Goal: Task Accomplishment & Management: Manage account settings

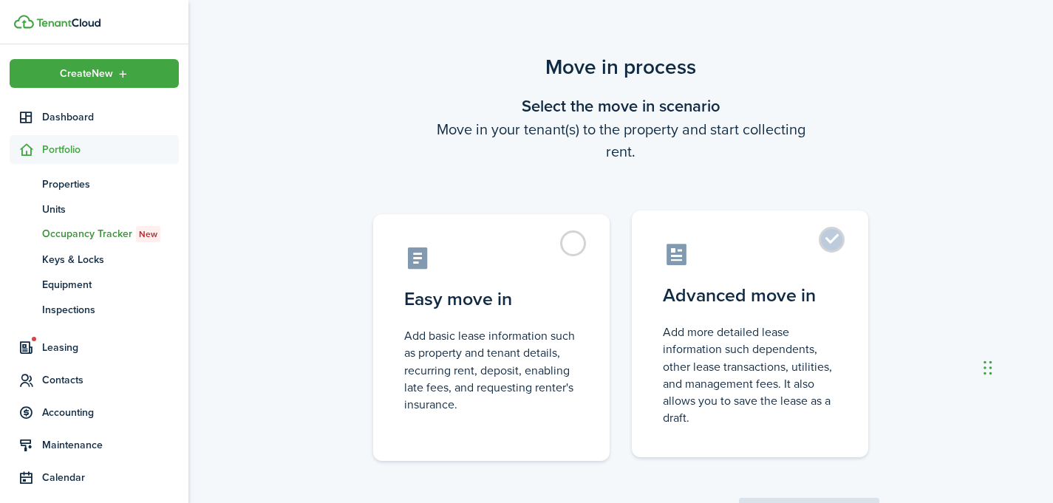
click at [801, 249] on control-radio-card-icon at bounding box center [750, 255] width 174 height 26
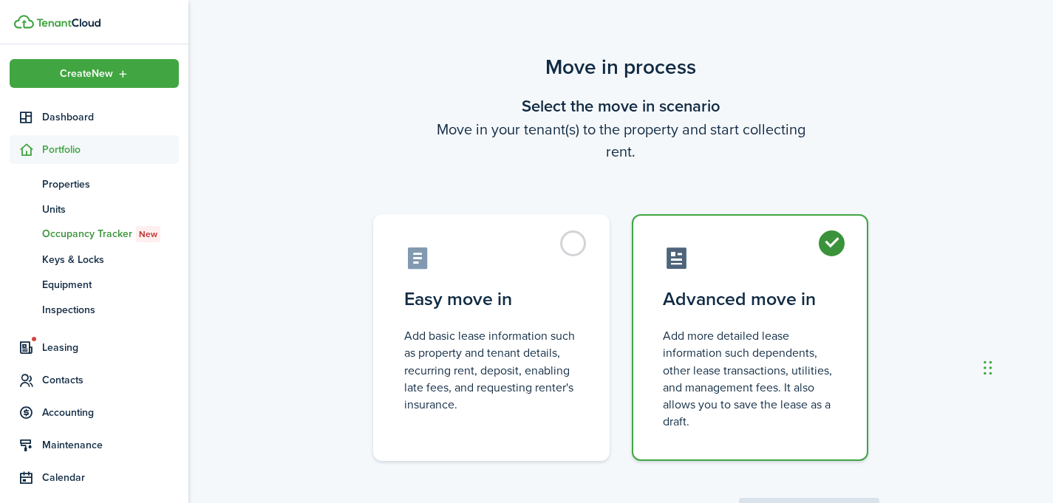
radio input "true"
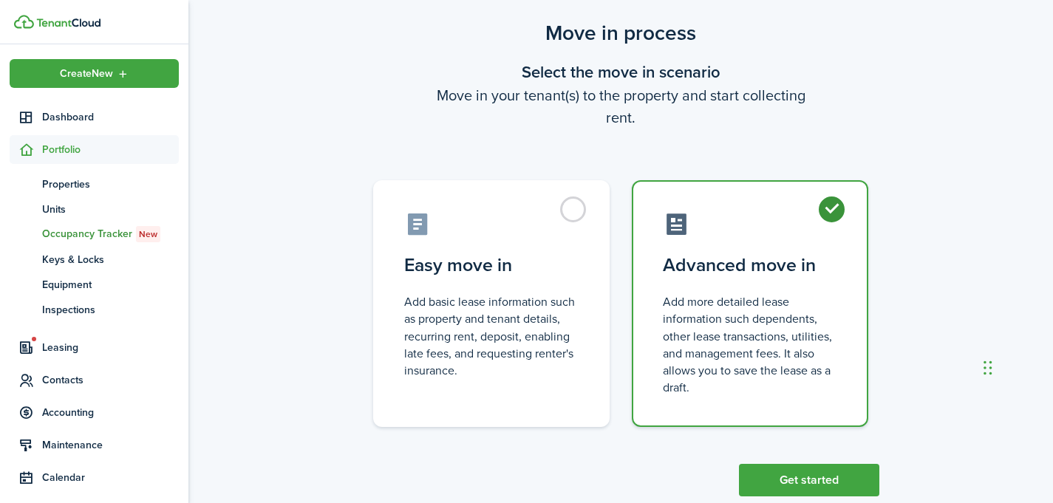
scroll to position [68, 0]
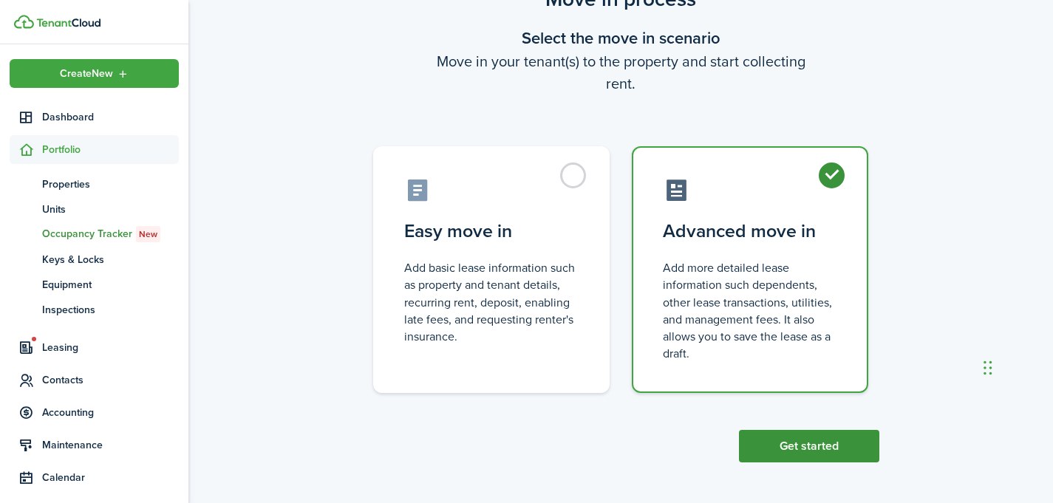
click at [780, 437] on button "Get started" at bounding box center [809, 446] width 140 height 33
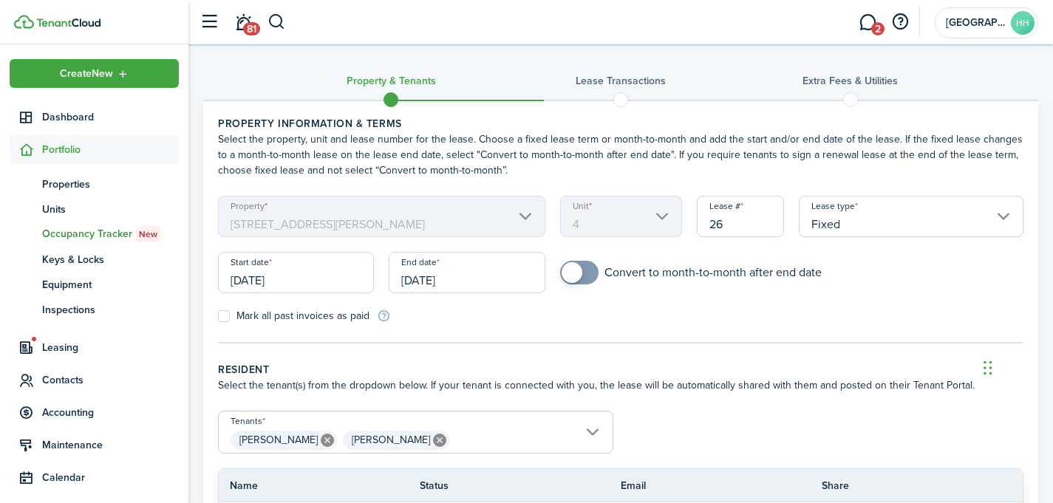
click at [504, 216] on mbsc-scroller "Property [STREET_ADDRESS][PERSON_NAME]" at bounding box center [381, 216] width 327 height 41
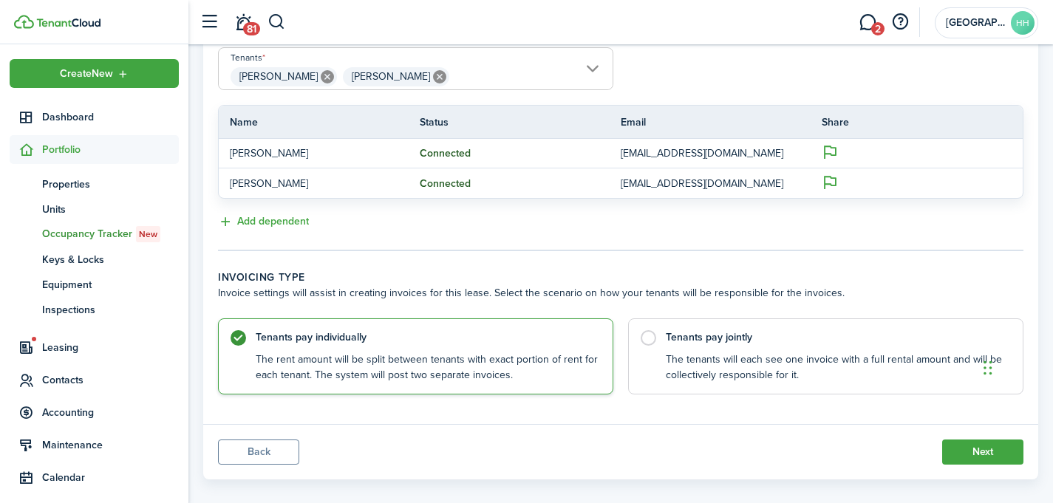
scroll to position [367, 0]
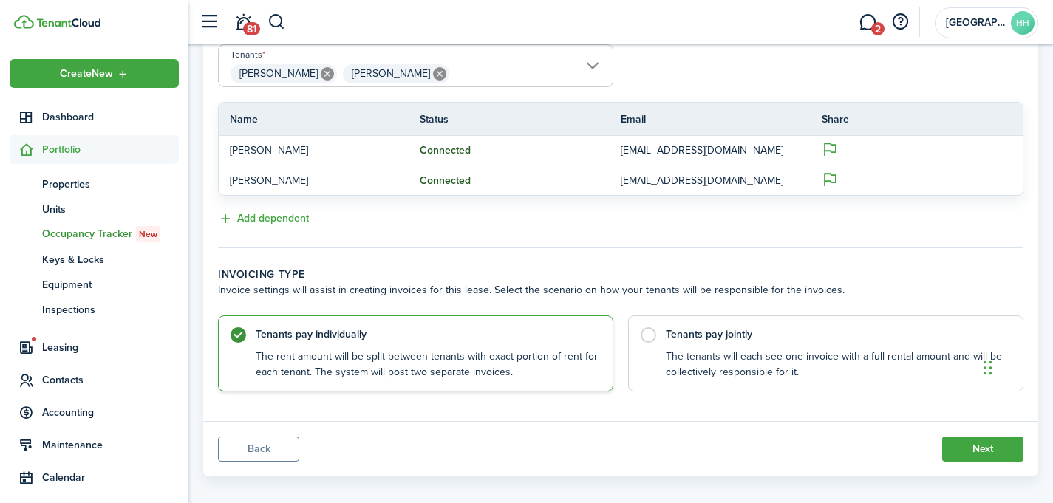
click at [266, 454] on button "Back" at bounding box center [258, 449] width 81 height 25
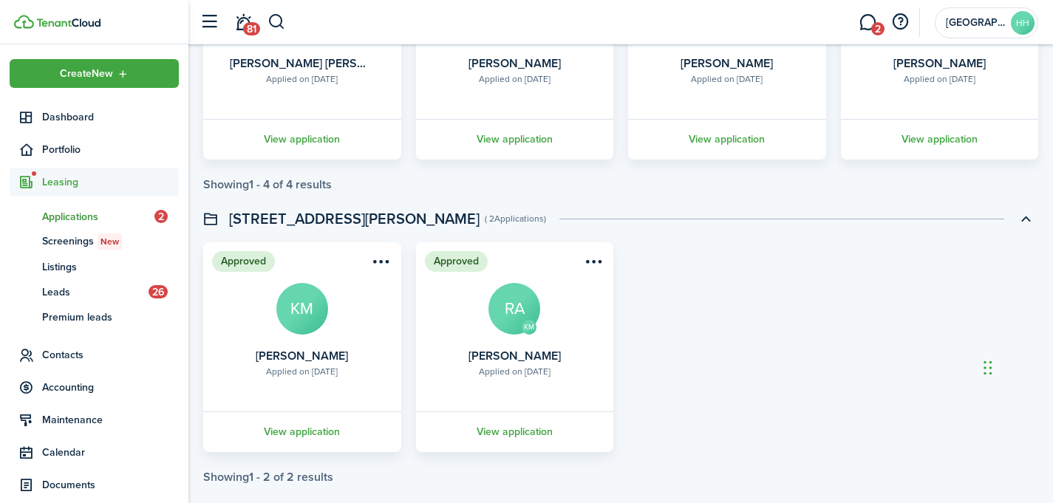
scroll to position [859, 0]
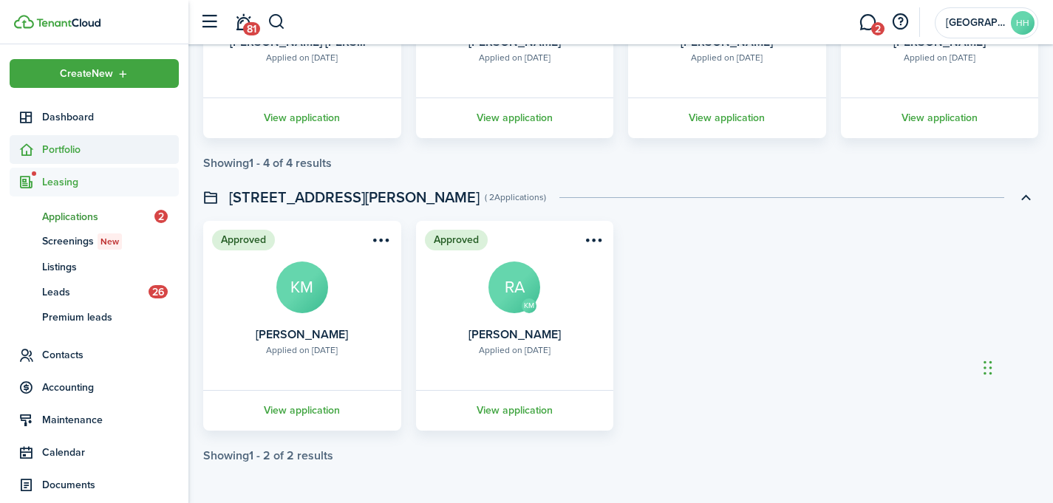
click at [83, 149] on span "Portfolio" at bounding box center [110, 150] width 137 height 16
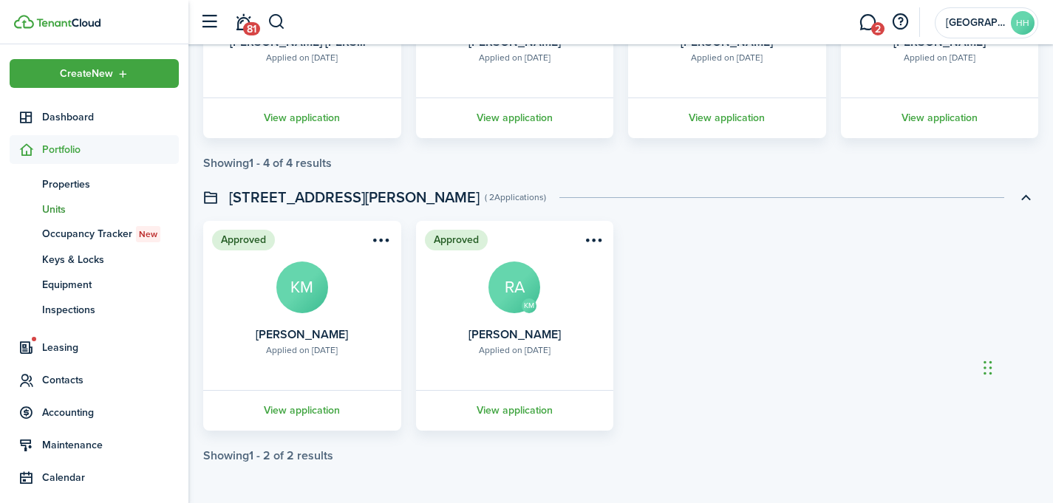
click at [81, 202] on span "Units" at bounding box center [110, 210] width 137 height 16
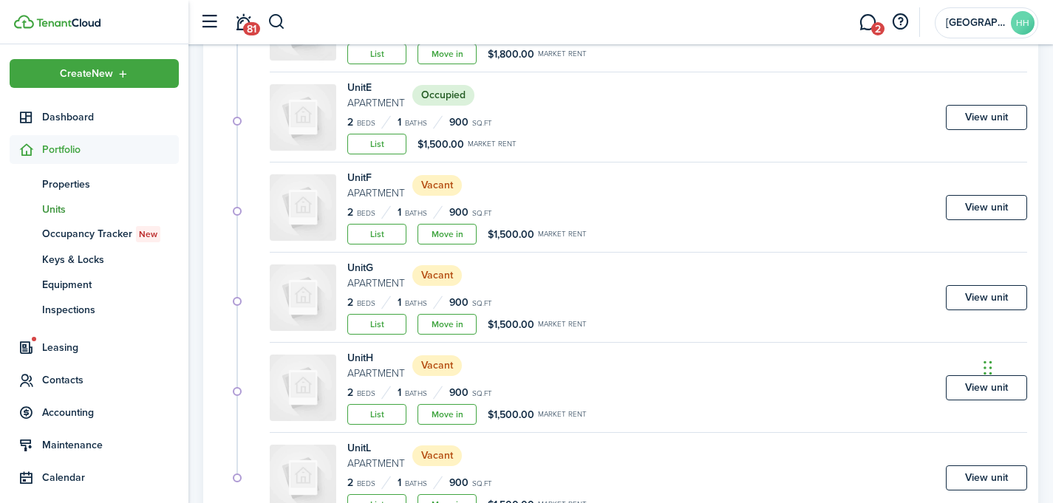
scroll to position [482, 0]
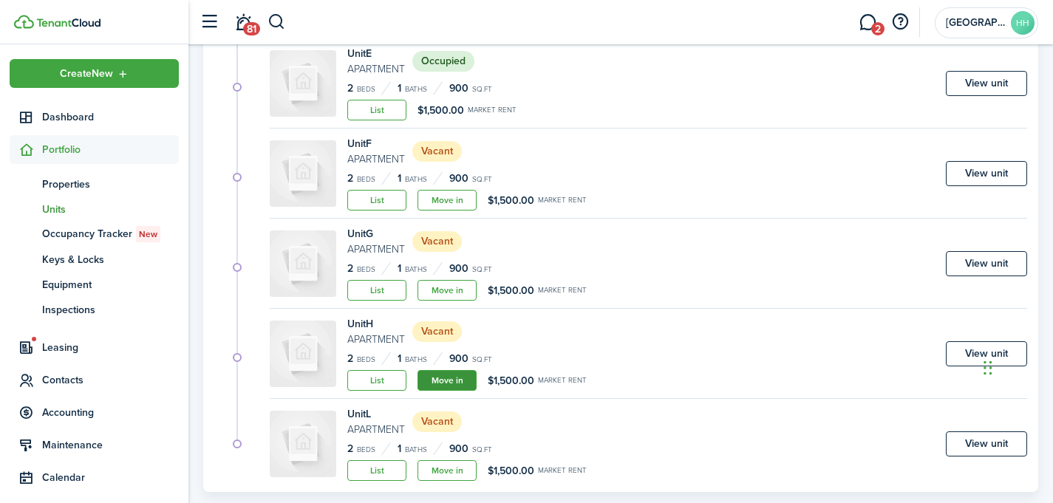
click at [435, 386] on link "Move in" at bounding box center [447, 380] width 59 height 21
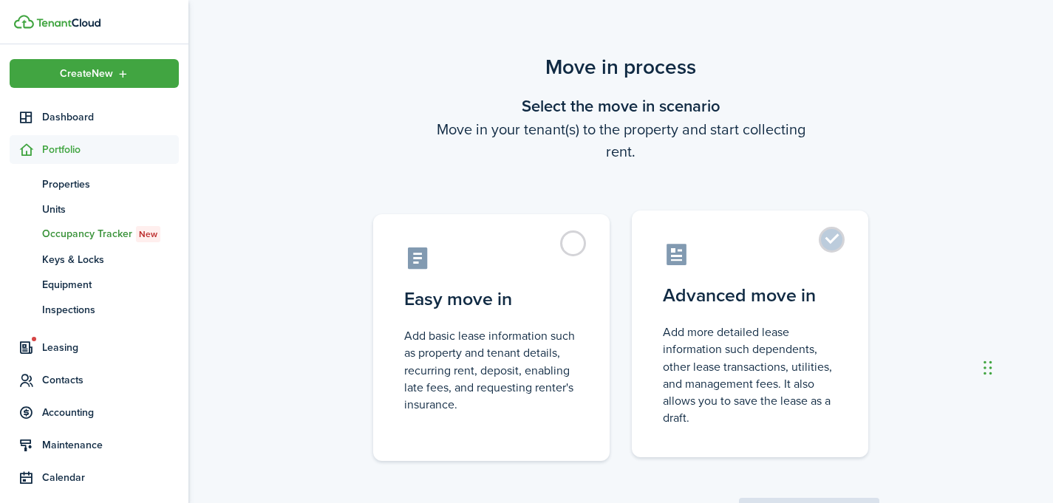
click at [721, 248] on control-radio-card-icon at bounding box center [750, 255] width 174 height 26
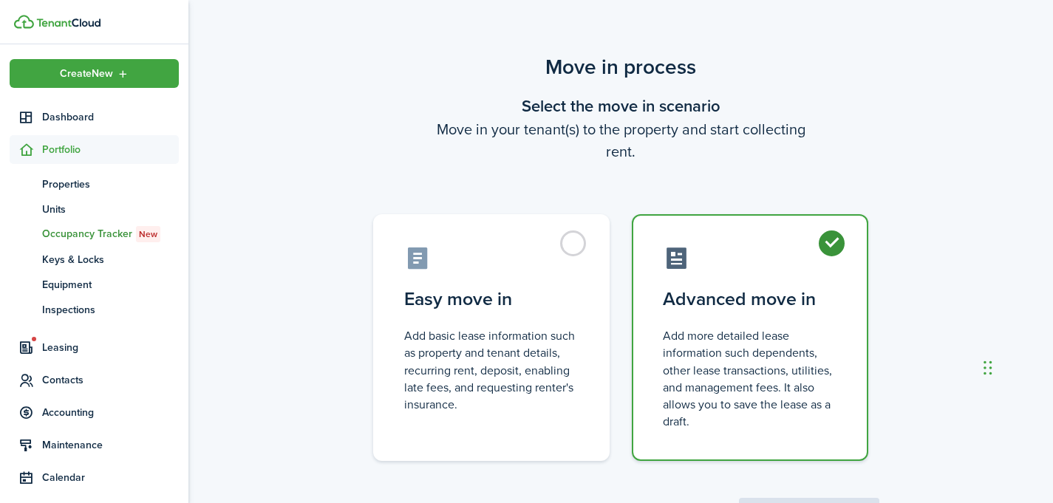
radio input "true"
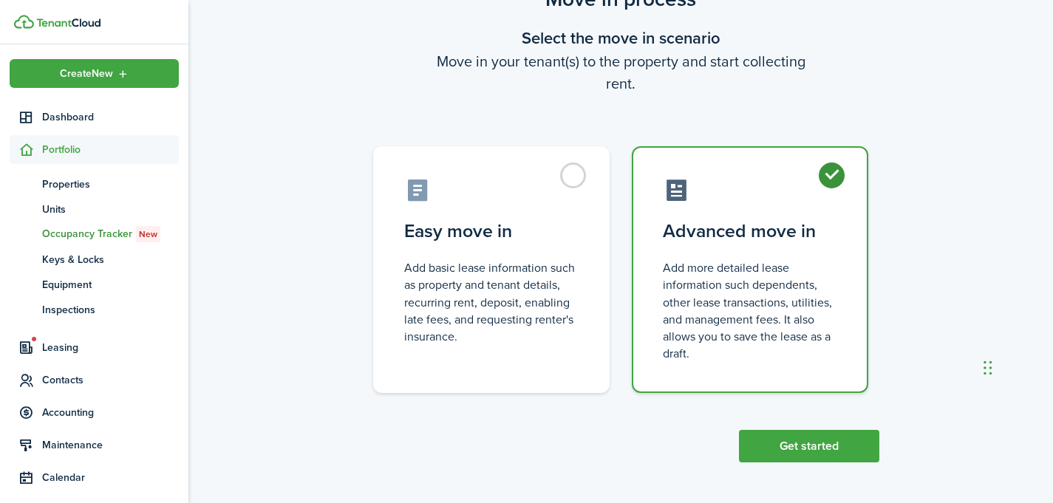
click at [780, 426] on scenario-actions "Get started" at bounding box center [809, 427] width 140 height 69
click at [769, 448] on button "Get started" at bounding box center [809, 446] width 140 height 33
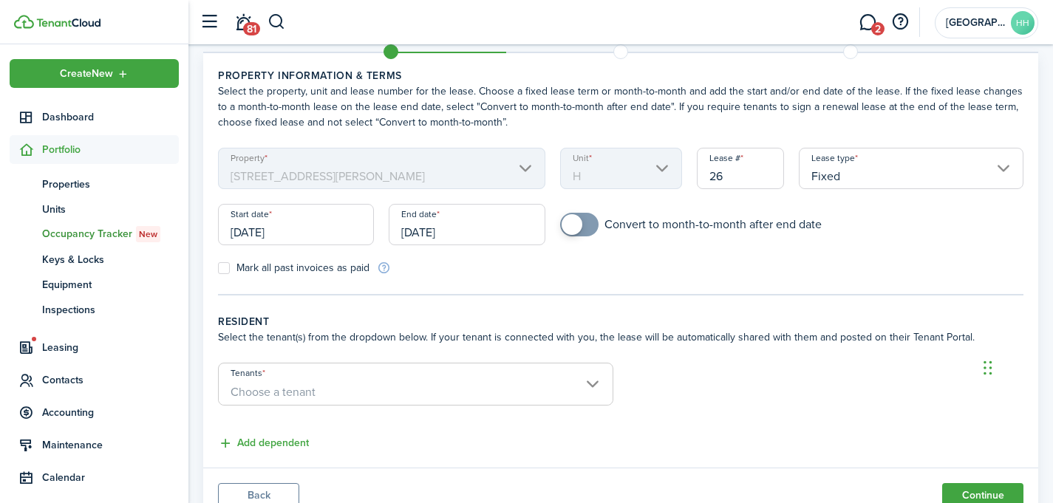
scroll to position [54, 0]
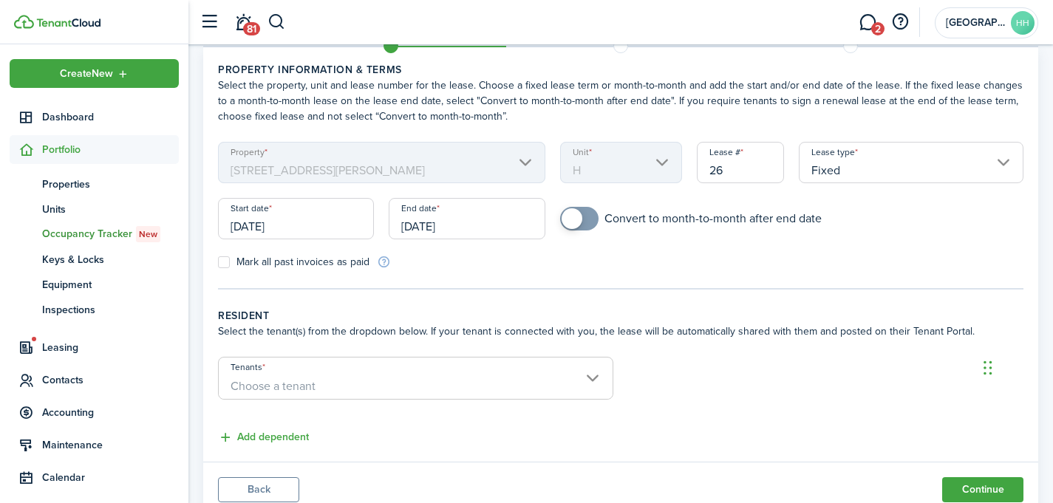
click at [328, 228] on input "[DATE]" at bounding box center [296, 218] width 156 height 41
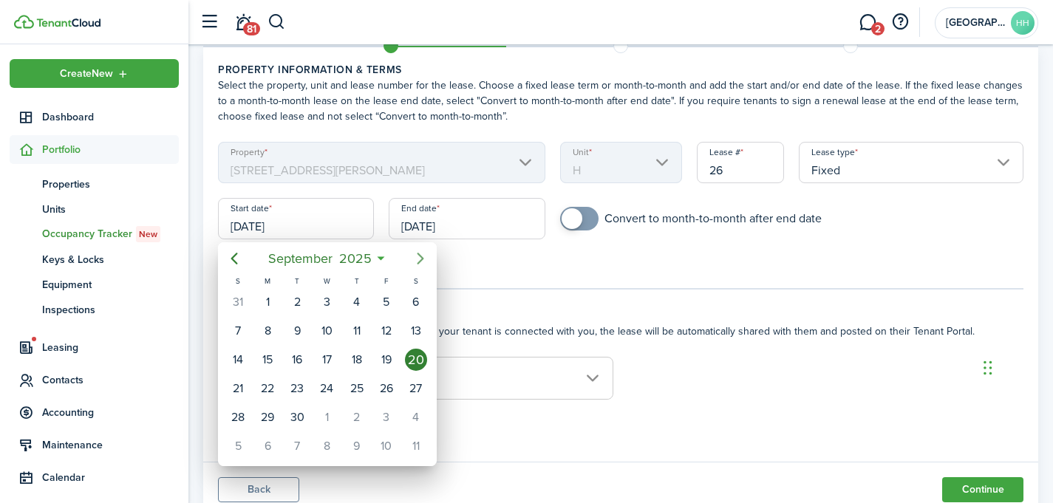
click at [413, 262] on icon "Next page" at bounding box center [421, 259] width 18 height 18
click at [325, 306] on div "1" at bounding box center [327, 302] width 22 height 22
type input "[DATE]"
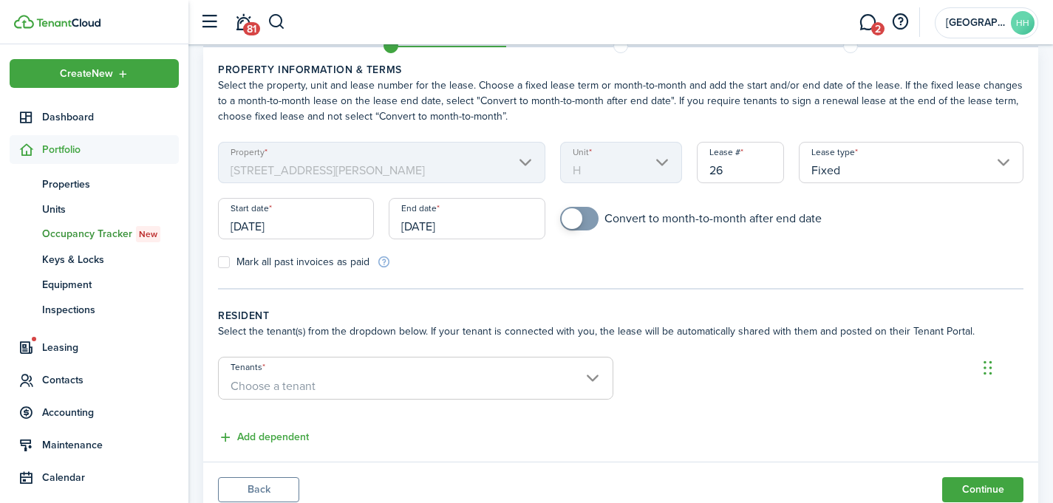
click at [469, 229] on input "[DATE]" at bounding box center [467, 218] width 156 height 41
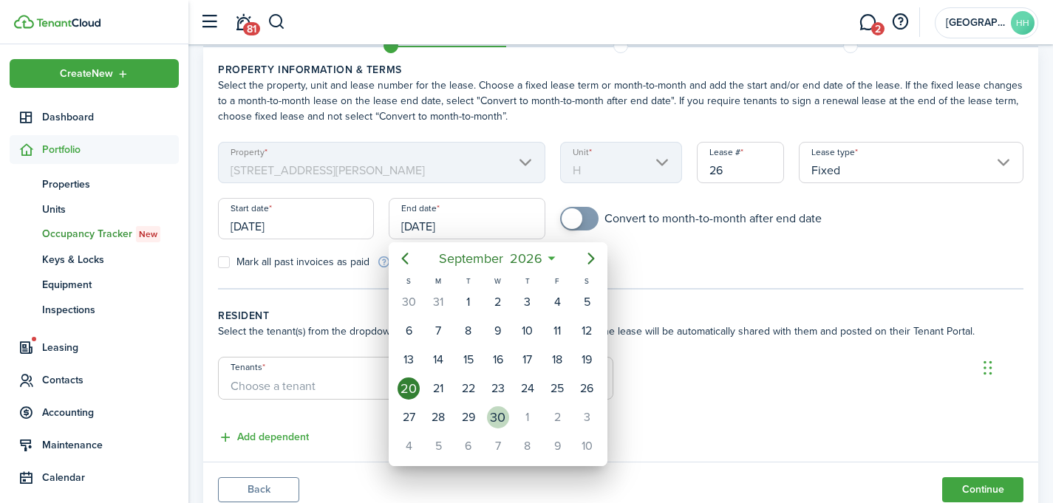
click at [506, 420] on div "30" at bounding box center [498, 417] width 22 height 22
type input "[DATE]"
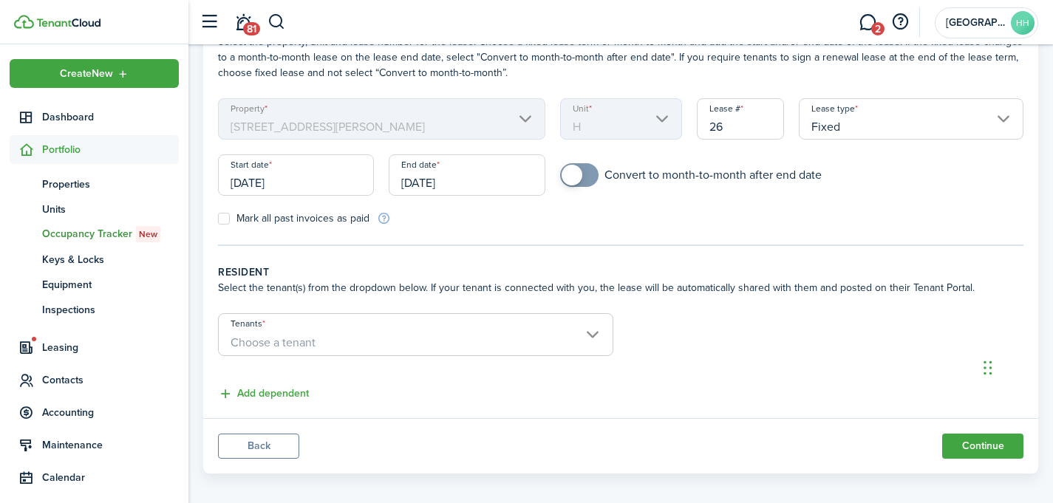
scroll to position [109, 0]
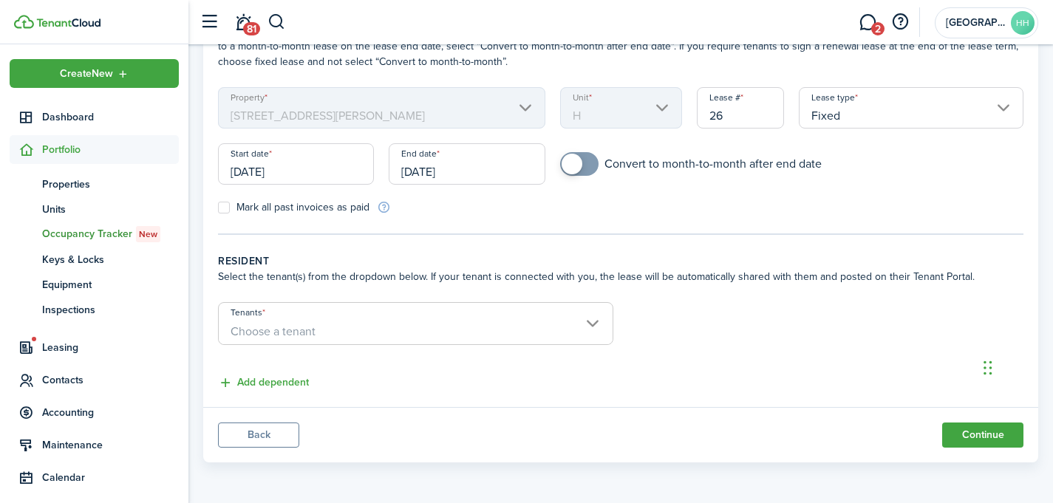
click at [403, 334] on span "Choose a tenant" at bounding box center [416, 331] width 394 height 25
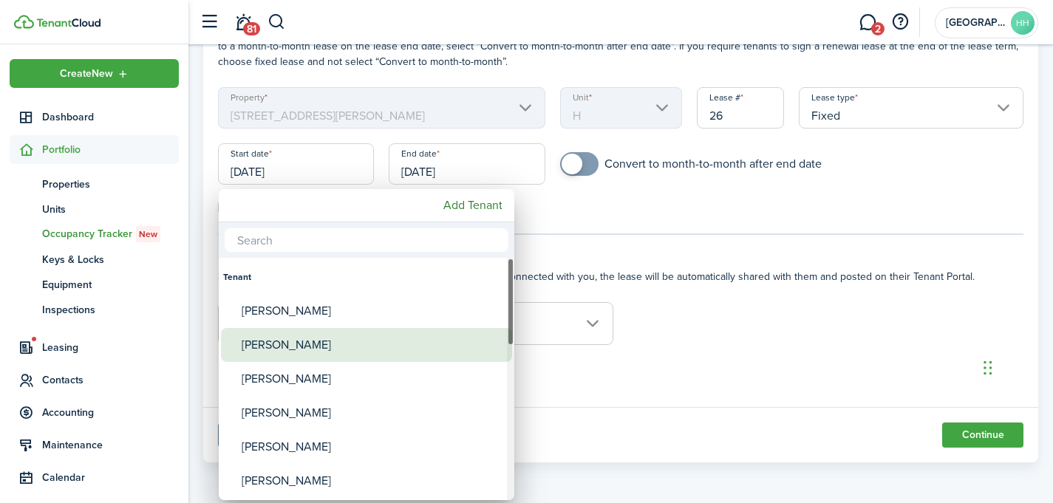
click at [370, 345] on div "[PERSON_NAME]" at bounding box center [373, 345] width 262 height 34
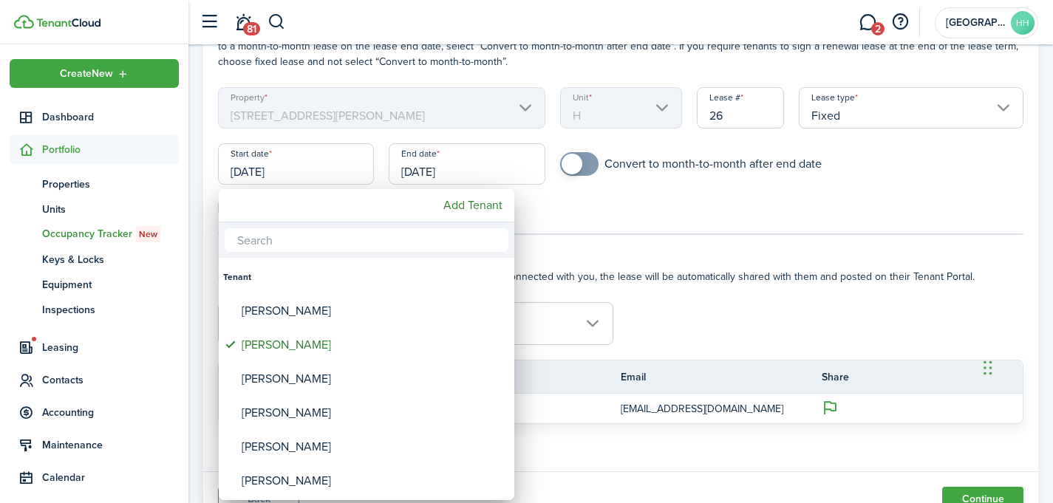
click at [728, 313] on div at bounding box center [526, 252] width 1289 height 740
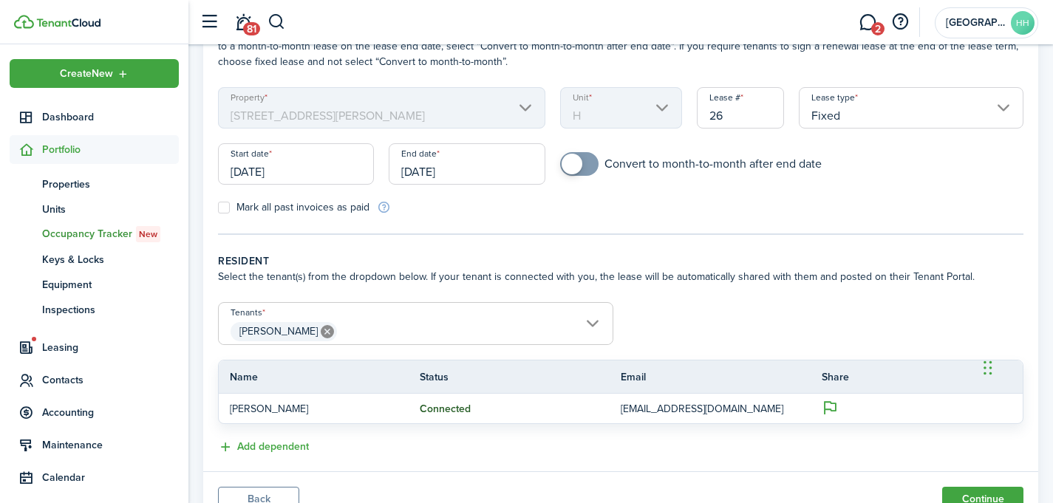
click at [357, 333] on span "[PERSON_NAME]" at bounding box center [416, 331] width 394 height 25
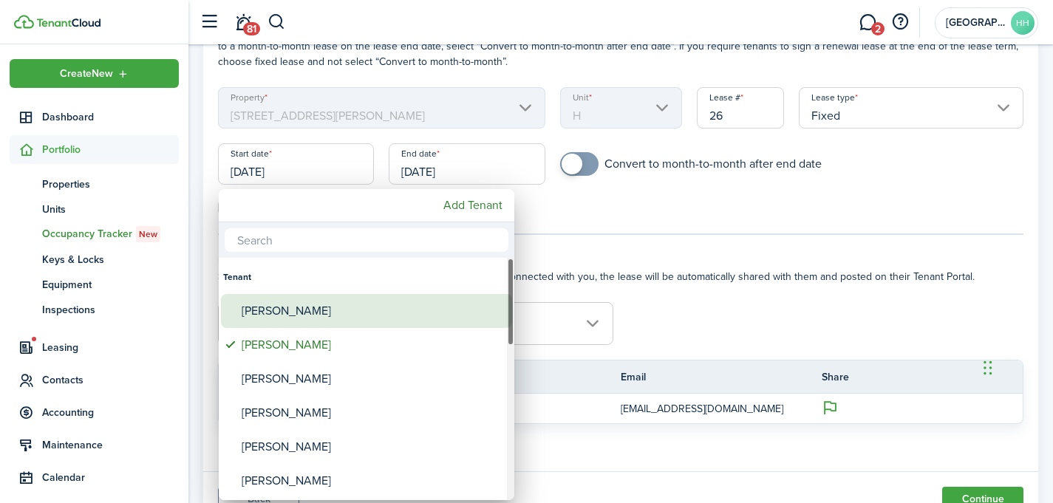
click at [340, 318] on div "[PERSON_NAME]" at bounding box center [373, 311] width 262 height 34
type input "[PERSON_NAME], [PERSON_NAME]"
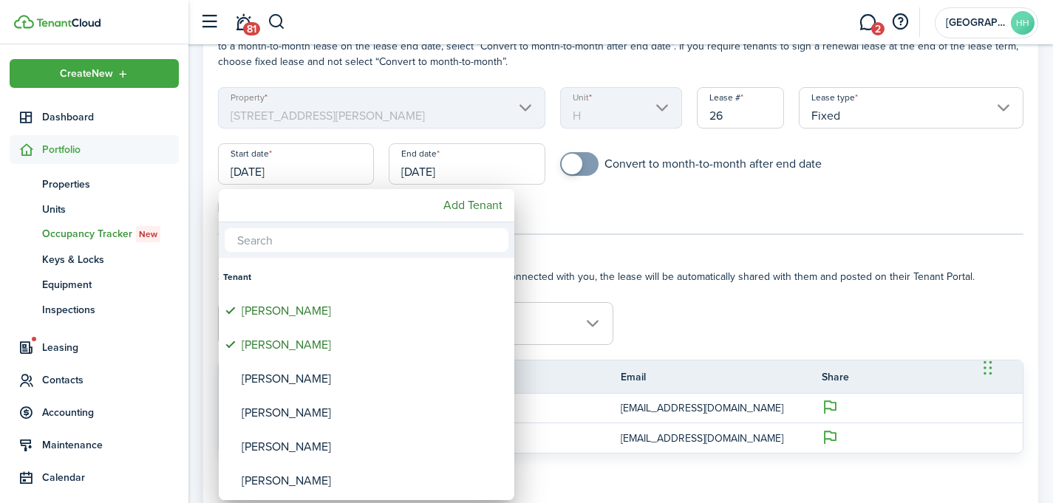
click at [709, 303] on div at bounding box center [526, 252] width 1289 height 740
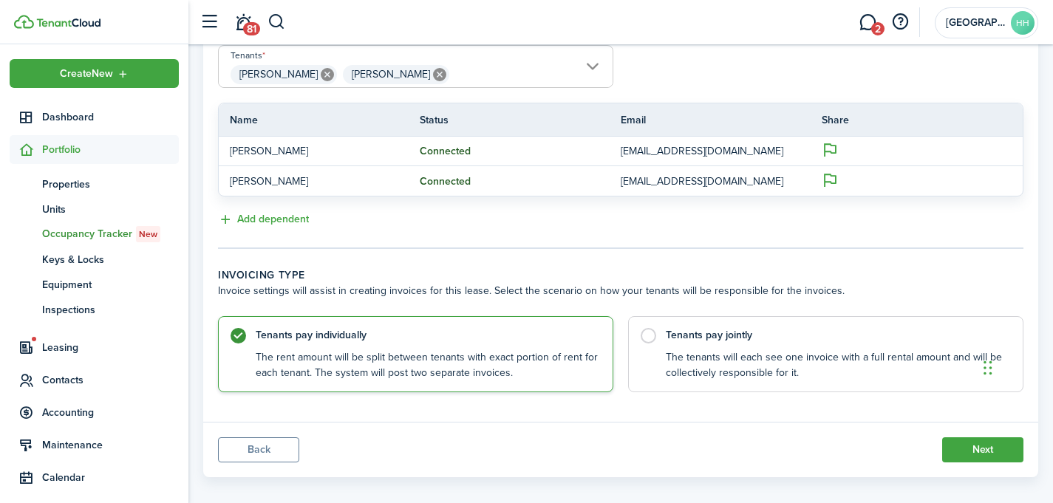
scroll to position [381, 0]
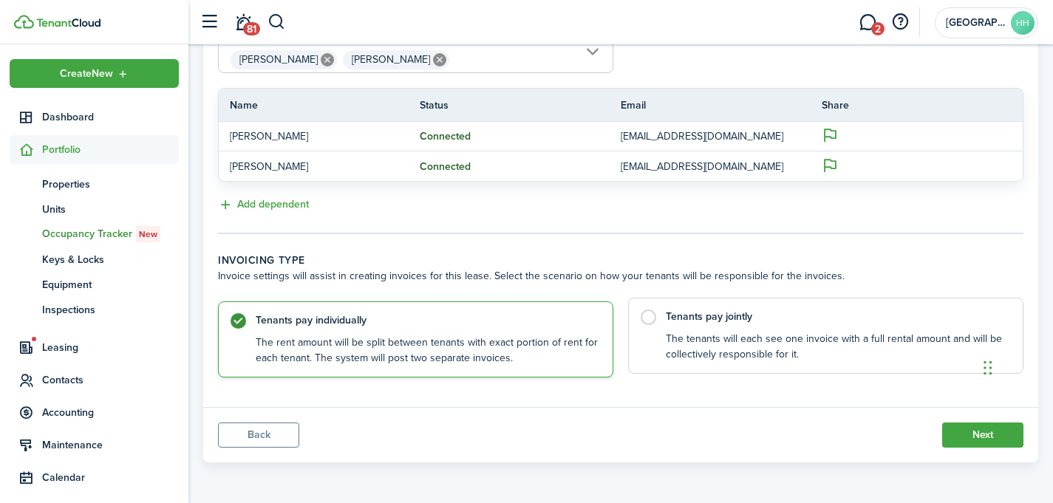
click at [667, 318] on control-radio-card-title "Tenants pay jointly" at bounding box center [837, 317] width 342 height 15
radio input "false"
radio input "true"
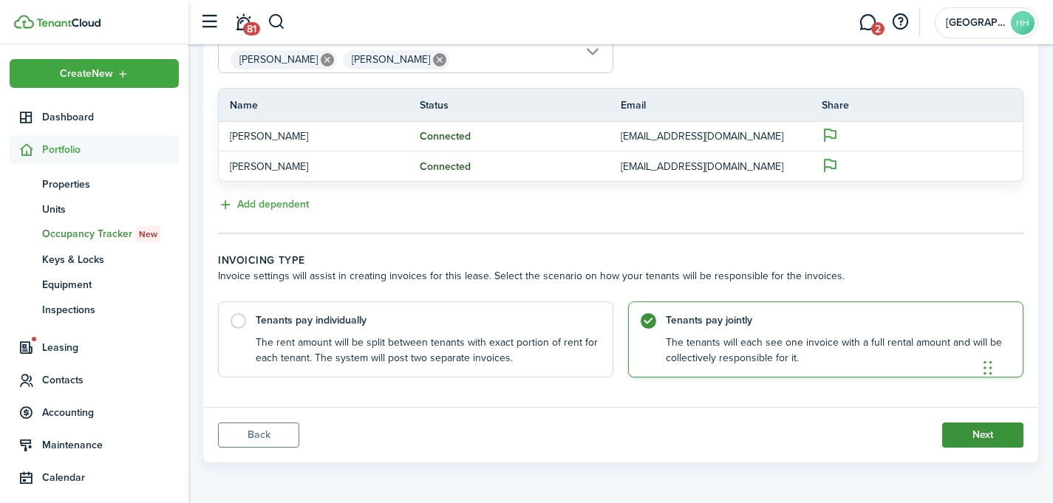
click at [975, 444] on button "Next" at bounding box center [982, 435] width 81 height 25
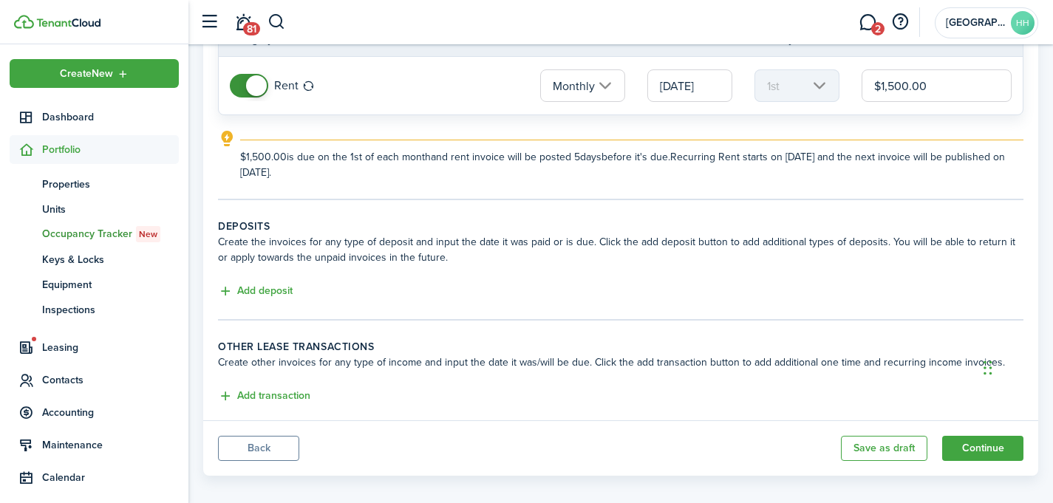
scroll to position [171, 0]
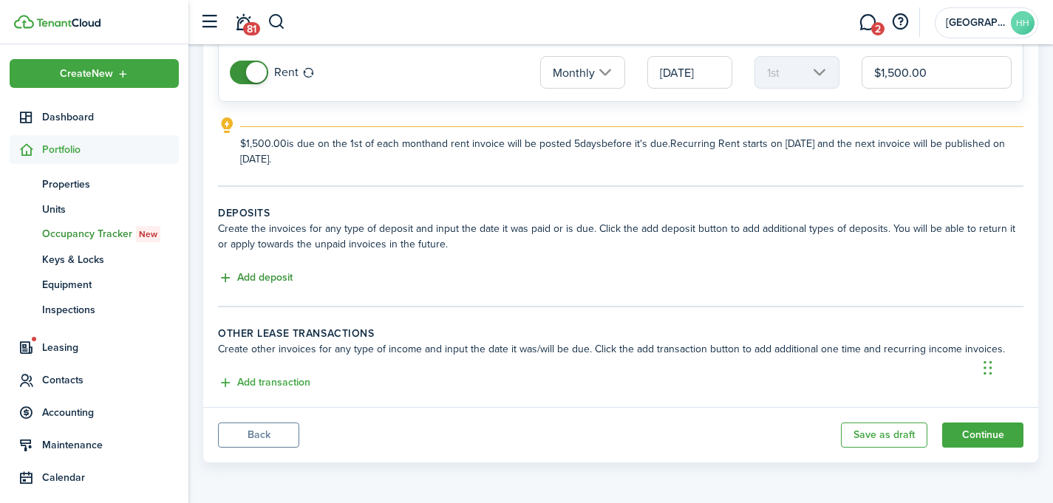
click at [266, 286] on button "Add deposit" at bounding box center [255, 278] width 75 height 17
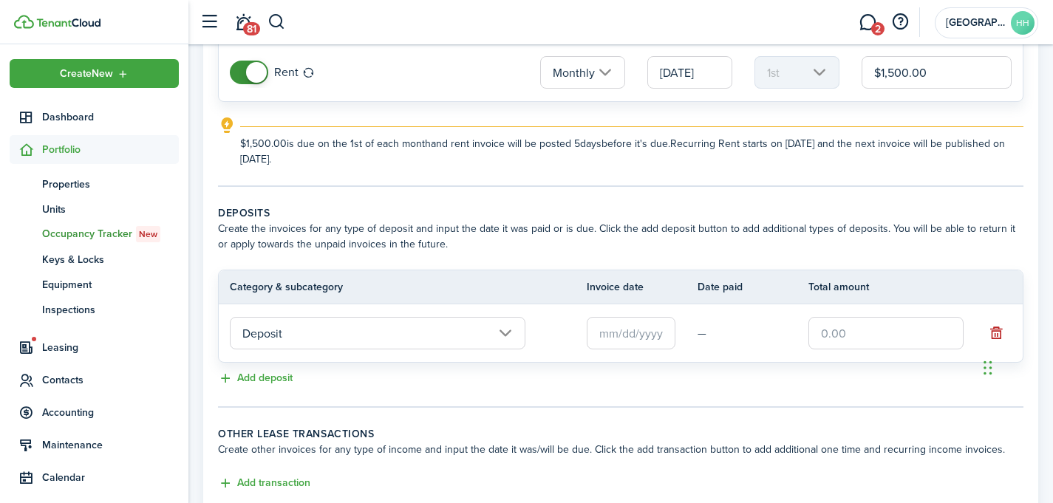
click at [640, 339] on input "text" at bounding box center [631, 333] width 89 height 33
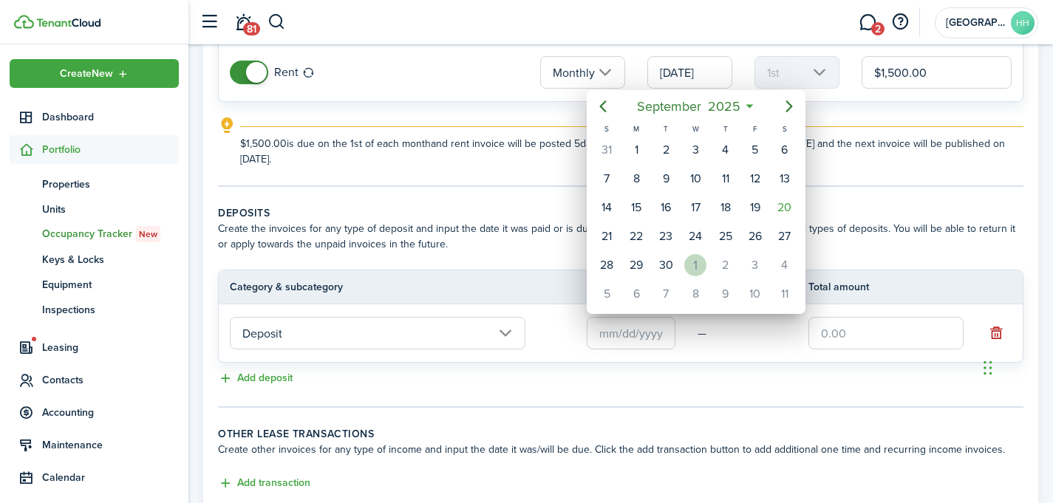
click at [694, 264] on div "1" at bounding box center [695, 265] width 22 height 22
type input "[DATE]"
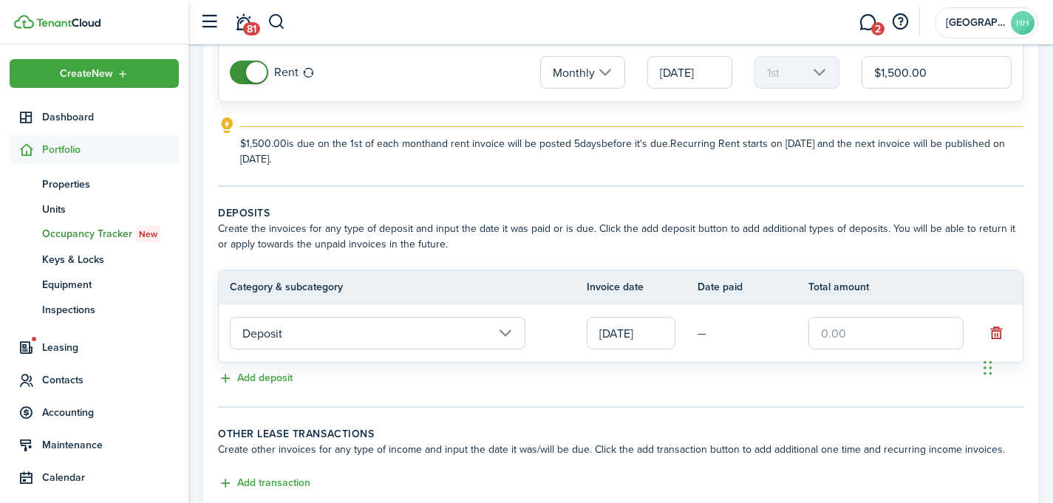
click at [827, 332] on input "text" at bounding box center [885, 333] width 155 height 33
type input "$1,500.00"
click at [592, 385] on div "Add deposit" at bounding box center [620, 379] width 805 height 18
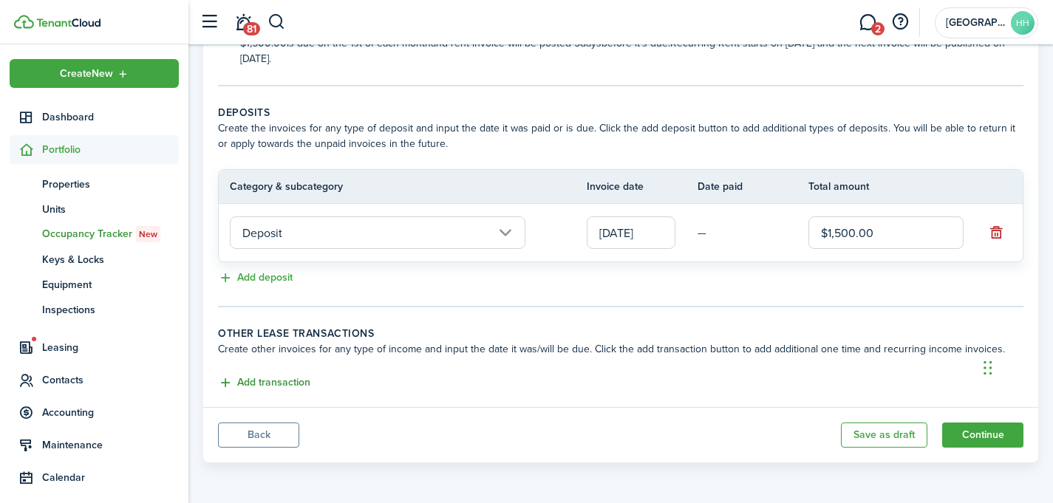
click at [261, 389] on button "Add transaction" at bounding box center [264, 383] width 92 height 17
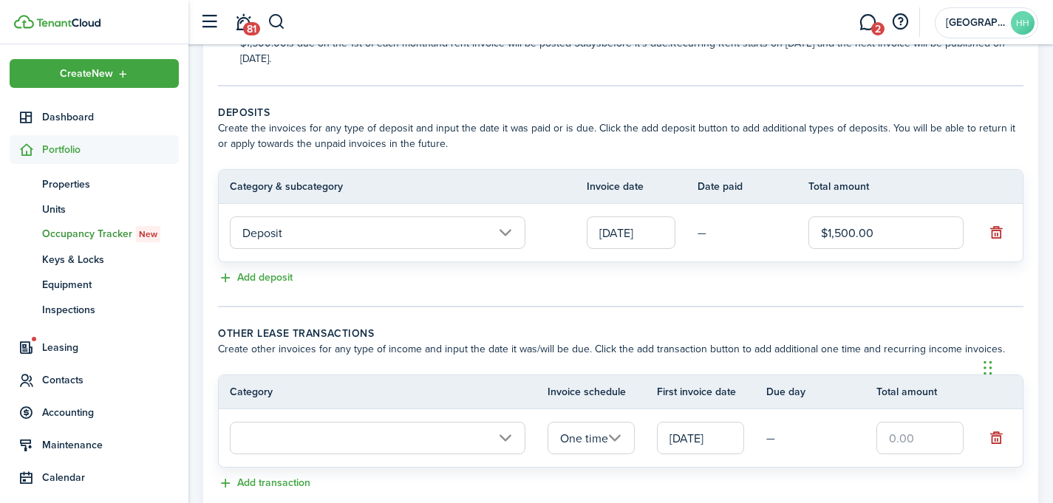
click at [367, 436] on input "text" at bounding box center [378, 438] width 296 height 33
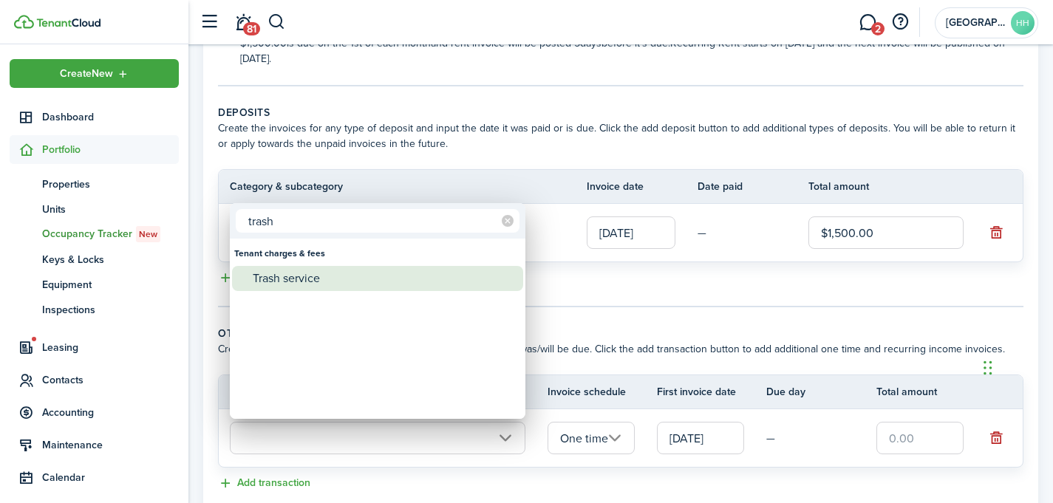
type input "trash"
click at [340, 289] on div "Trash service" at bounding box center [384, 278] width 262 height 25
type input "Tenant charges & fees / Trash service"
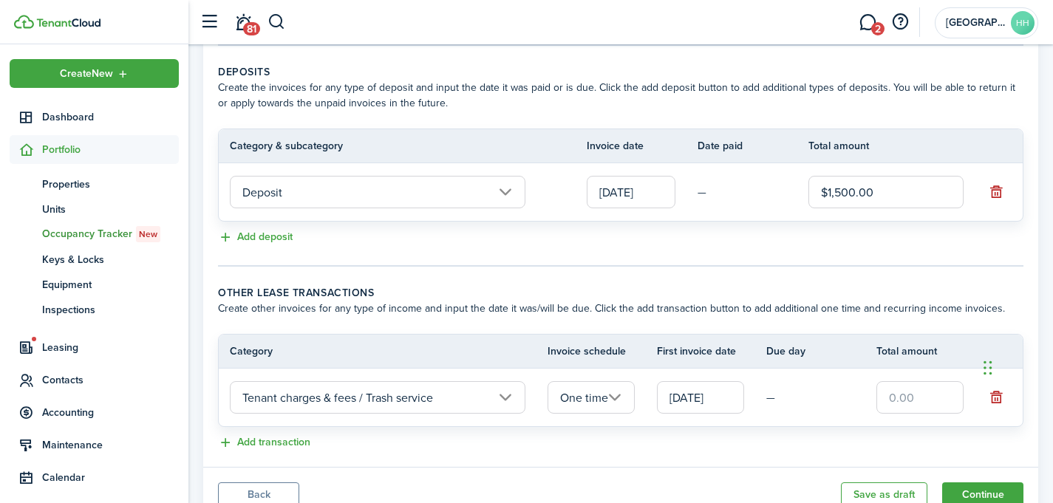
scroll to position [372, 0]
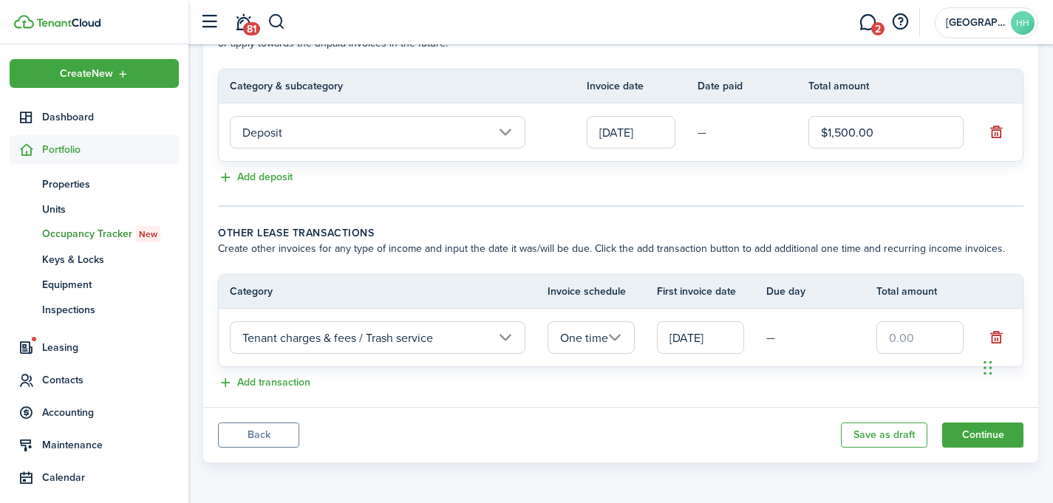
click at [587, 335] on input "One time" at bounding box center [591, 337] width 87 height 33
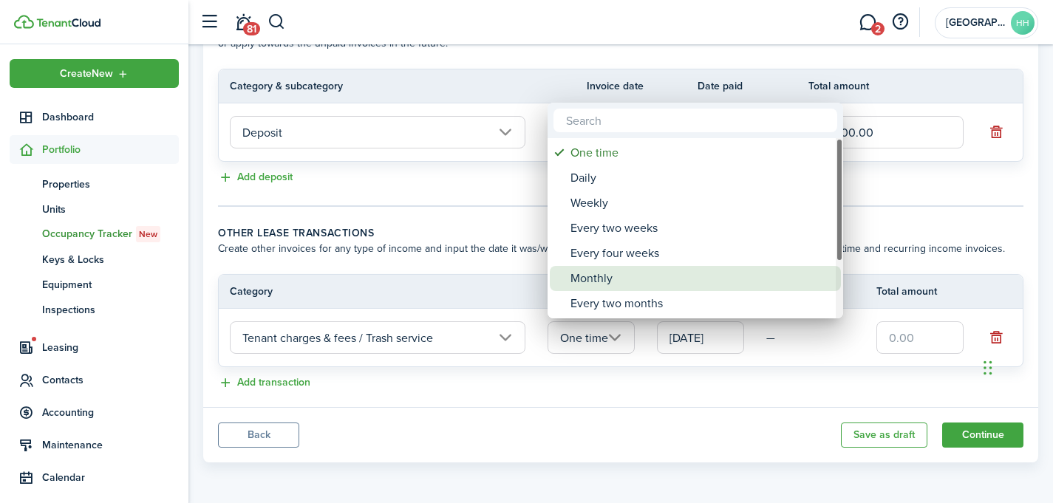
click at [630, 278] on div "Monthly" at bounding box center [701, 278] width 262 height 25
type input "Monthly"
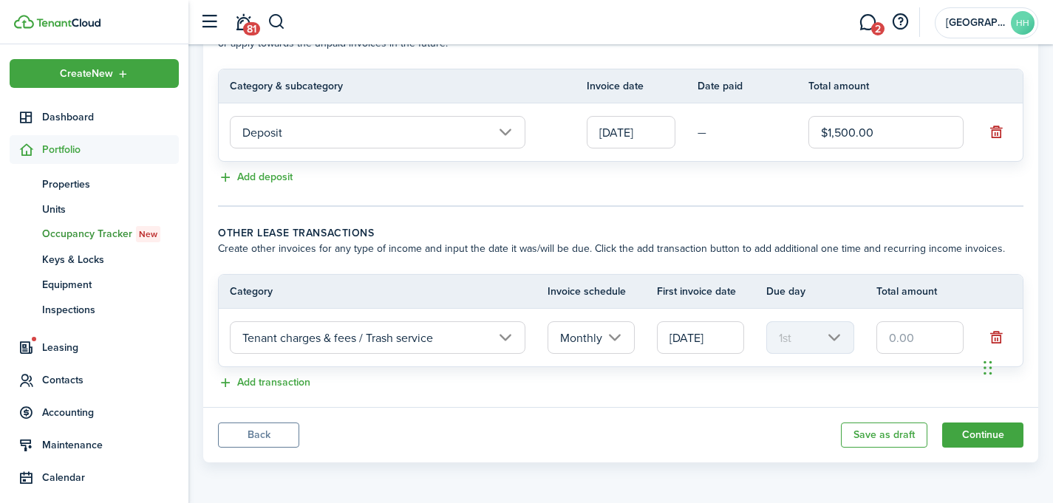
click at [909, 344] on input "text" at bounding box center [919, 337] width 87 height 33
type input "$25.00"
click at [782, 395] on panel-main-body "Recurring rent You can enable the automatic lease rent invoicing. The first inv…" at bounding box center [620, 68] width 835 height 678
click at [953, 432] on button "Continue" at bounding box center [982, 435] width 81 height 25
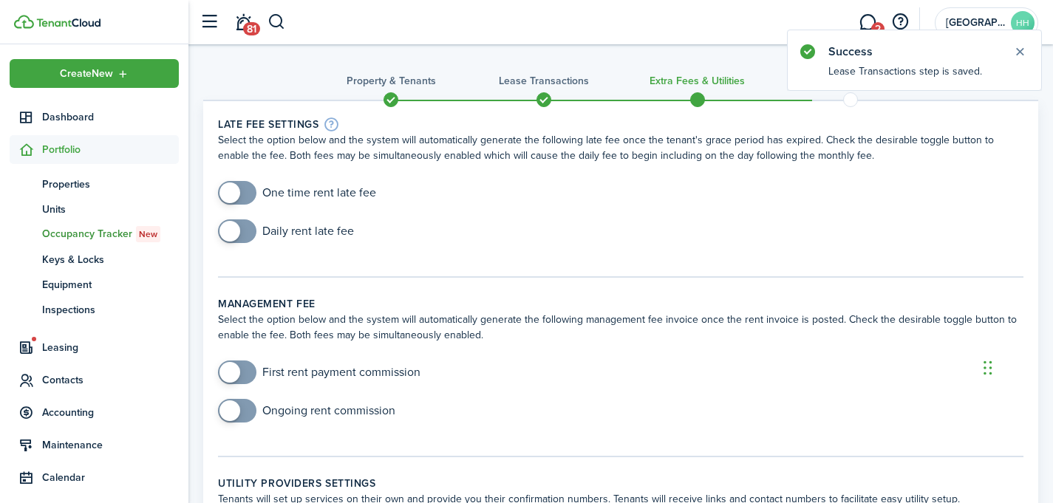
checkbox input "true"
click at [237, 200] on span at bounding box center [237, 193] width 15 height 24
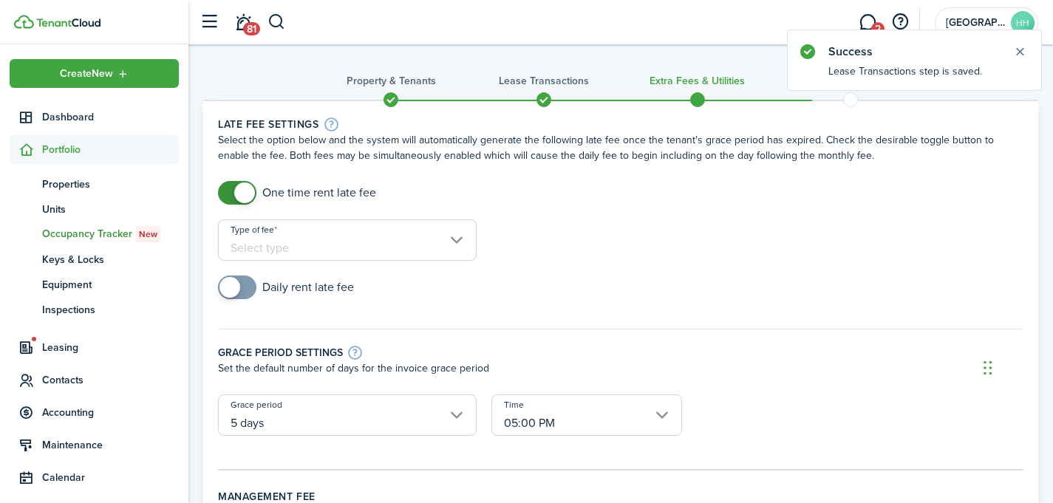
click at [298, 242] on input "Type of fee" at bounding box center [347, 239] width 259 height 41
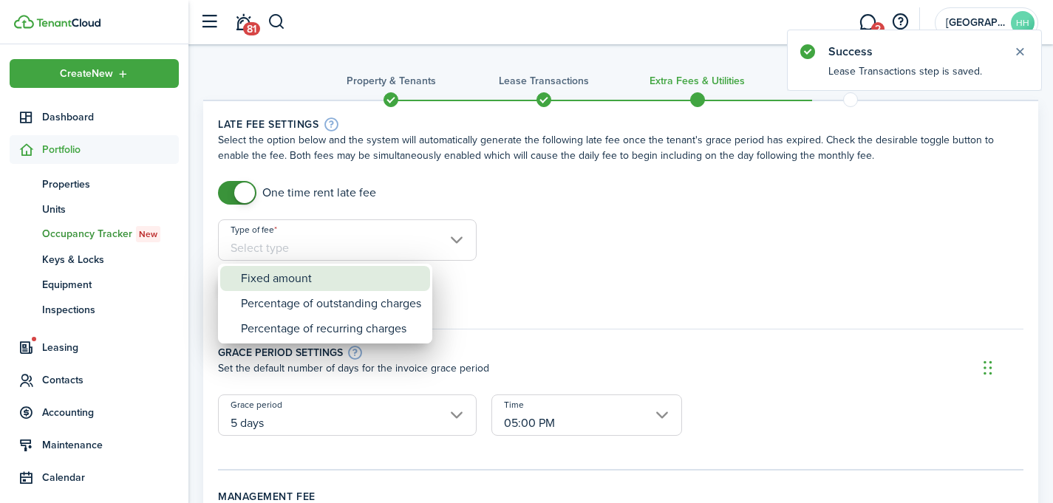
click at [288, 276] on div "Fixed amount" at bounding box center [331, 278] width 180 height 25
type input "Fixed amount"
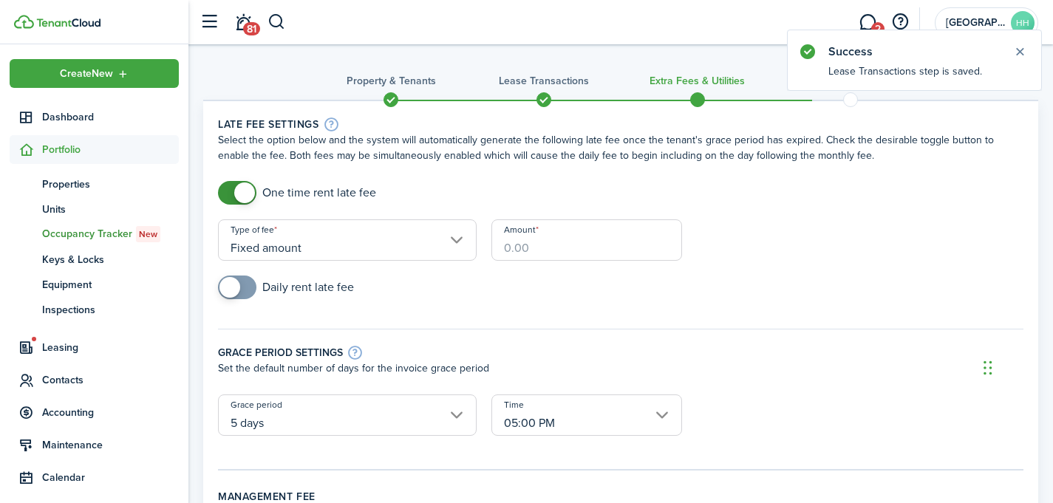
click at [516, 242] on input "Amount" at bounding box center [586, 239] width 191 height 41
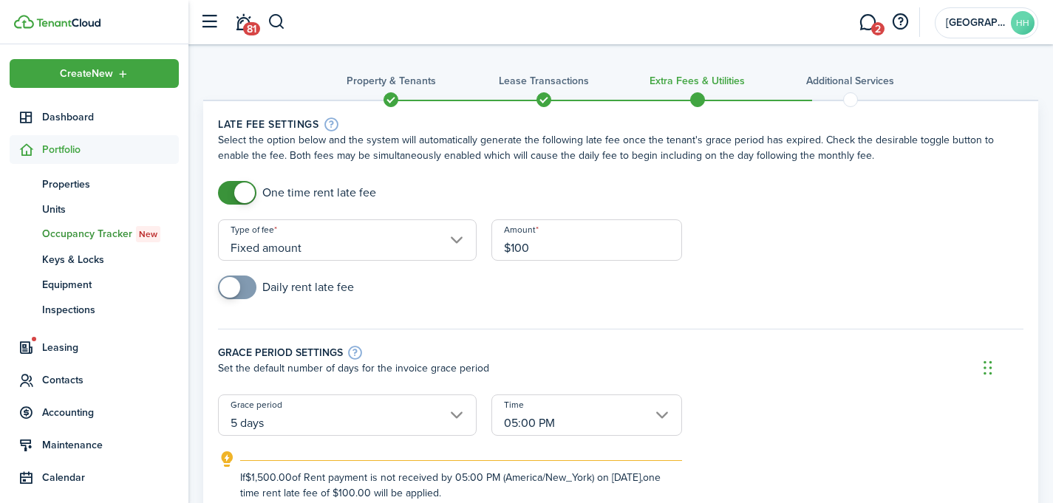
type input "$100.00"
click at [389, 290] on div "Daily rent late fee" at bounding box center [621, 295] width 820 height 38
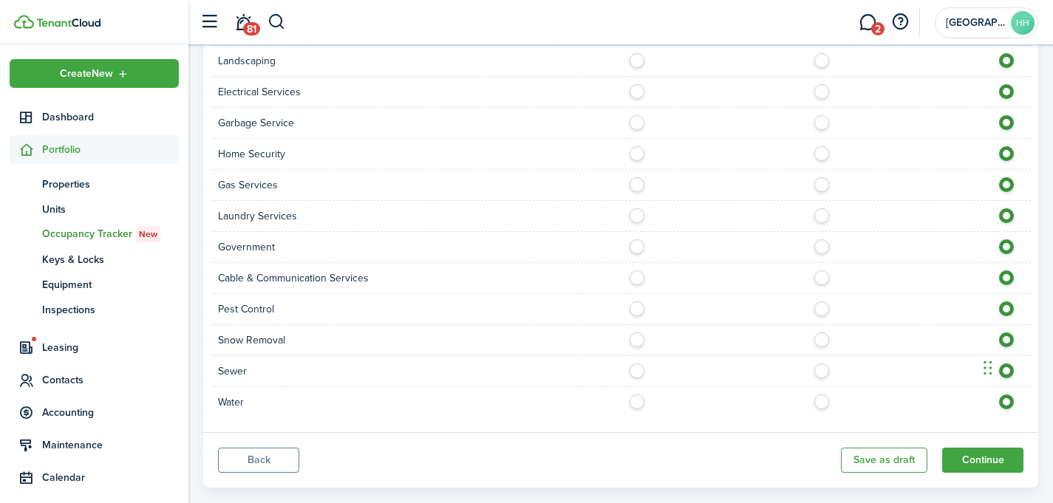
scroll to position [1190, 0]
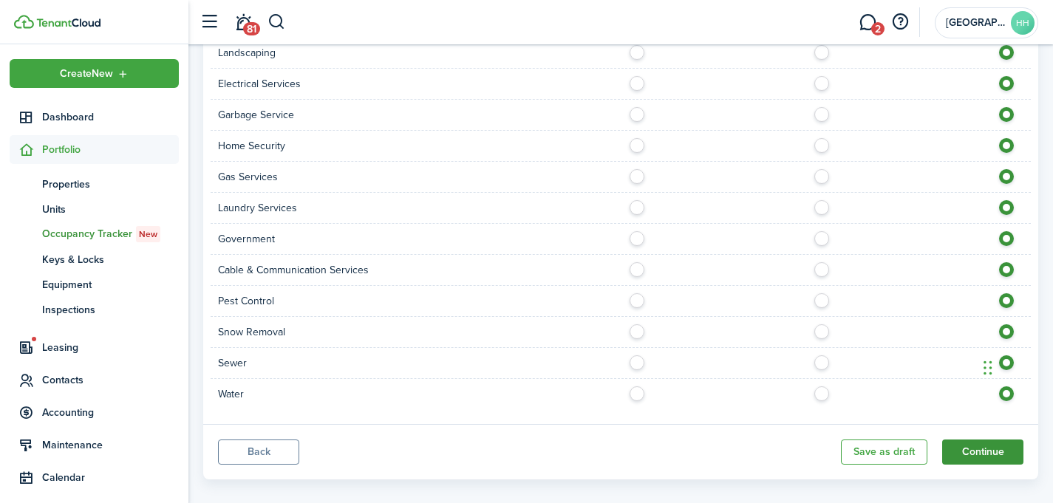
click at [970, 451] on button "Continue" at bounding box center [982, 452] width 81 height 25
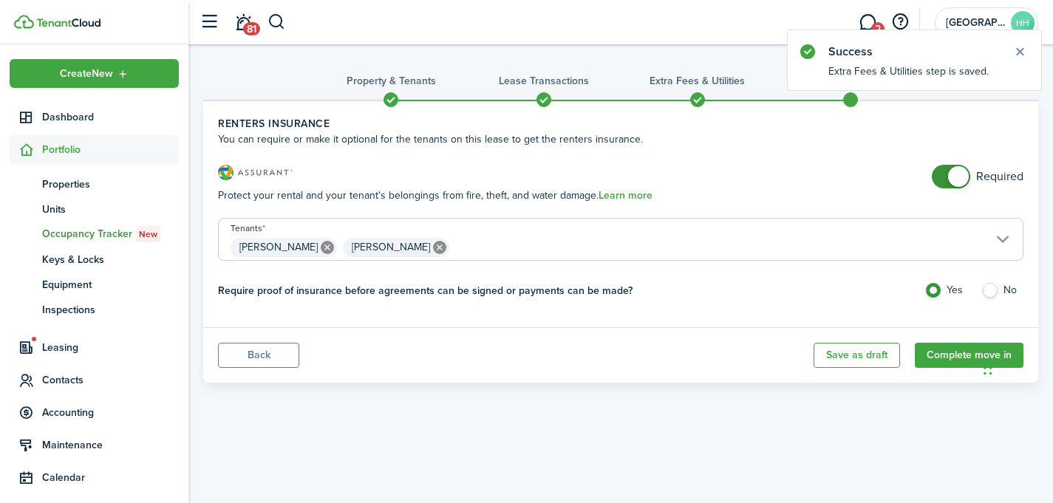
checkbox input "false"
click at [958, 179] on span at bounding box center [958, 176] width 21 height 21
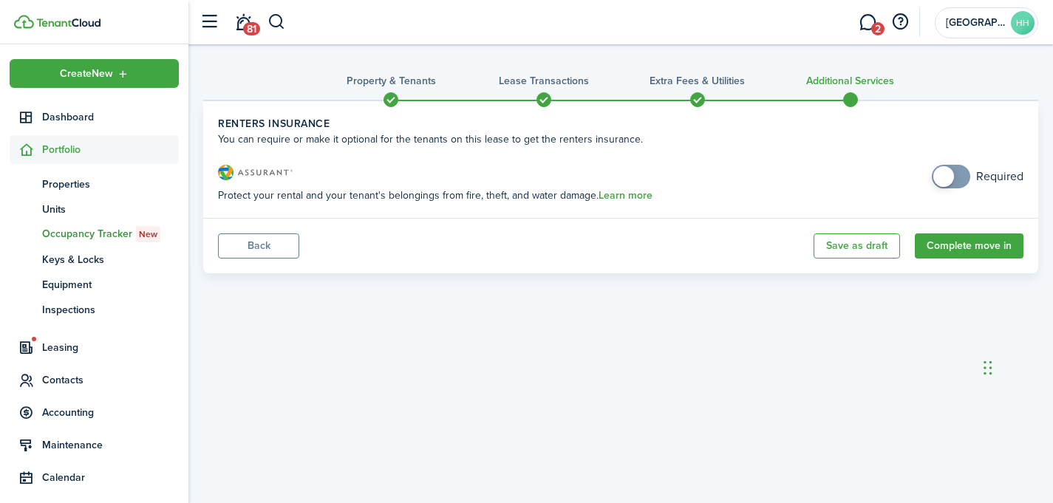
click at [238, 250] on button "Back" at bounding box center [258, 246] width 81 height 25
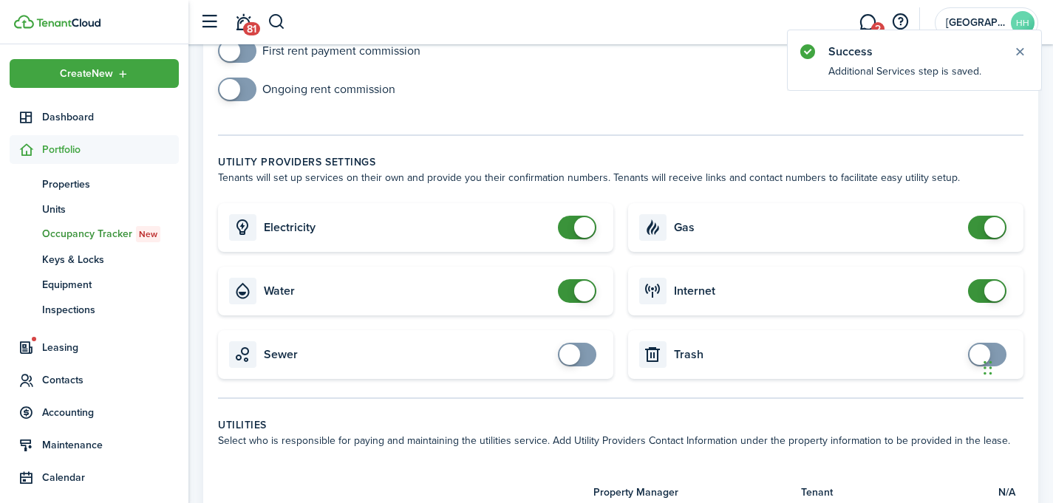
scroll to position [576, 0]
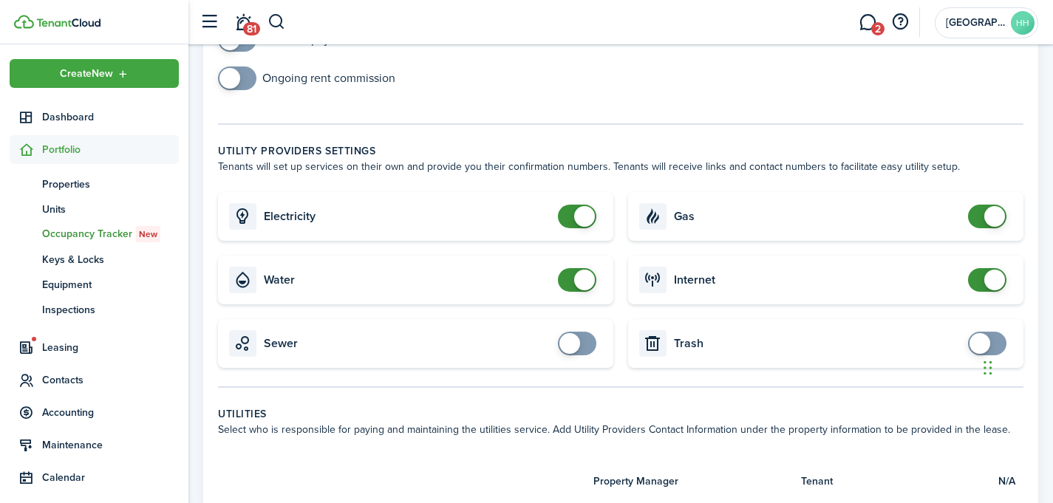
checkbox input "false"
click at [589, 284] on span at bounding box center [584, 280] width 21 height 21
click at [995, 215] on span at bounding box center [994, 216] width 21 height 21
click at [549, 219] on card-title "Electricity" at bounding box center [407, 216] width 287 height 13
checkbox input "false"
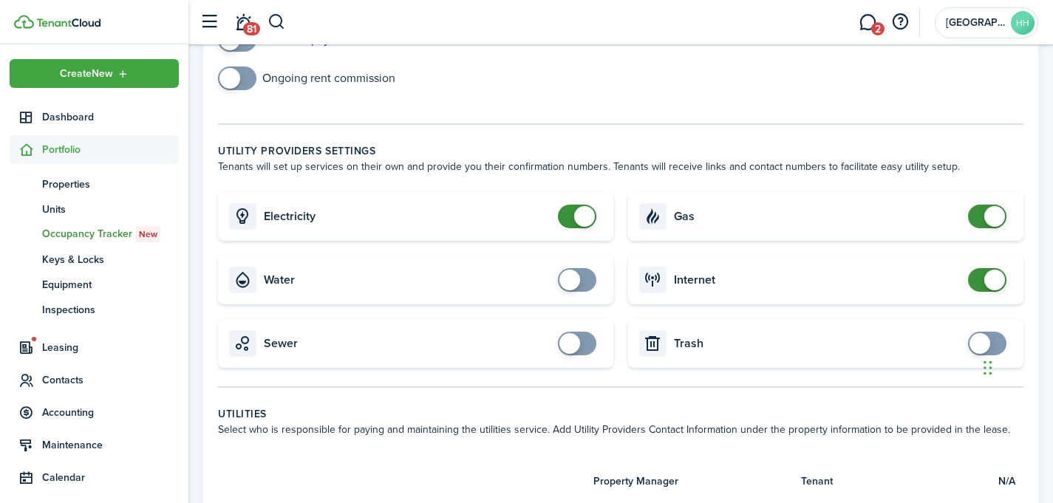
click at [573, 218] on span at bounding box center [577, 217] width 15 height 24
checkbox input "false"
click at [1001, 214] on span at bounding box center [994, 216] width 21 height 21
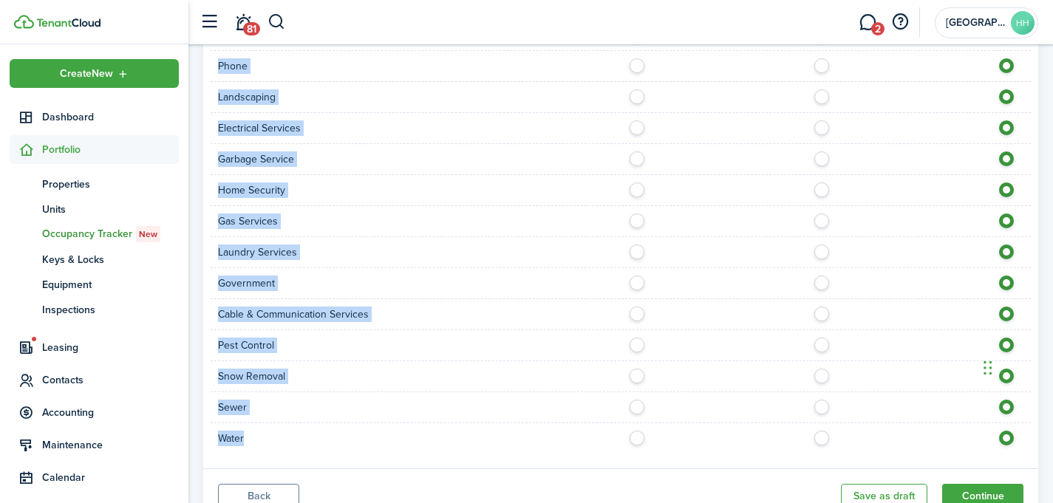
scroll to position [1207, 0]
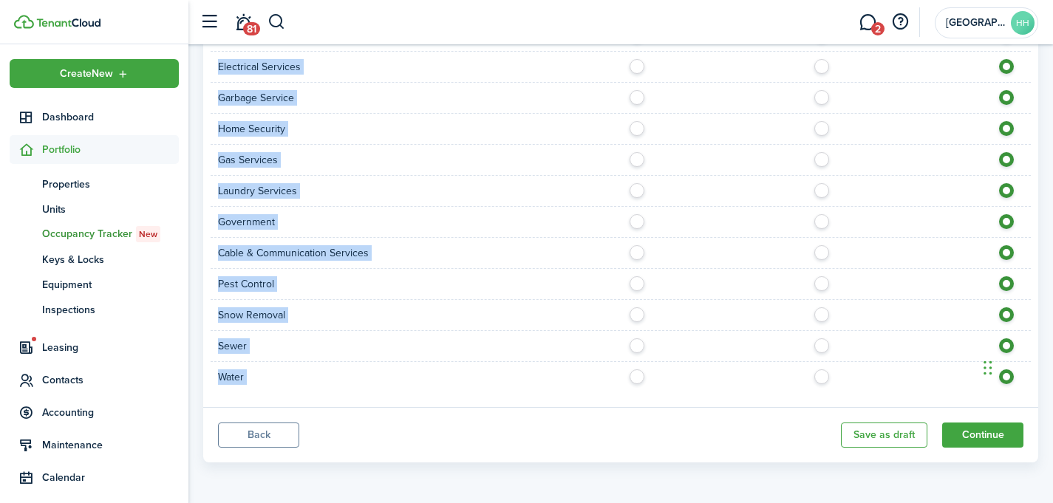
drag, startPoint x: 217, startPoint y: 109, endPoint x: 693, endPoint y: 429, distance: 573.0
copy panel-main-body "Utility providers settings Tenants will set up services on their own and provid…"
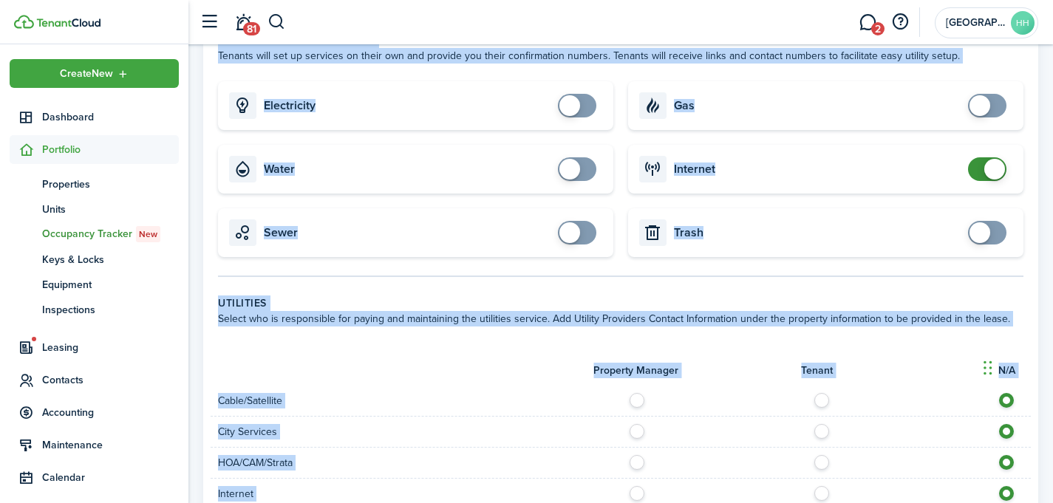
scroll to position [517, 0]
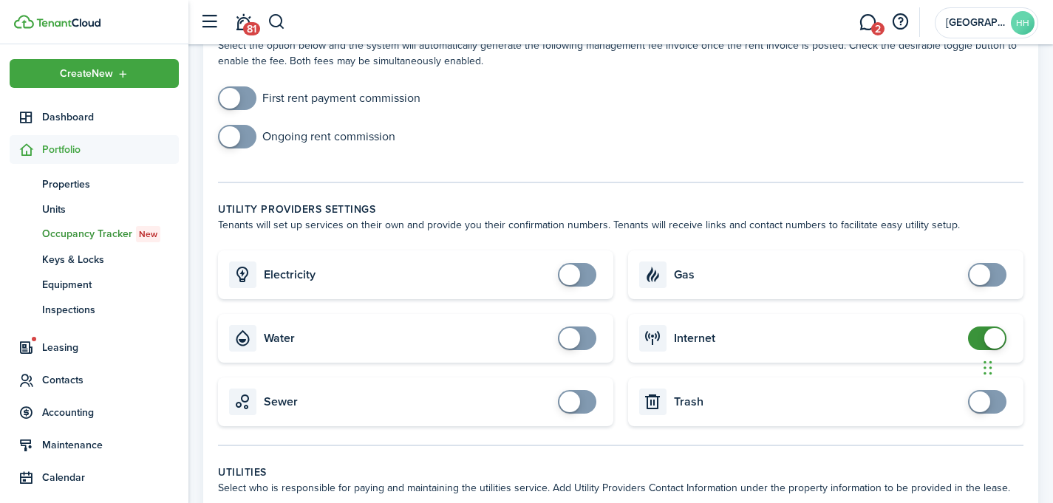
click at [559, 174] on tc-wizard-step "Management fee Select the option below and the system will automatically genera…" at bounding box center [620, 102] width 805 height 161
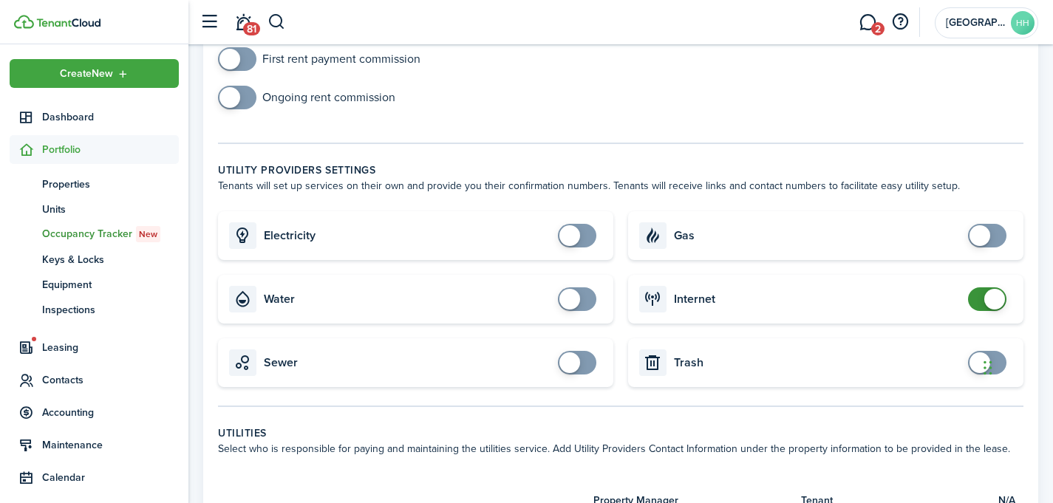
scroll to position [559, 0]
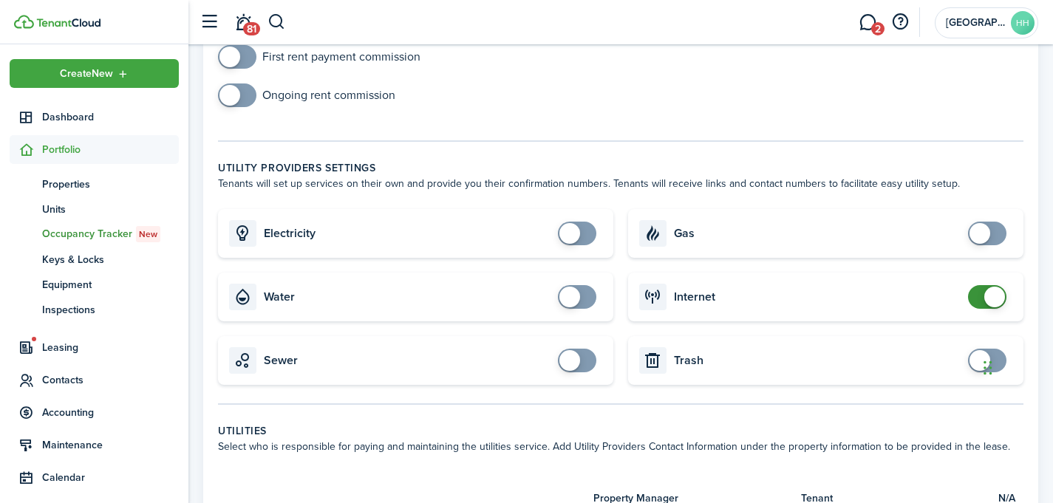
checkbox input "true"
click at [565, 238] on span at bounding box center [569, 233] width 21 height 21
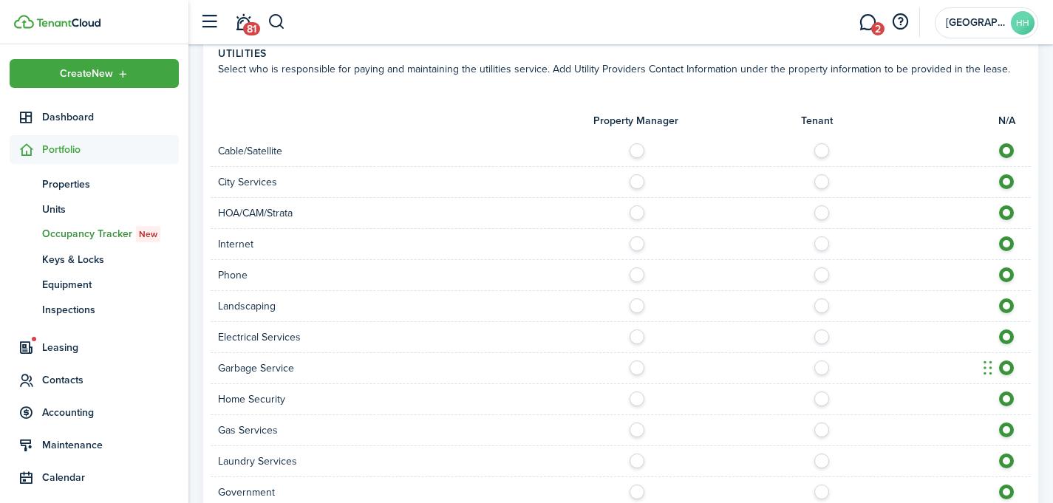
scroll to position [1207, 0]
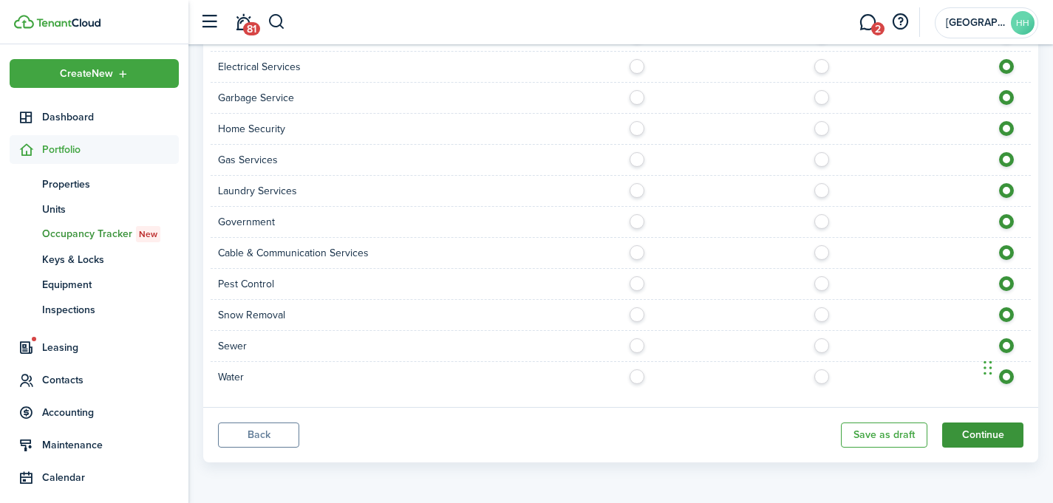
click at [992, 427] on button "Continue" at bounding box center [982, 435] width 81 height 25
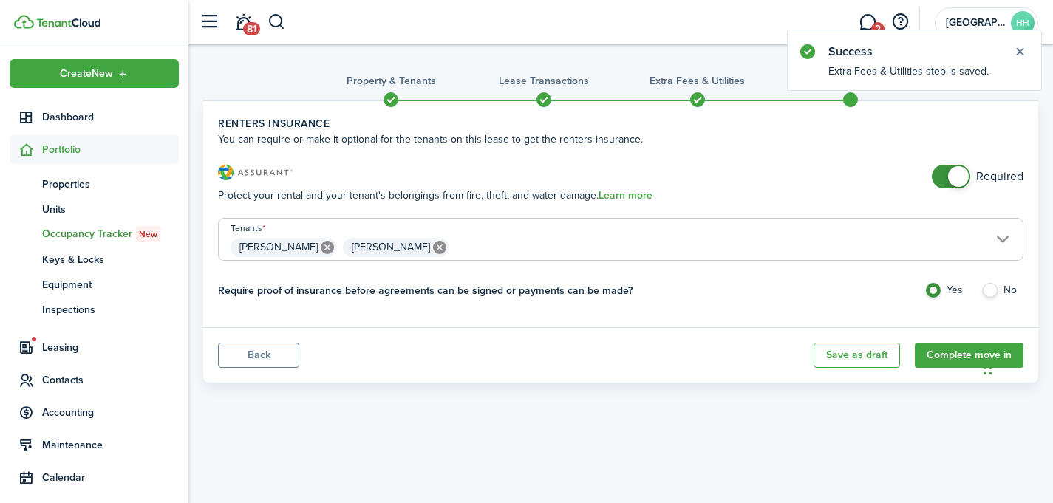
checkbox input "false"
click at [962, 175] on span at bounding box center [958, 176] width 21 height 21
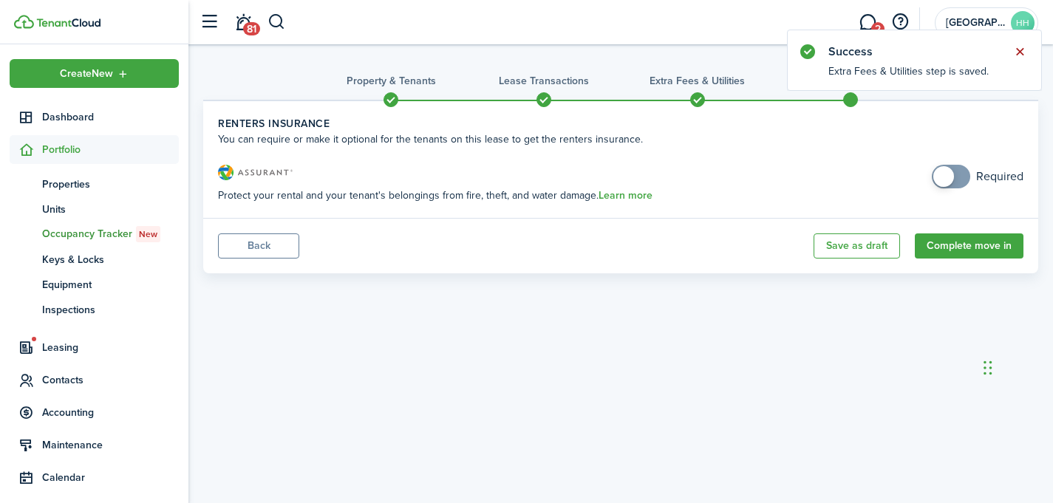
click at [1017, 47] on button "Close notify" at bounding box center [1019, 51] width 21 height 21
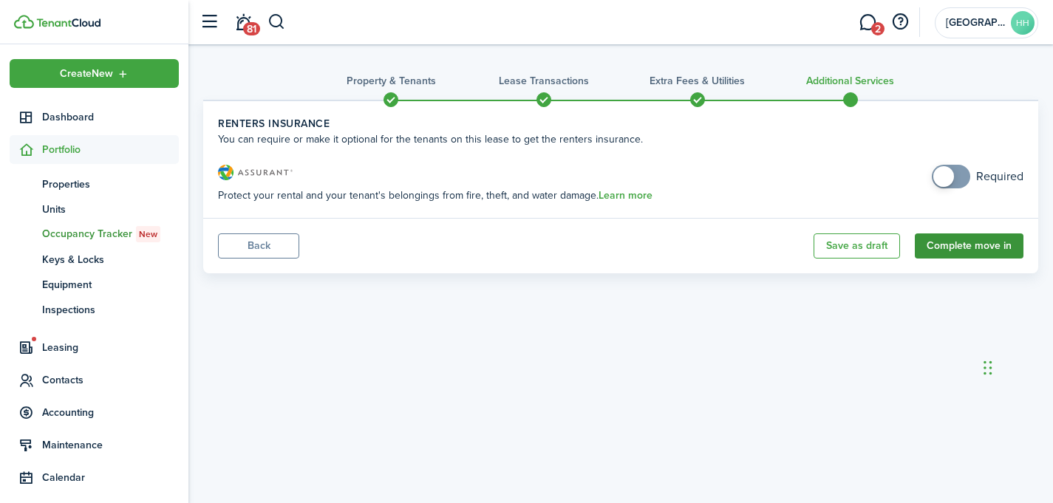
click at [964, 245] on button "Complete move in" at bounding box center [969, 246] width 109 height 25
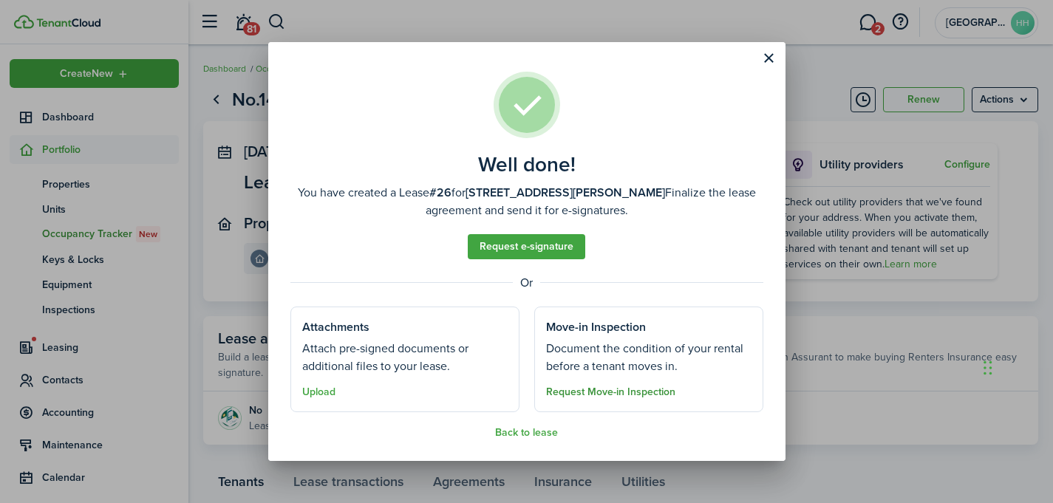
click at [607, 390] on button "Request Move-in Inspection" at bounding box center [610, 392] width 129 height 12
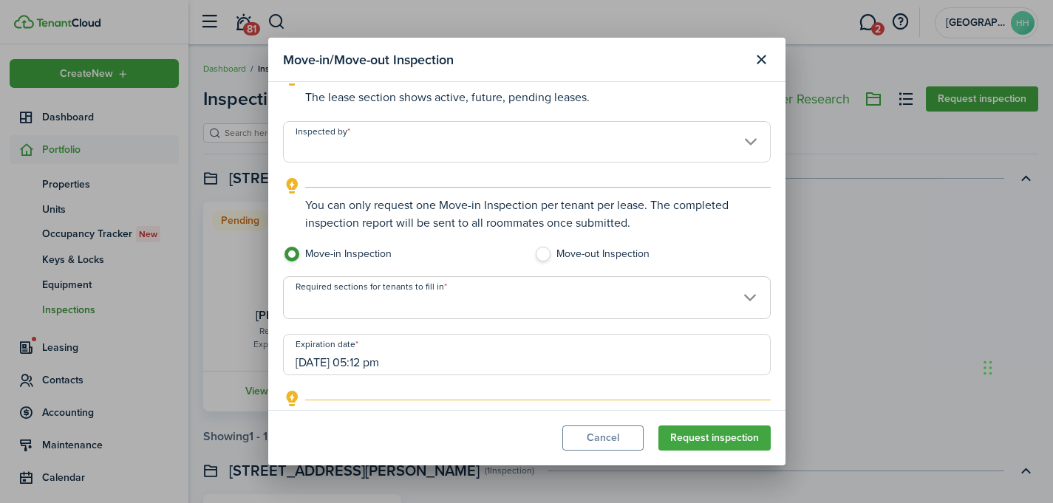
scroll to position [204, 0]
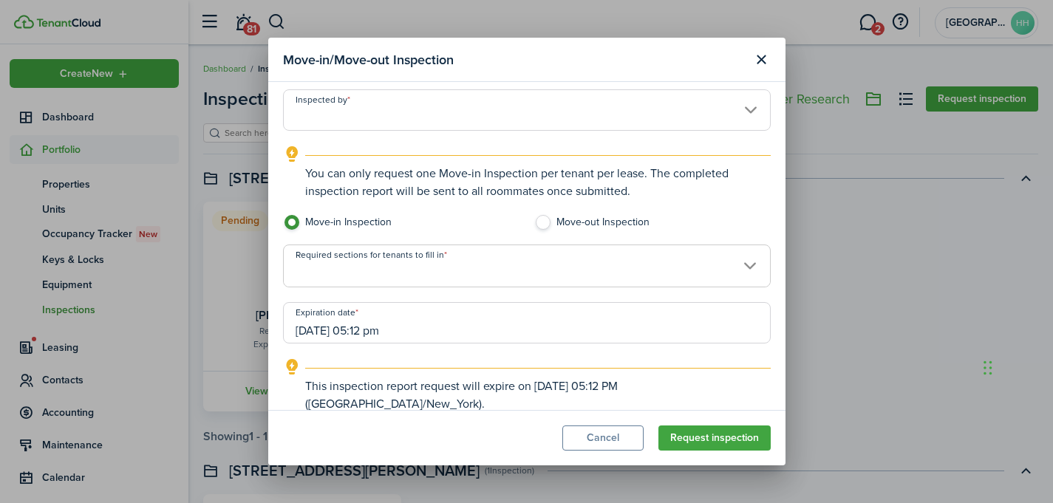
click at [382, 123] on input "Inspected by" at bounding box center [527, 109] width 488 height 41
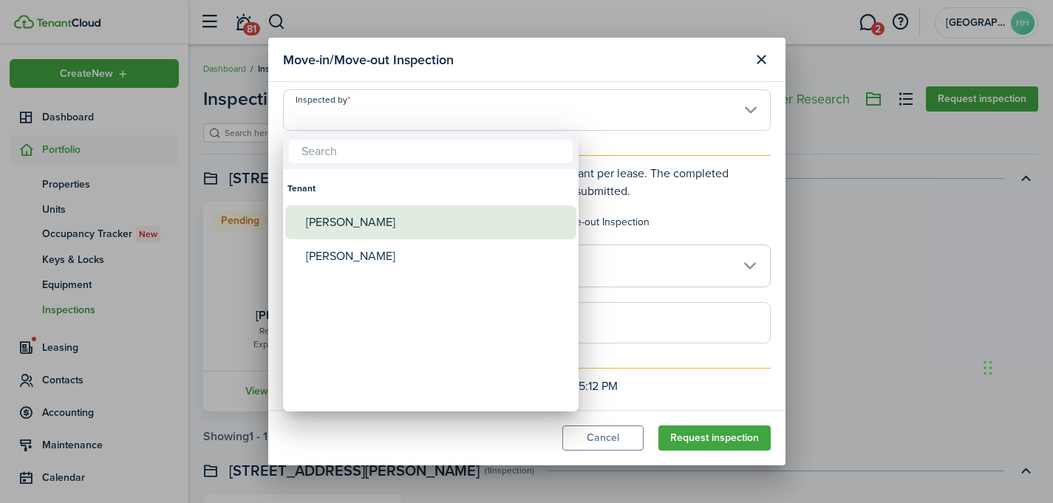
click at [369, 221] on div "[PERSON_NAME]" at bounding box center [437, 222] width 262 height 34
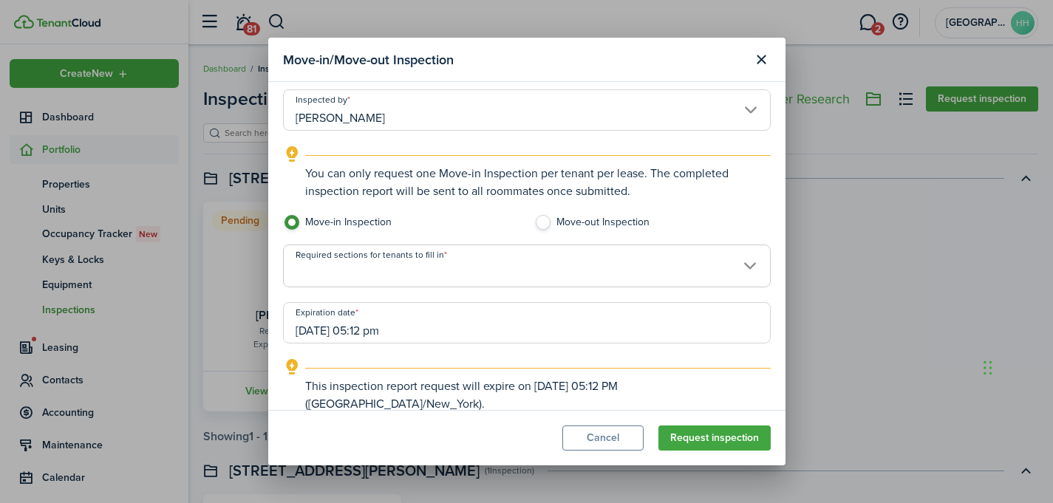
click at [424, 118] on input "[PERSON_NAME]" at bounding box center [527, 109] width 488 height 41
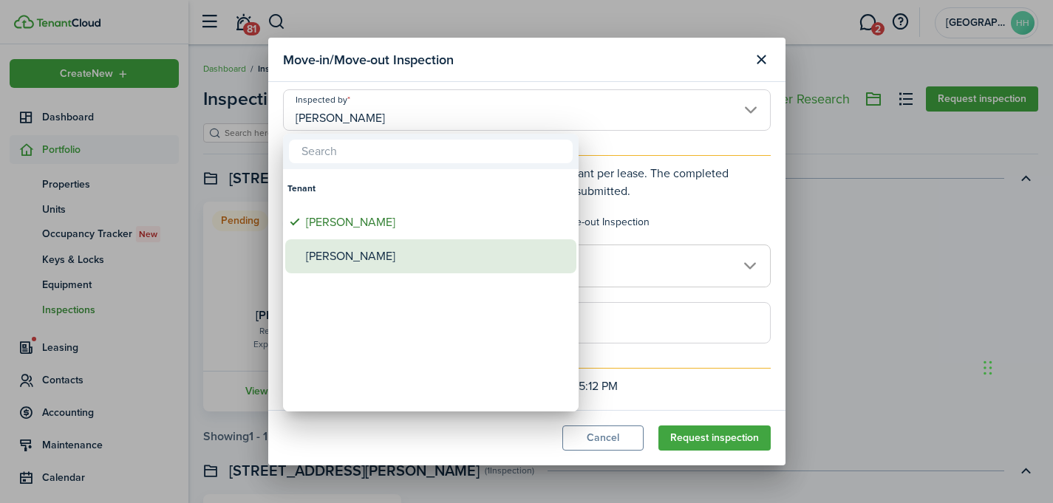
click at [364, 256] on div "[PERSON_NAME]" at bounding box center [437, 256] width 262 height 34
type input "[PERSON_NAME]"
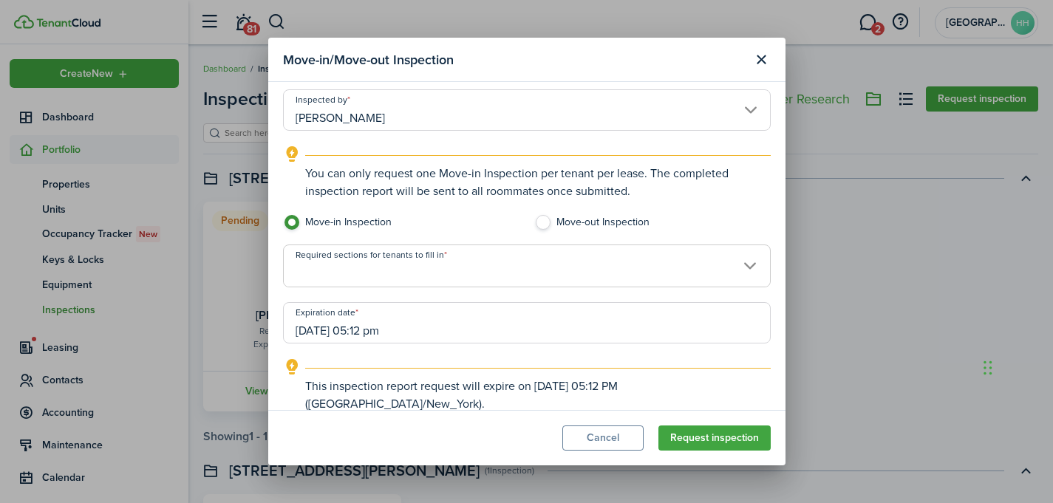
click at [373, 262] on span at bounding box center [527, 274] width 486 height 25
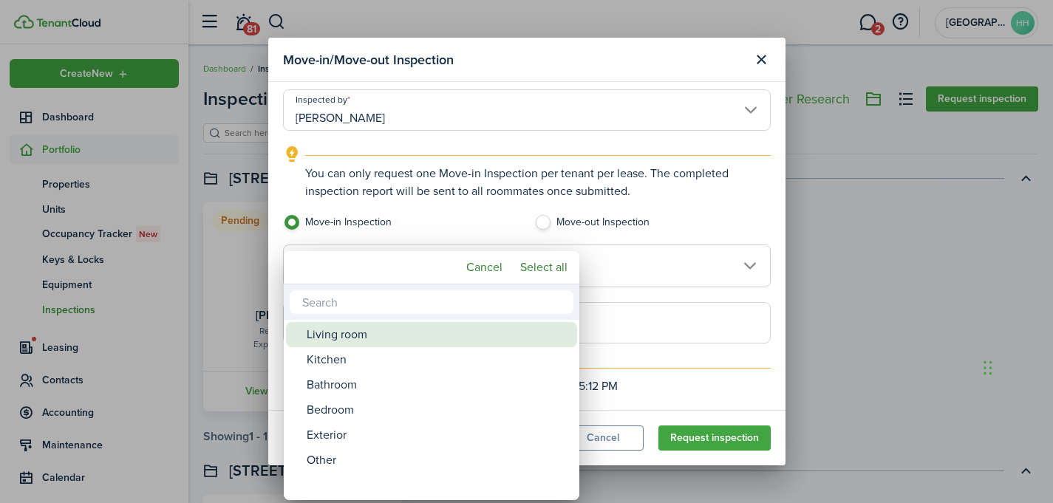
click at [362, 332] on div "Living room" at bounding box center [438, 334] width 262 height 25
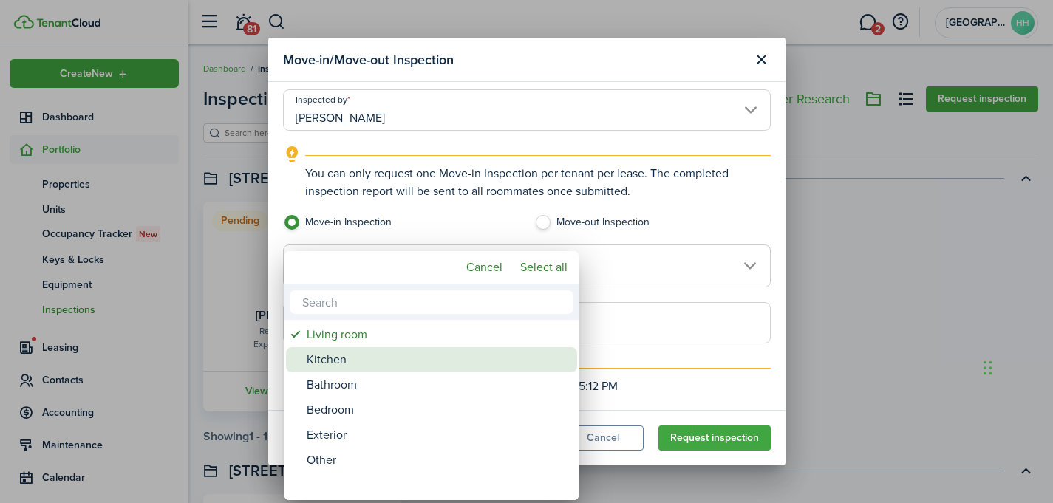
click at [349, 361] on div "Kitchen" at bounding box center [438, 359] width 262 height 25
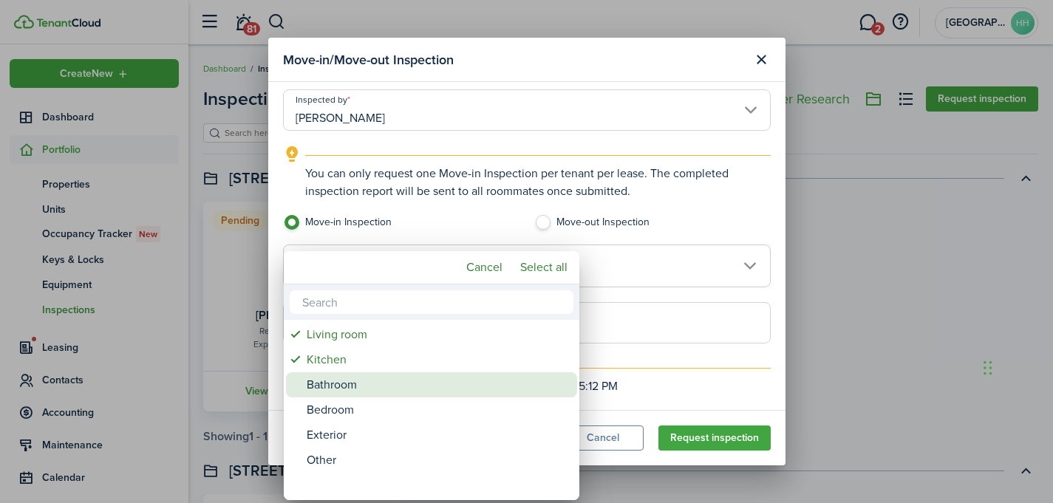
click at [347, 381] on div "Bathroom" at bounding box center [438, 384] width 262 height 25
click at [345, 403] on div "Bedroom" at bounding box center [438, 410] width 262 height 25
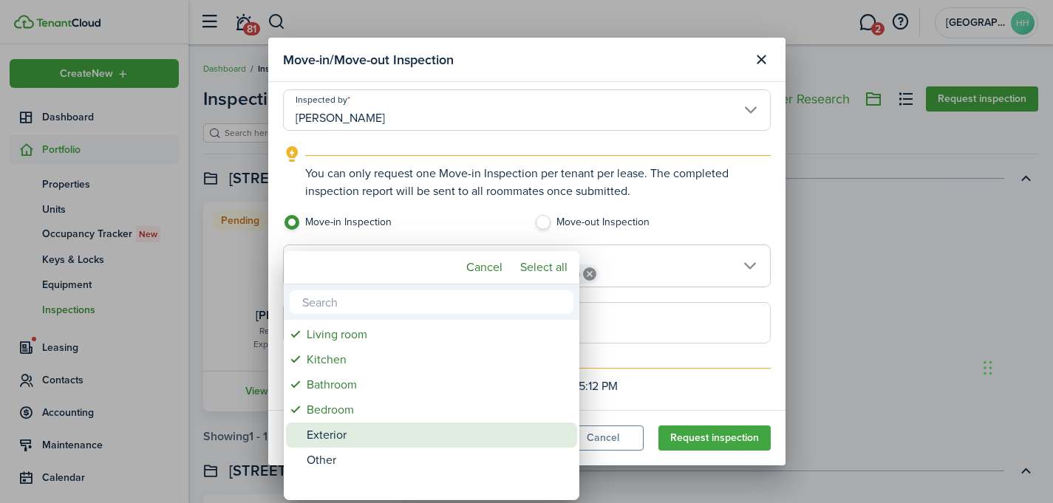
click at [341, 429] on div "Exterior" at bounding box center [438, 435] width 262 height 25
type input "Living room, Kitchen, Bathroom, Bedroom, Exterior"
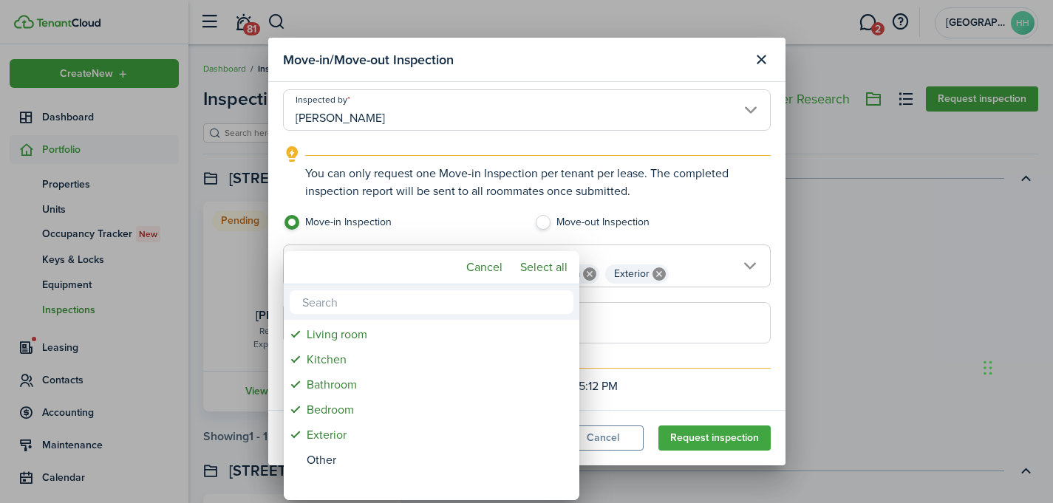
click at [493, 234] on div at bounding box center [526, 252] width 1289 height 740
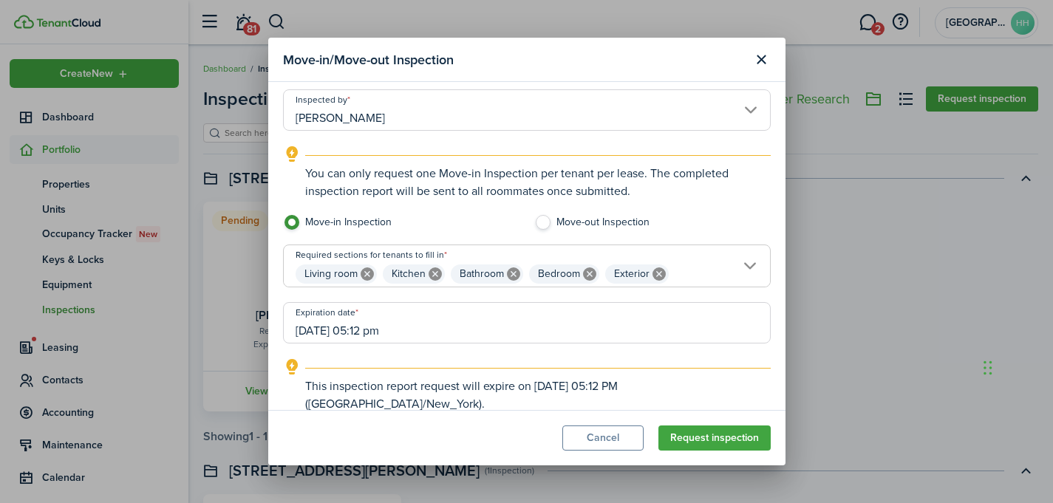
click at [380, 331] on input "[DATE] 05:12 pm" at bounding box center [527, 322] width 488 height 41
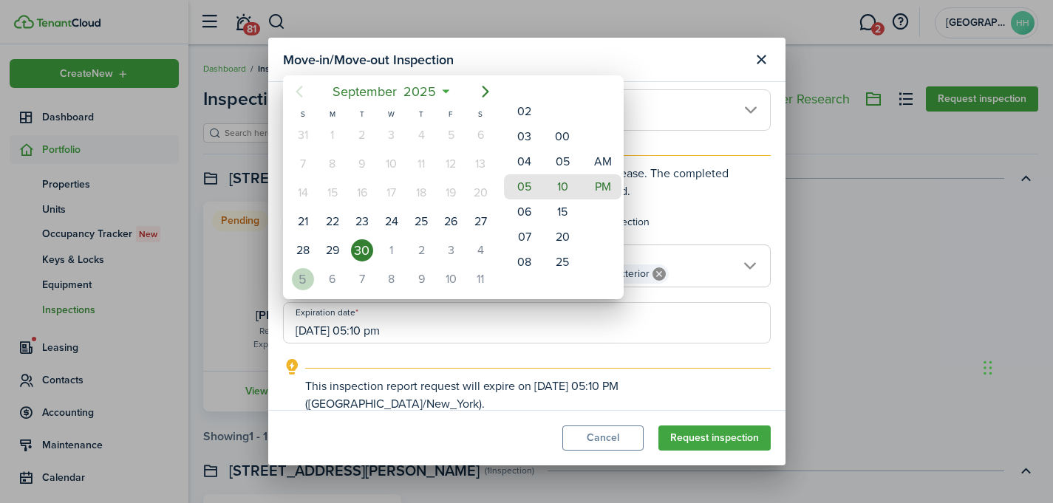
click at [304, 279] on div "5" at bounding box center [303, 279] width 22 height 22
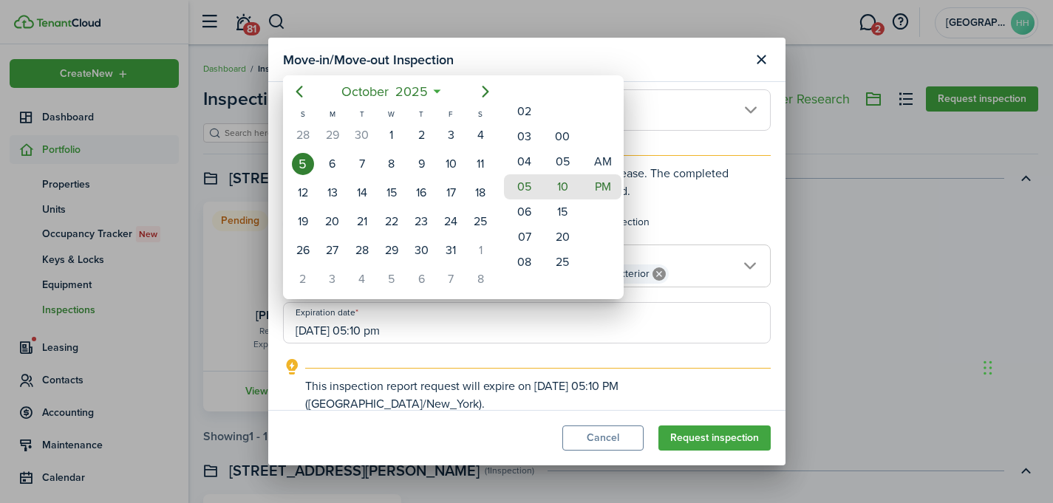
scroll to position [0, 0]
click at [526, 216] on mbsc-wheel-item "09" at bounding box center [522, 212] width 36 height 25
click at [566, 139] on mbsc-wheel-item "00" at bounding box center [563, 136] width 36 height 25
type input "[DATE] 09:00 pm"
click at [668, 140] on div at bounding box center [526, 252] width 1289 height 740
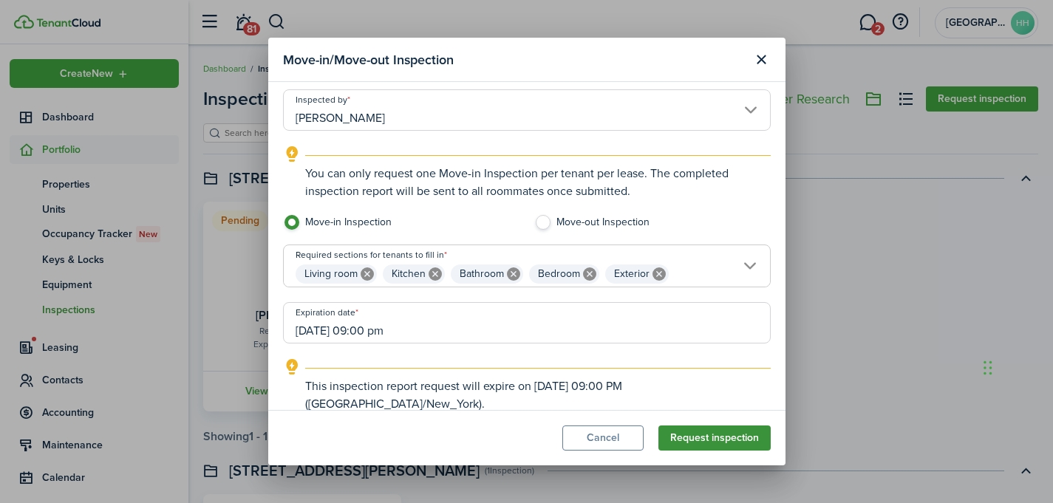
click at [694, 434] on button "Request inspection" at bounding box center [714, 438] width 112 height 25
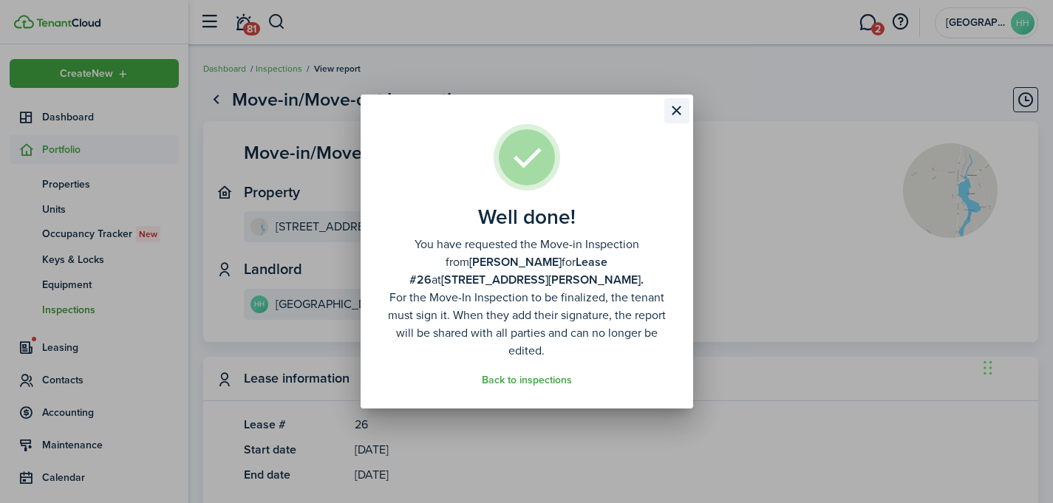
click at [679, 123] on button "Close modal" at bounding box center [676, 110] width 25 height 25
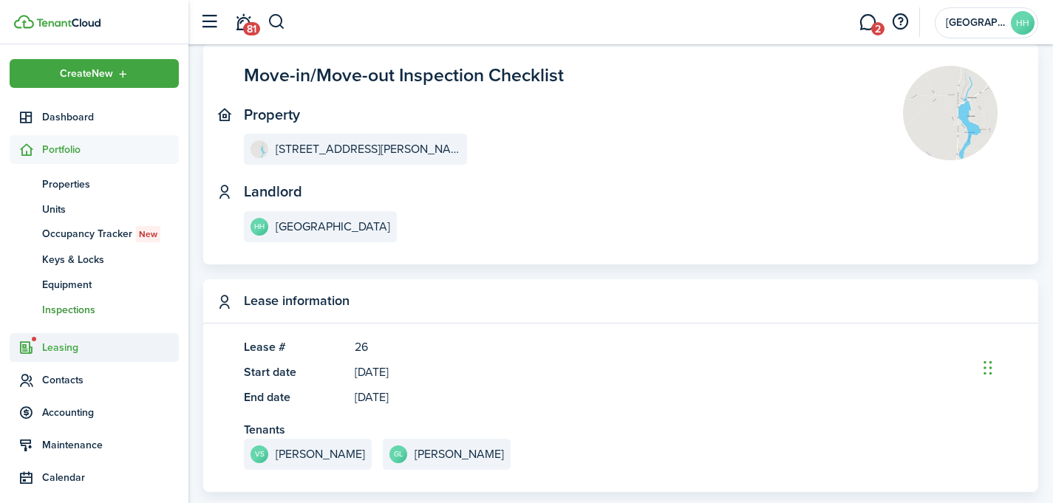
scroll to position [106, 0]
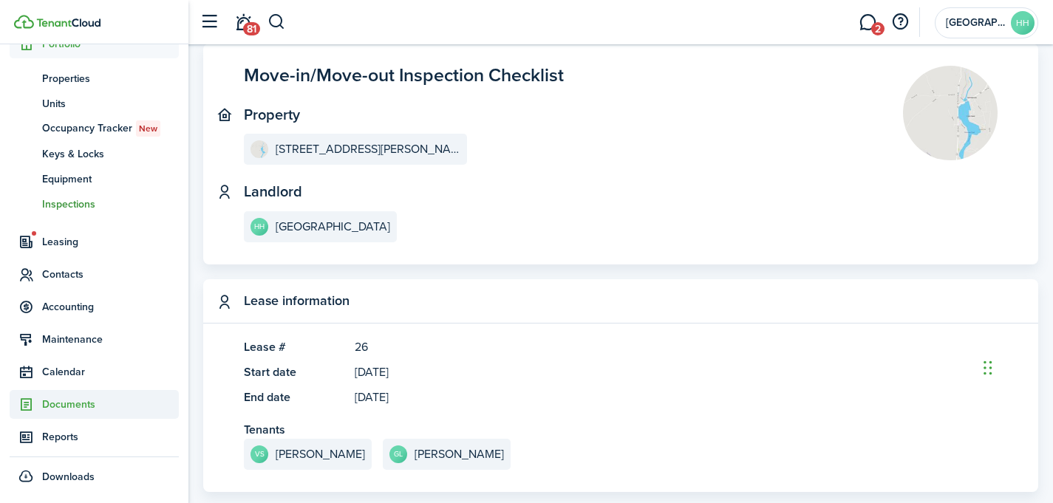
click at [69, 405] on span "Documents" at bounding box center [110, 405] width 137 height 16
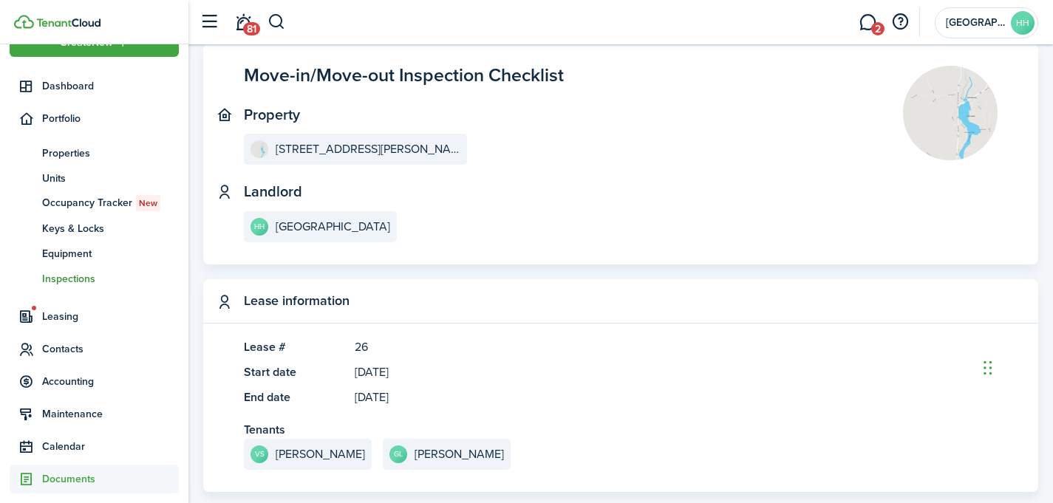
scroll to position [30, 0]
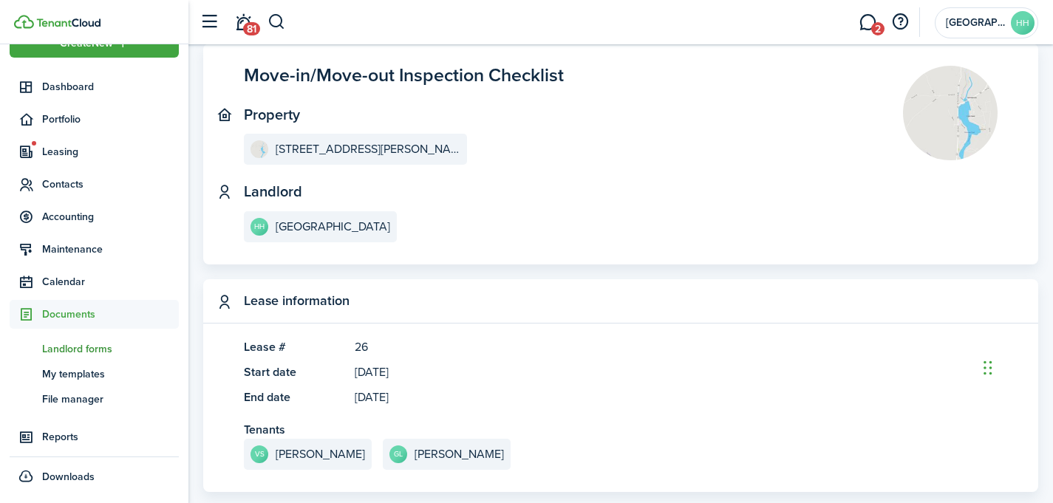
click at [94, 351] on span "Landlord forms" at bounding box center [110, 349] width 137 height 16
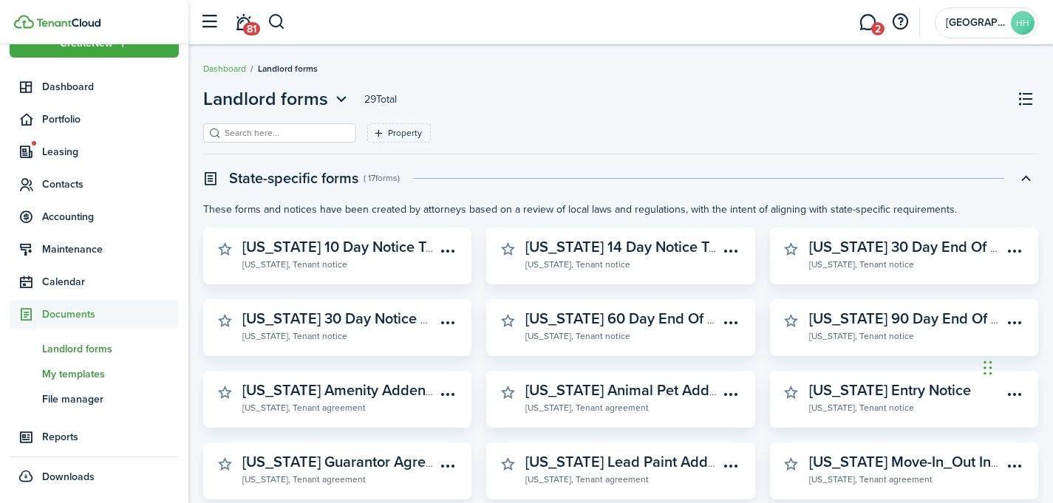
click at [82, 374] on span "My templates" at bounding box center [110, 375] width 137 height 16
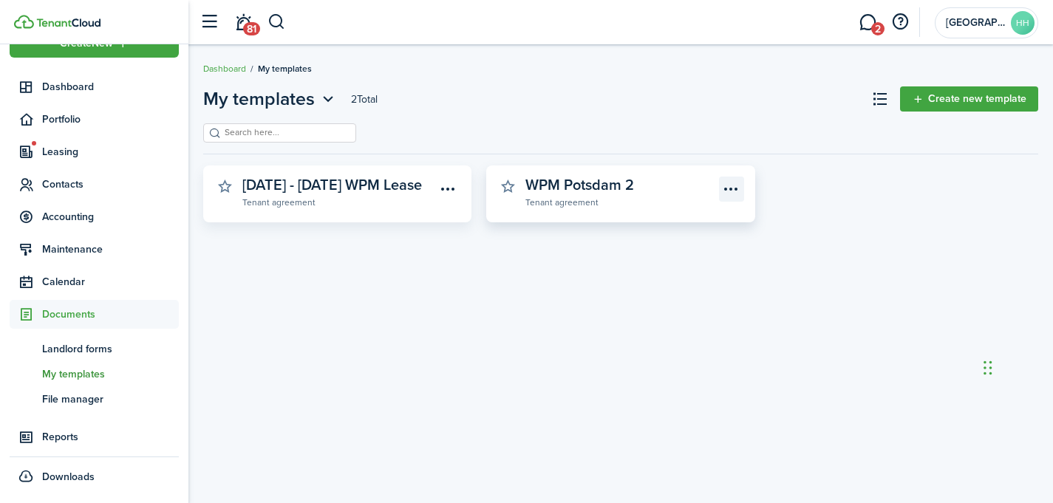
click at [731, 185] on menu-btn-icon "Open menu" at bounding box center [731, 189] width 25 height 25
click at [682, 246] on button "Delete" at bounding box center [679, 247] width 129 height 25
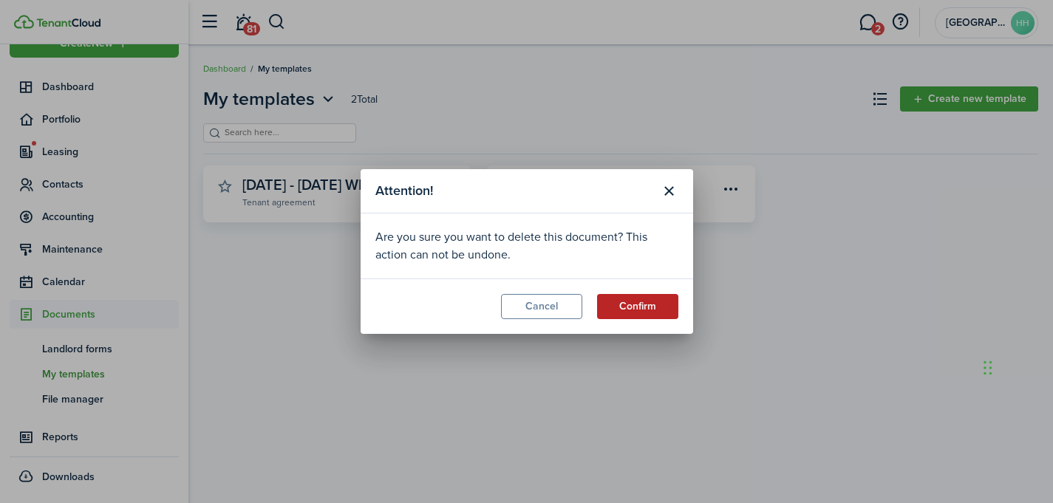
click at [629, 307] on button "Confirm" at bounding box center [637, 306] width 81 height 25
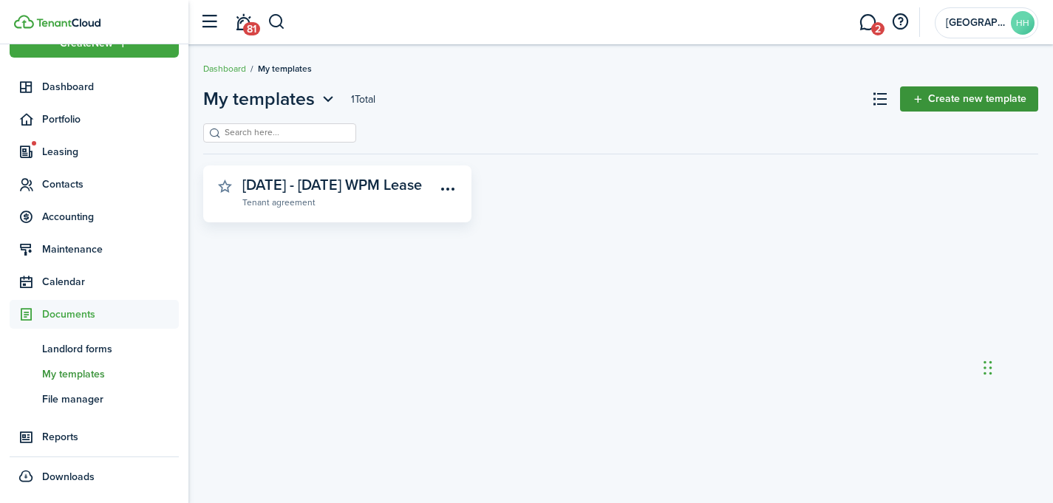
click at [970, 91] on link "Create new template" at bounding box center [969, 98] width 138 height 25
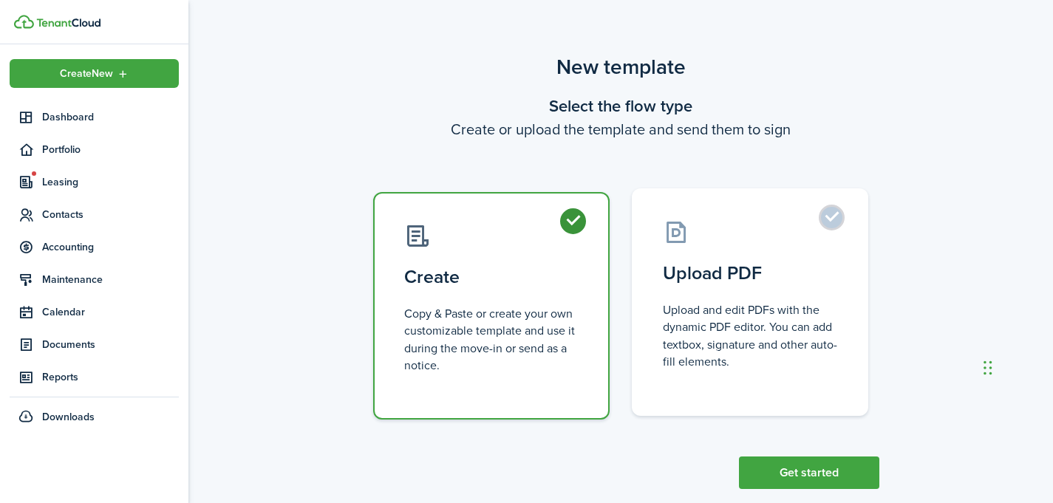
click at [803, 217] on label "Upload PDF Upload and edit PDFs with the dynamic PDF editor. You can add textbo…" at bounding box center [750, 302] width 236 height 228
radio input "false"
radio input "true"
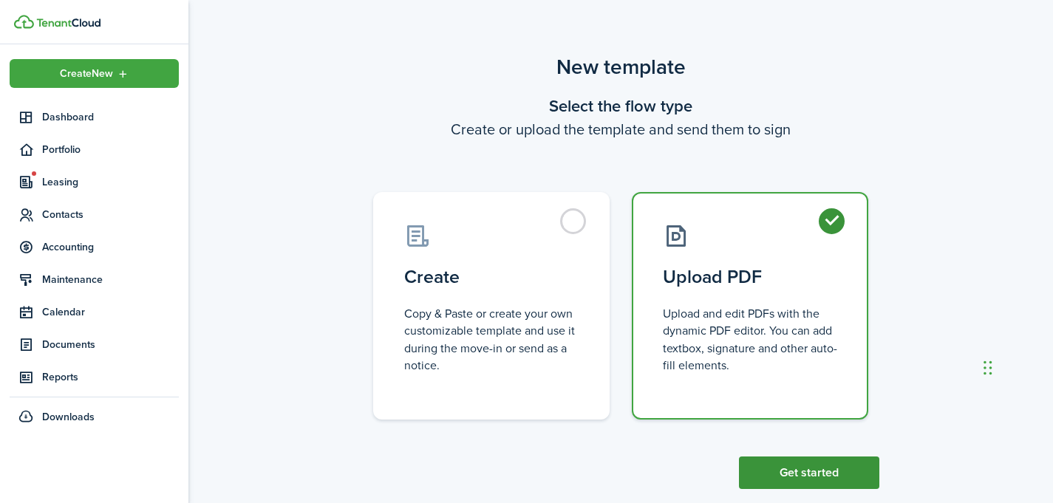
click at [769, 460] on button "Get started" at bounding box center [809, 473] width 140 height 33
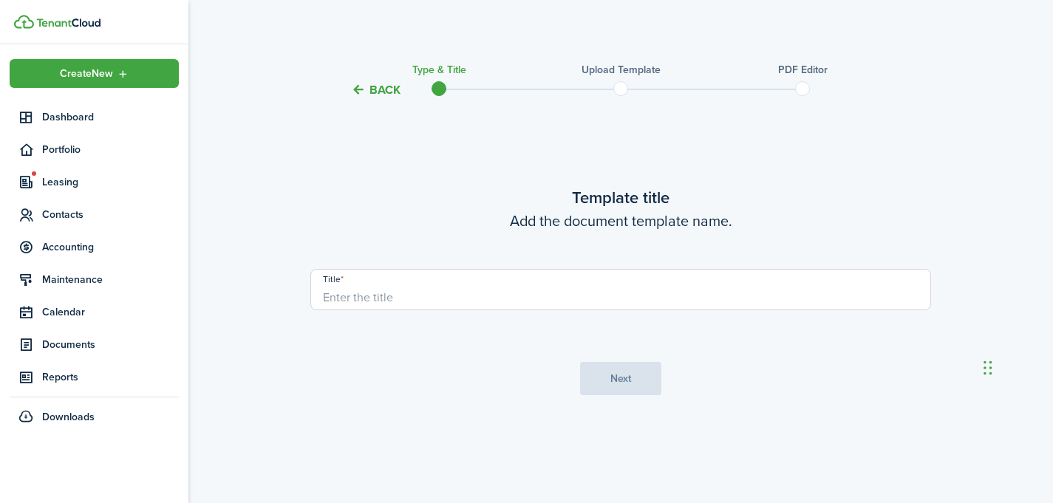
click at [592, 299] on input "Title" at bounding box center [620, 289] width 621 height 41
type input "WPM Potsdam 2"
click at [643, 389] on button "Next" at bounding box center [620, 378] width 81 height 33
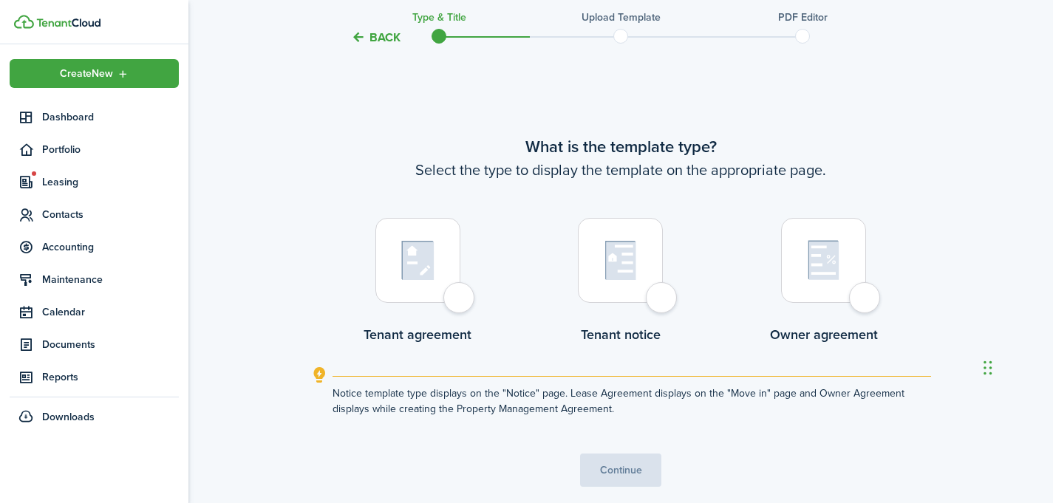
scroll to position [404, 0]
click at [478, 297] on control-radio-group "Tenant agreement Tenant notice Owner agreement" at bounding box center [620, 284] width 621 height 134
click at [460, 302] on div at bounding box center [417, 259] width 85 height 85
radio input "true"
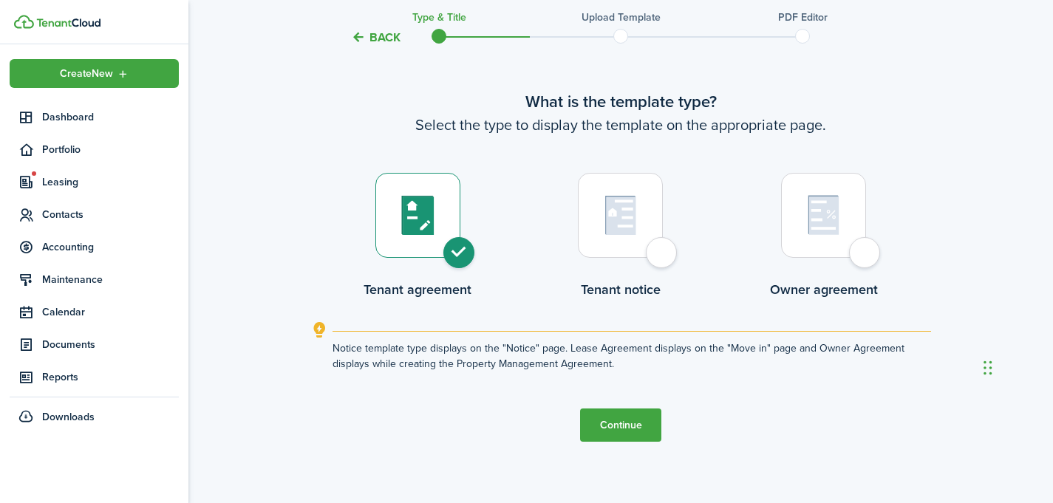
scroll to position [503, 0]
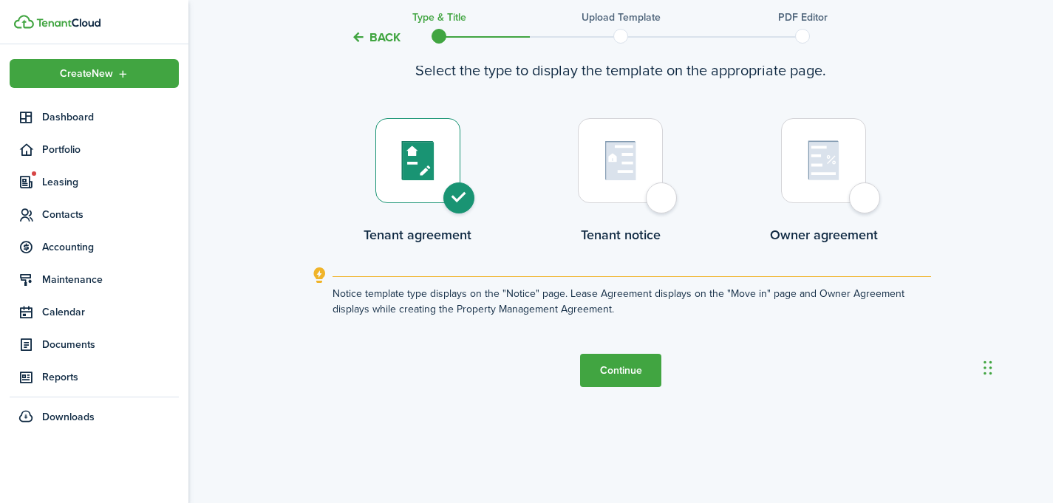
click at [600, 371] on button "Continue" at bounding box center [620, 370] width 81 height 33
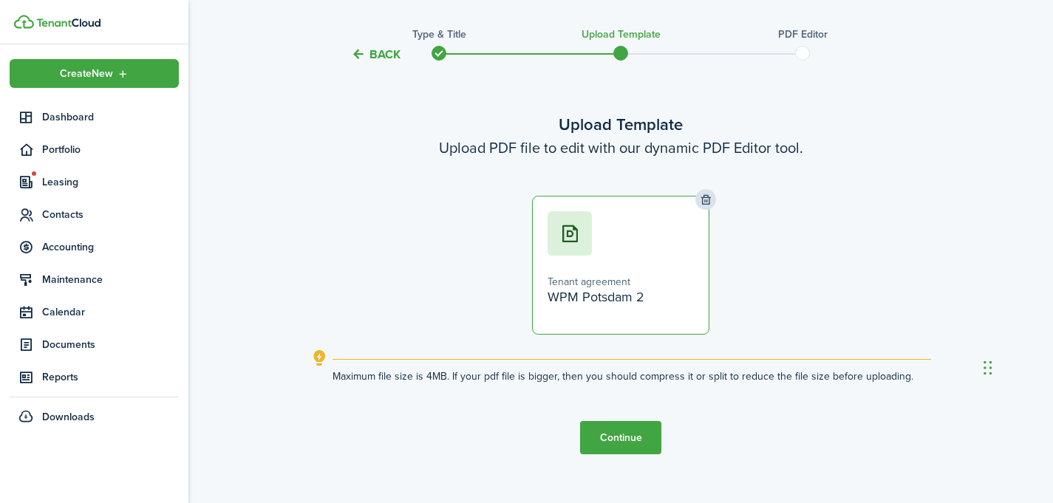
scroll to position [38, 0]
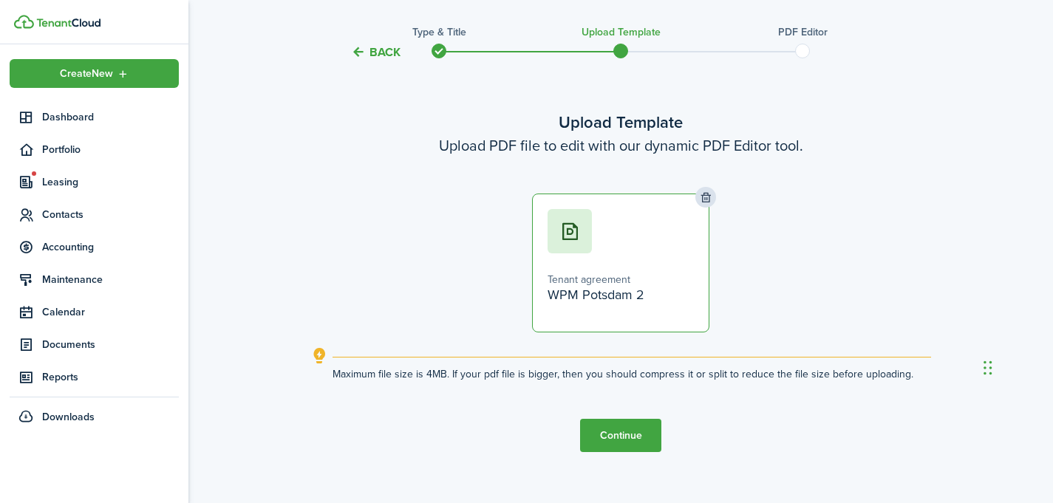
click at [602, 454] on tc-wizard-step "Upload Template Upload PDF file to edit with our dynamic PDF Editor tool. PDF F…" at bounding box center [620, 281] width 621 height 401
click at [601, 442] on button "Continue" at bounding box center [620, 435] width 81 height 33
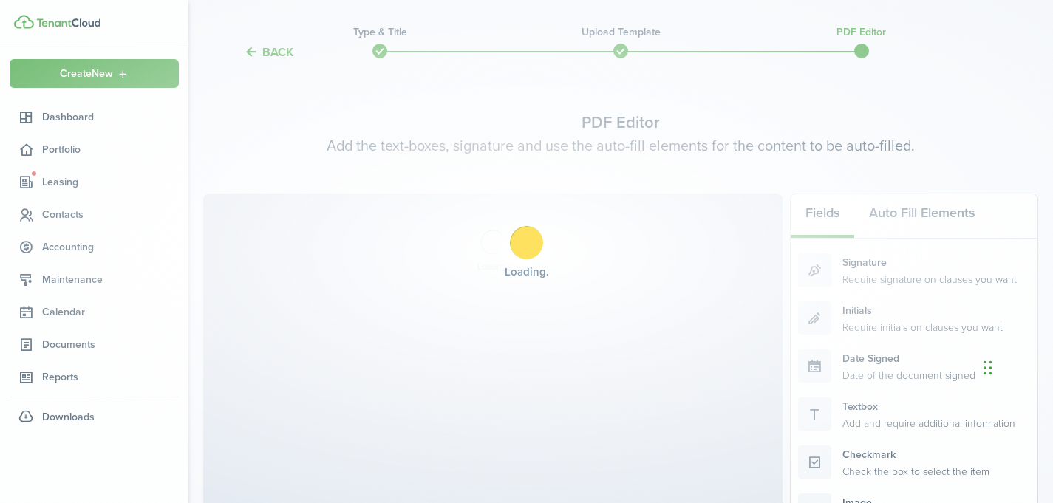
scroll to position [0, 0]
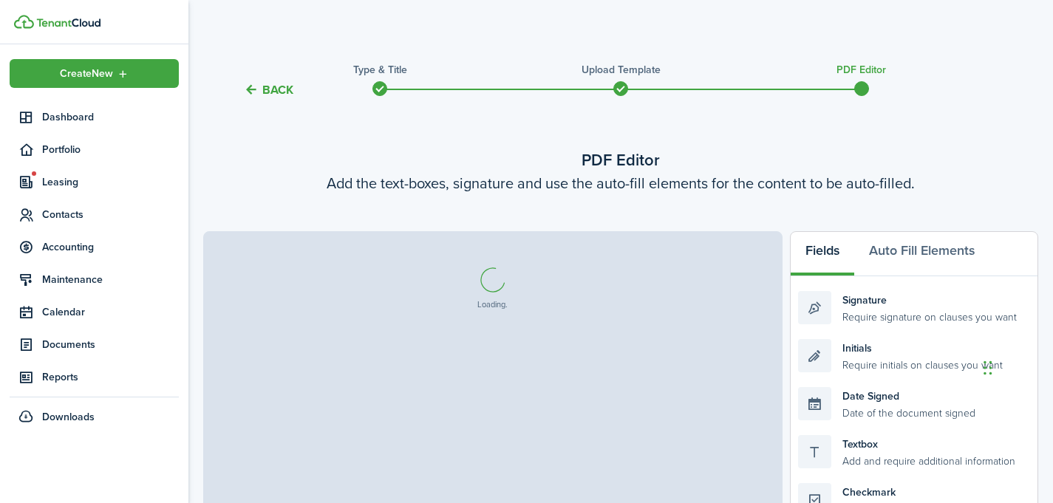
select select "fit"
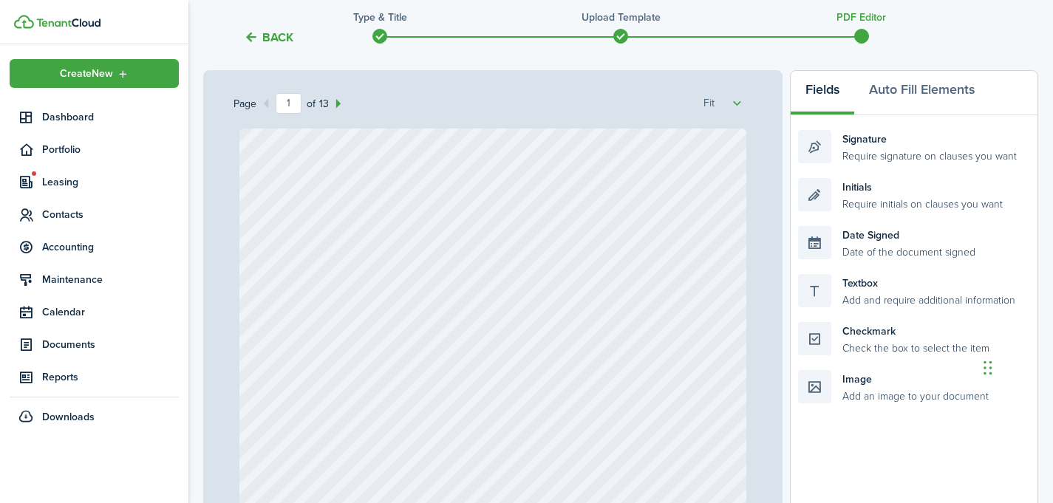
scroll to position [178, 0]
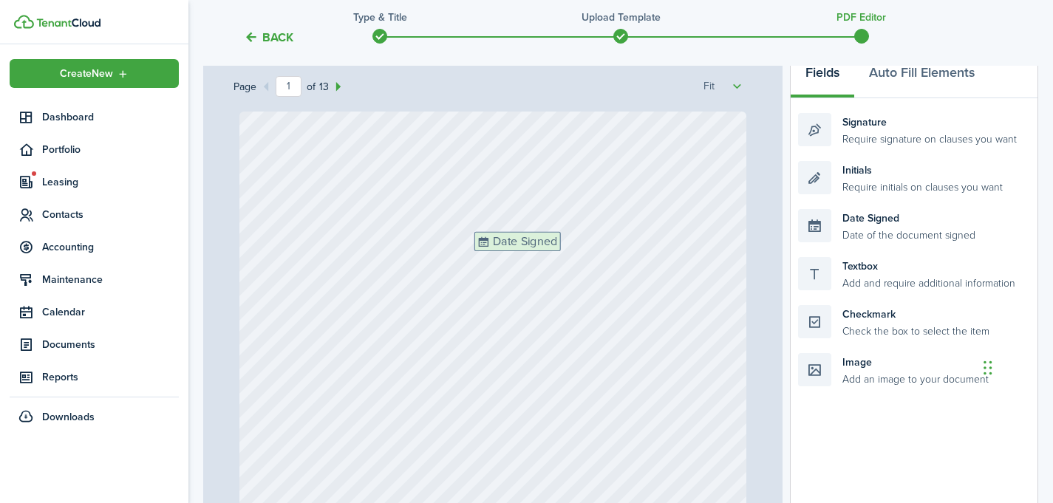
drag, startPoint x: 876, startPoint y: 220, endPoint x: 553, endPoint y: 243, distance: 324.5
click at [553, 243] on div "Page 1 of 13 50% 75% 100% 150% 200% Fit Date Signed Loading Fields Auto Fill El…" at bounding box center [620, 359] width 835 height 613
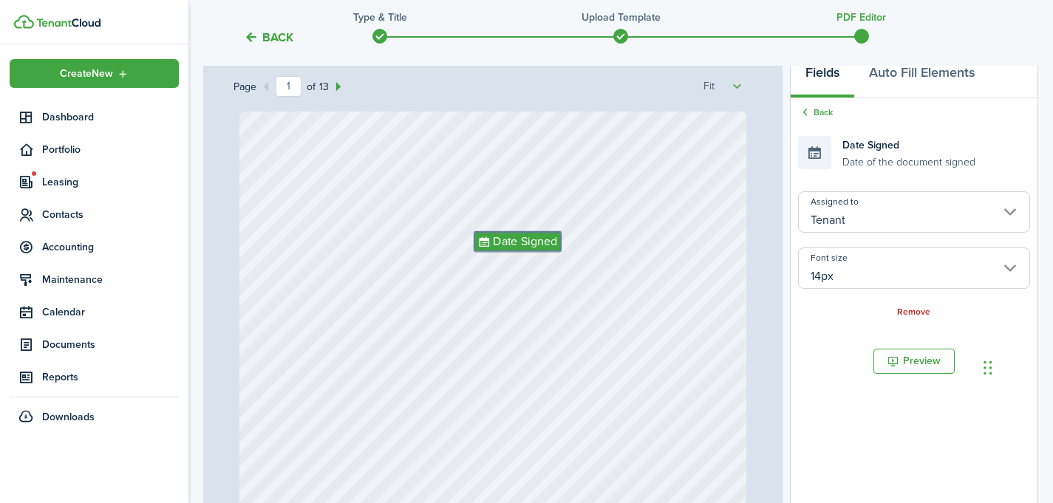
click at [644, 281] on div "Date Signed" at bounding box center [493, 447] width 508 height 671
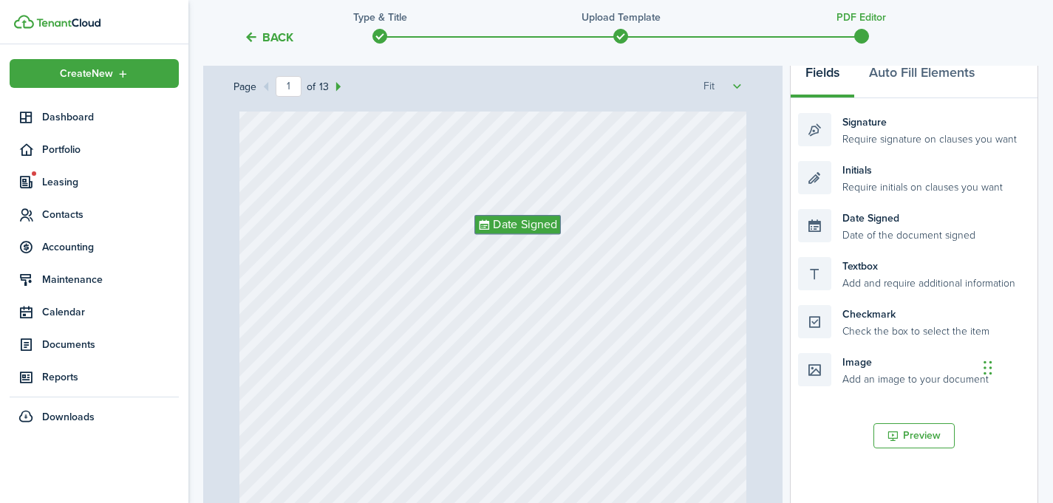
scroll to position [21, 0]
click at [517, 219] on span "Date Signed" at bounding box center [525, 220] width 64 height 18
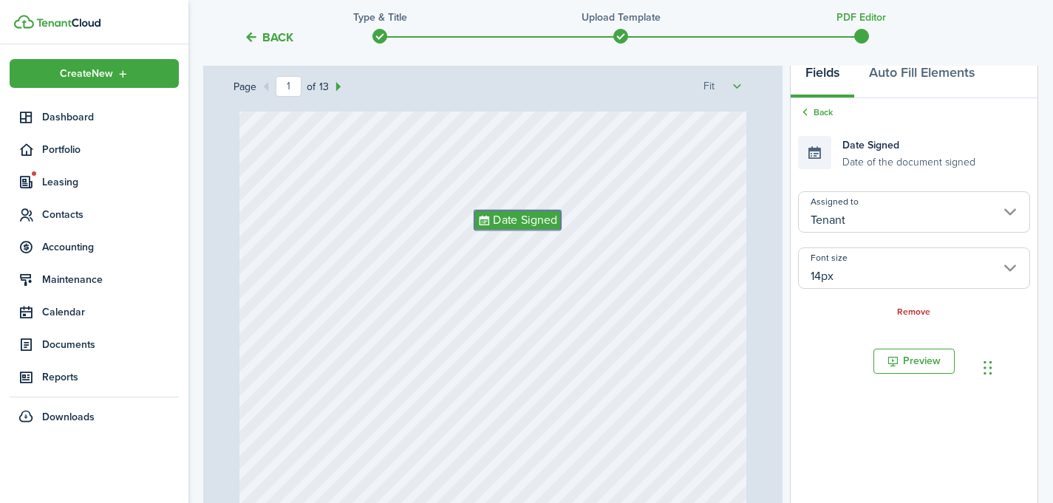
click at [927, 211] on input "Tenant" at bounding box center [914, 211] width 232 height 41
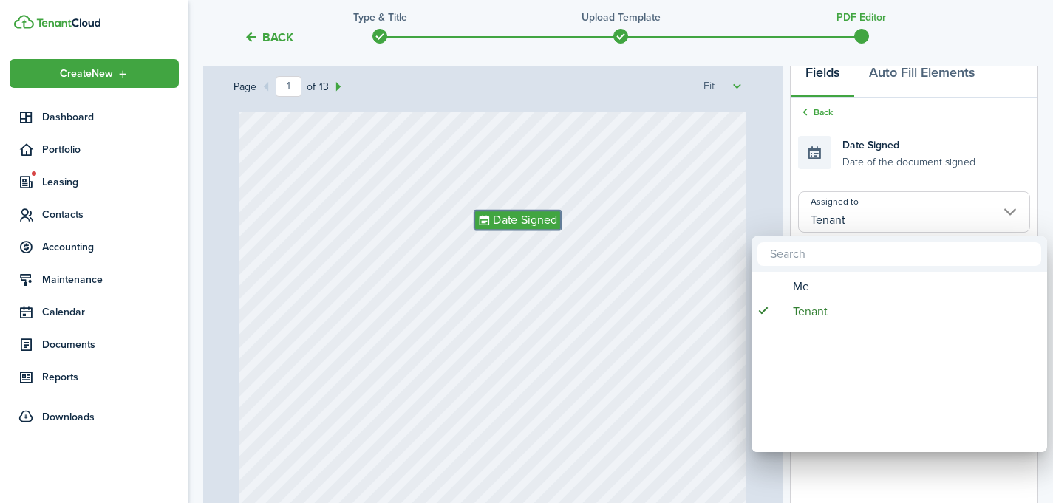
click at [708, 212] on div at bounding box center [526, 252] width 1289 height 740
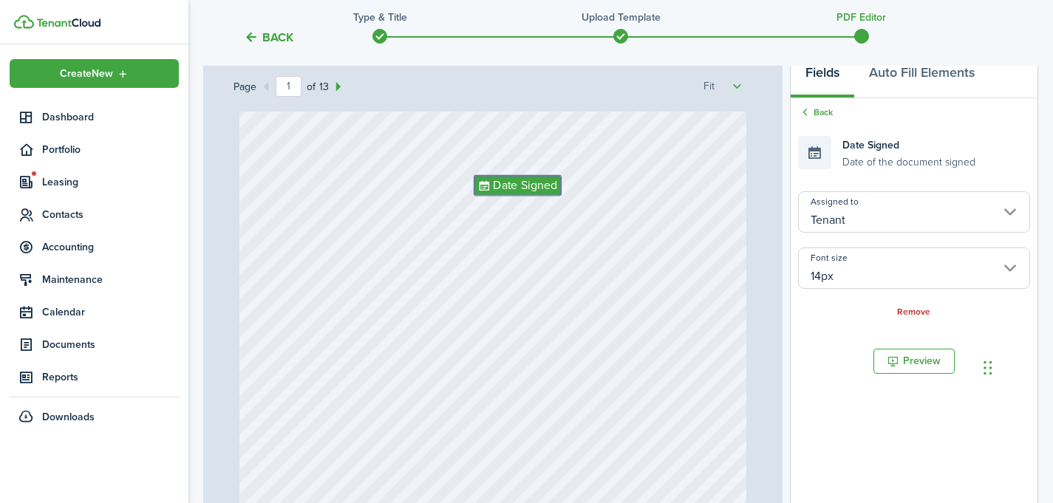
scroll to position [58, 0]
click at [818, 113] on link "Back" at bounding box center [815, 112] width 35 height 13
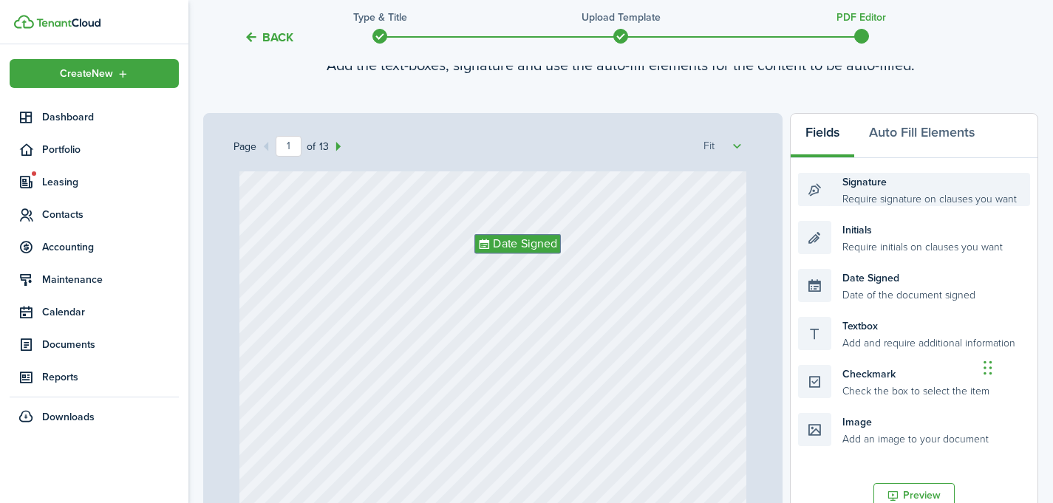
scroll to position [75, 0]
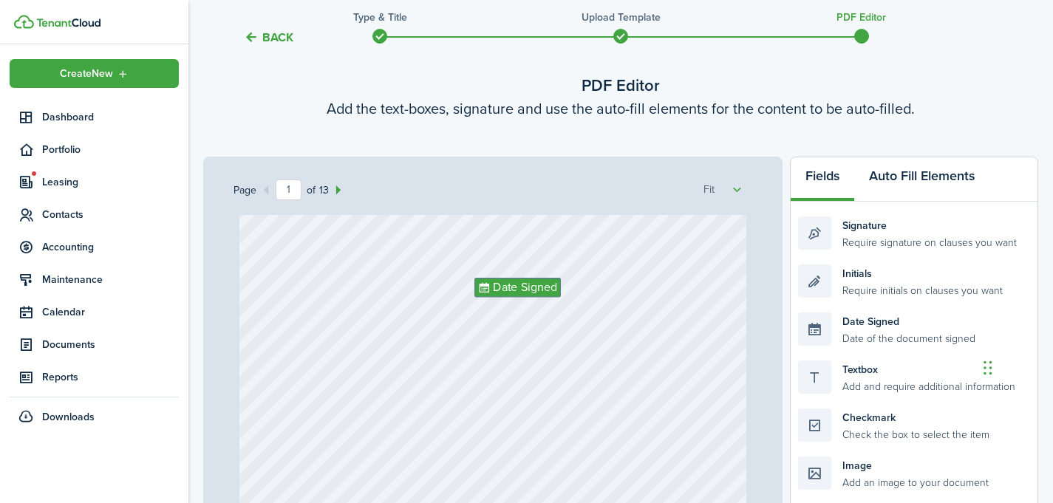
click at [887, 191] on button "Auto Fill Elements" at bounding box center [921, 179] width 135 height 44
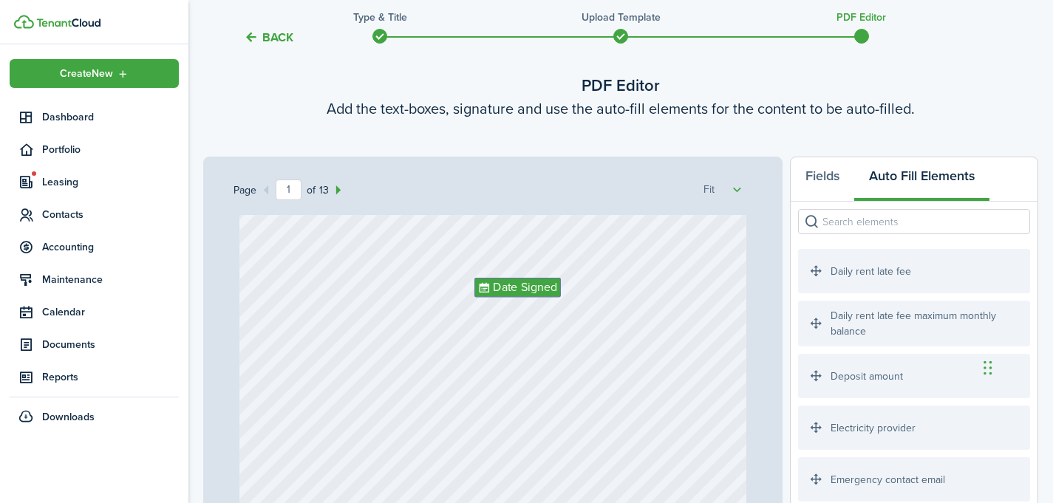
click at [868, 230] on input "search" at bounding box center [914, 221] width 232 height 25
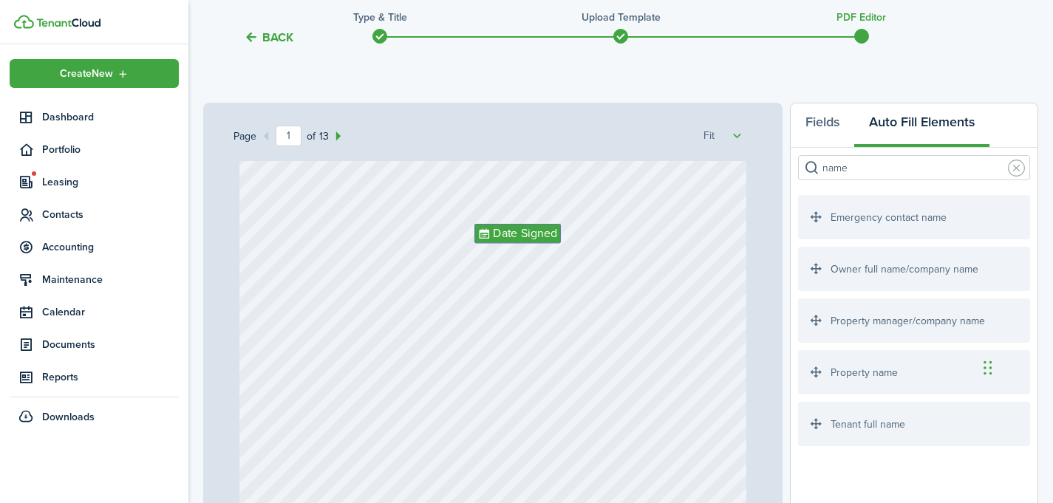
scroll to position [151, 0]
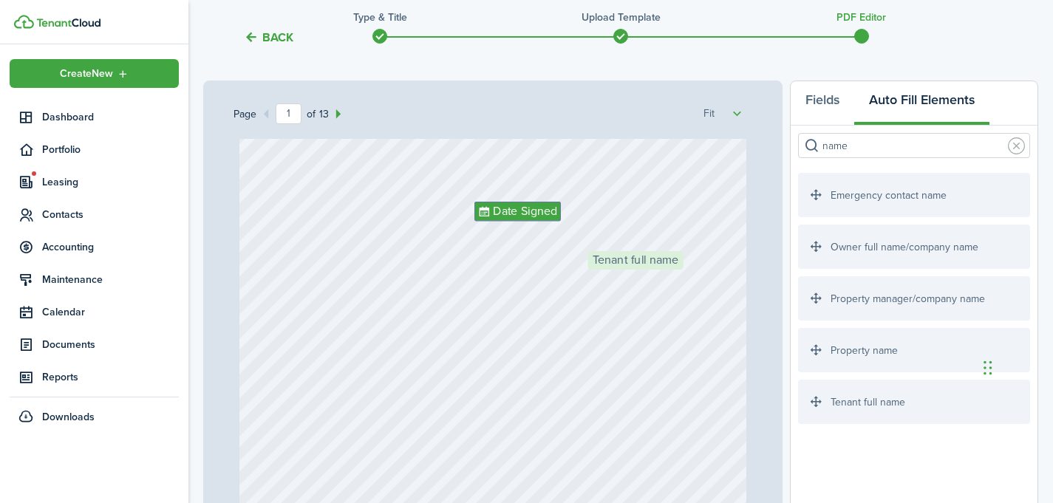
drag, startPoint x: 863, startPoint y: 392, endPoint x: 652, endPoint y: 263, distance: 247.1
click at [652, 263] on div "Page 1 of 13 50% 75% 100% 150% 200% Fit Date Signed Tenant full name Loading Fi…" at bounding box center [620, 387] width 835 height 613
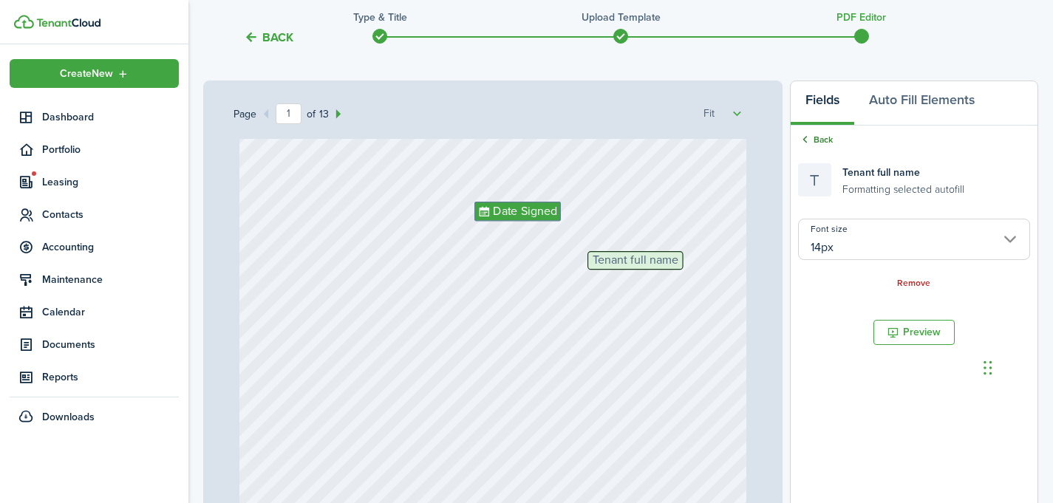
click at [820, 136] on link "Back" at bounding box center [815, 139] width 35 height 13
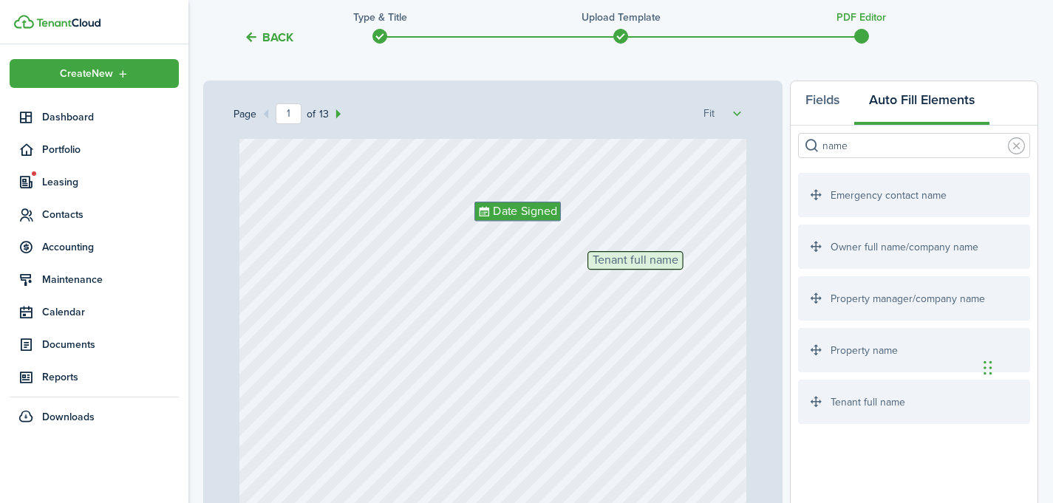
click at [862, 148] on input "name" at bounding box center [914, 145] width 232 height 25
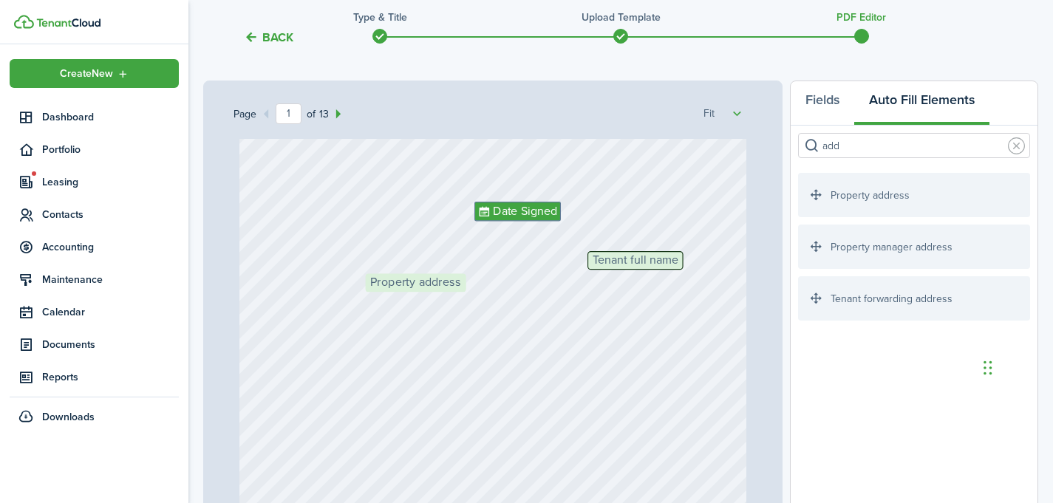
drag, startPoint x: 867, startPoint y: 196, endPoint x: 434, endPoint y: 296, distance: 444.5
click at [434, 296] on div "Page 1 of 13 50% 75% 100% 150% 200% Fit Date Signed Tenant full name Property a…" at bounding box center [620, 387] width 835 height 613
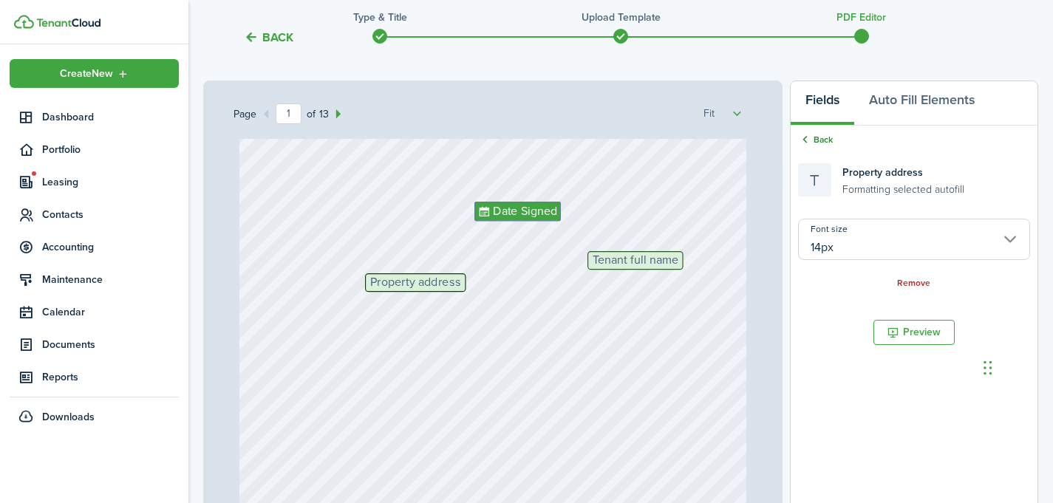
click at [819, 140] on link "Back" at bounding box center [815, 139] width 35 height 13
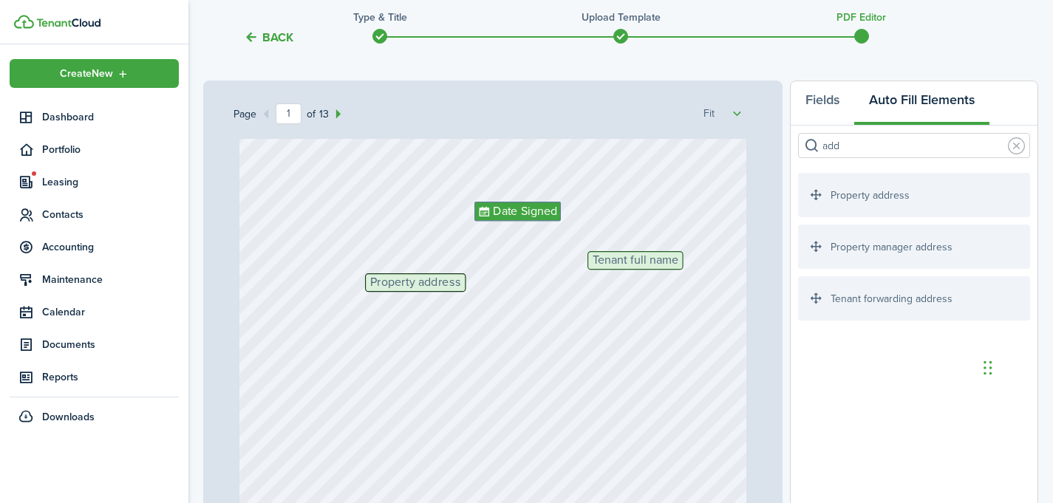
click at [843, 149] on input "add" at bounding box center [914, 145] width 232 height 25
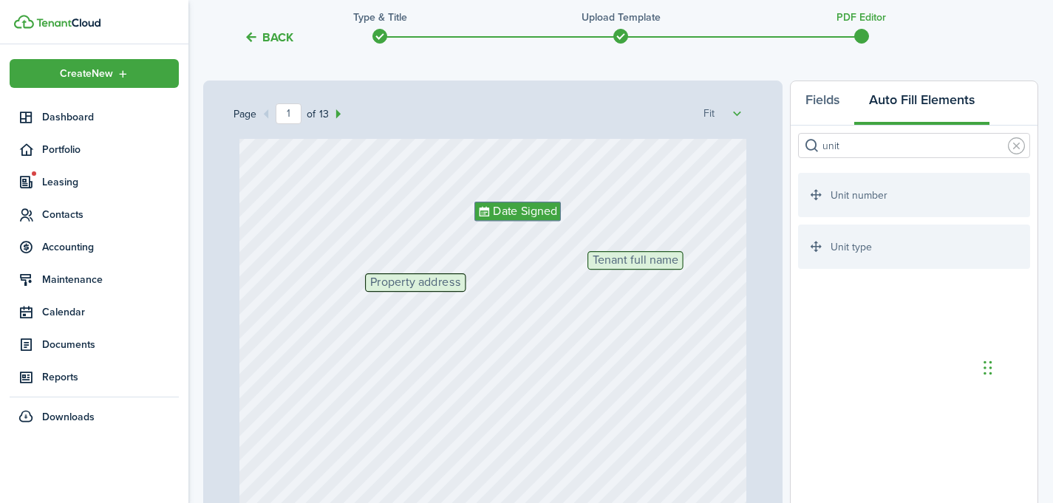
type input "unit"
drag, startPoint x: 876, startPoint y: 256, endPoint x: 575, endPoint y: 305, distance: 304.8
click at [575, 305] on div "Page 1 of 13 50% 75% 100% 150% 200% Fit Date Signed Tenant full name Property a…" at bounding box center [620, 387] width 835 height 613
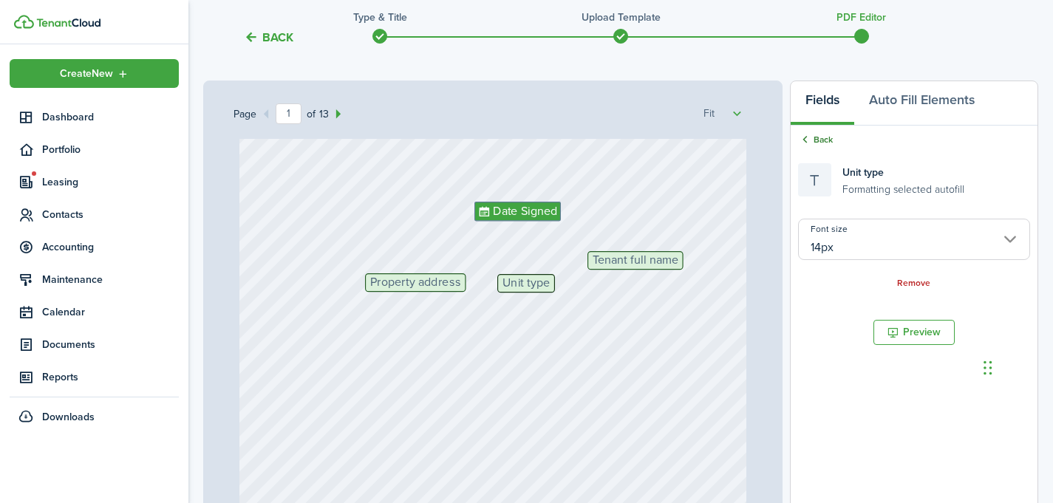
click at [817, 133] on link "Back" at bounding box center [815, 139] width 35 height 13
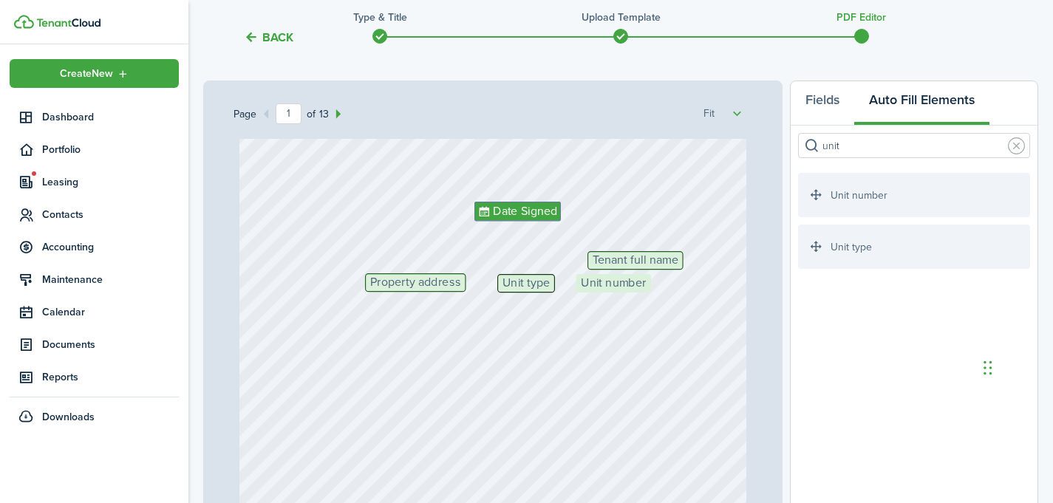
drag, startPoint x: 856, startPoint y: 195, endPoint x: 634, endPoint y: 296, distance: 243.7
click at [634, 296] on div "Page 1 of 13 50% 75% 100% 150% 200% Fit Date Signed Tenant full name Property a…" at bounding box center [620, 387] width 835 height 613
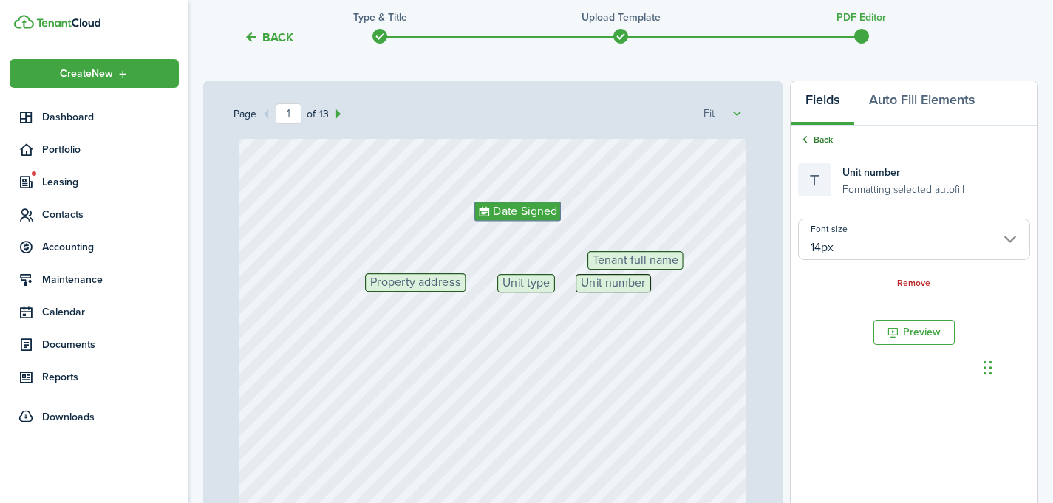
click at [816, 137] on link "Back" at bounding box center [815, 139] width 35 height 13
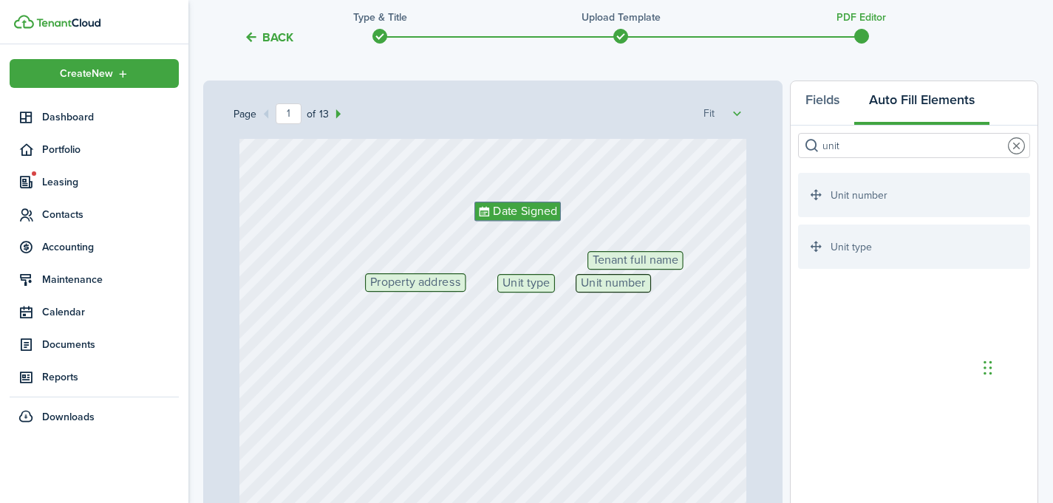
click at [1015, 143] on link at bounding box center [1016, 145] width 17 height 17
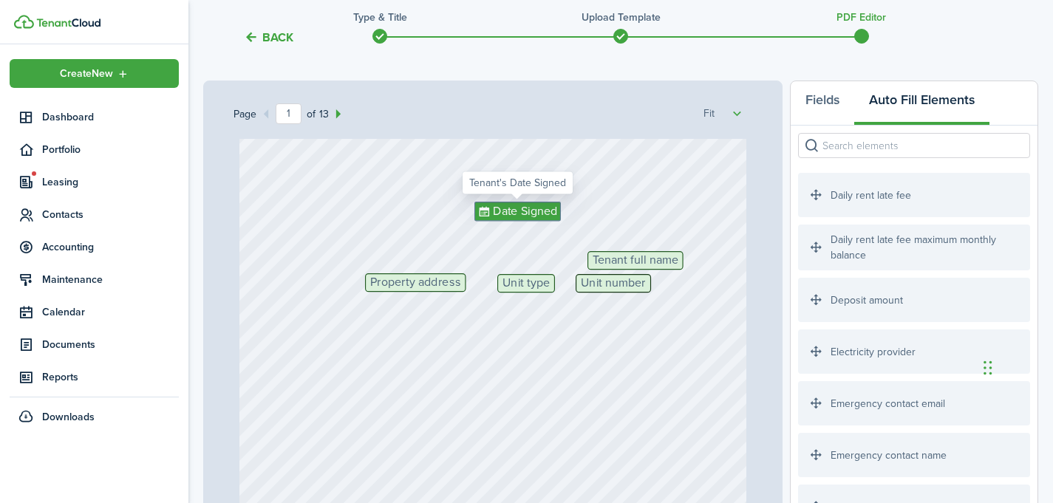
click at [512, 218] on span "Date Signed" at bounding box center [525, 211] width 64 height 18
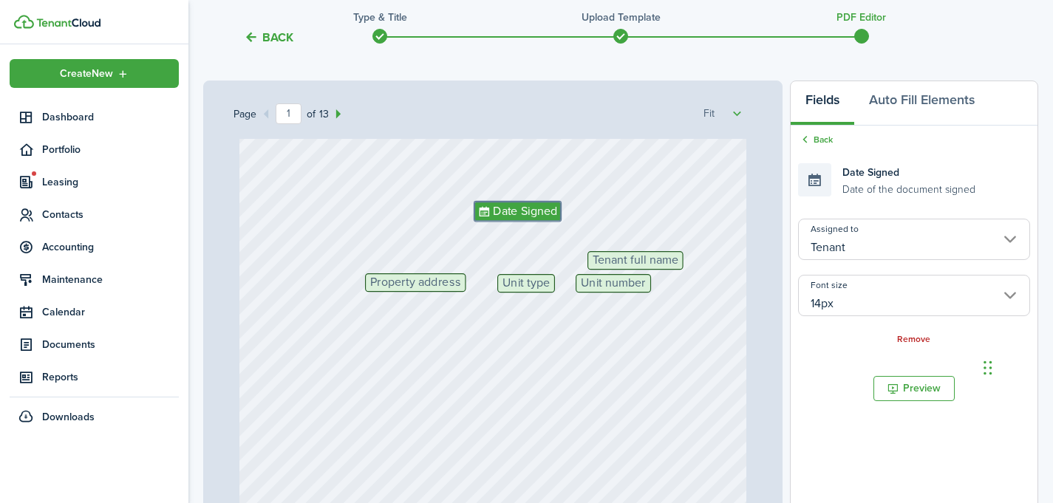
click at [845, 251] on input "Tenant" at bounding box center [914, 239] width 232 height 41
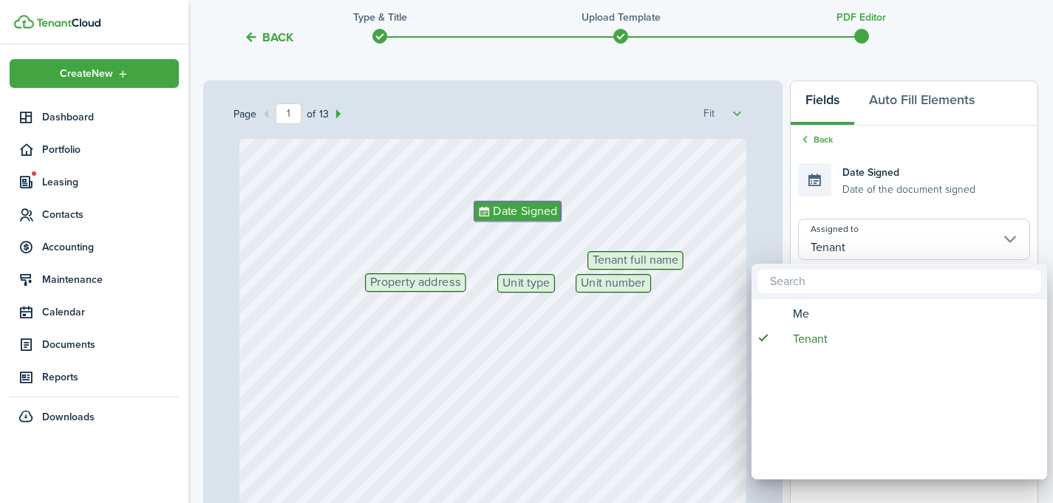
click at [845, 251] on div at bounding box center [526, 252] width 1289 height 740
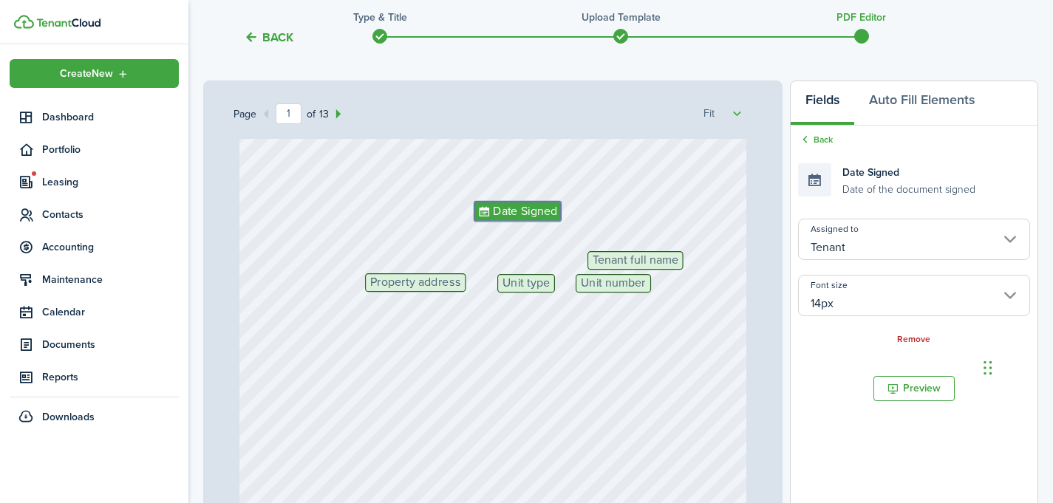
click at [845, 251] on input "Tenant" at bounding box center [914, 239] width 232 height 41
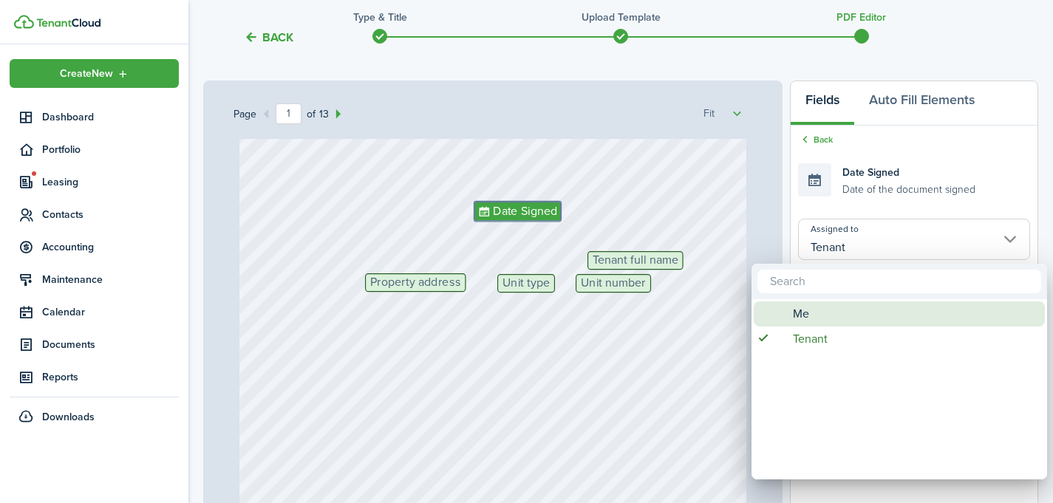
click at [830, 316] on div "Me" at bounding box center [905, 313] width 262 height 25
type input "Me"
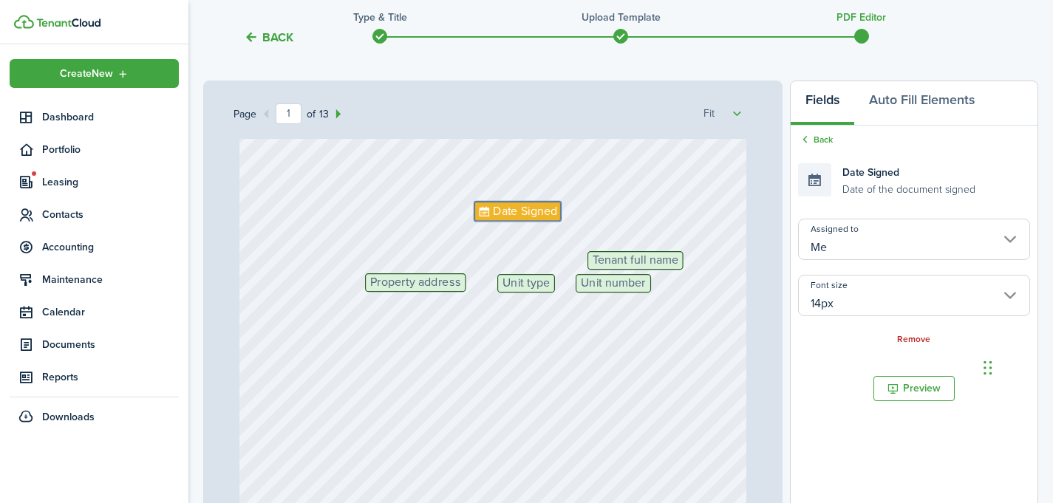
click at [717, 289] on div "Date Signed Tenant full name Property address Unit type Unit number" at bounding box center [493, 416] width 508 height 671
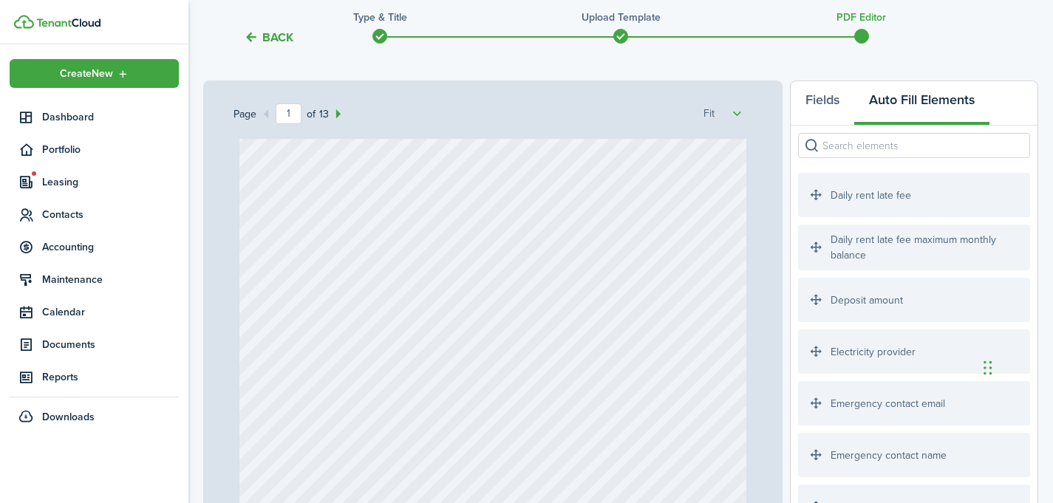
scroll to position [239, 0]
click at [868, 130] on div "Signature Require signature on clauses you want Initials Require initials on cl…" at bounding box center [914, 338] width 247 height 424
click at [857, 143] on input "search" at bounding box center [914, 145] width 232 height 25
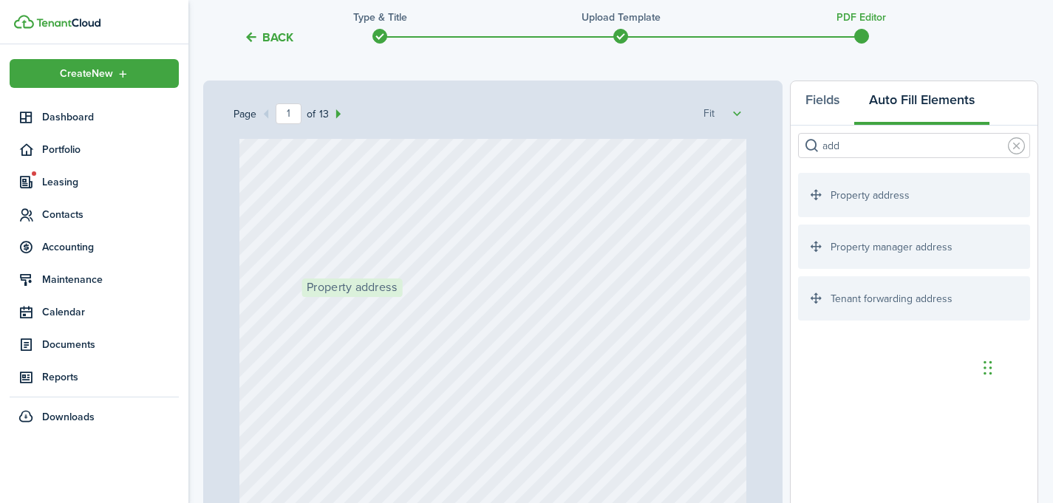
drag, startPoint x: 885, startPoint y: 194, endPoint x: 388, endPoint y: 300, distance: 507.7
click at [388, 300] on div "Page 1 of 13 50% 75% 100% 150% 200% Fit Date Signed Tenant full name Property a…" at bounding box center [620, 387] width 835 height 613
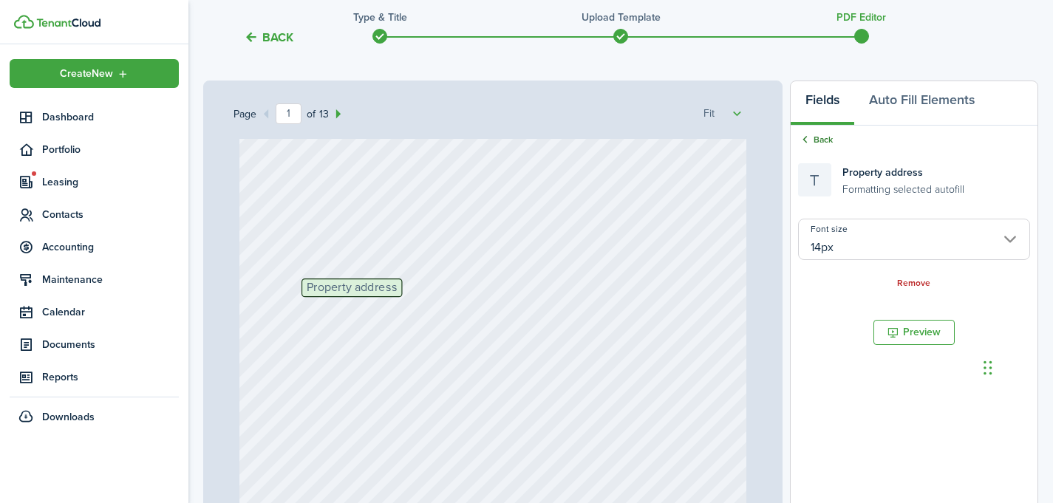
click at [822, 137] on link "Back" at bounding box center [815, 139] width 35 height 13
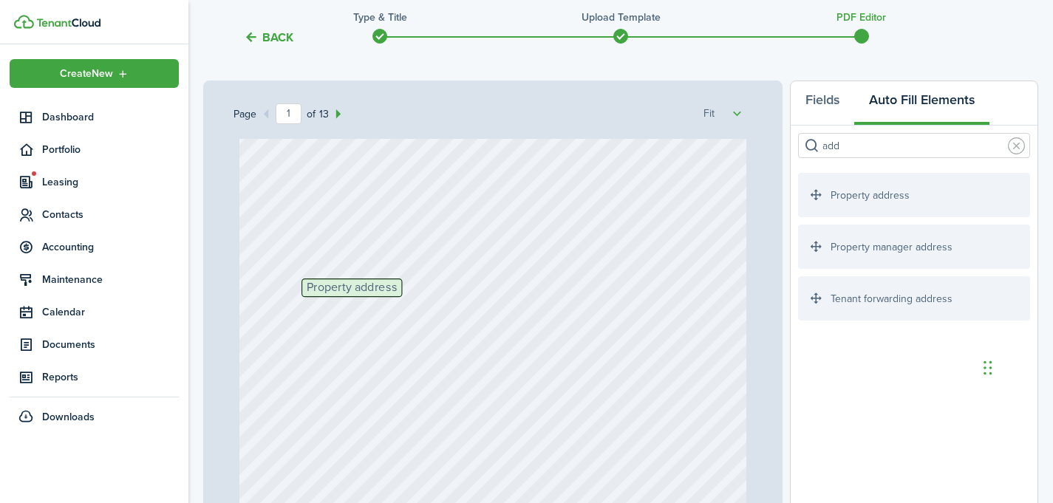
click at [872, 149] on input "add" at bounding box center [914, 145] width 232 height 25
type input "a"
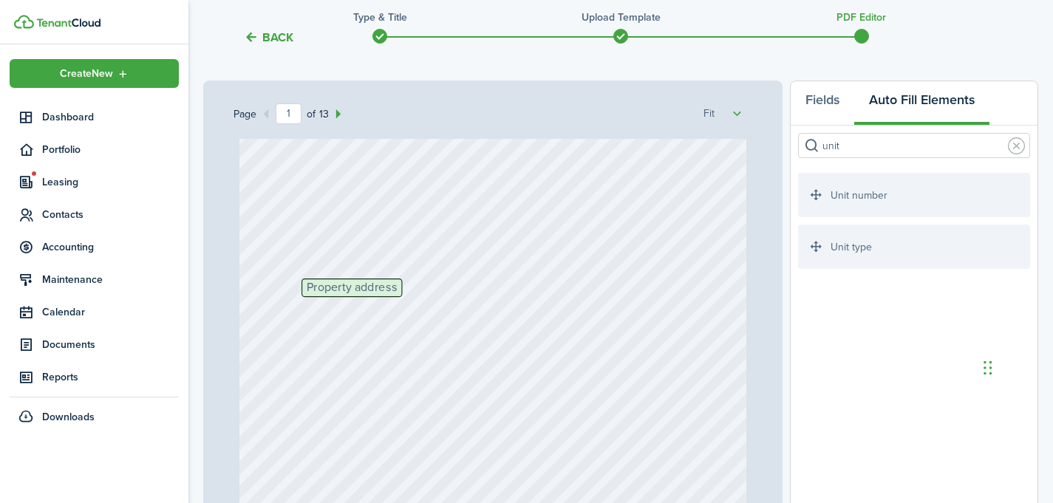
type input "unit"
drag, startPoint x: 910, startPoint y: 243, endPoint x: 588, endPoint y: 297, distance: 326.7
click at [588, 297] on div "Page 1 of 13 50% 75% 100% 150% 200% Fit Date Signed Tenant full name Property a…" at bounding box center [620, 387] width 835 height 613
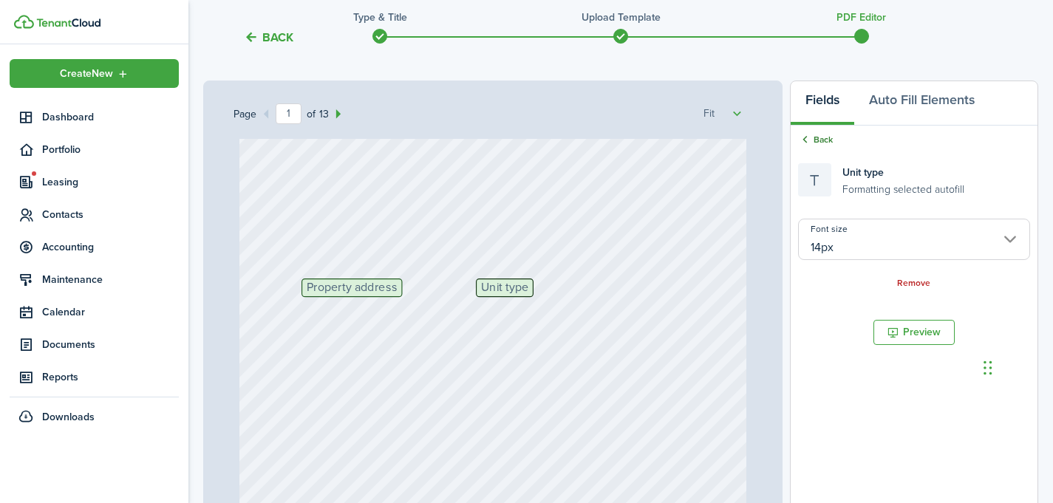
click at [821, 141] on link "Back" at bounding box center [815, 139] width 35 height 13
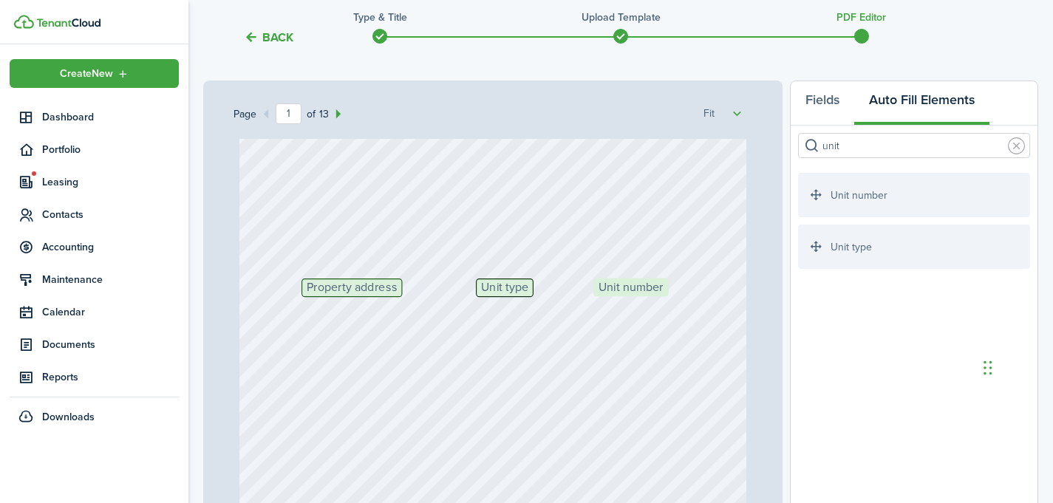
drag, startPoint x: 854, startPoint y: 192, endPoint x: 650, endPoint y: 297, distance: 230.0
click at [650, 297] on div "Page 1 of 13 50% 75% 100% 150% 200% Fit Date Signed Tenant full name Property a…" at bounding box center [620, 387] width 835 height 613
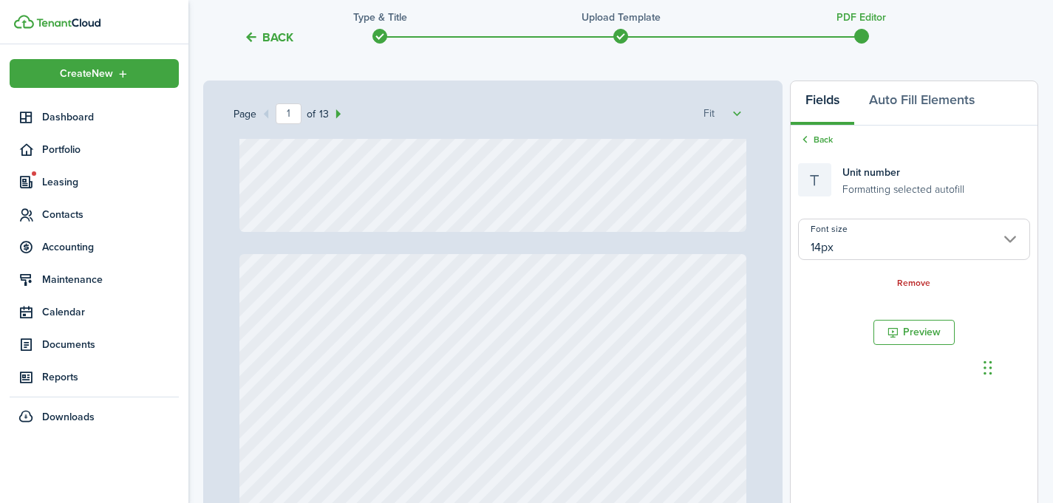
type input "2"
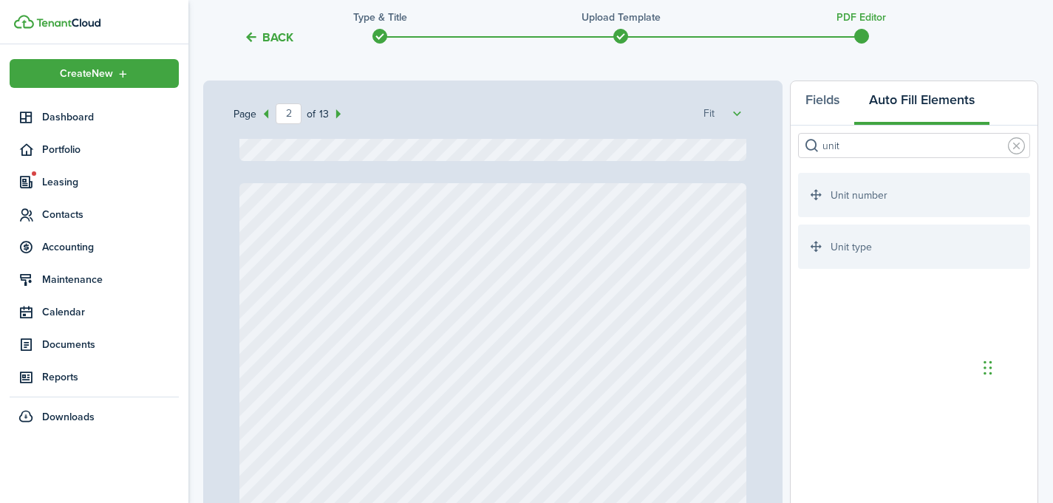
scroll to position [661, 0]
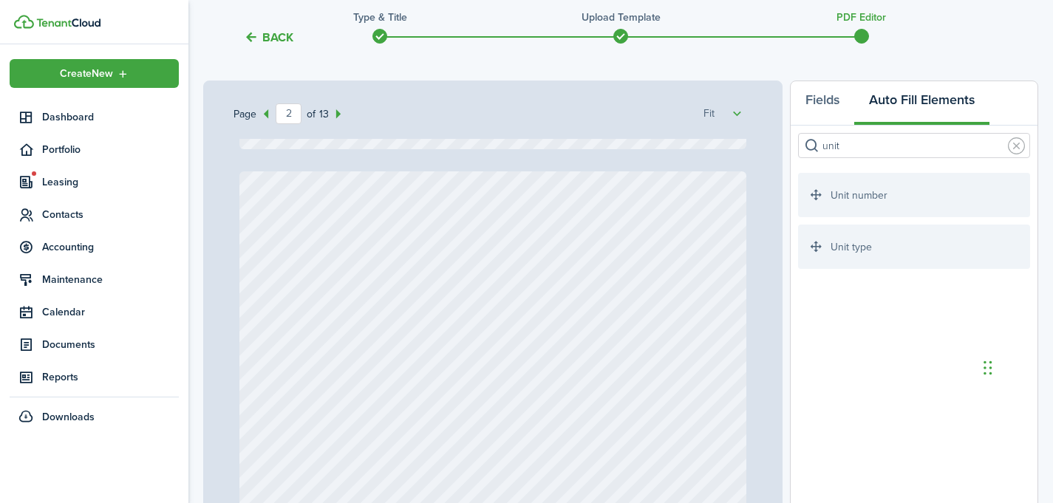
click at [842, 143] on input "unit" at bounding box center [914, 145] width 232 height 25
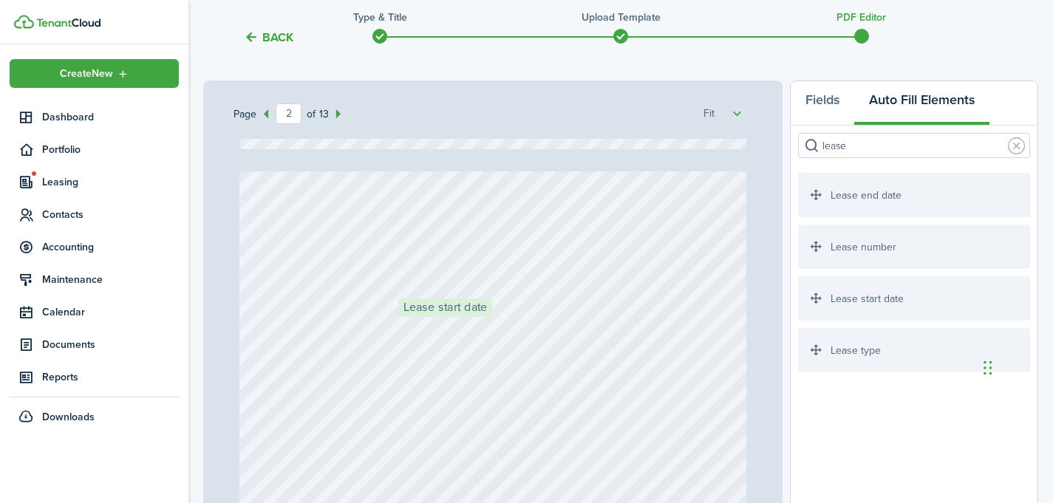
drag, startPoint x: 910, startPoint y: 298, endPoint x: 510, endPoint y: 320, distance: 400.4
click at [510, 320] on div "Page 2 of 13 50% 75% 100% 150% 200% Fit Date Signed Tenant full name Property a…" at bounding box center [620, 387] width 835 height 613
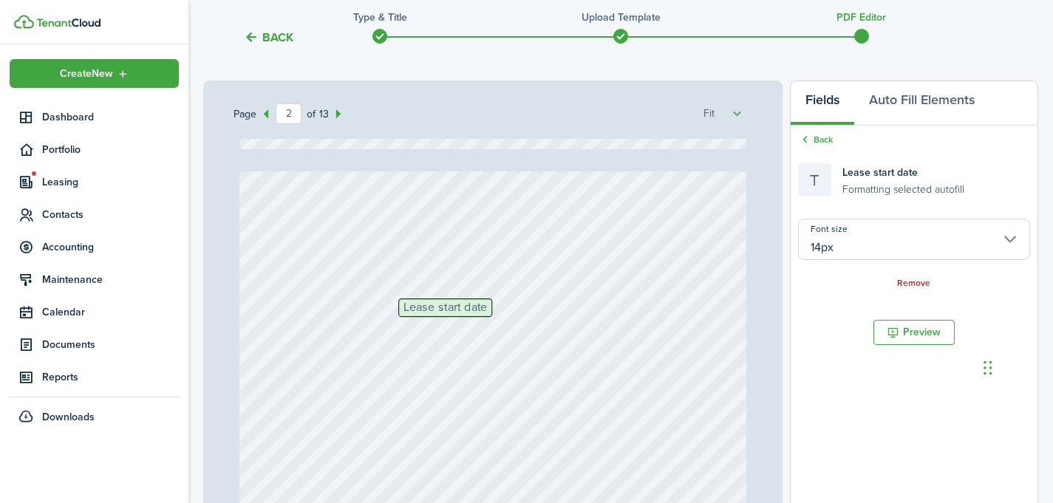
click at [825, 130] on div "Back Lease start date Formatting selected autofill Font size 14px Remove" at bounding box center [914, 212] width 247 height 172
click at [819, 138] on link "Back" at bounding box center [815, 139] width 35 height 13
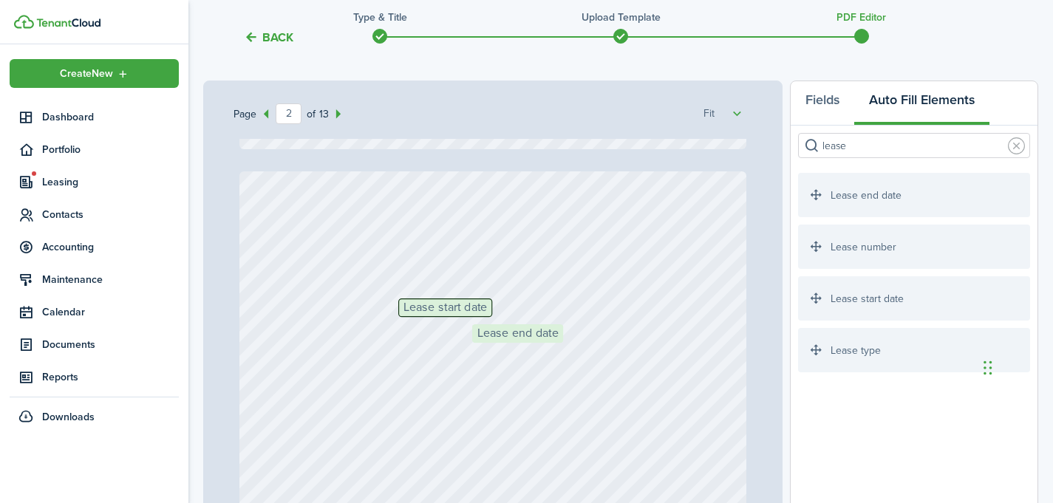
drag, startPoint x: 921, startPoint y: 201, endPoint x: 595, endPoint y: 352, distance: 359.4
click at [595, 352] on div "Page 2 of 13 50% 75% 100% 150% 200% Fit Date Signed Tenant full name Property a…" at bounding box center [620, 387] width 835 height 613
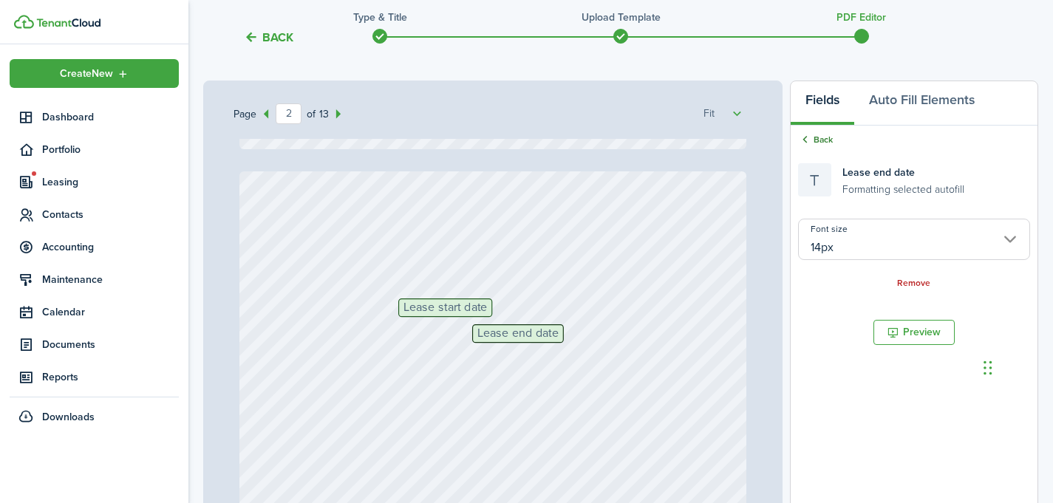
click at [822, 136] on link "Back" at bounding box center [815, 139] width 35 height 13
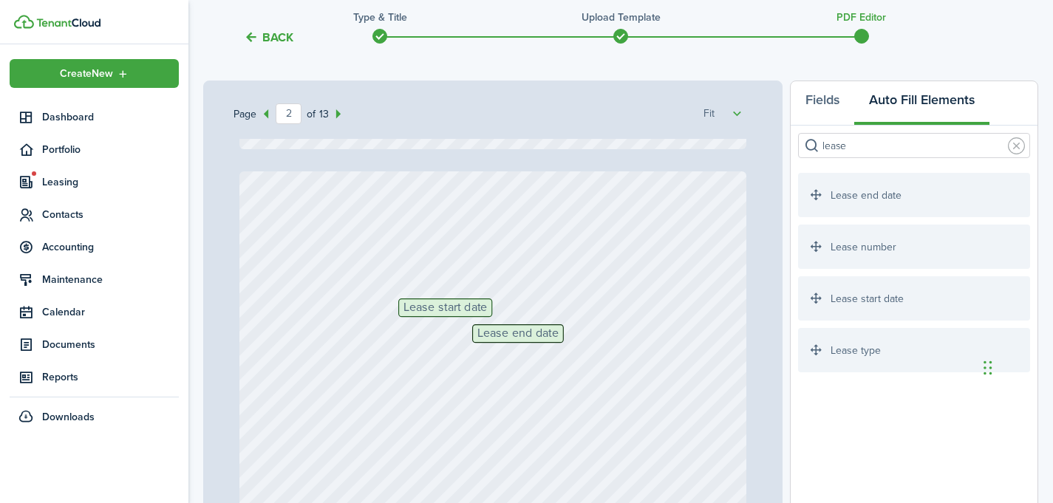
click at [867, 153] on input "lease" at bounding box center [914, 145] width 232 height 25
click at [865, 151] on input "lease" at bounding box center [914, 145] width 232 height 25
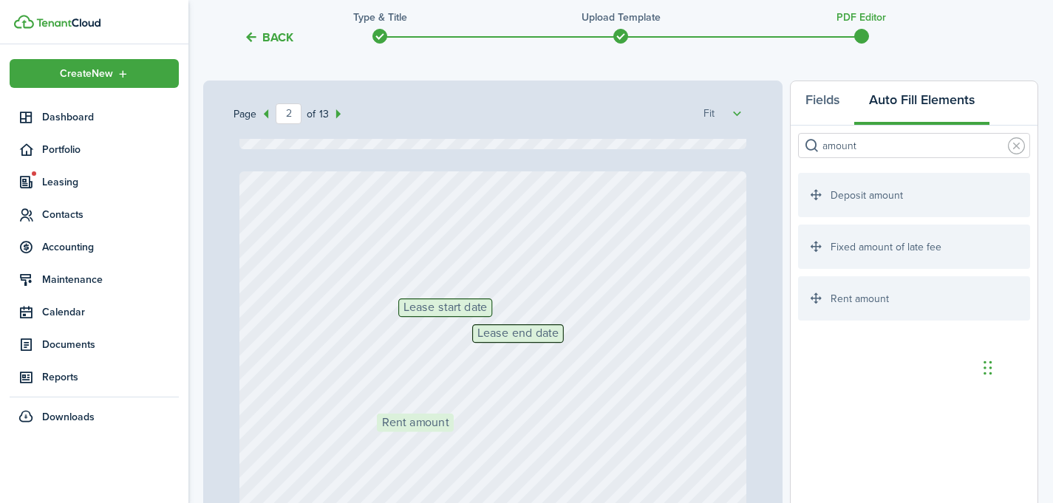
drag, startPoint x: 885, startPoint y: 295, endPoint x: 464, endPoint y: 432, distance: 443.1
click at [464, 432] on div "Page 2 of 13 50% 75% 100% 150% 200% Fit Date Signed Tenant full name Property a…" at bounding box center [620, 387] width 835 height 613
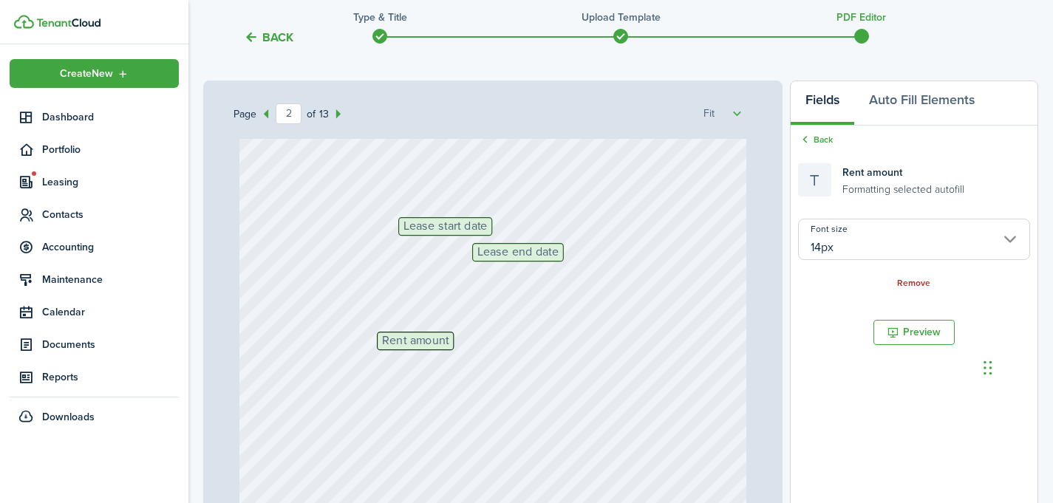
scroll to position [749, 0]
click at [816, 140] on link "Back" at bounding box center [815, 139] width 35 height 13
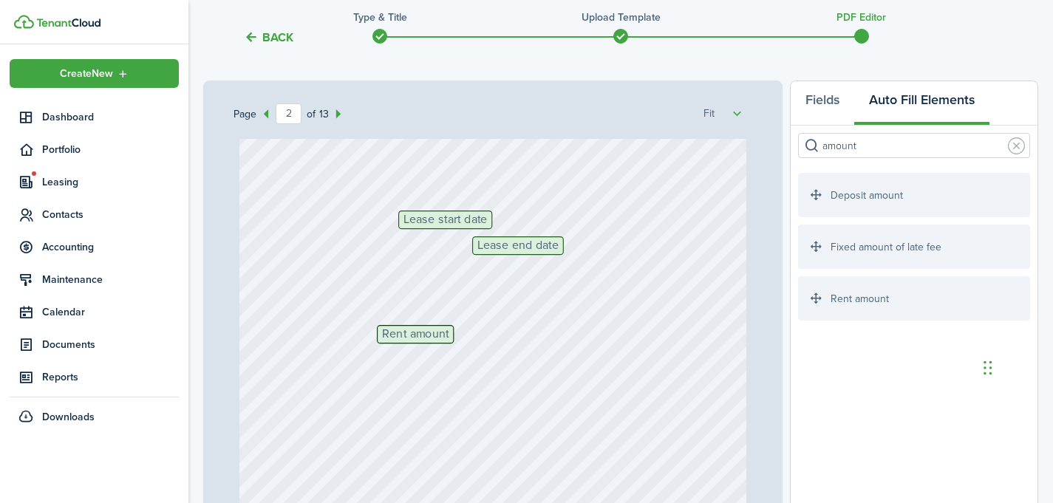
click at [871, 149] on input "amount" at bounding box center [914, 145] width 232 height 25
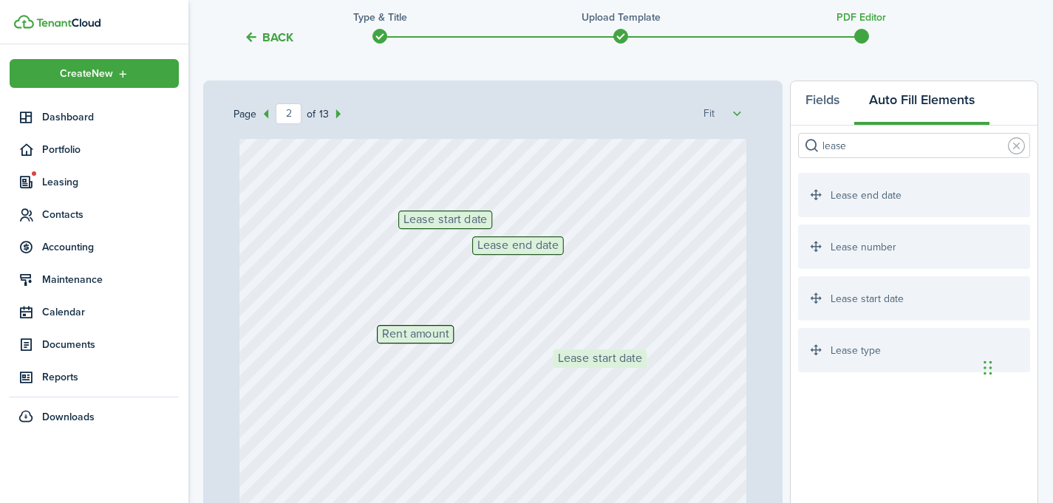
drag, startPoint x: 879, startPoint y: 298, endPoint x: 635, endPoint y: 372, distance: 255.5
click at [635, 372] on div "Page 2 of 13 50% 75% 100% 150% 200% Fit Date Signed Tenant full name Property a…" at bounding box center [620, 387] width 835 height 613
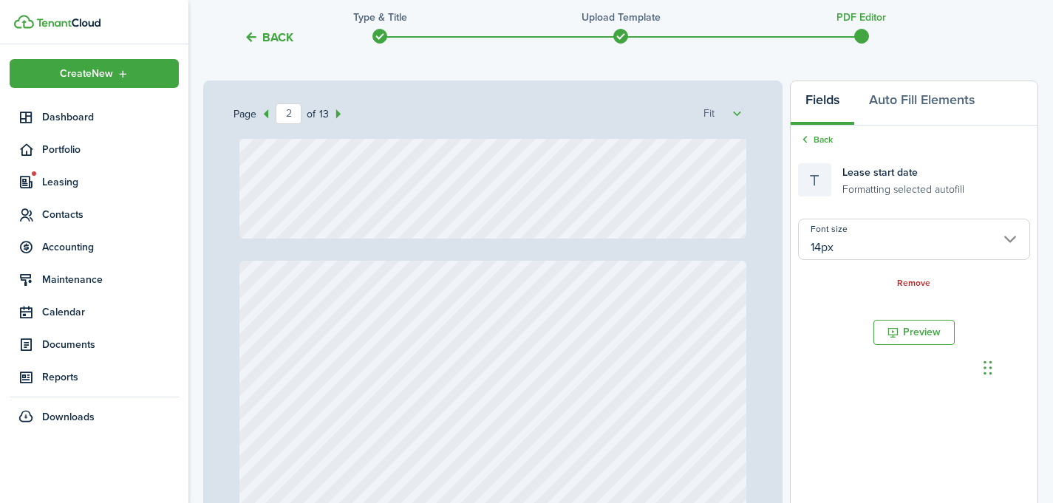
scroll to position [1269, 0]
click at [828, 131] on div "Back Lease start date Formatting selected autofill Font size 14px Remove" at bounding box center [914, 212] width 247 height 172
click at [821, 136] on link "Back" at bounding box center [815, 139] width 35 height 13
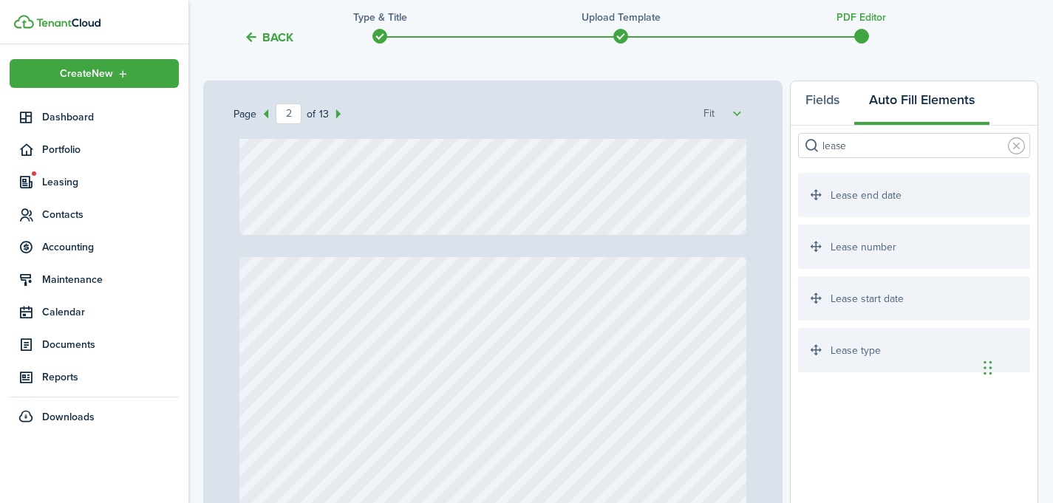
click at [868, 151] on input "lease" at bounding box center [914, 145] width 232 height 25
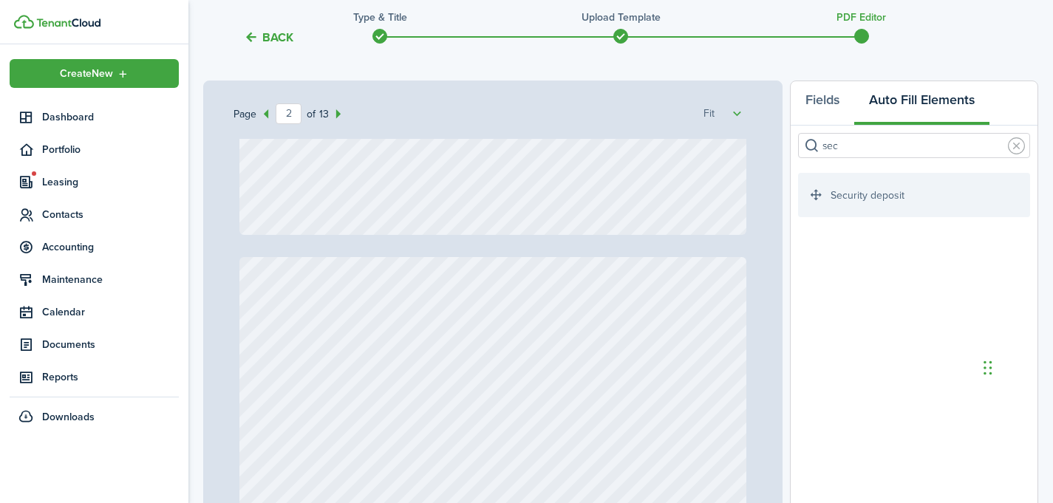
type input "sec"
drag, startPoint x: 889, startPoint y: 201, endPoint x: 485, endPoint y: 365, distance: 436.2
click at [485, 365] on div "Page 2 of 13 50% 75% 100% 150% 200% Fit Date Signed Tenant full name Property a…" at bounding box center [620, 387] width 835 height 613
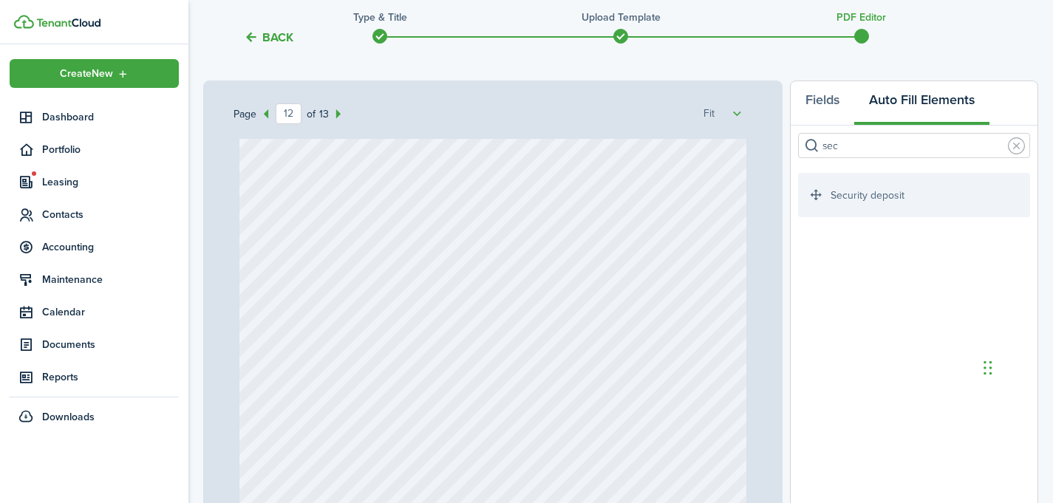
type input "13"
click at [842, 151] on input "sec" at bounding box center [914, 145] width 232 height 25
type input "s"
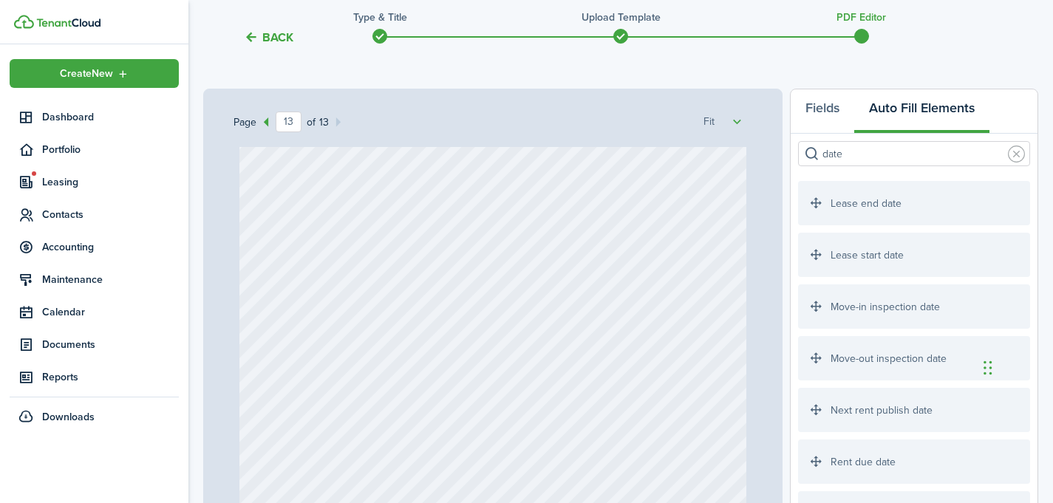
scroll to position [130, 0]
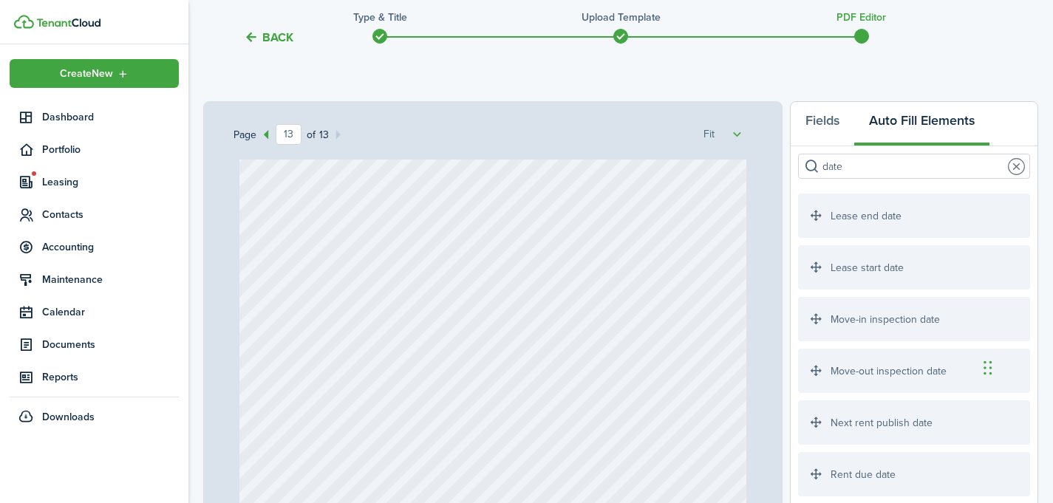
type input "date"
click at [1012, 164] on link at bounding box center [1016, 166] width 17 height 17
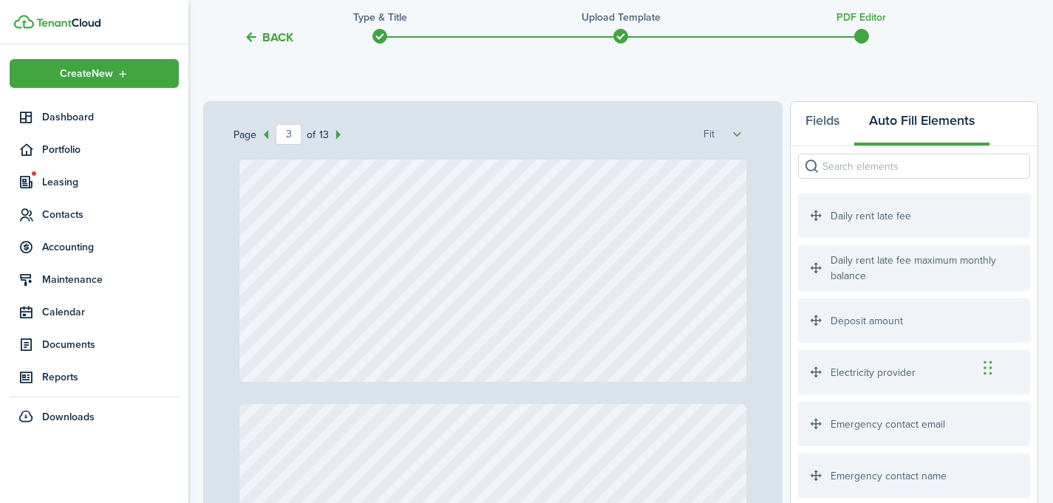
type input "1"
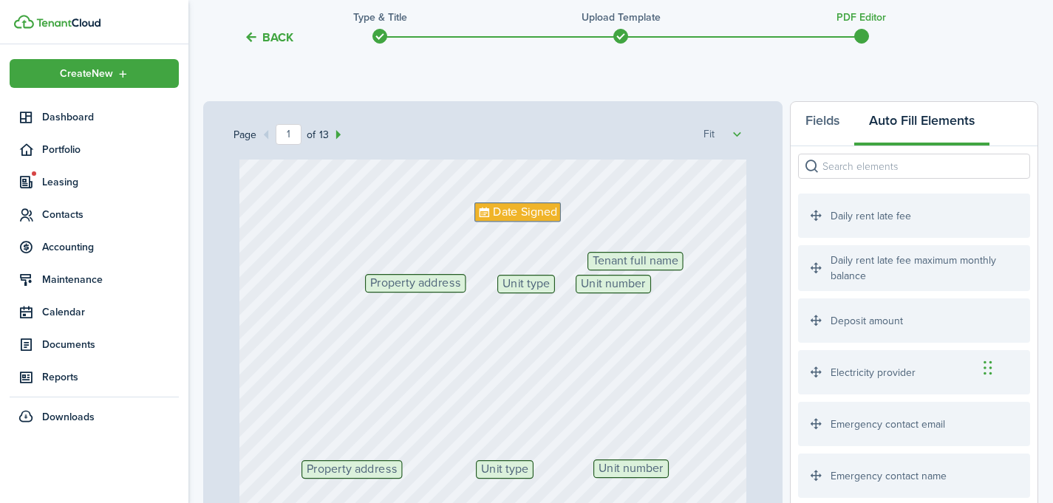
scroll to position [0, 0]
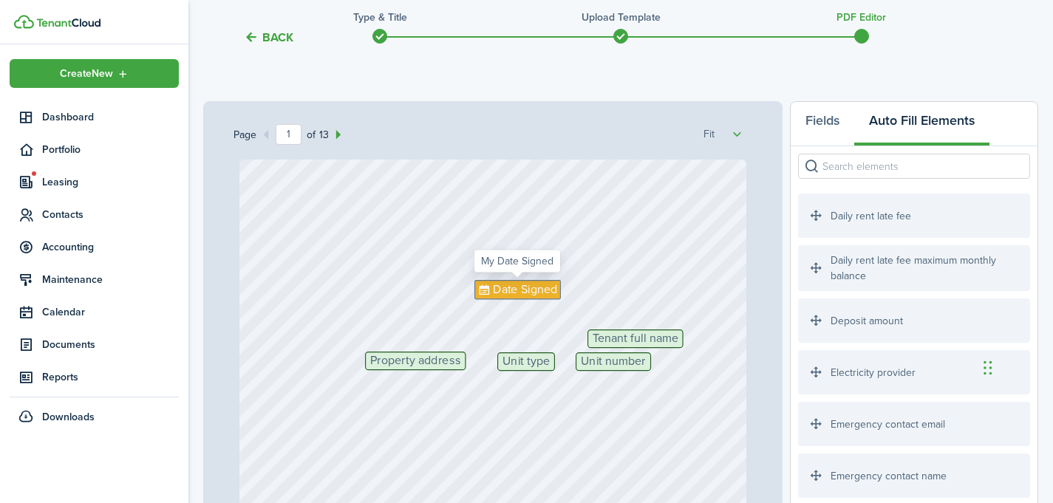
click at [527, 282] on span "Date Signed" at bounding box center [525, 290] width 64 height 18
click at [836, 163] on input "search" at bounding box center [914, 166] width 232 height 25
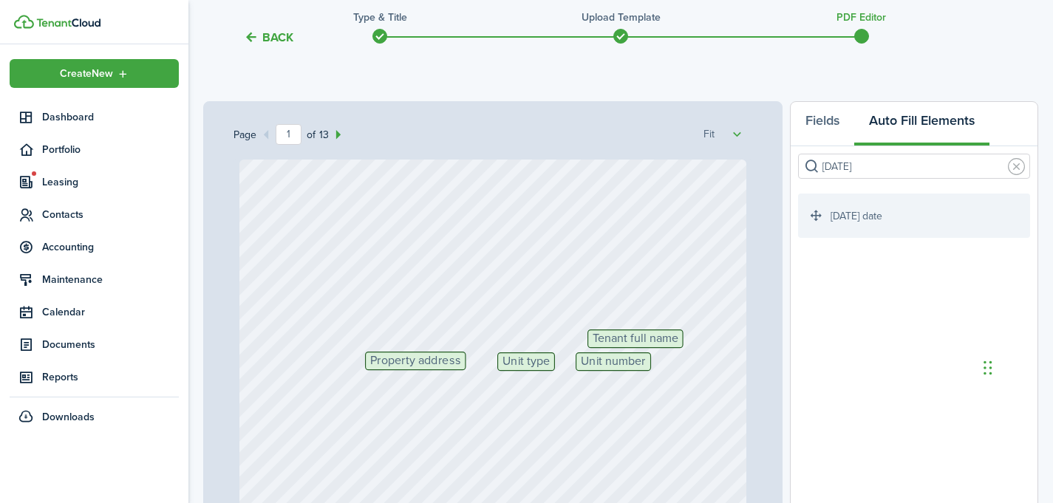
type input "[DATE]"
drag, startPoint x: 882, startPoint y: 222, endPoint x: 563, endPoint y: 311, distance: 331.3
click at [563, 311] on div "Page 1 of 13 50% 75% 100% 150% 200% Fit Tenant full name Property address Unit …" at bounding box center [620, 407] width 835 height 613
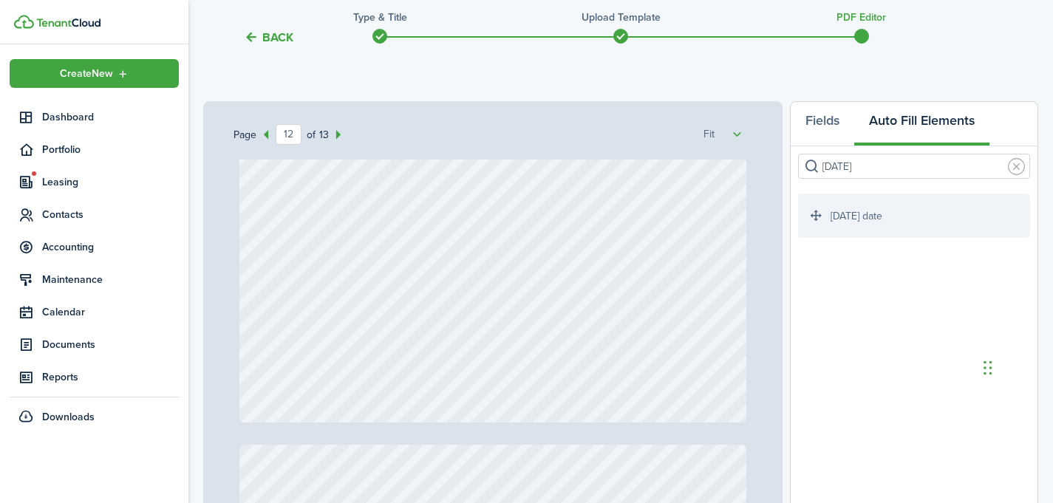
type input "13"
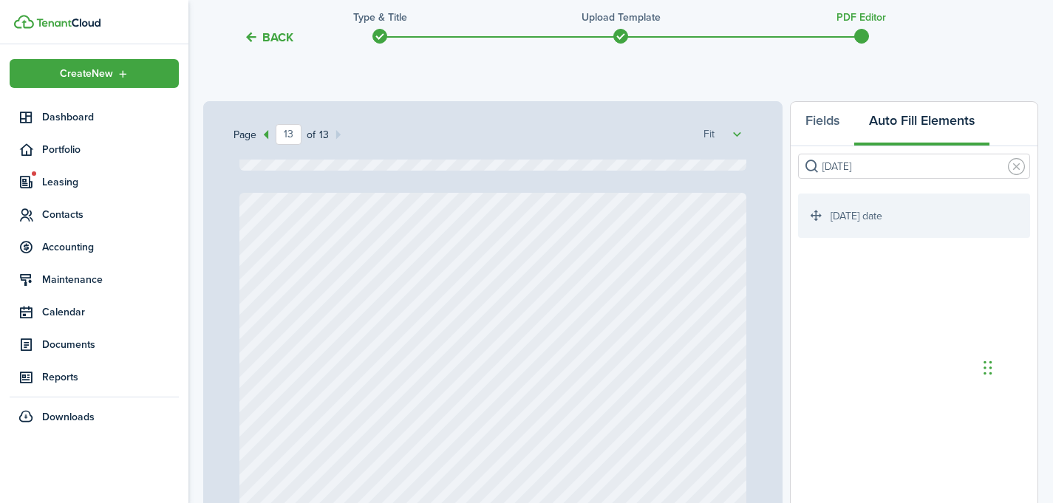
scroll to position [8287, 0]
drag, startPoint x: 876, startPoint y: 214, endPoint x: 522, endPoint y: 314, distance: 368.5
click at [522, 314] on div "Page 13 of 13 50% 75% 100% 150% 200% Fit Tenant full name Property address Unit…" at bounding box center [620, 407] width 835 height 613
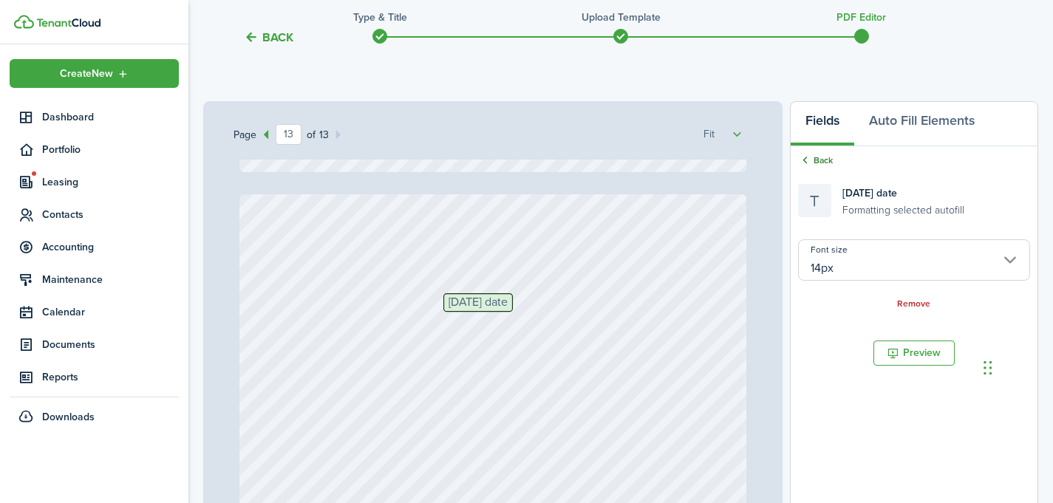
click at [814, 163] on link "Back" at bounding box center [815, 160] width 35 height 13
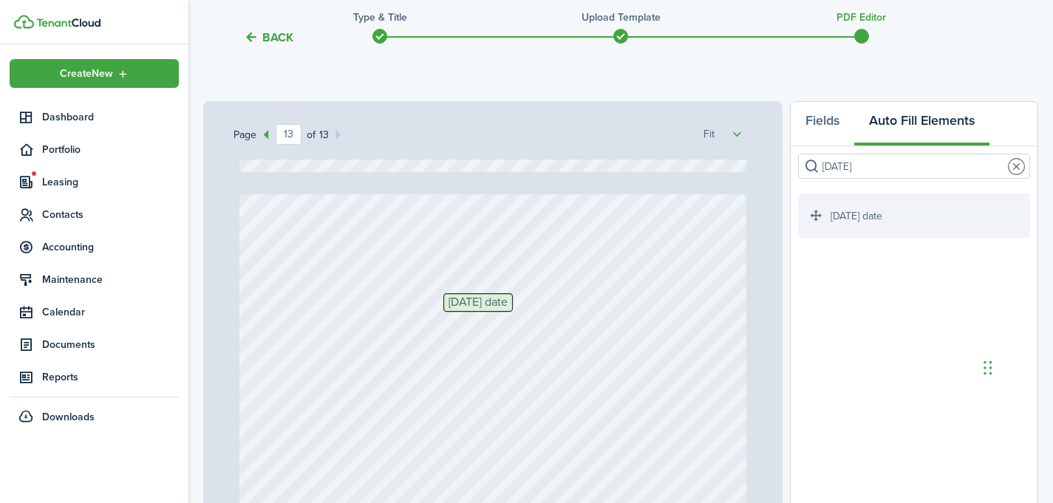
click at [1019, 168] on link at bounding box center [1016, 166] width 17 height 17
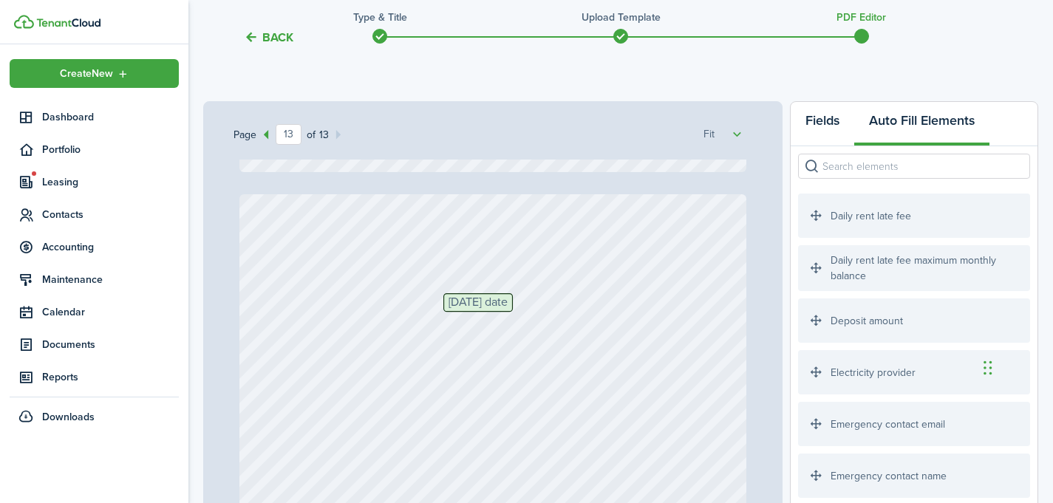
click at [827, 129] on button "Fields" at bounding box center [823, 124] width 64 height 44
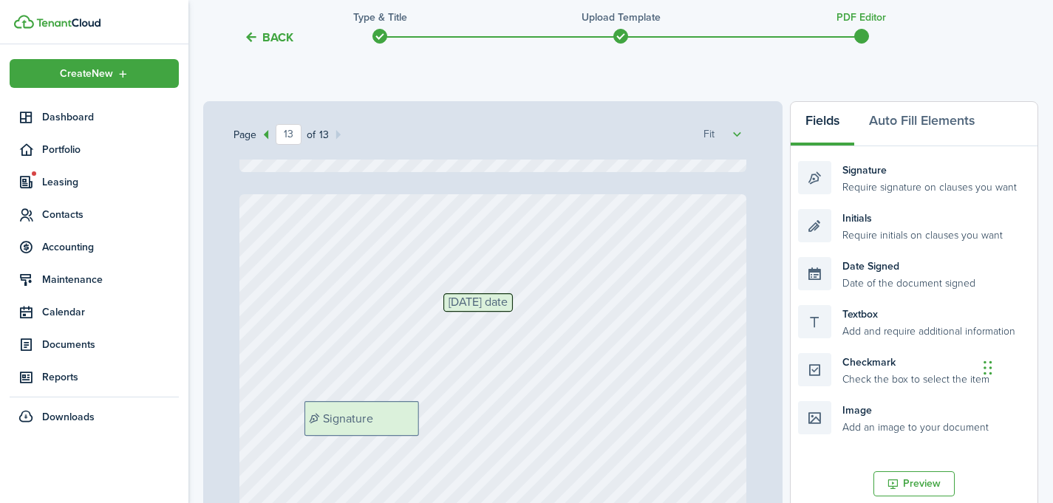
drag, startPoint x: 885, startPoint y: 167, endPoint x: 390, endPoint y: 408, distance: 549.9
click at [390, 408] on div "Page 13 of 13 50% 75% 100% 150% 200% Fit Tenant full name Property address Unit…" at bounding box center [620, 407] width 835 height 613
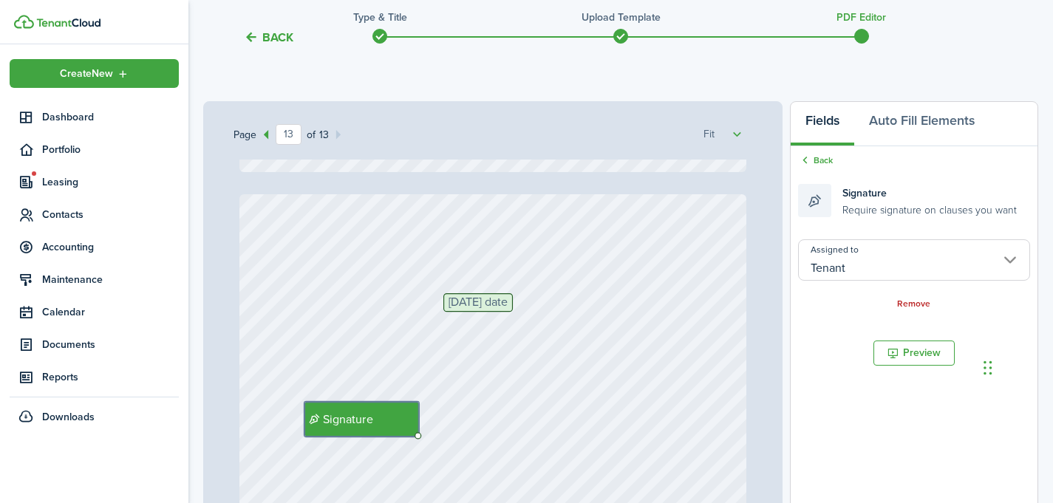
click at [882, 250] on input "Tenant" at bounding box center [914, 259] width 232 height 41
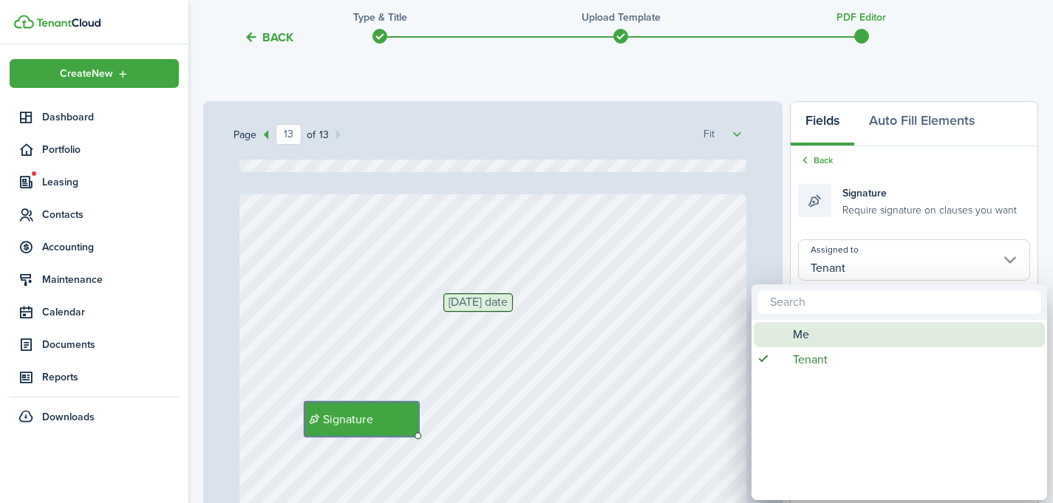
click at [819, 344] on div "Me" at bounding box center [905, 334] width 262 height 25
type input "Me"
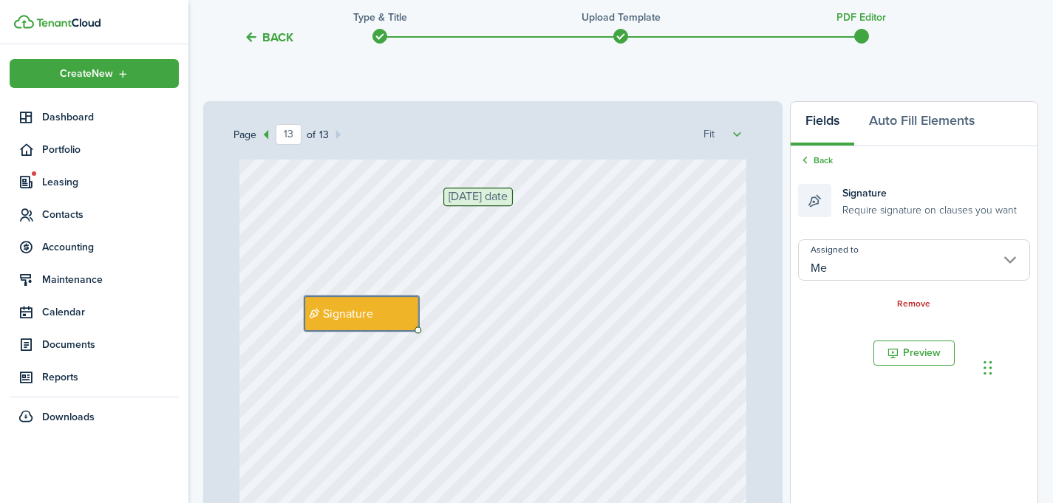
scroll to position [8397, 0]
click at [818, 149] on div "Back Signature Require signature on clauses you want Assigned to Me Remove" at bounding box center [914, 232] width 247 height 172
click at [815, 160] on link "Back" at bounding box center [815, 160] width 35 height 13
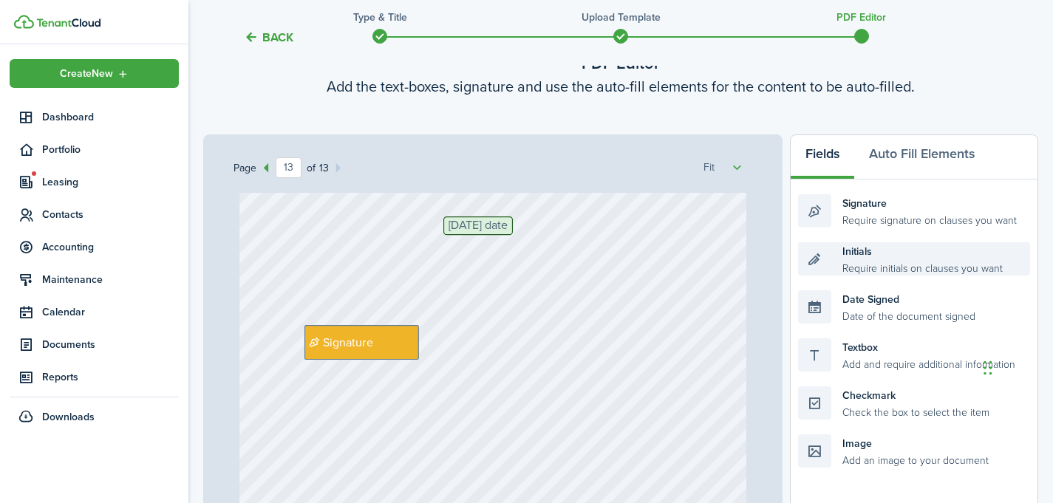
scroll to position [81, 0]
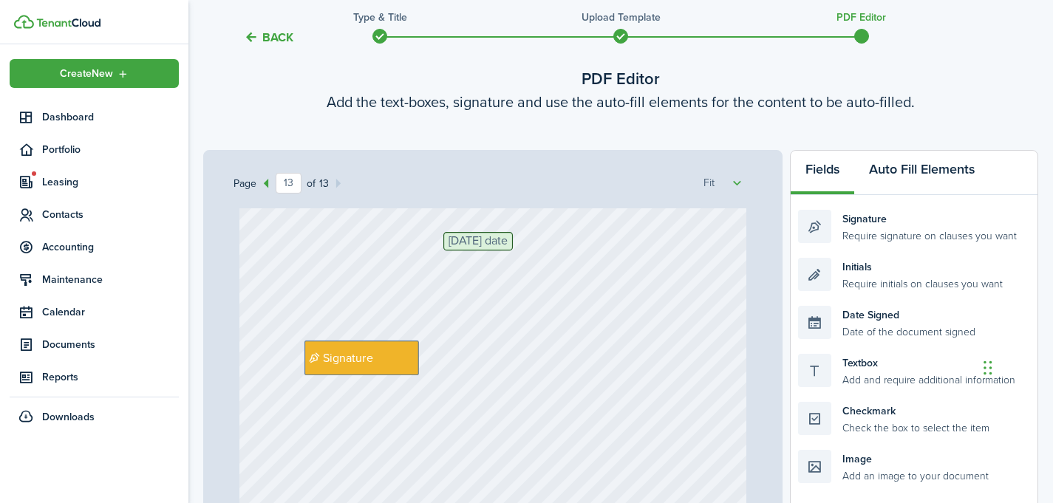
click at [913, 162] on button "Auto Fill Elements" at bounding box center [921, 173] width 135 height 44
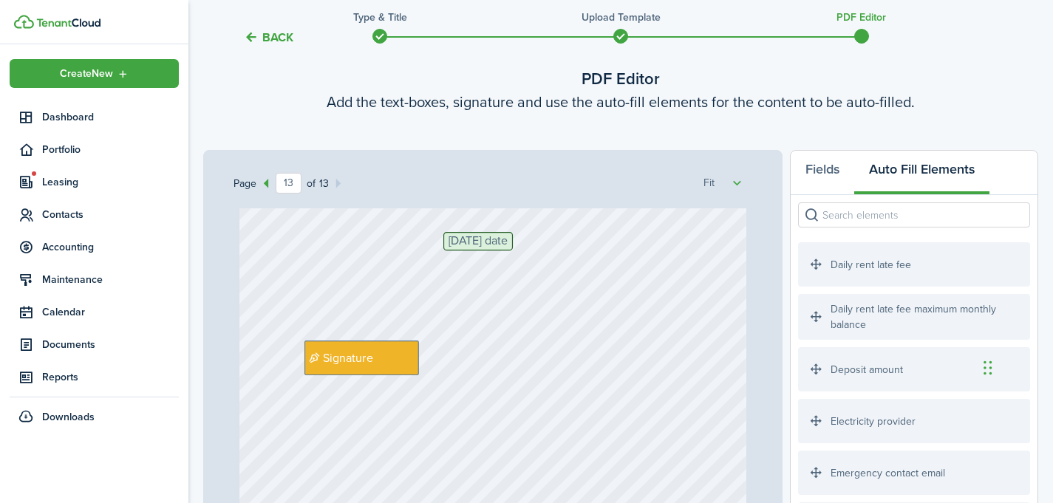
click at [856, 216] on input "search" at bounding box center [914, 214] width 232 height 25
type input "n"
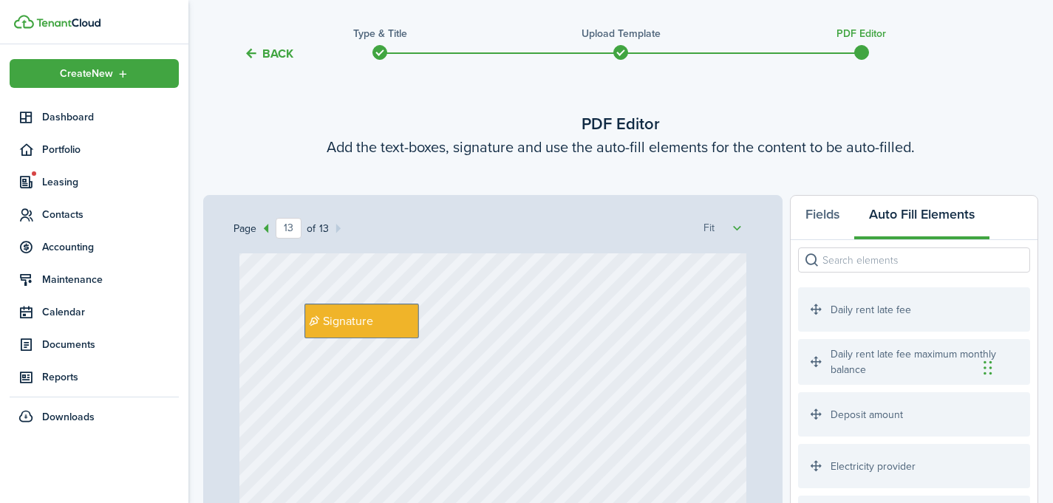
scroll to position [0, 0]
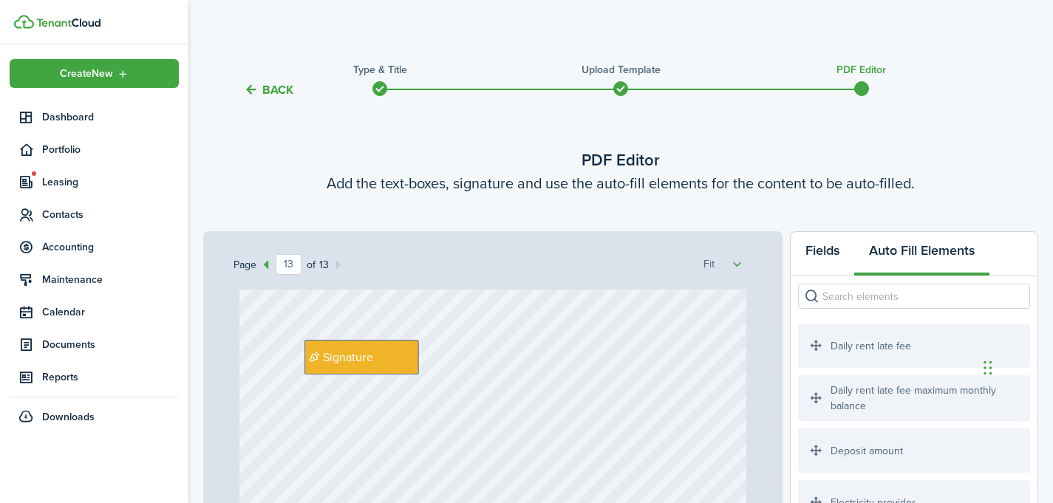
click at [826, 256] on button "Fields" at bounding box center [823, 254] width 64 height 44
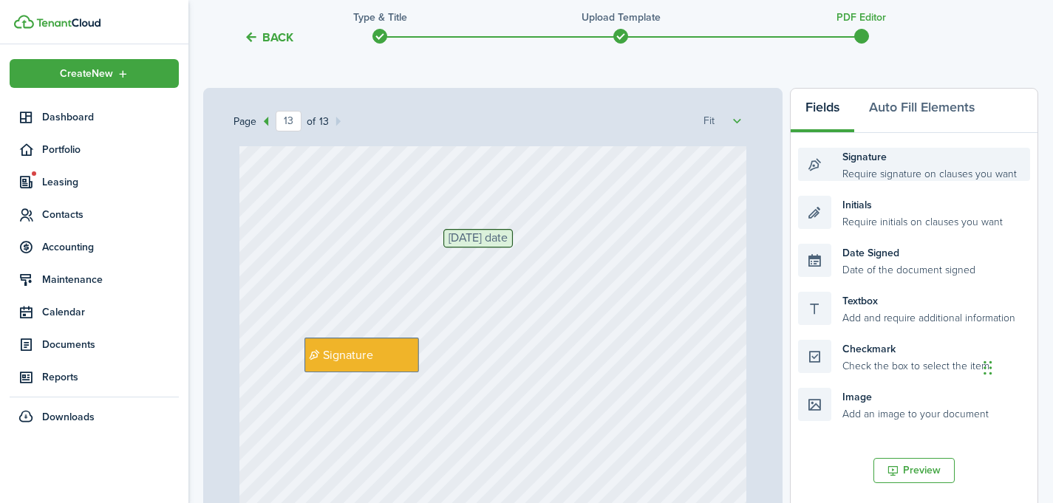
scroll to position [141, 0]
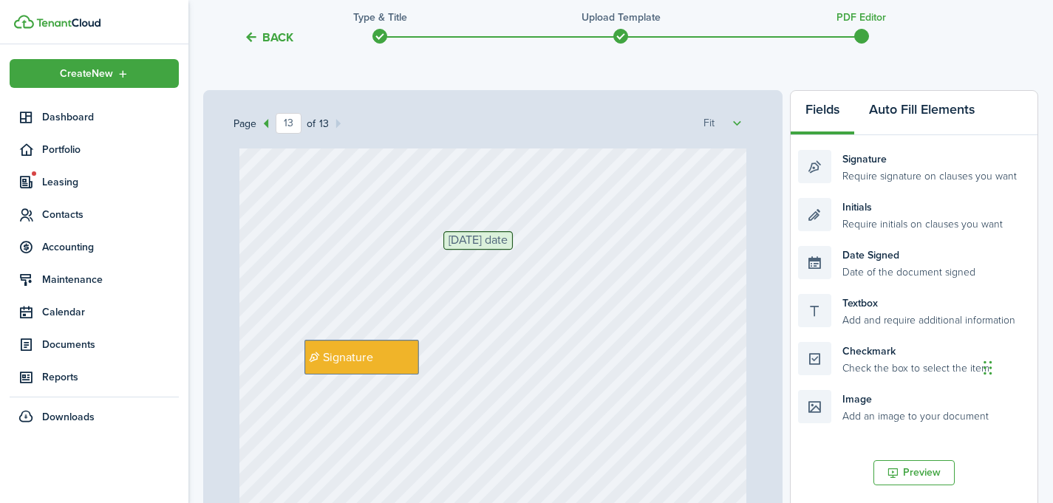
click at [899, 111] on button "Auto Fill Elements" at bounding box center [921, 113] width 135 height 44
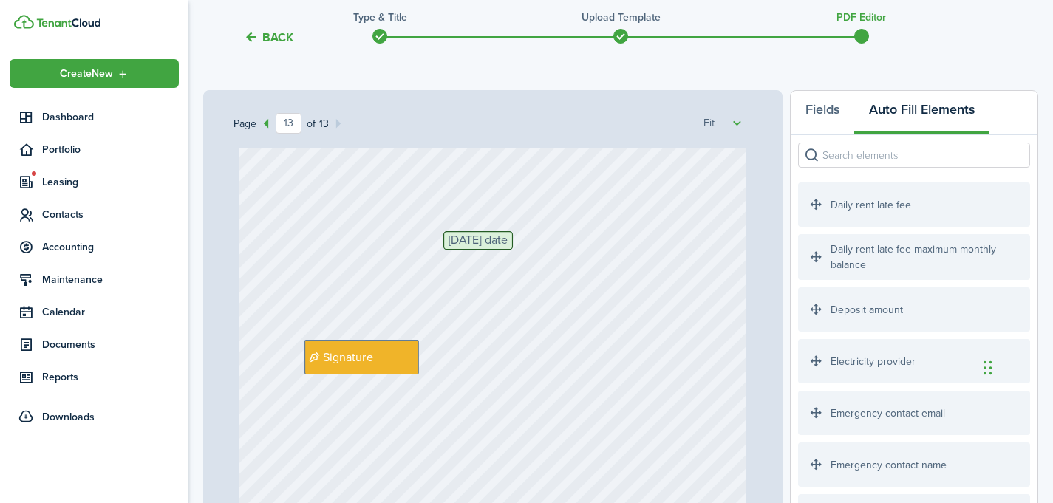
click at [838, 163] on input "search" at bounding box center [914, 155] width 232 height 25
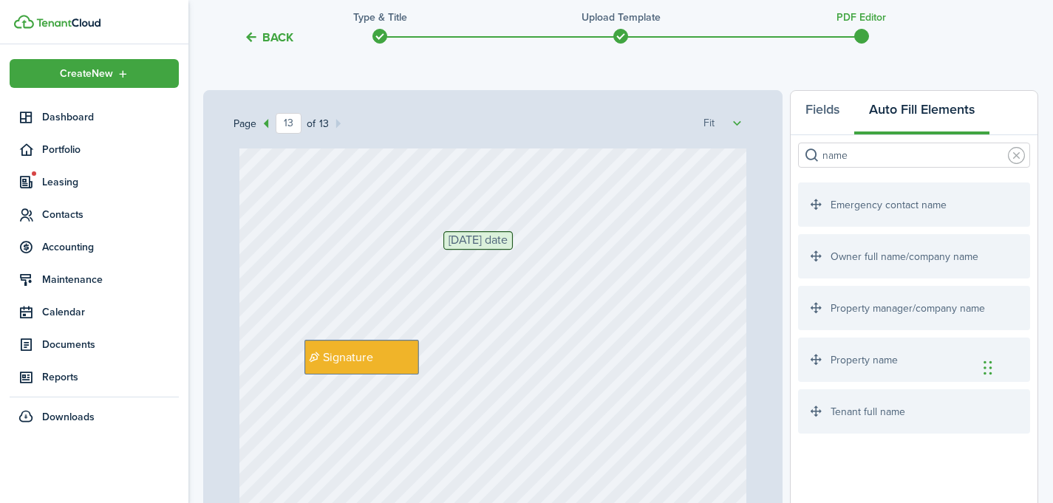
type input "name"
drag, startPoint x: 936, startPoint y: 262, endPoint x: 409, endPoint y: 409, distance: 546.3
click at [409, 409] on div "Page 13 of 13 50% 75% 100% 150% 200% Fit Tenant full name Property address Unit…" at bounding box center [620, 396] width 835 height 613
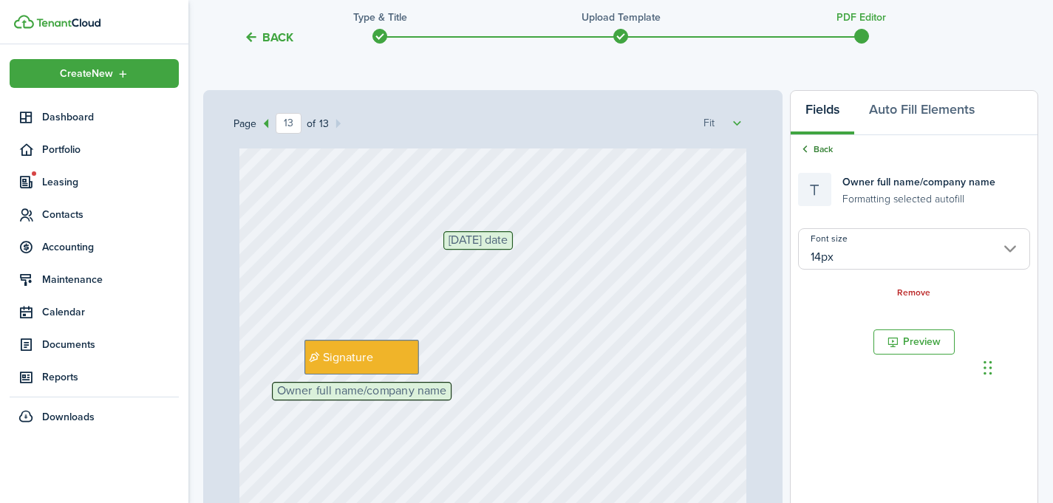
click at [826, 146] on link "Back" at bounding box center [815, 149] width 35 height 13
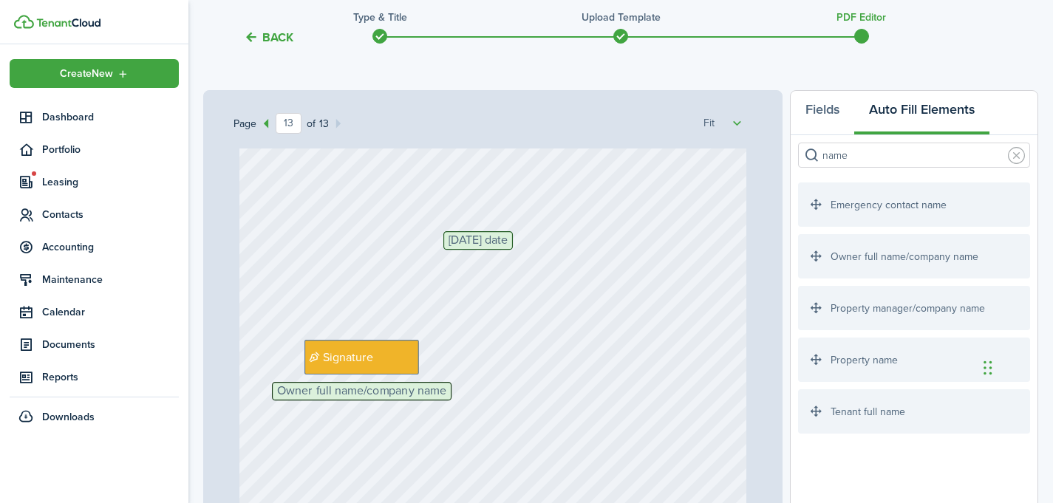
click at [854, 154] on input "name" at bounding box center [914, 155] width 232 height 25
click at [1017, 156] on link at bounding box center [1016, 155] width 17 height 17
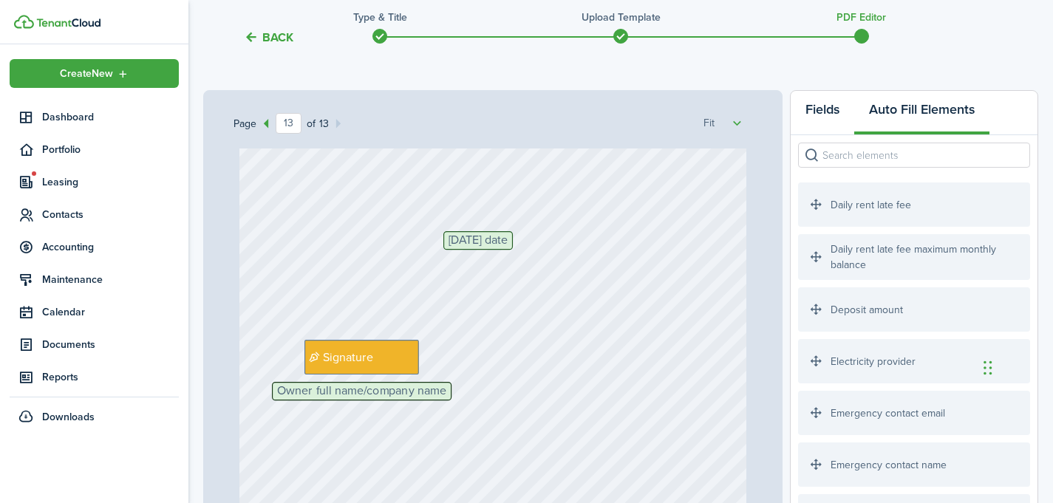
click at [825, 106] on button "Fields" at bounding box center [823, 113] width 64 height 44
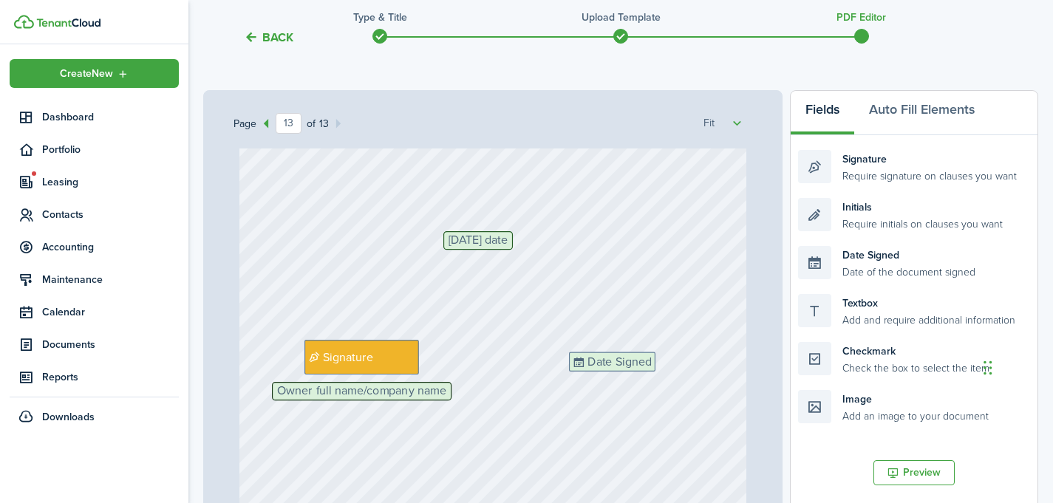
drag, startPoint x: 891, startPoint y: 270, endPoint x: 662, endPoint y: 376, distance: 252.6
click at [662, 376] on div "Page 13 of 13 50% 75% 100% 150% 200% Fit Tenant full name Property address Unit…" at bounding box center [620, 396] width 835 height 613
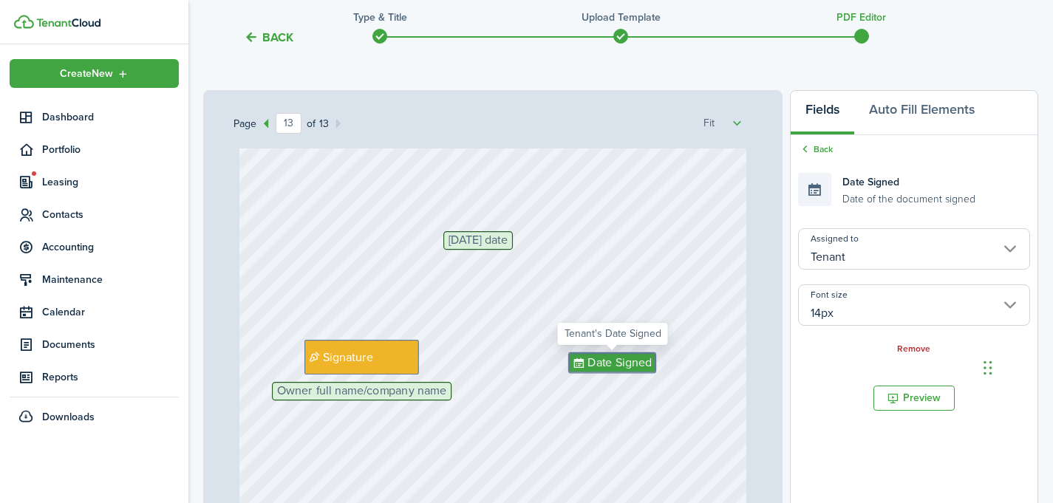
click at [852, 246] on input "Tenant" at bounding box center [914, 248] width 232 height 41
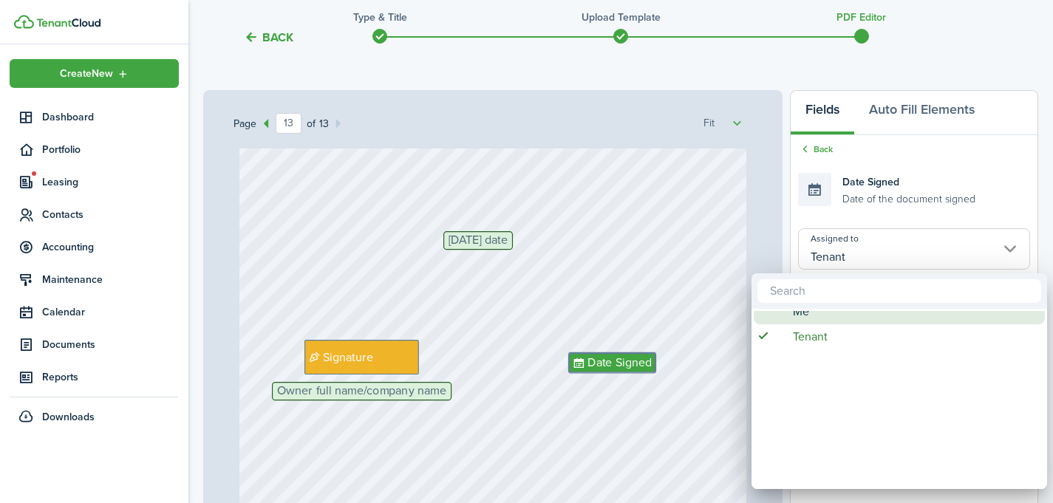
drag, startPoint x: 823, startPoint y: 335, endPoint x: 825, endPoint y: 324, distance: 12.0
click at [825, 324] on span "Tenant" at bounding box center [810, 336] width 35 height 25
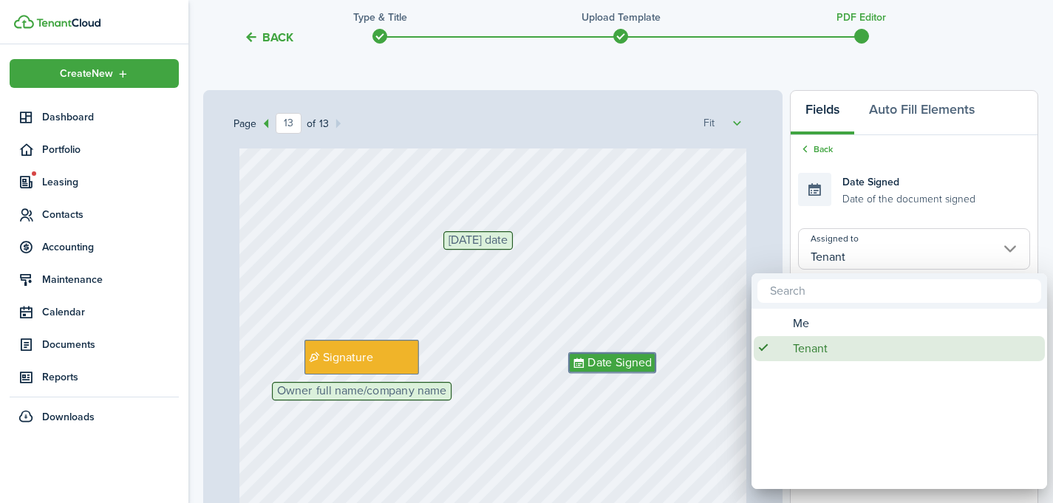
click at [825, 324] on div "Me" at bounding box center [905, 323] width 262 height 25
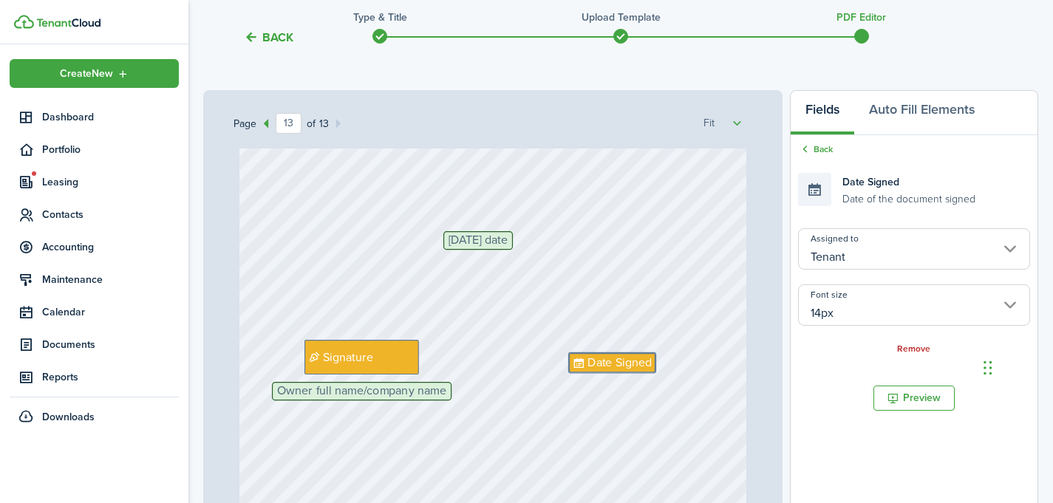
type input "Me"
click at [682, 316] on div "[DATE] date Signature Owner full name/company name Date Signed" at bounding box center [493, 467] width 508 height 671
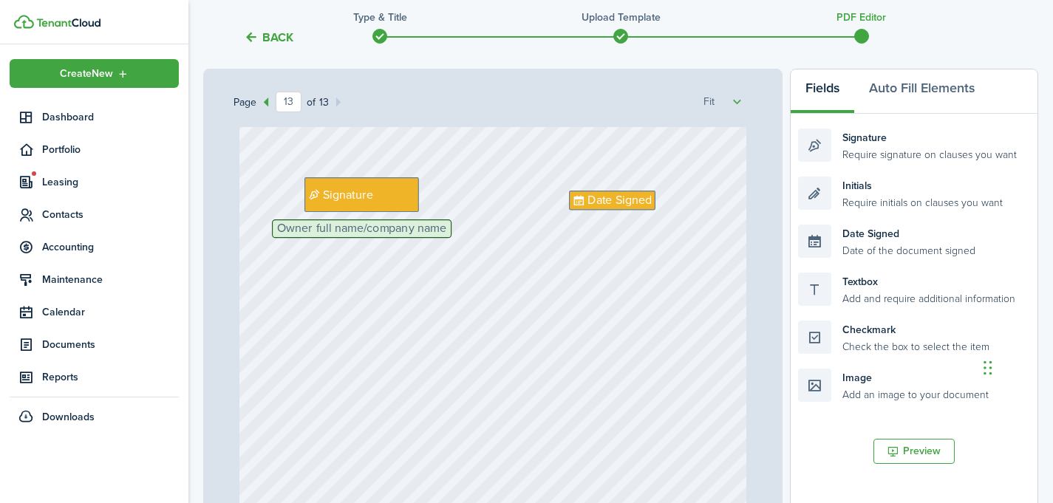
scroll to position [156, 0]
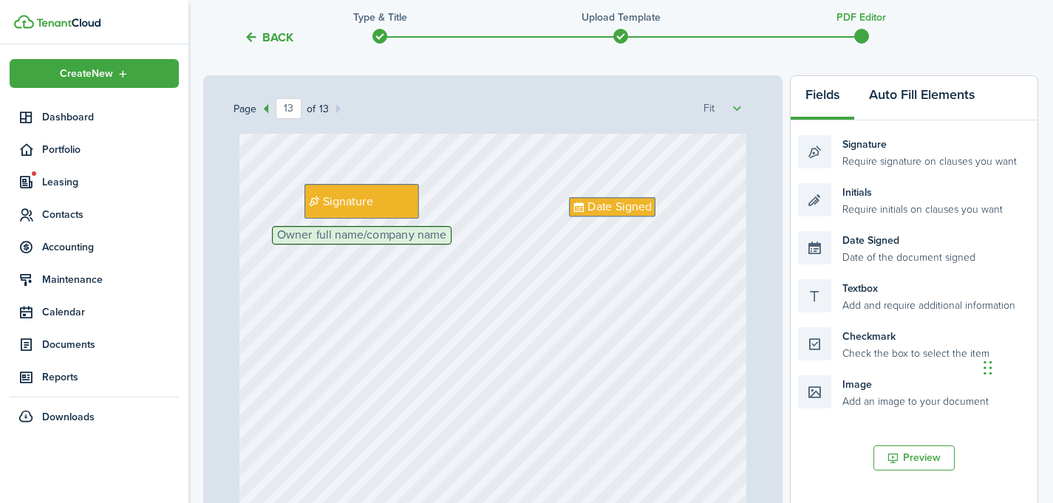
click at [911, 92] on button "Auto Fill Elements" at bounding box center [921, 98] width 135 height 44
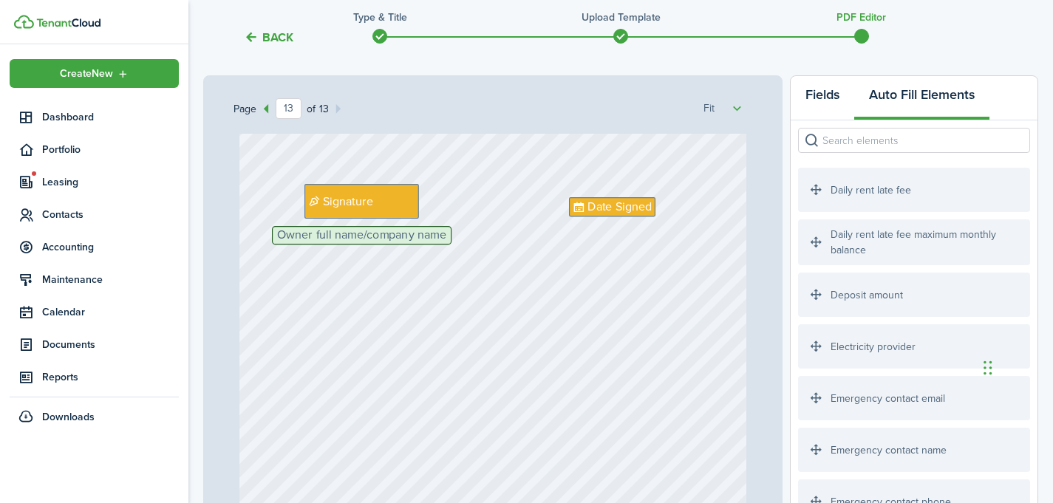
click at [848, 104] on button "Fields" at bounding box center [823, 98] width 64 height 44
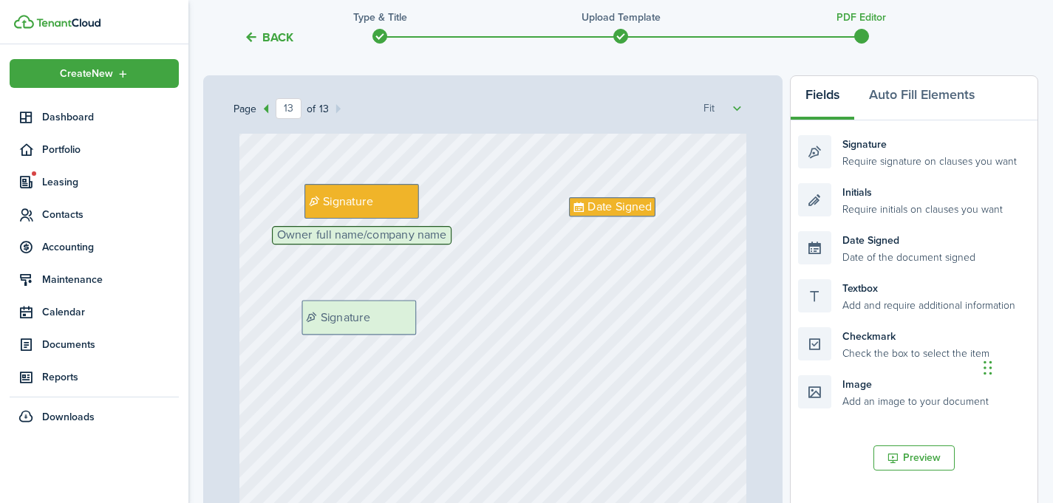
drag, startPoint x: 855, startPoint y: 140, endPoint x: 358, endPoint y: 306, distance: 523.4
click at [358, 306] on div "Page 13 of 13 50% 75% 100% 150% 200% Fit Tenant full name Property address Unit…" at bounding box center [620, 381] width 835 height 613
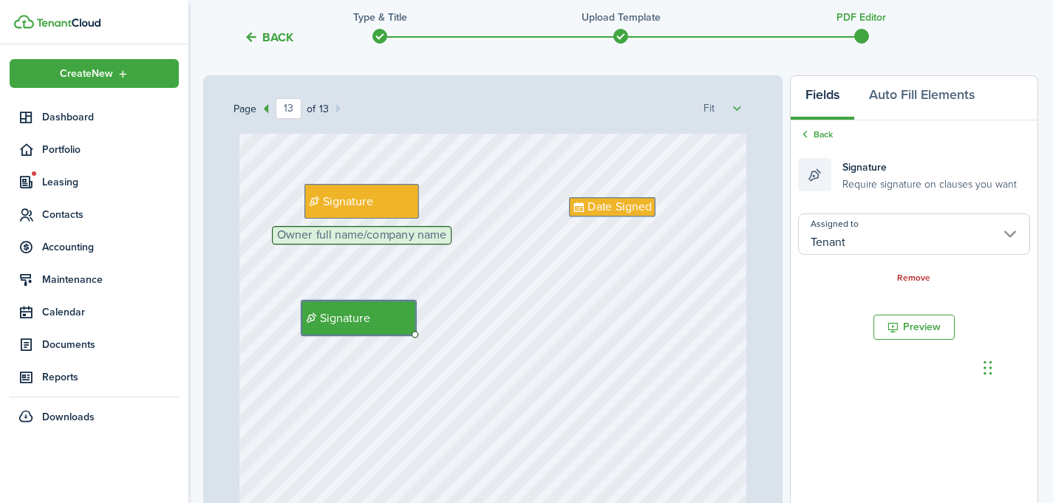
click at [866, 236] on input "Tenant" at bounding box center [914, 234] width 232 height 41
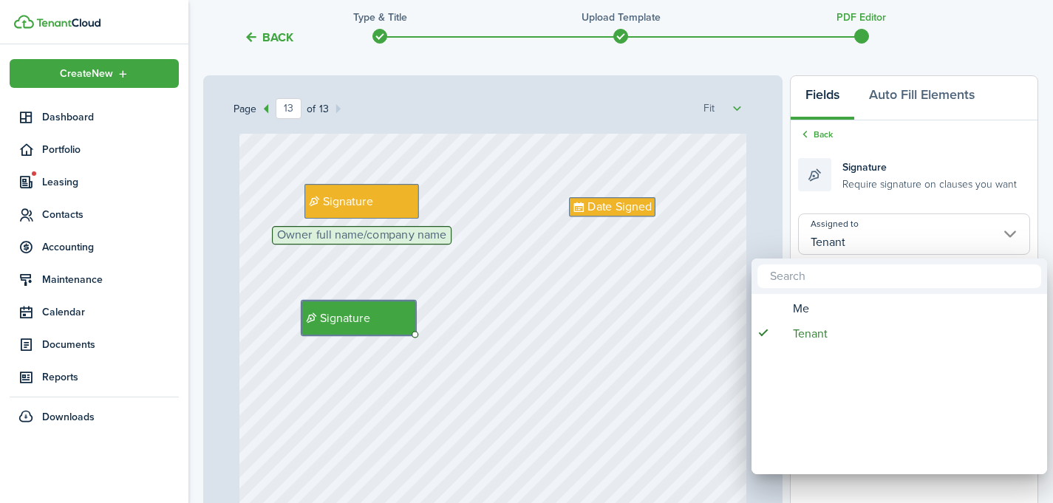
click at [712, 237] on div at bounding box center [526, 252] width 1289 height 740
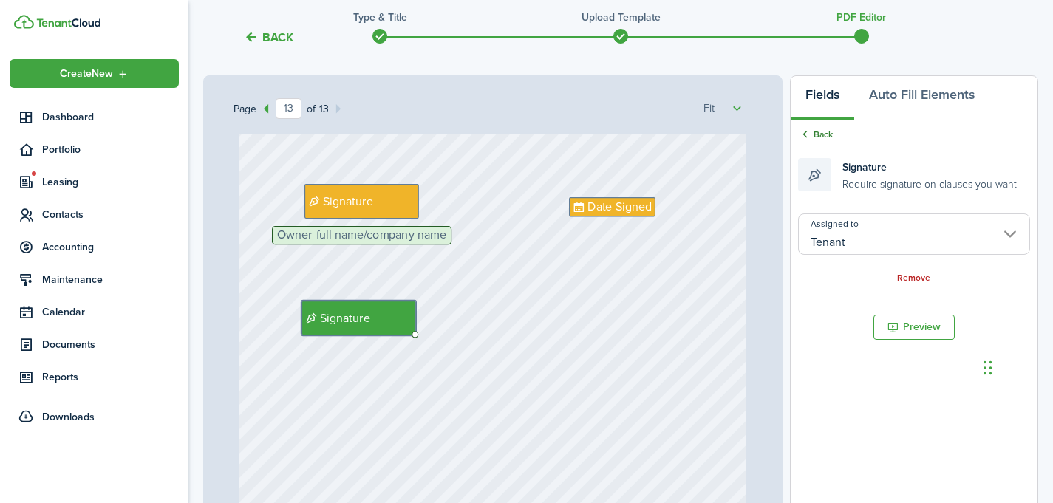
click at [817, 132] on link "Back" at bounding box center [815, 134] width 35 height 13
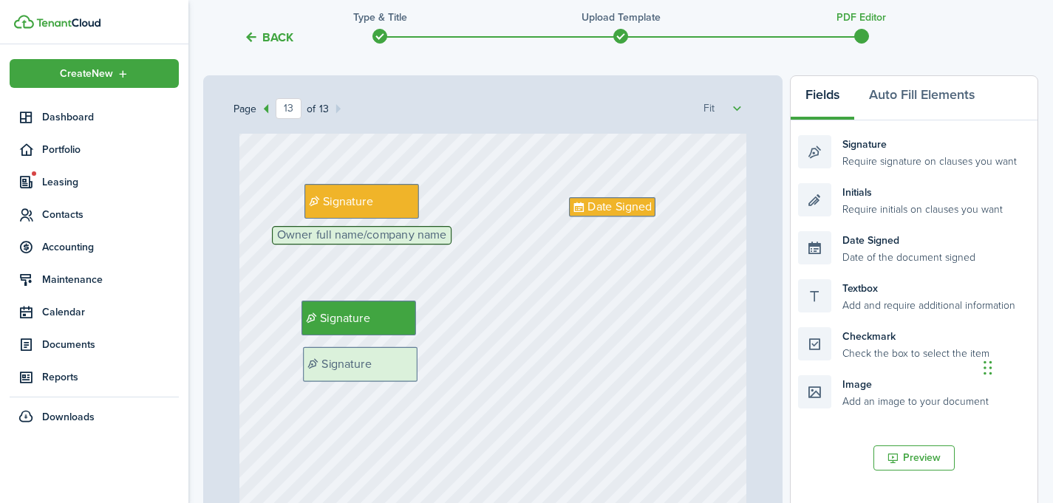
drag, startPoint x: 868, startPoint y: 154, endPoint x: 373, endPoint y: 367, distance: 538.6
click at [373, 367] on div "Page 13 of 13 50% 75% 100% 150% 200% Fit Tenant full name Property address Unit…" at bounding box center [620, 381] width 835 height 613
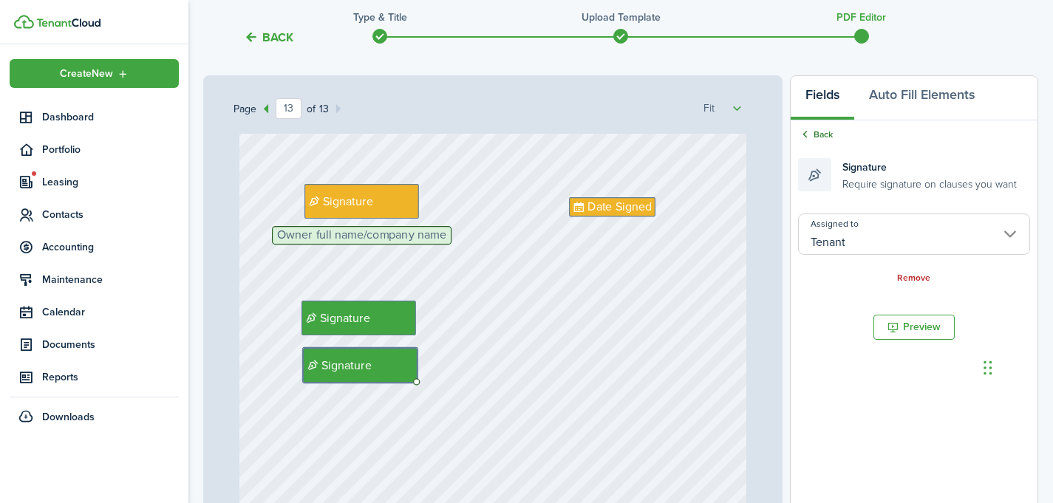
click at [808, 135] on icon at bounding box center [805, 134] width 14 height 13
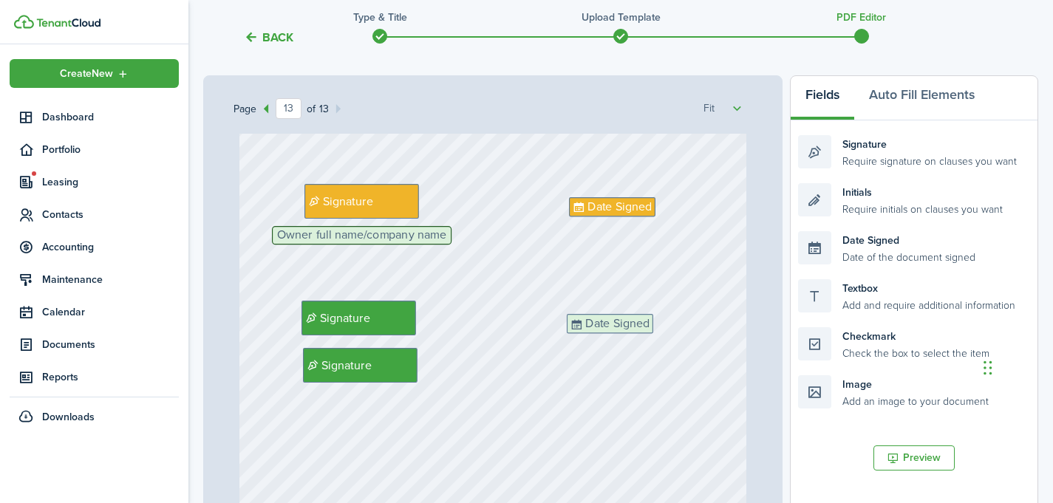
drag, startPoint x: 866, startPoint y: 237, endPoint x: 637, endPoint y: 322, distance: 244.3
click at [637, 322] on div "Page 13 of 13 50% 75% 100% 150% 200% Fit Tenant full name Property address Unit…" at bounding box center [620, 381] width 835 height 613
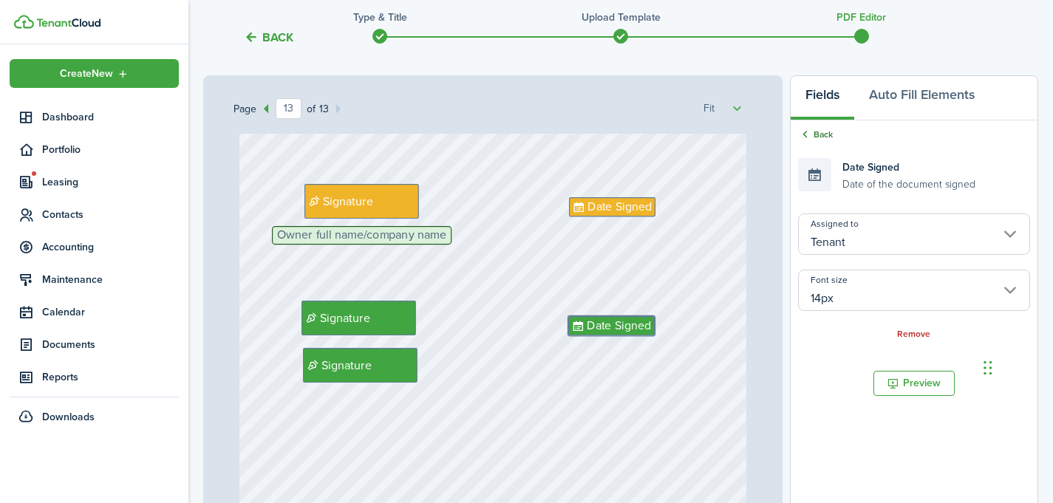
click at [820, 135] on link "Back" at bounding box center [815, 134] width 35 height 13
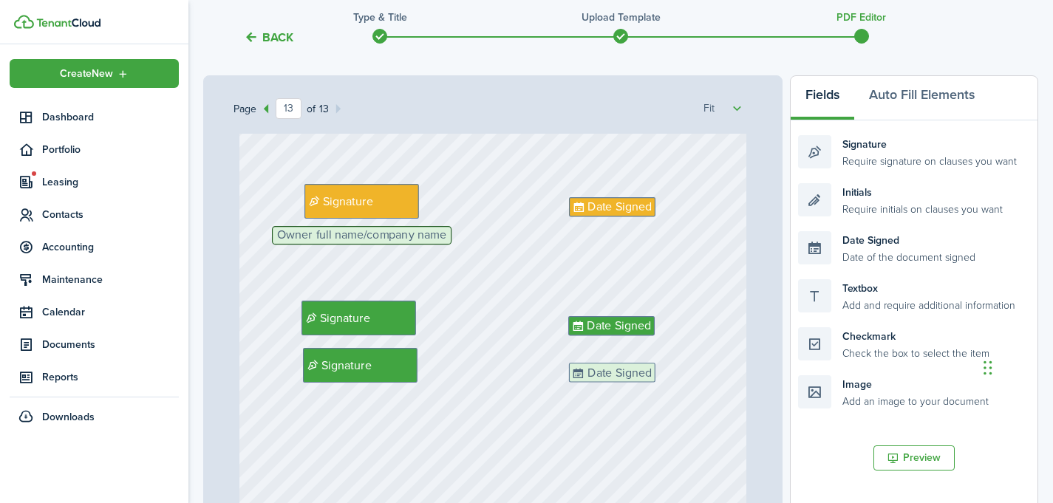
drag, startPoint x: 888, startPoint y: 246, endPoint x: 659, endPoint y: 378, distance: 264.5
click at [659, 378] on div "Page 13 of 13 50% 75% 100% 150% 200% Fit Tenant full name Property address Unit…" at bounding box center [620, 381] width 835 height 613
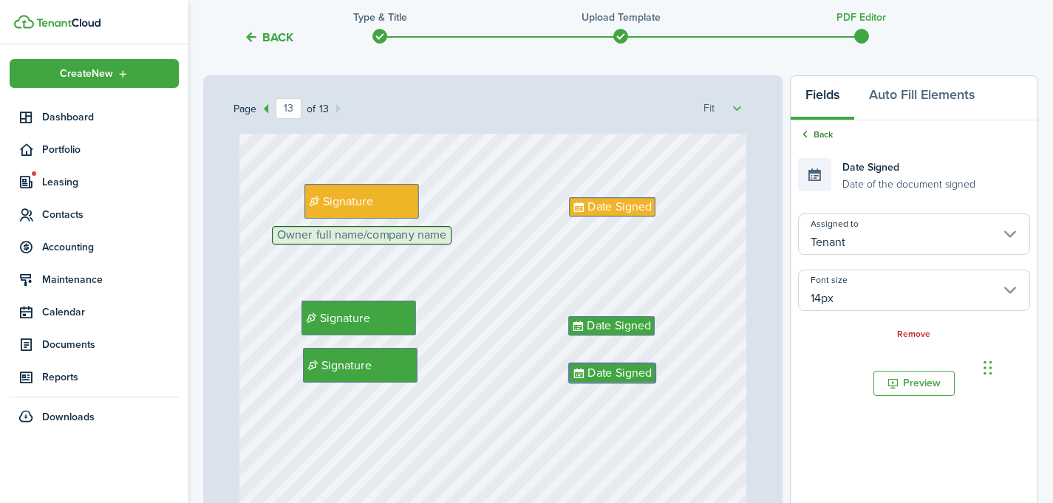
click at [817, 137] on link "Back" at bounding box center [815, 134] width 35 height 13
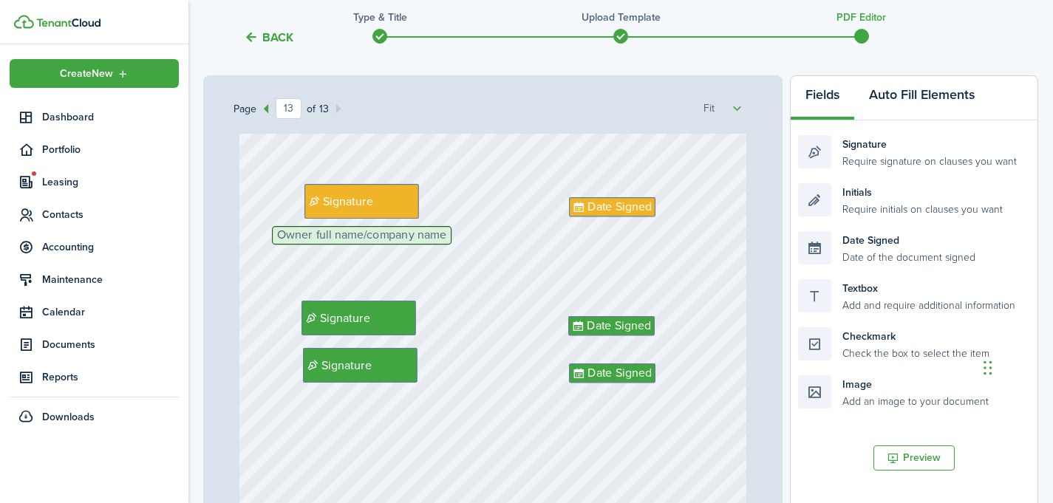
click at [921, 82] on button "Auto Fill Elements" at bounding box center [921, 98] width 135 height 44
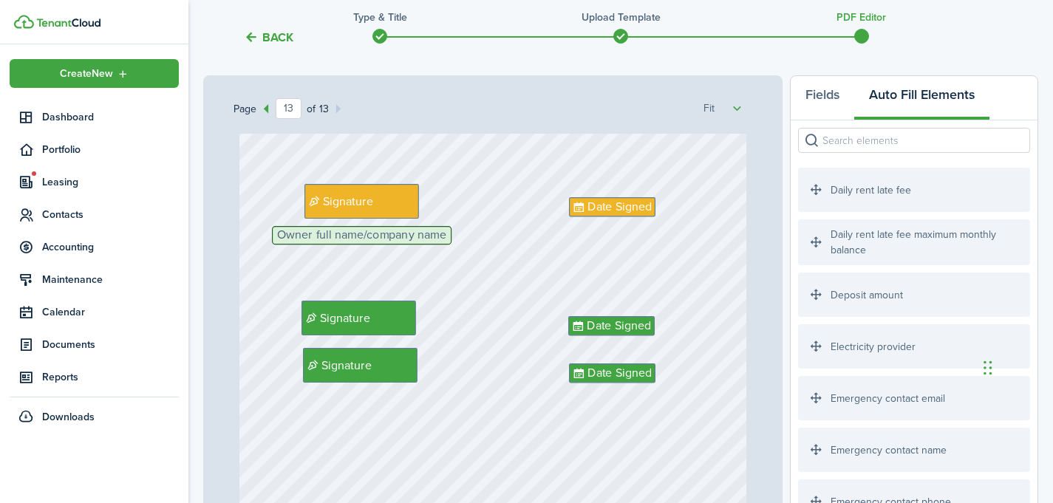
click at [855, 146] on input "search" at bounding box center [914, 140] width 232 height 25
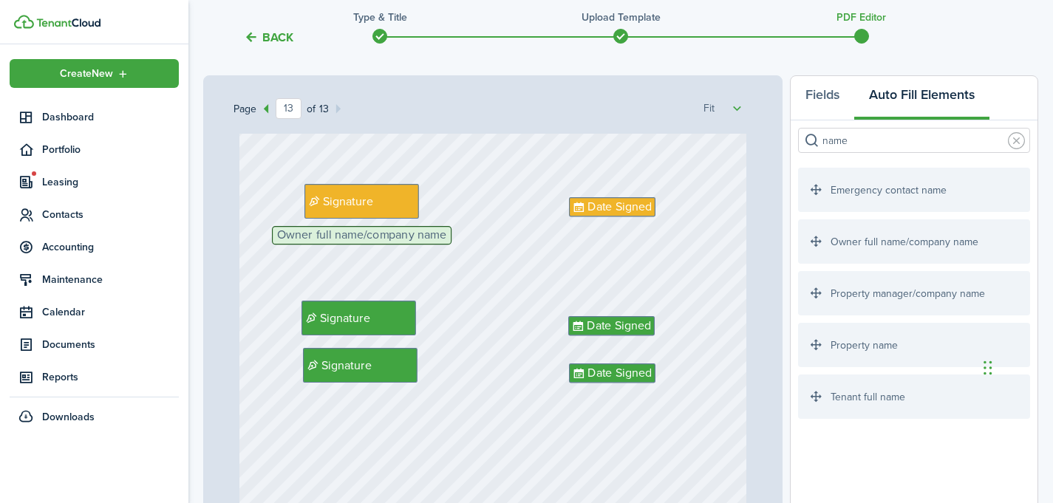
type input "name"
drag, startPoint x: 866, startPoint y: 406, endPoint x: 381, endPoint y: 360, distance: 487.0
click at [381, 360] on div "Page 13 of 13 50% 75% 100% 150% 200% Fit Tenant full name Property address Unit…" at bounding box center [620, 381] width 835 height 613
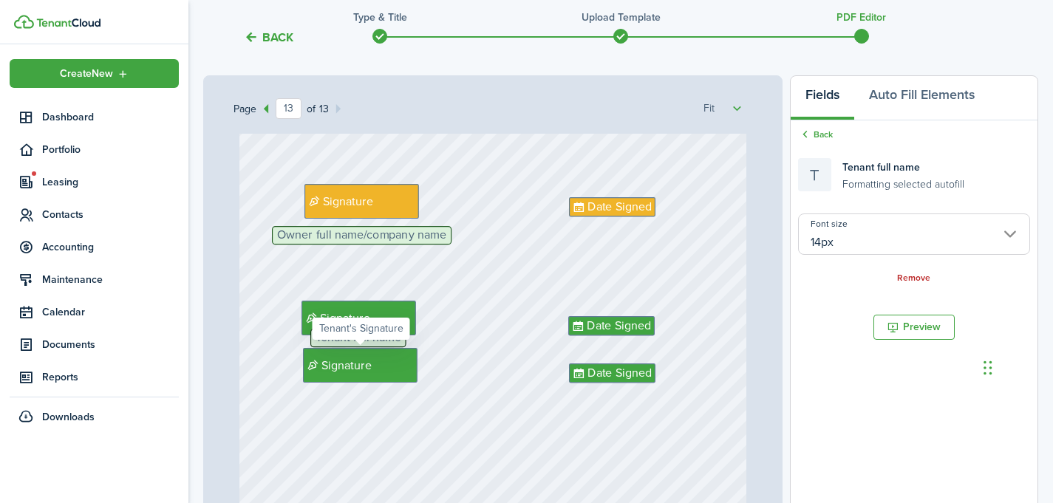
drag, startPoint x: 372, startPoint y: 378, endPoint x: 350, endPoint y: 364, distance: 25.9
click at [350, 364] on div "Signature" at bounding box center [360, 365] width 115 height 35
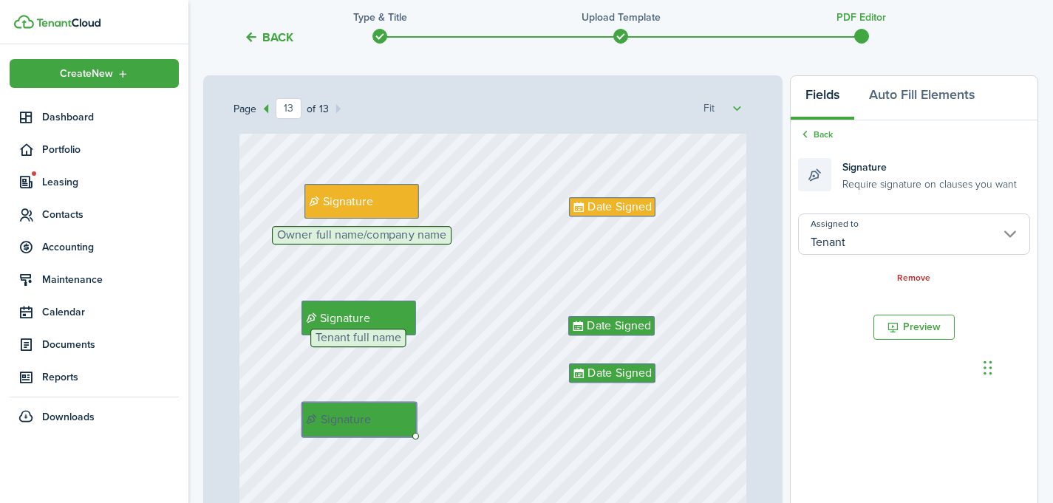
drag, startPoint x: 350, startPoint y: 364, endPoint x: 349, endPoint y: 418, distance: 53.9
drag, startPoint x: 344, startPoint y: 339, endPoint x: 341, endPoint y: 352, distance: 13.1
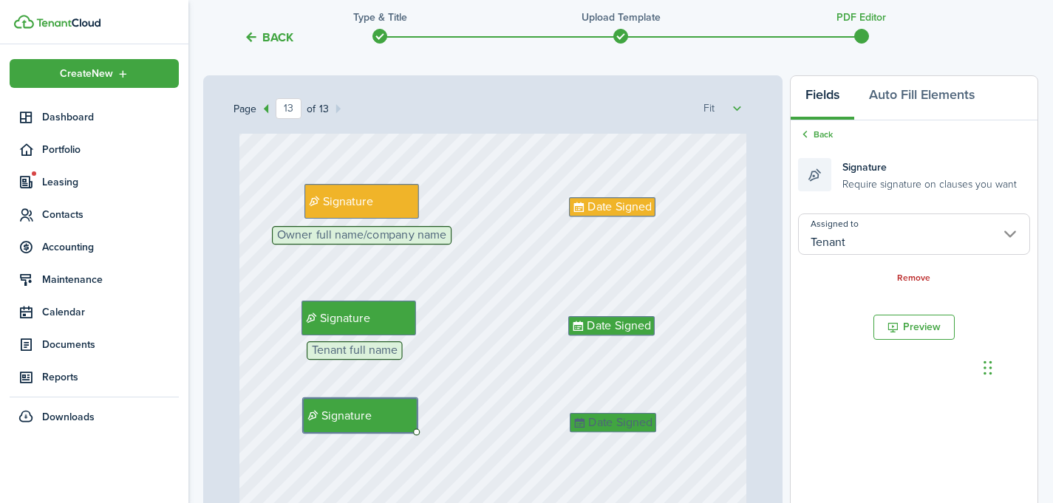
drag, startPoint x: 619, startPoint y: 370, endPoint x: 620, endPoint y: 420, distance: 49.5
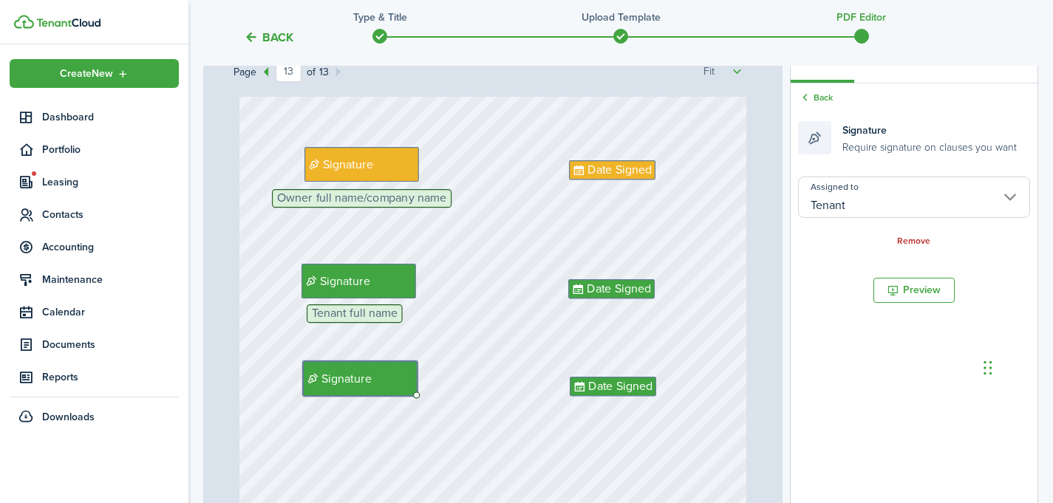
scroll to position [196, 0]
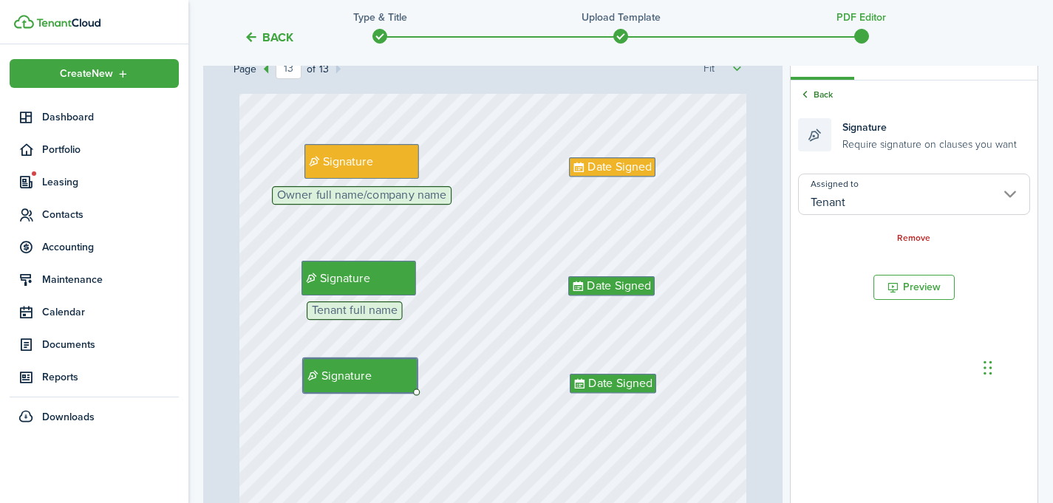
click at [824, 90] on link "Back" at bounding box center [815, 94] width 35 height 13
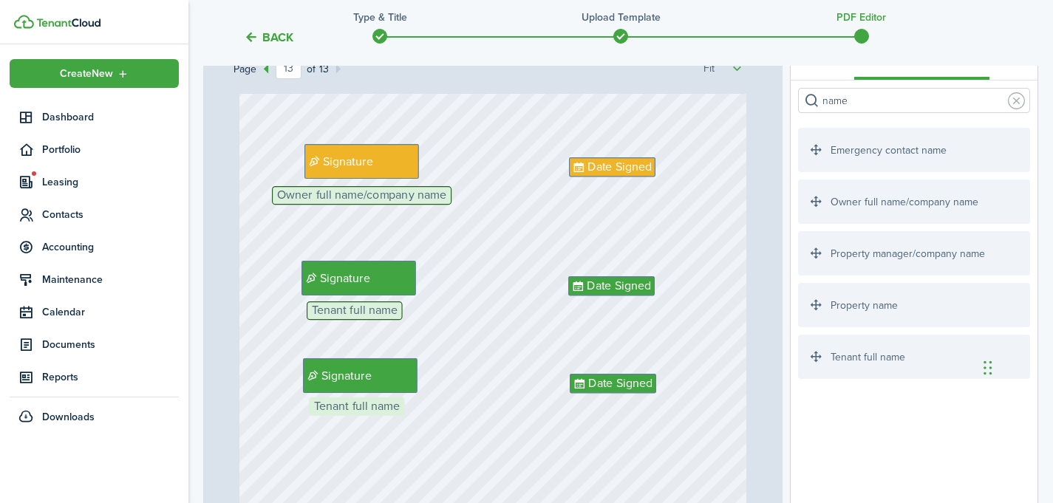
drag, startPoint x: 862, startPoint y: 358, endPoint x: 373, endPoint y: 420, distance: 493.2
click at [373, 420] on div "Page 13 of 13 50% 75% 100% 150% 200% Fit Tenant full name Property address Unit…" at bounding box center [620, 341] width 835 height 613
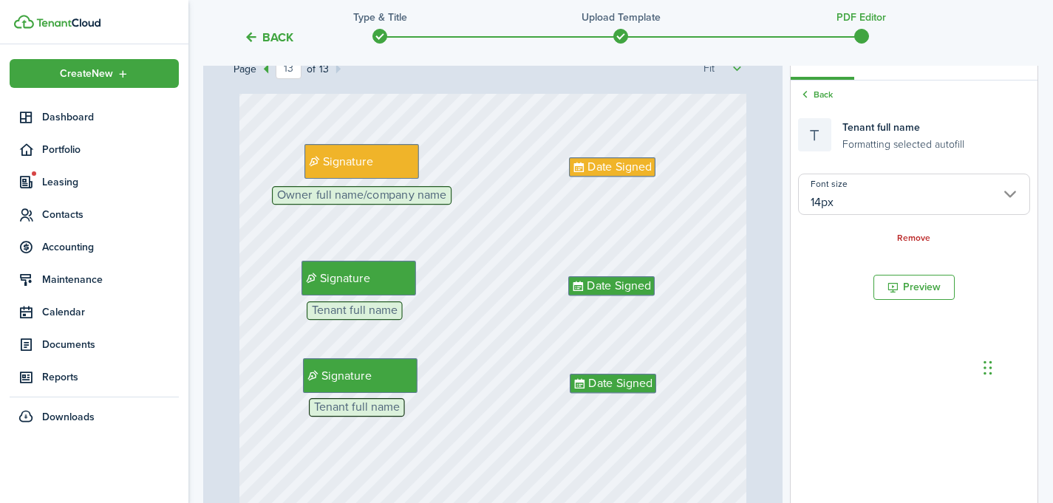
click at [500, 325] on div "[DATE] date Signature Owner full name/company name Date Signed Signature Date S…" at bounding box center [493, 271] width 508 height 671
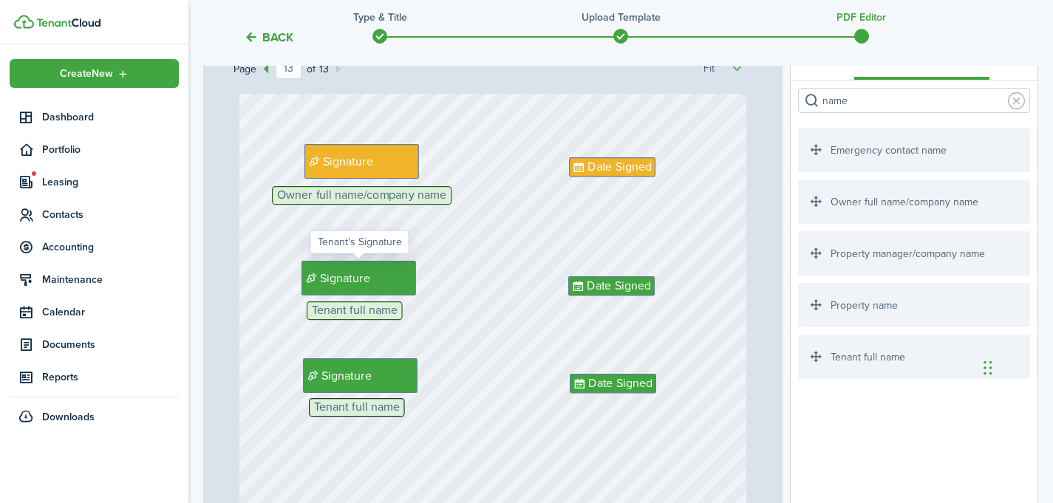
click at [408, 284] on div "Signature" at bounding box center [358, 278] width 115 height 34
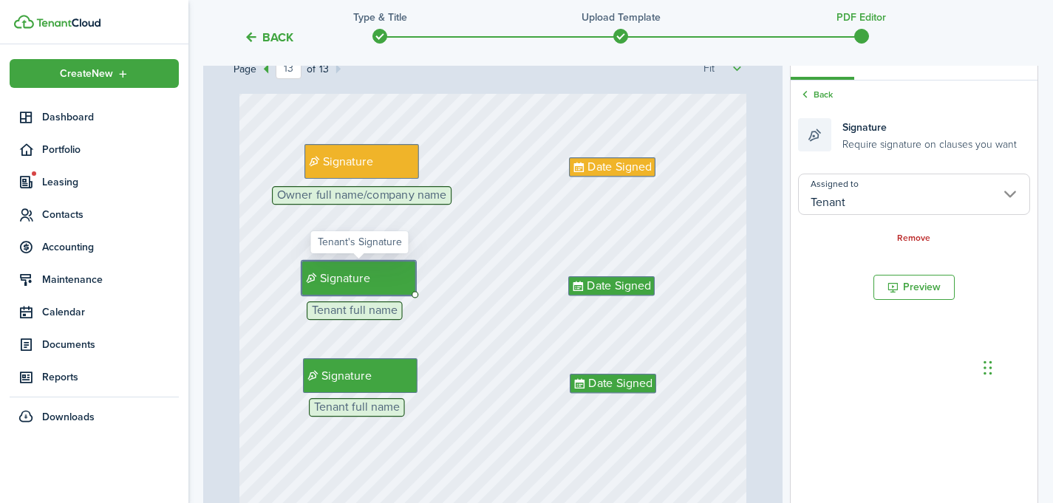
drag, startPoint x: 415, startPoint y: 290, endPoint x: 378, endPoint y: 277, distance: 38.6
click at [378, 277] on div "Signature" at bounding box center [358, 278] width 115 height 34
click at [465, 268] on div "[DATE] date Signature Owner full name/company name Date Signed Signature Date S…" at bounding box center [493, 271] width 508 height 671
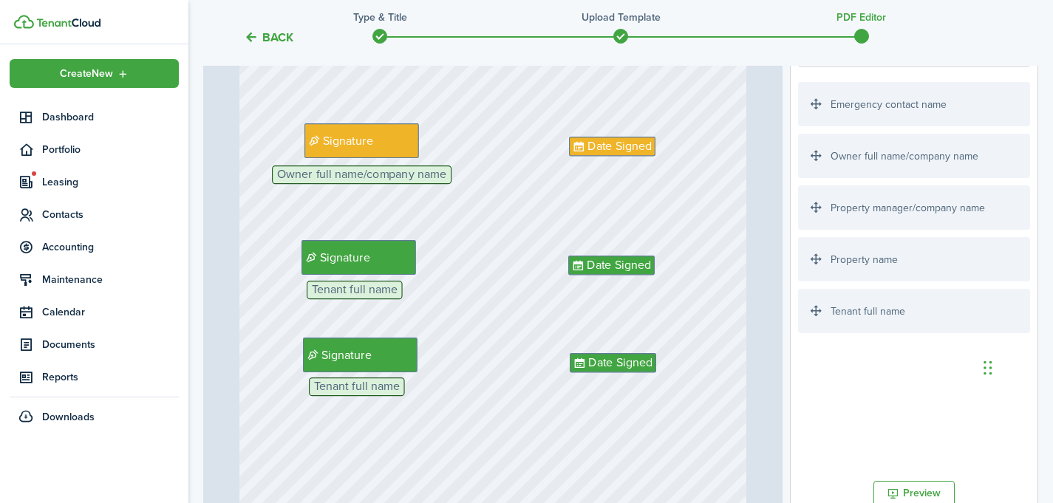
scroll to position [8453, 0]
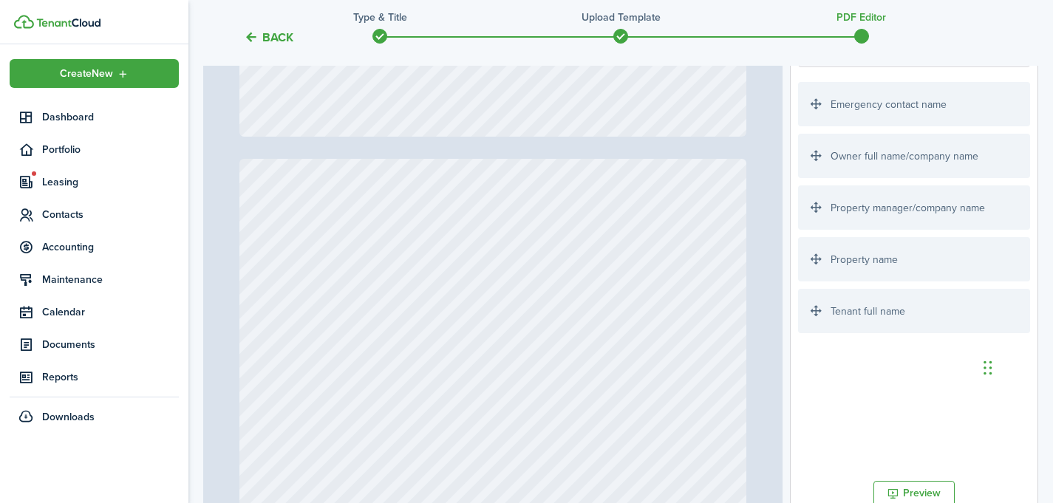
type input "9"
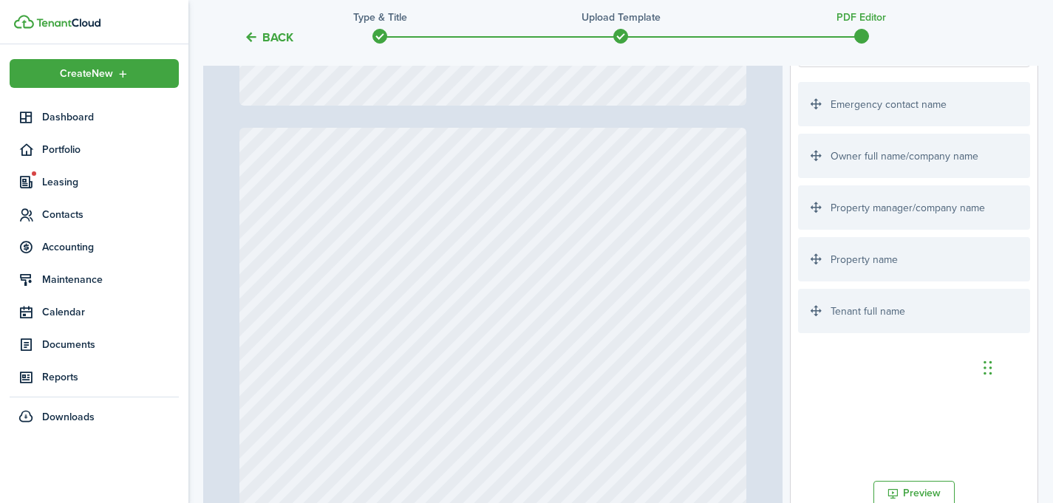
scroll to position [482, 0]
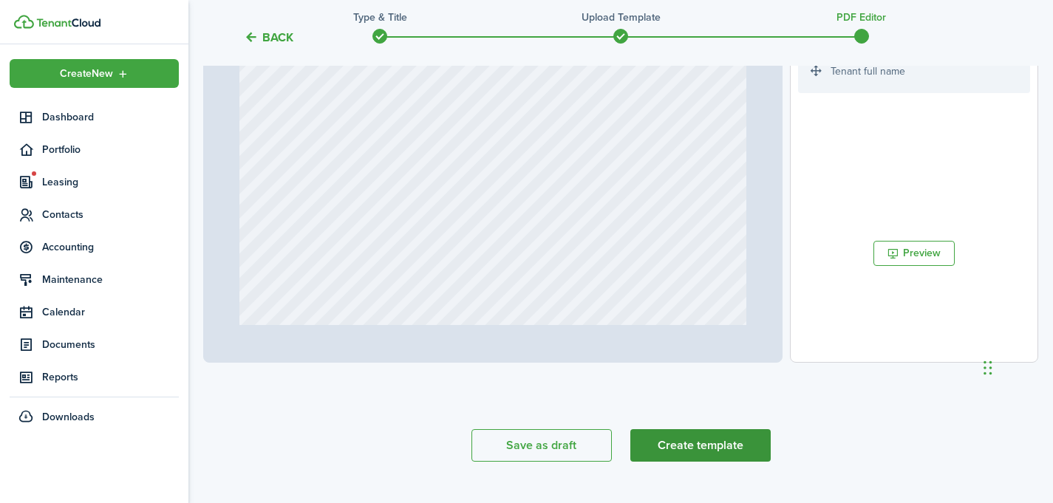
click at [679, 440] on button "Create template" at bounding box center [700, 445] width 140 height 33
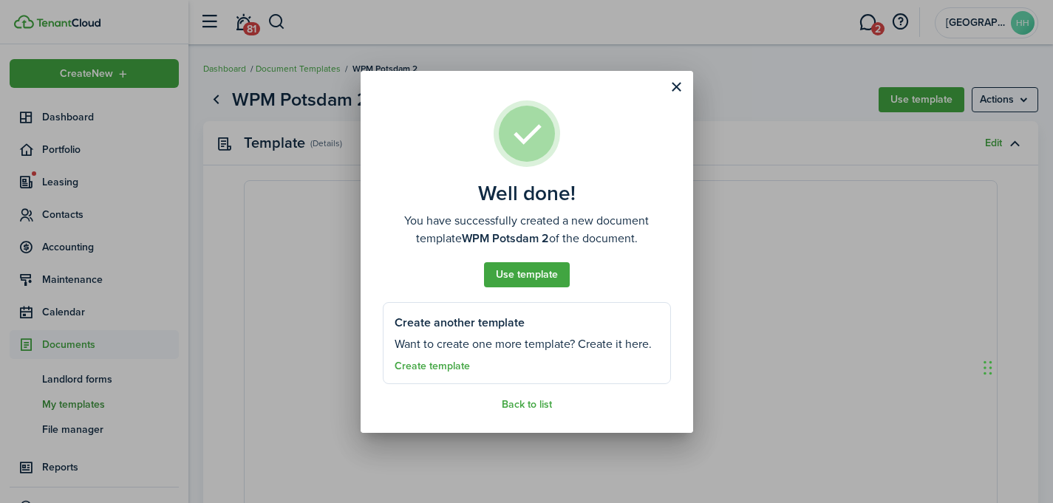
select select "fit"
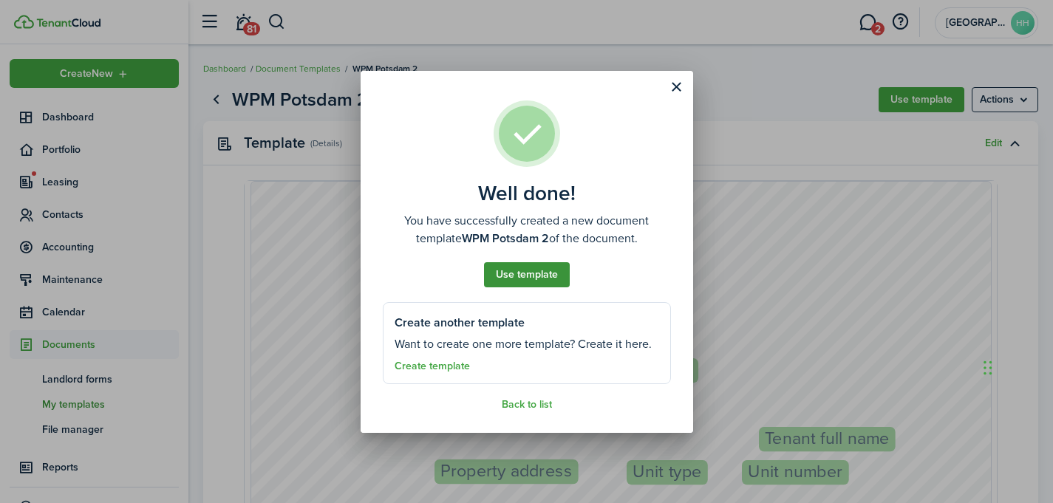
click at [547, 272] on button "Use template" at bounding box center [527, 274] width 86 height 25
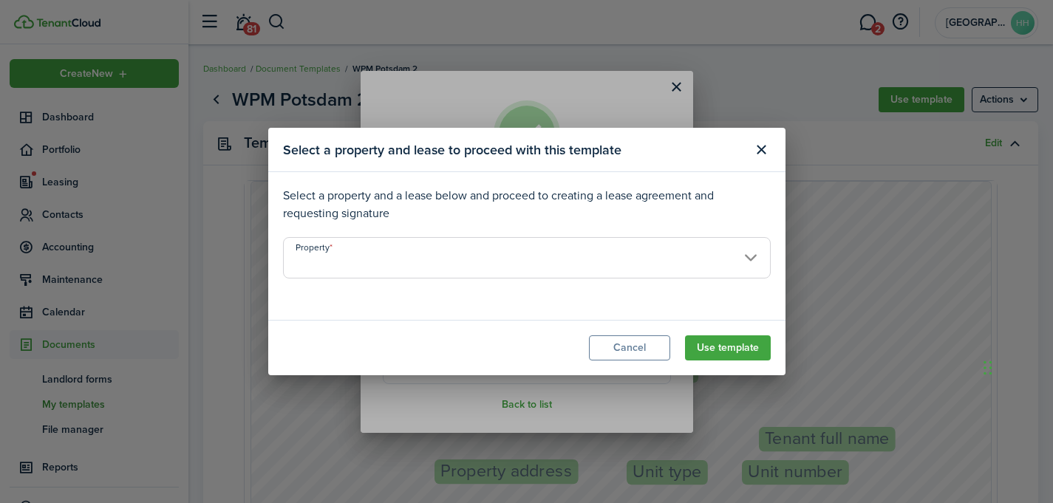
click at [497, 273] on input "Property" at bounding box center [527, 257] width 488 height 41
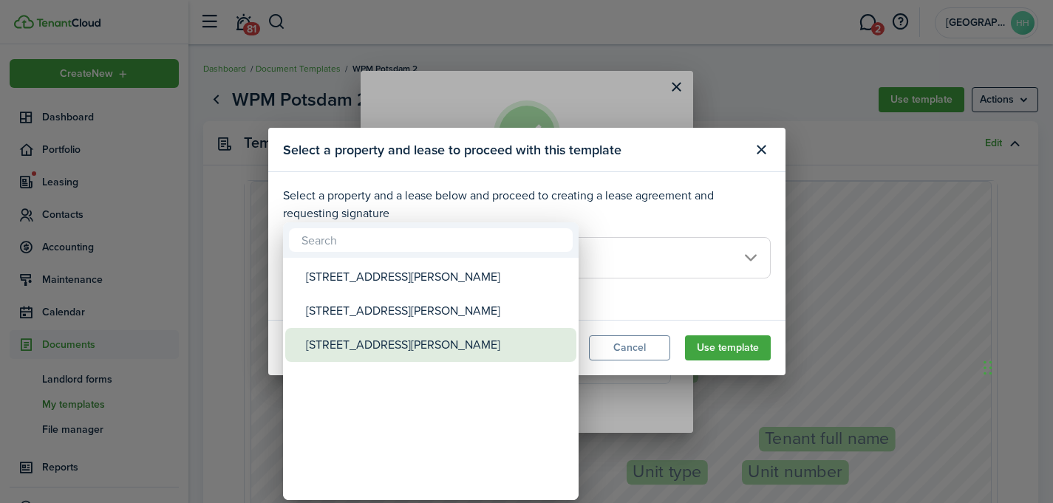
click at [415, 350] on div "[STREET_ADDRESS][PERSON_NAME]" at bounding box center [437, 345] width 262 height 34
type input "[STREET_ADDRESS][PERSON_NAME]"
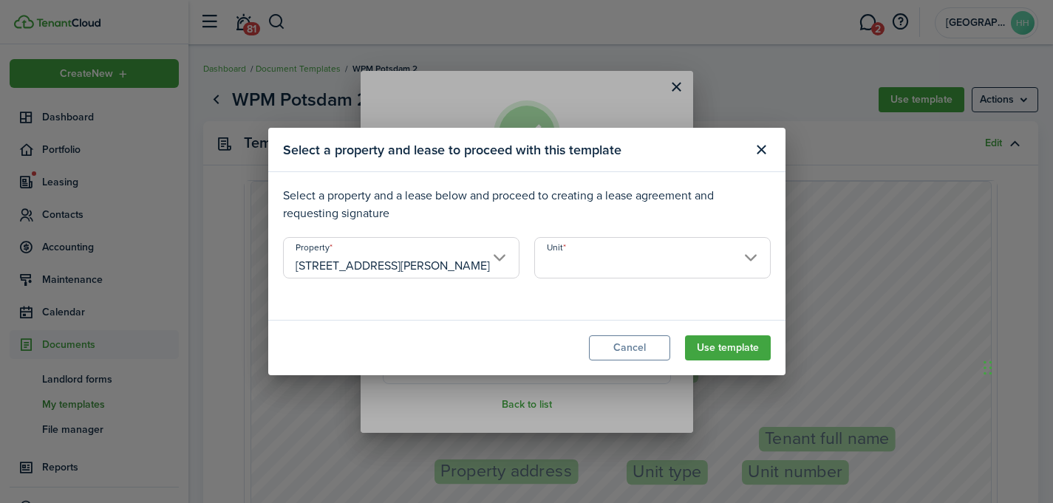
click at [589, 253] on input "Unit" at bounding box center [652, 257] width 236 height 41
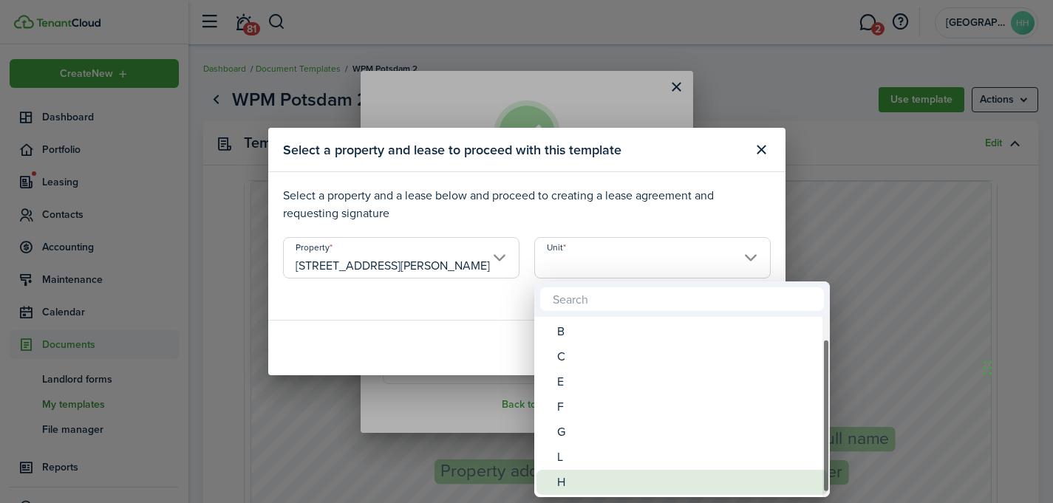
click at [570, 483] on div "H" at bounding box center [688, 482] width 262 height 25
type input "H"
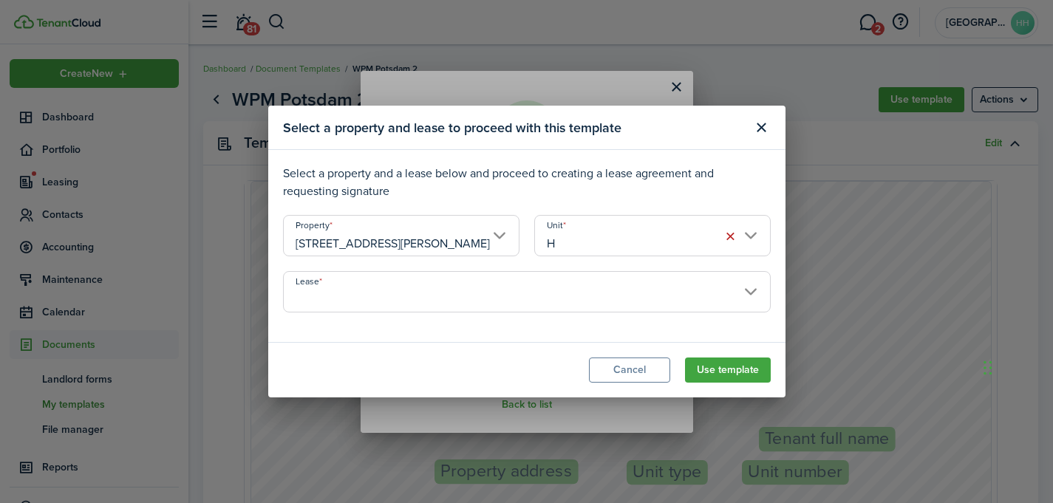
click at [582, 296] on input "Lease" at bounding box center [527, 291] width 488 height 41
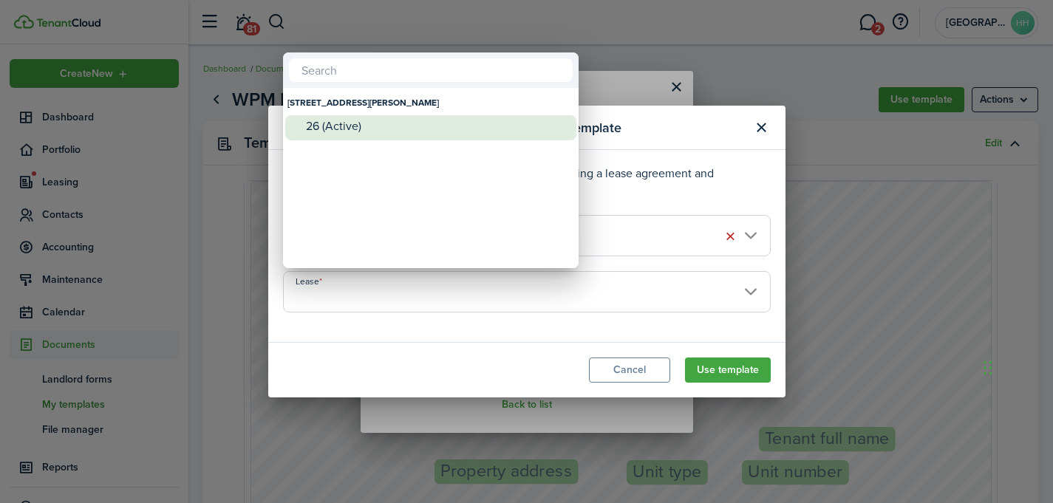
click at [483, 136] on div "26 (Active)" at bounding box center [437, 126] width 262 height 22
type input "[STREET_ADDRESS][PERSON_NAME] (Active)"
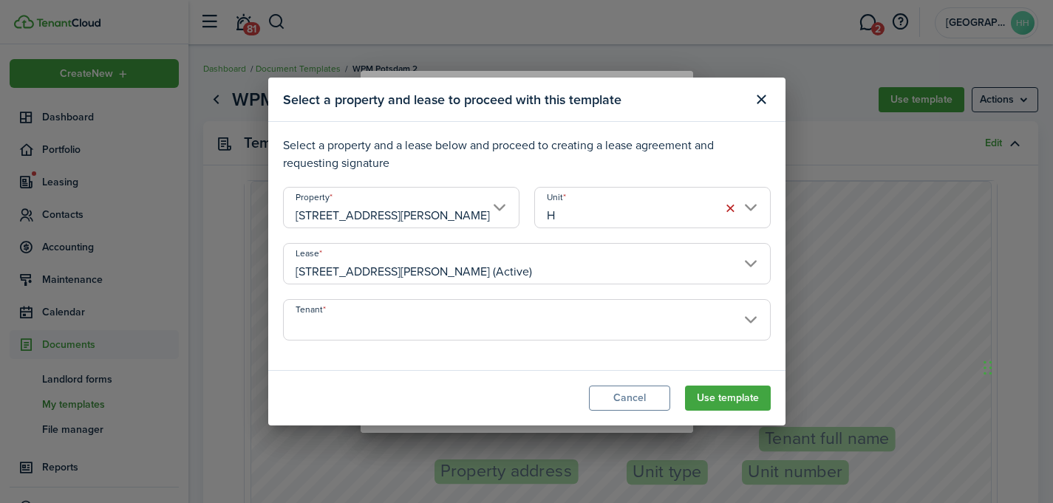
click at [616, 324] on input "Tenant" at bounding box center [527, 319] width 488 height 41
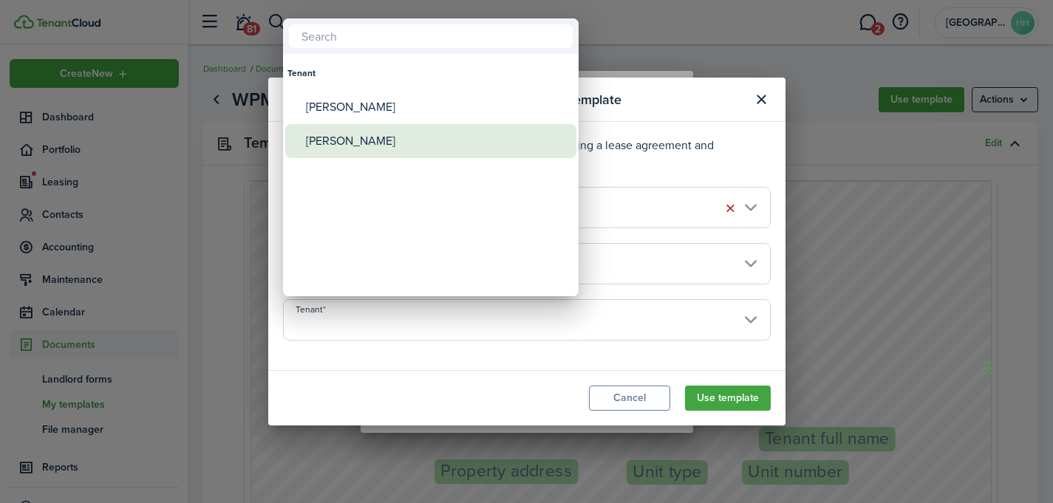
click at [440, 124] on div "[PERSON_NAME]" at bounding box center [437, 141] width 262 height 34
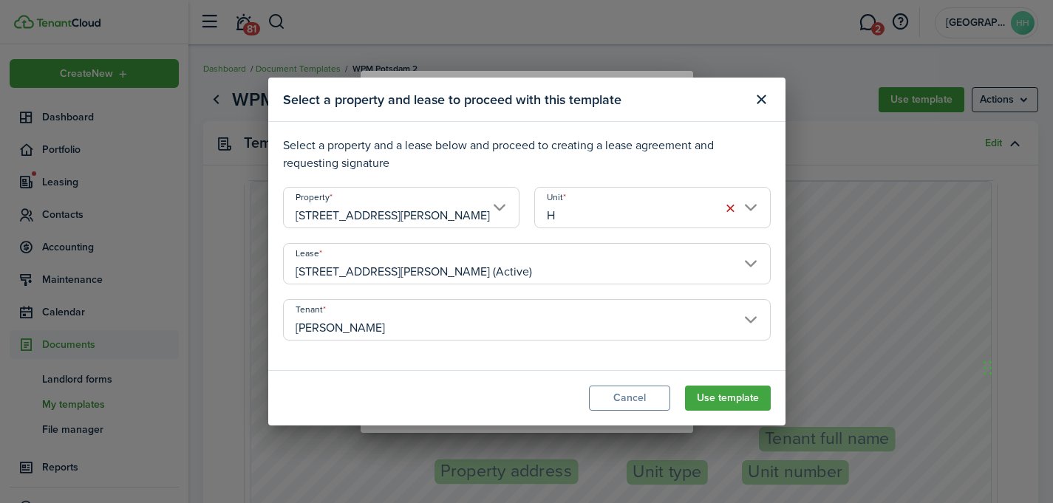
click at [421, 320] on input "[PERSON_NAME]" at bounding box center [527, 319] width 488 height 41
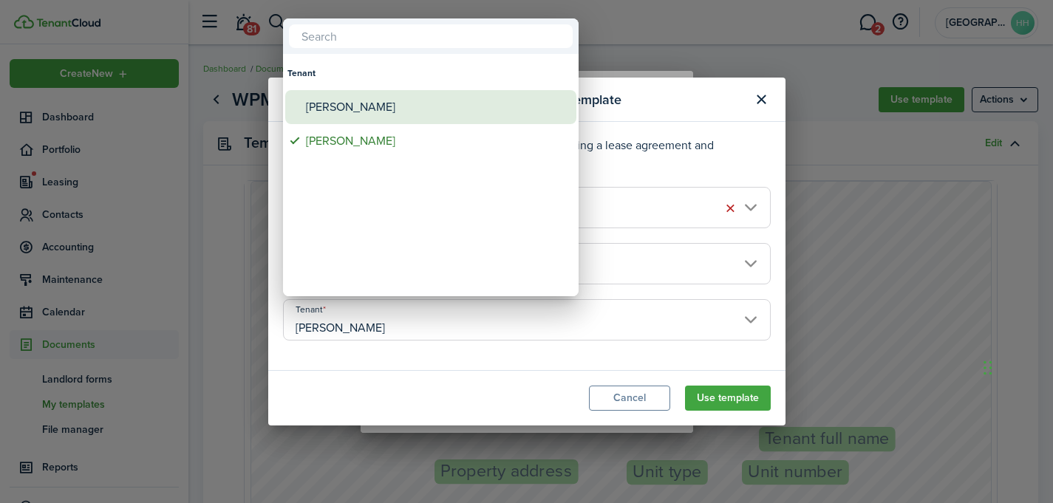
click at [423, 104] on div "[PERSON_NAME]" at bounding box center [437, 107] width 262 height 34
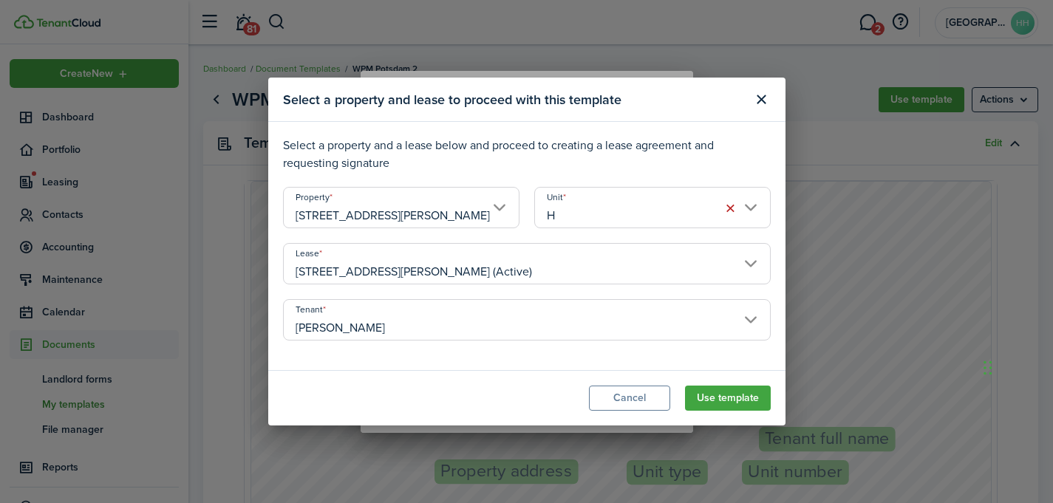
click at [655, 335] on input "[PERSON_NAME]" at bounding box center [527, 319] width 488 height 41
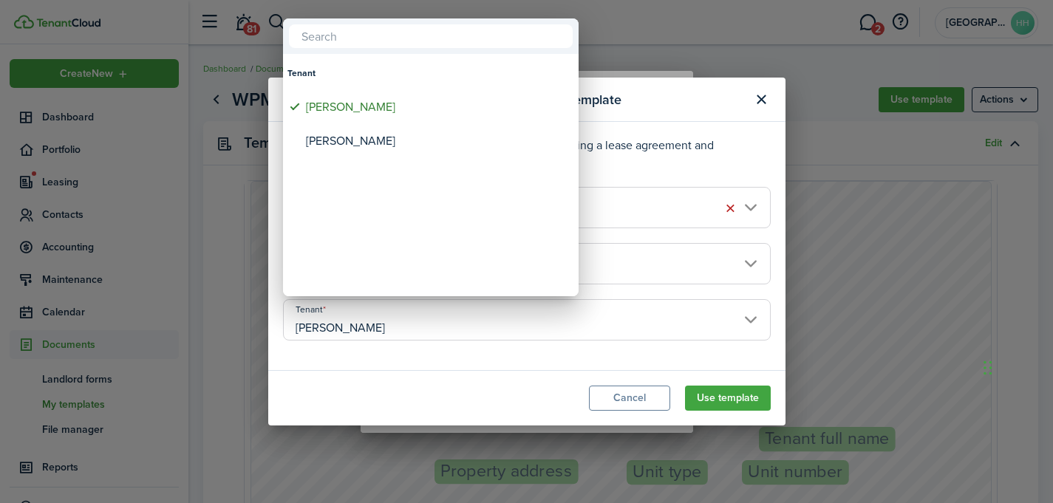
click at [495, 160] on mbsc-wheel-item "Tenant" at bounding box center [430, 175] width 291 height 34
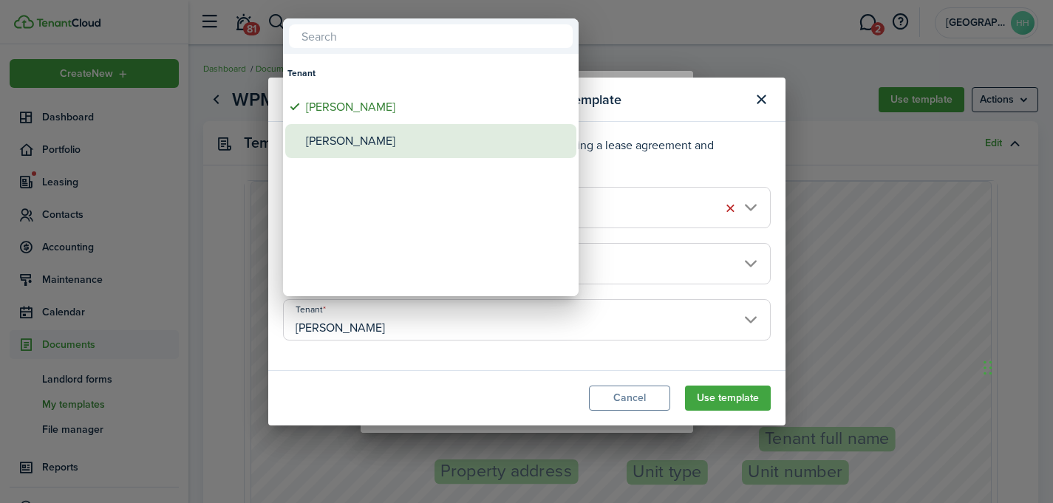
click at [485, 147] on div "[PERSON_NAME]" at bounding box center [437, 141] width 262 height 34
type input "[PERSON_NAME]"
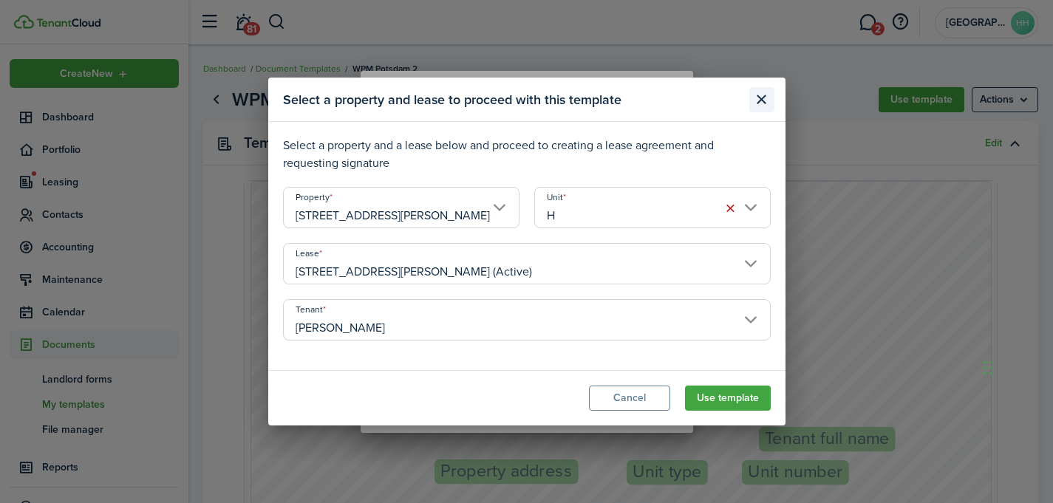
click at [761, 103] on button "Close modal" at bounding box center [761, 99] width 25 height 25
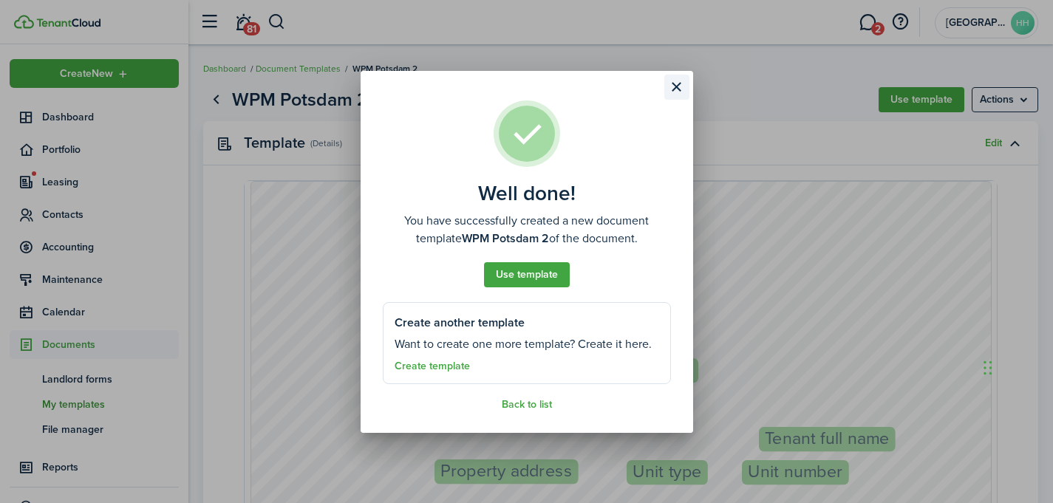
click at [677, 89] on button "Close modal" at bounding box center [676, 87] width 25 height 25
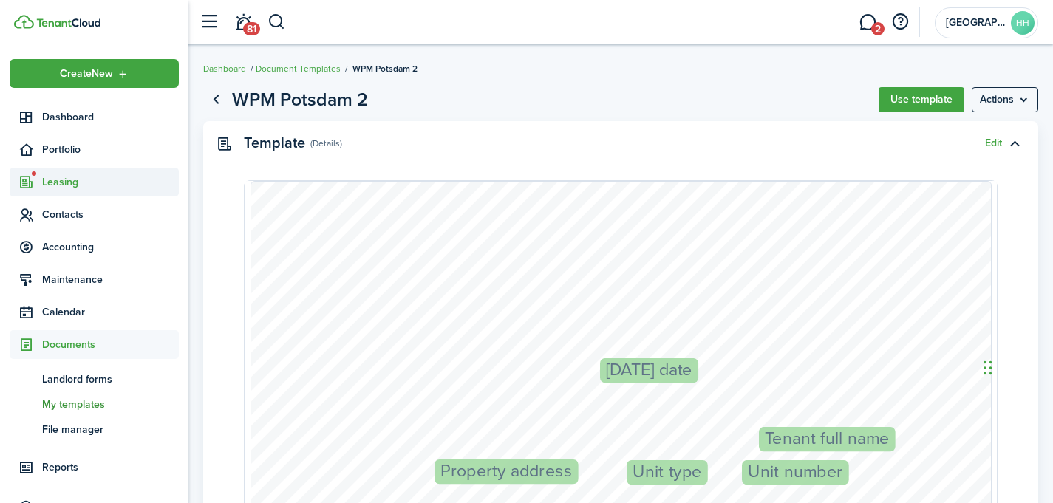
click at [84, 183] on span "Leasing" at bounding box center [110, 182] width 137 height 16
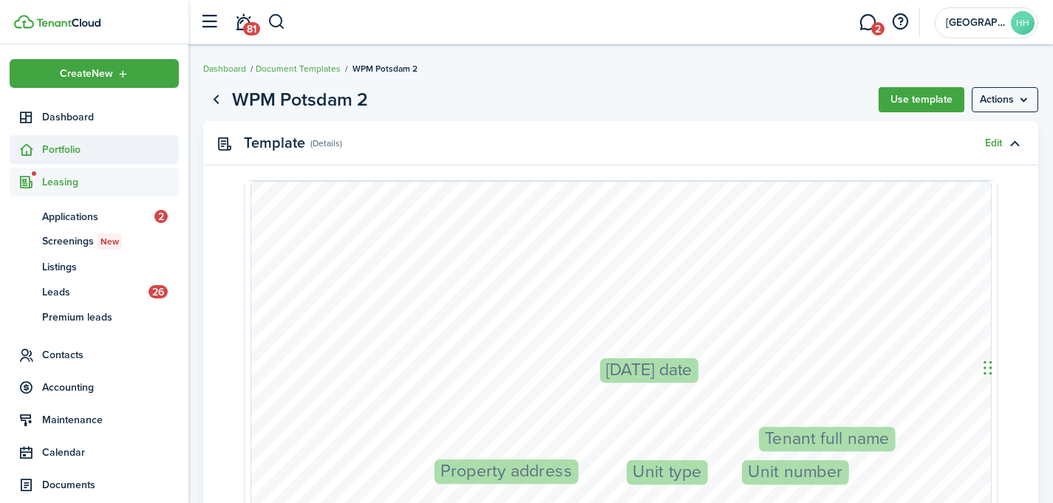
click at [90, 154] on span "Portfolio" at bounding box center [110, 150] width 137 height 16
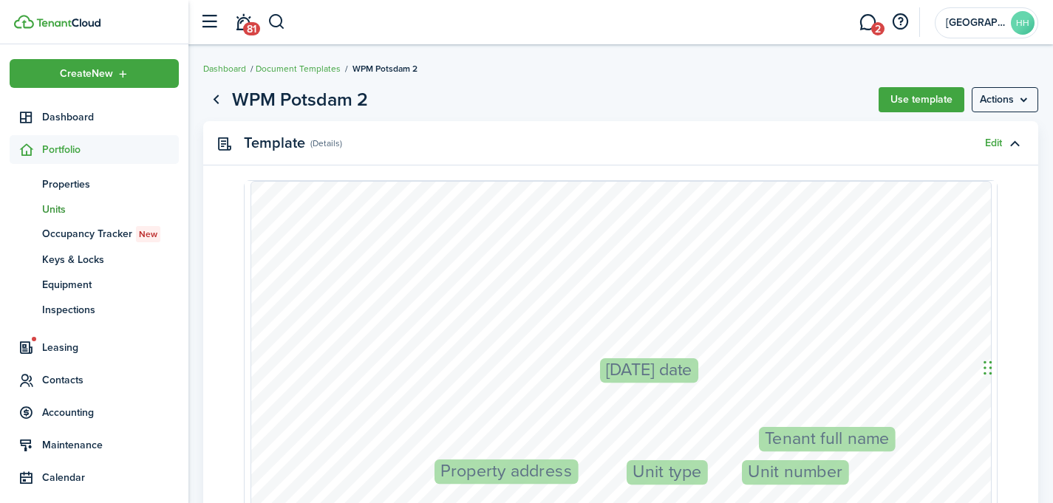
click at [79, 206] on span "Units" at bounding box center [110, 210] width 137 height 16
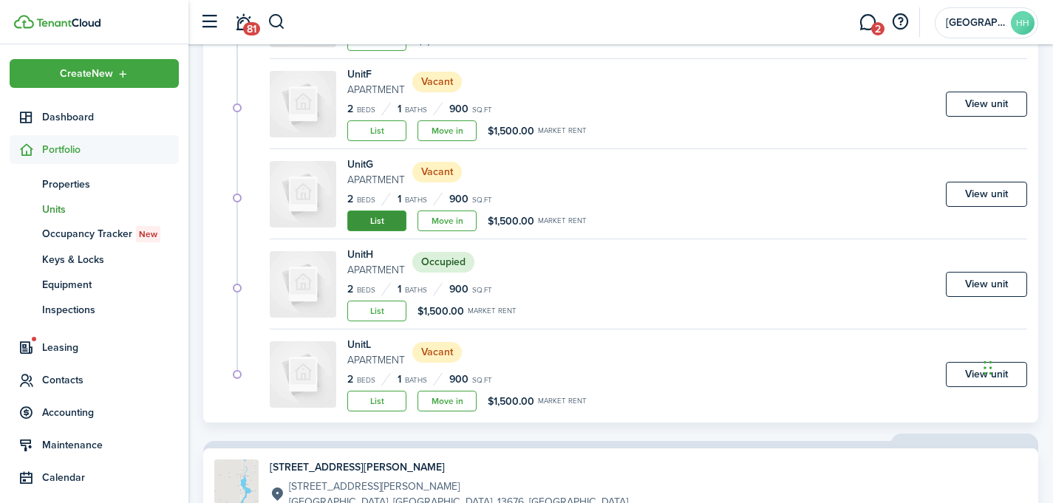
scroll to position [573, 0]
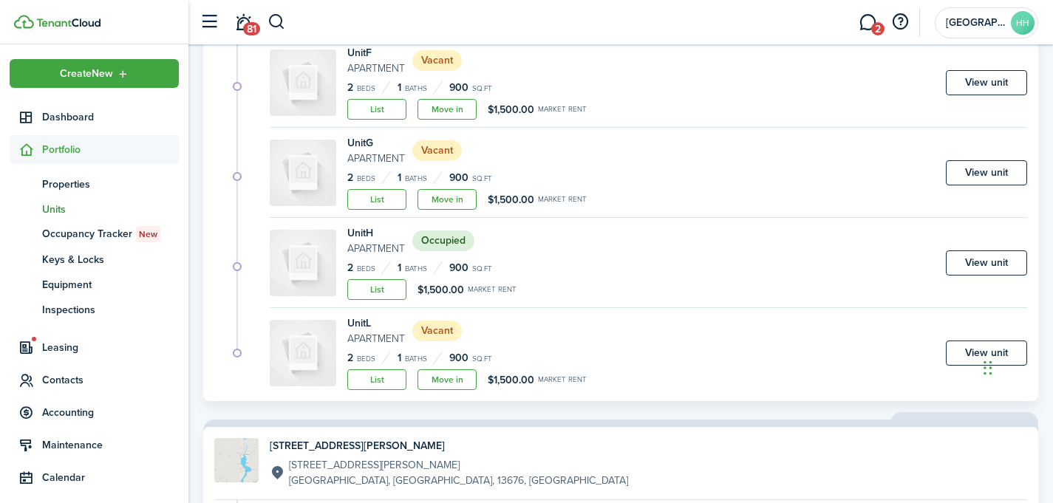
click at [420, 242] on status "Occupied" at bounding box center [443, 241] width 62 height 21
click at [989, 264] on link "View unit" at bounding box center [986, 263] width 81 height 25
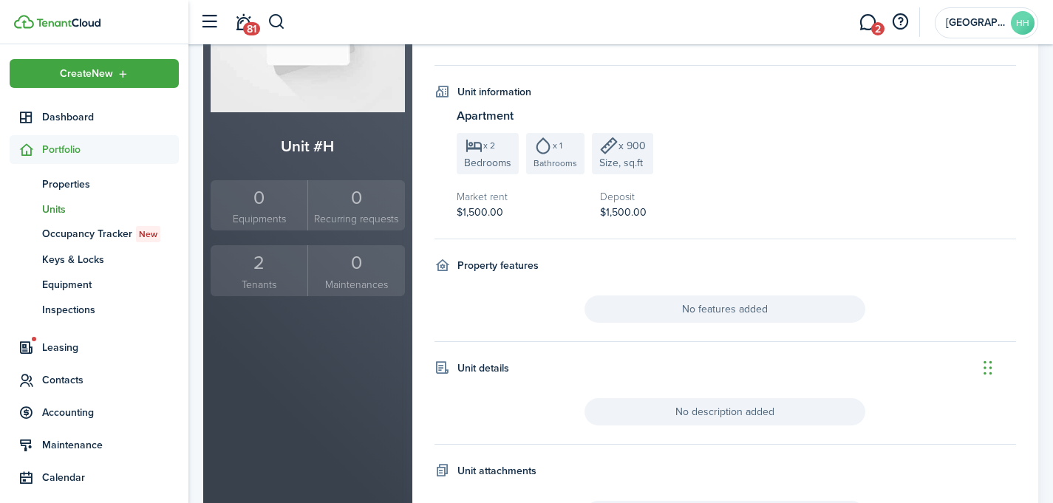
scroll to position [228, 0]
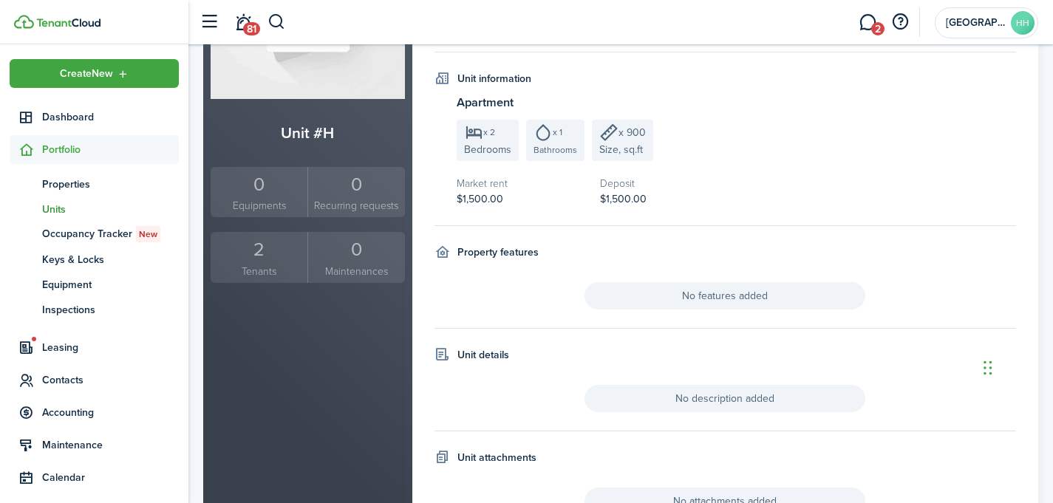
click at [261, 251] on div "2" at bounding box center [258, 250] width 89 height 28
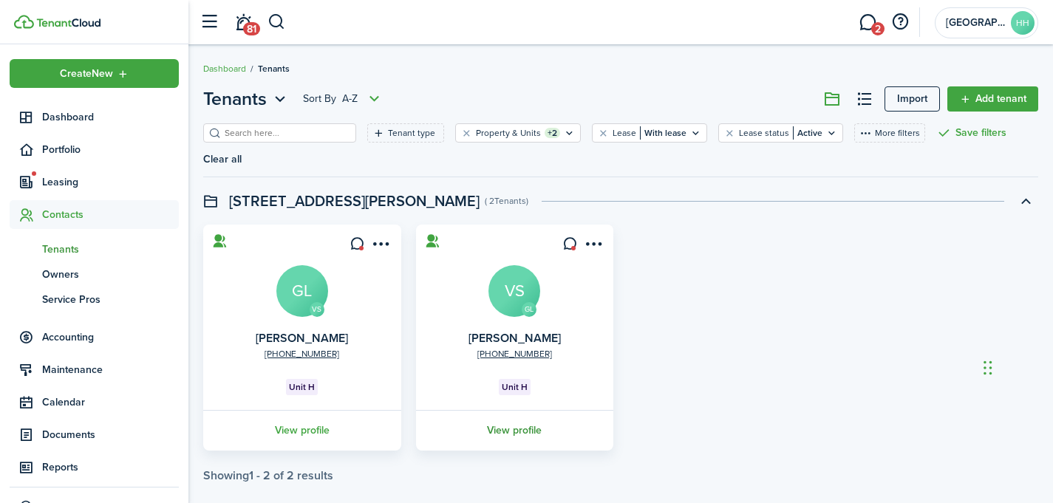
click at [492, 415] on link "View profile" at bounding box center [515, 430] width 202 height 41
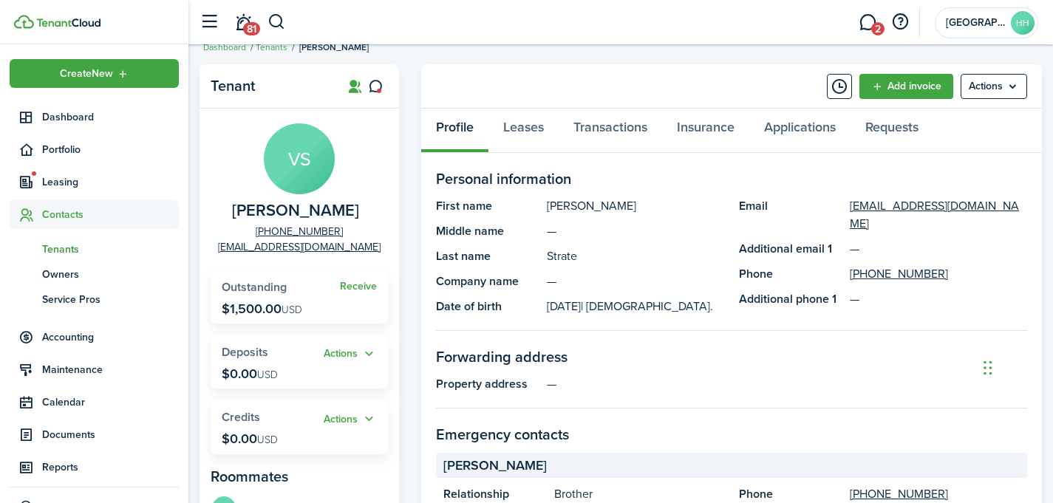
scroll to position [51, 0]
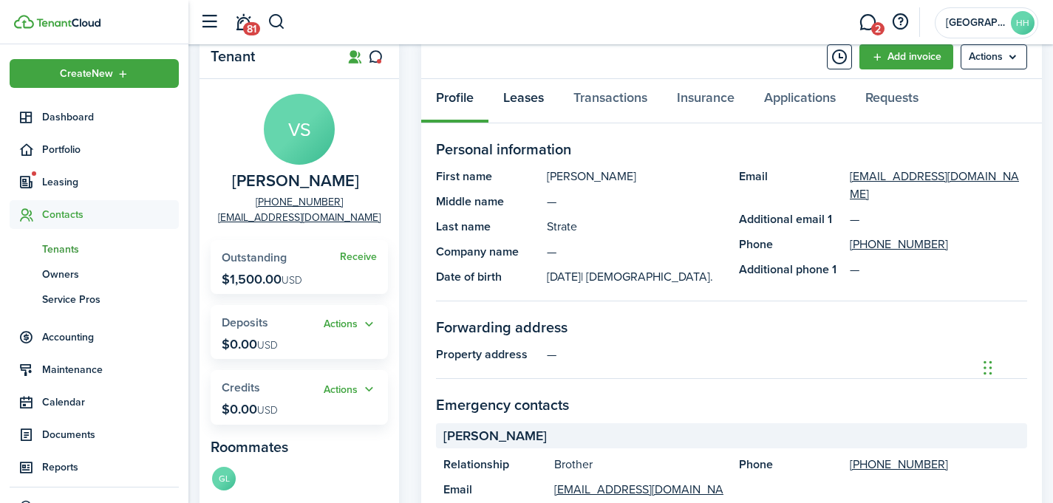
click at [531, 88] on link "Leases" at bounding box center [523, 101] width 70 height 44
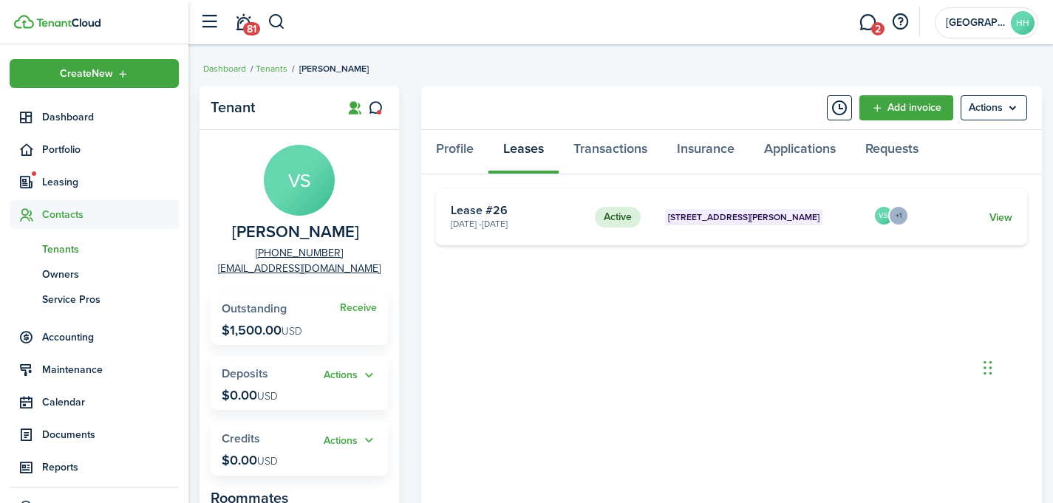
click at [1006, 221] on link "View" at bounding box center [1000, 218] width 23 height 16
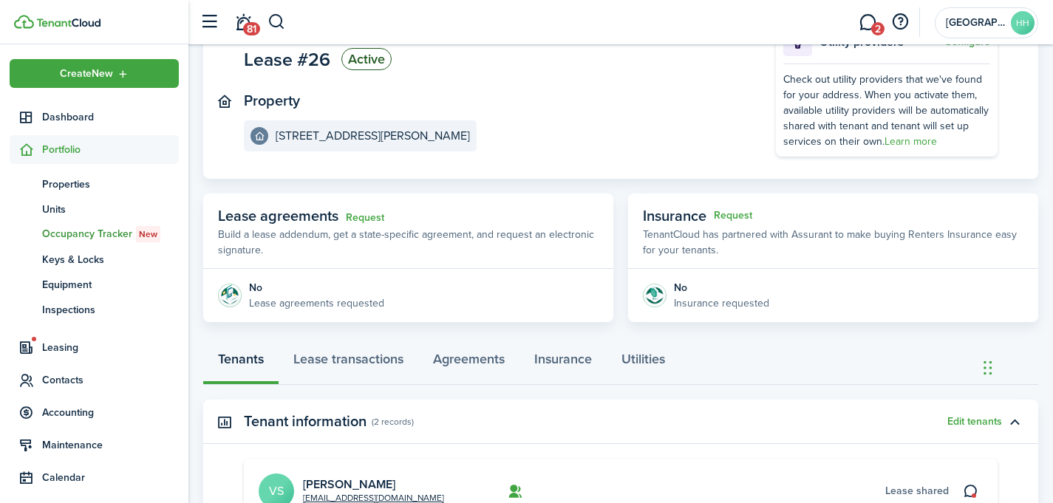
scroll to position [134, 0]
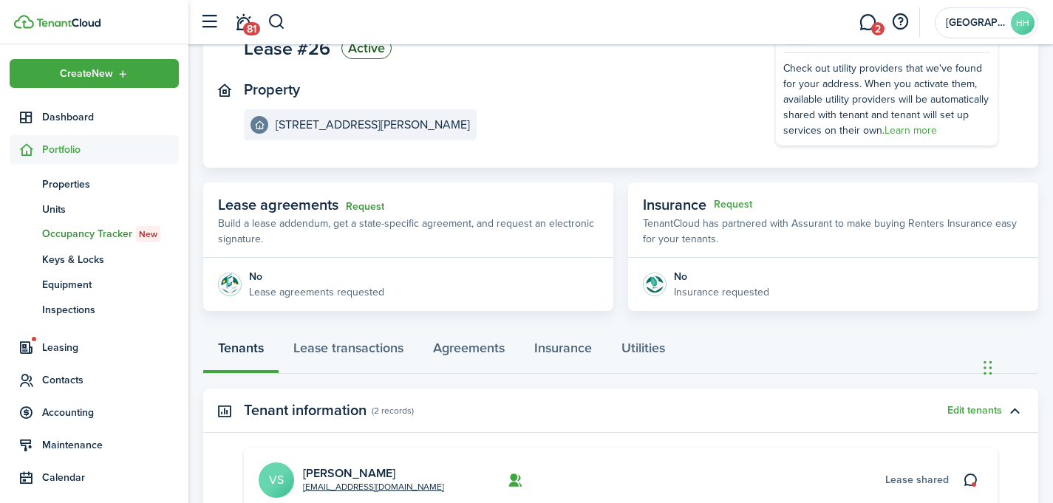
click at [372, 207] on link "Request" at bounding box center [365, 207] width 38 height 12
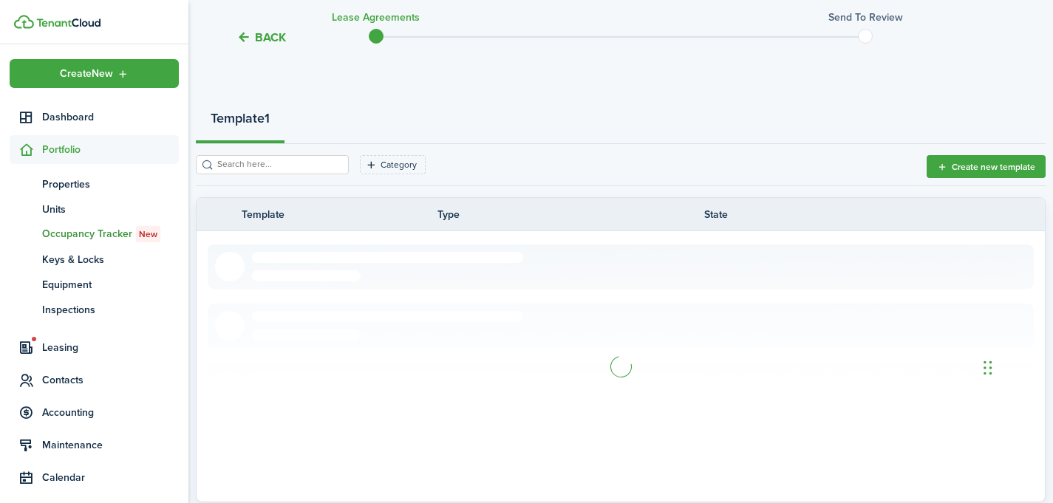
scroll to position [201, 0]
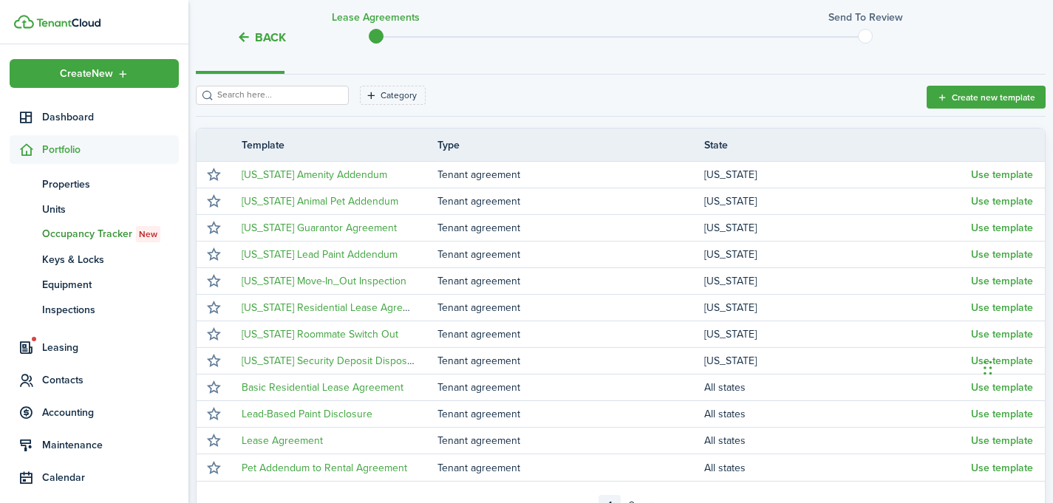
click at [249, 95] on input "search" at bounding box center [279, 95] width 130 height 14
click at [381, 96] on filter-tag-label "Category" at bounding box center [399, 95] width 36 height 13
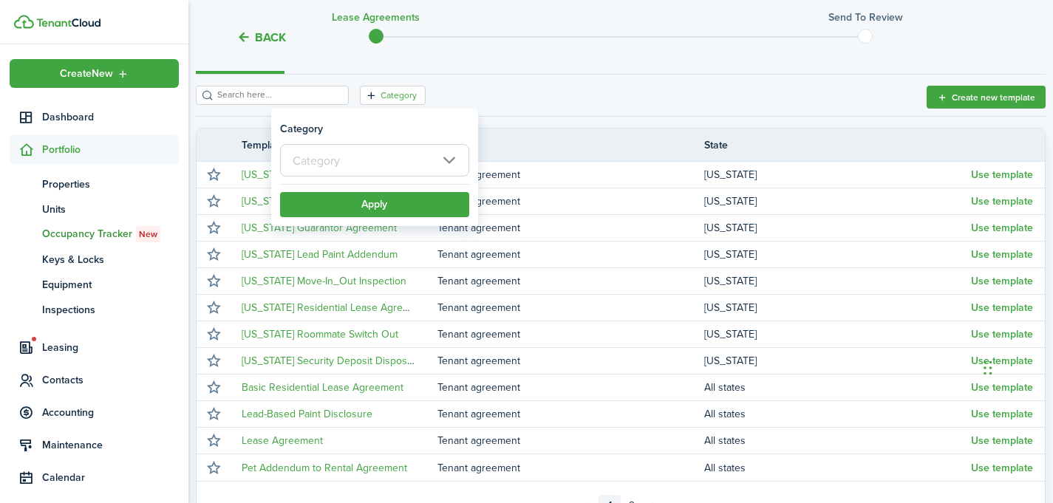
click at [332, 155] on input "text" at bounding box center [374, 160] width 189 height 33
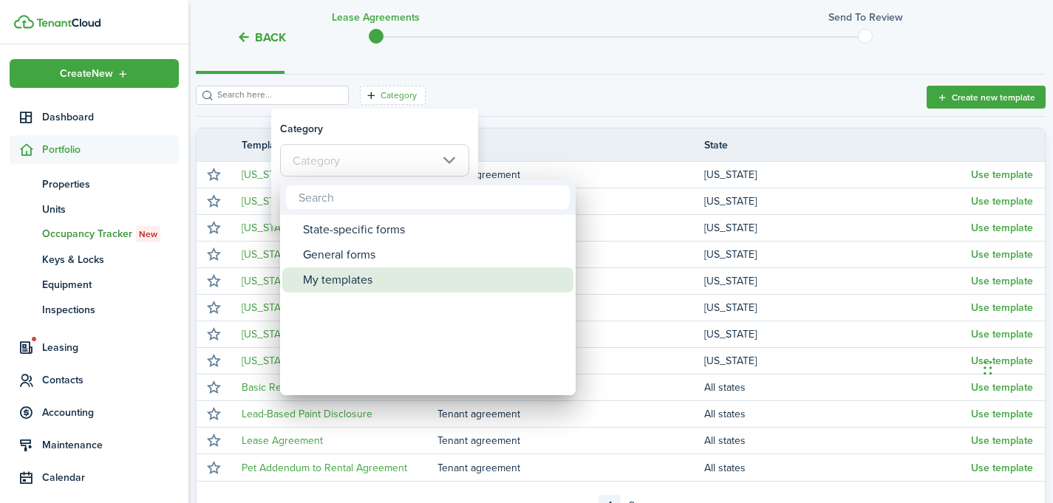
click at [333, 276] on div "My templates" at bounding box center [434, 280] width 262 height 25
type input "My templates"
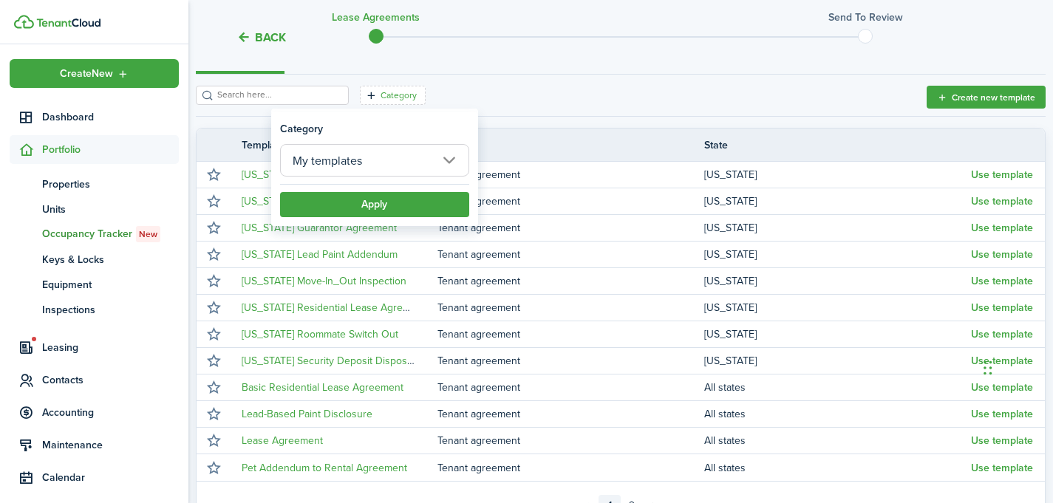
click at [365, 191] on filter-item-popup-footer "Apply" at bounding box center [374, 200] width 189 height 33
click at [357, 200] on button "Apply" at bounding box center [374, 204] width 189 height 25
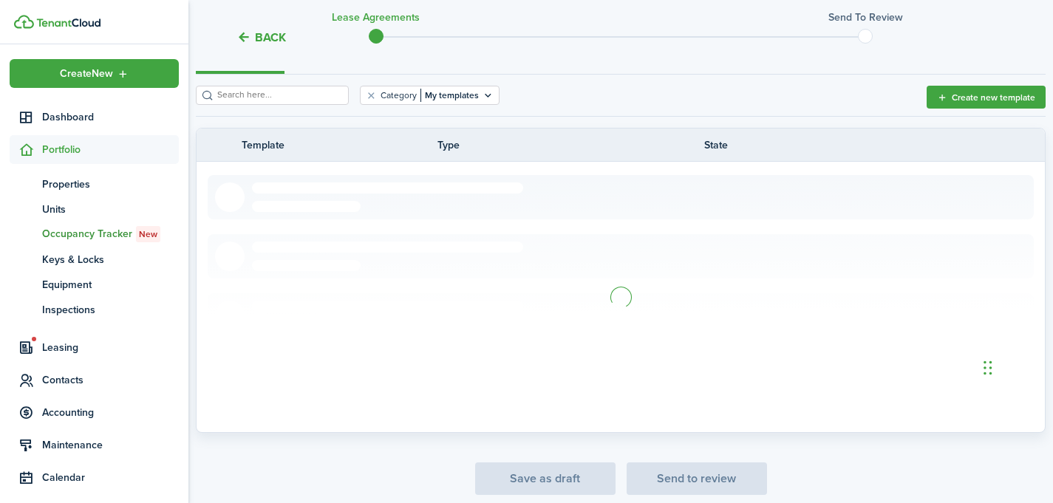
scroll to position [46, 0]
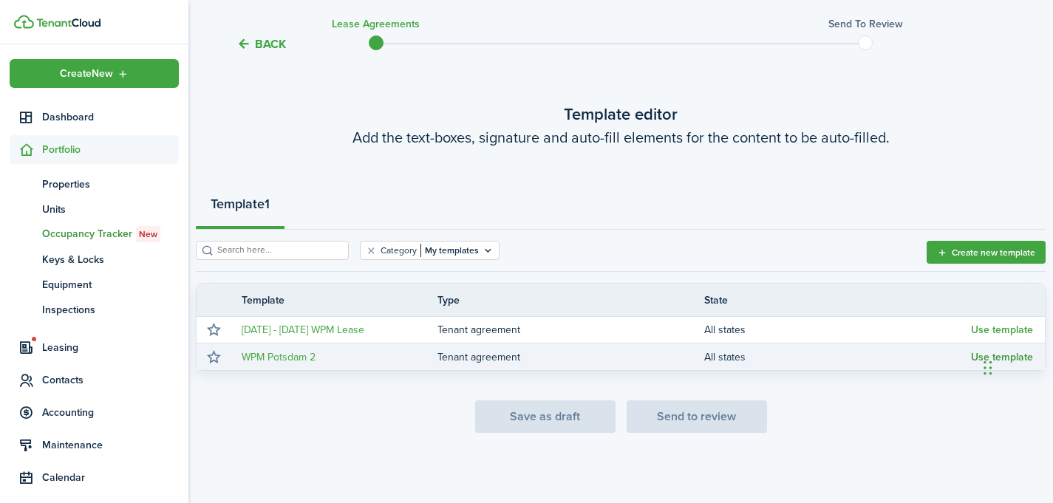
click at [973, 354] on button "Use template" at bounding box center [1002, 358] width 62 height 12
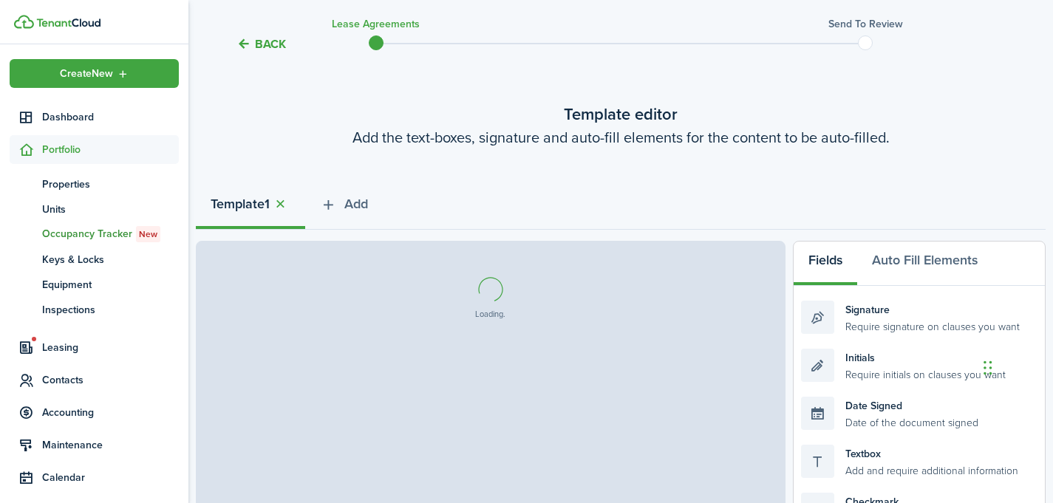
select select "fit"
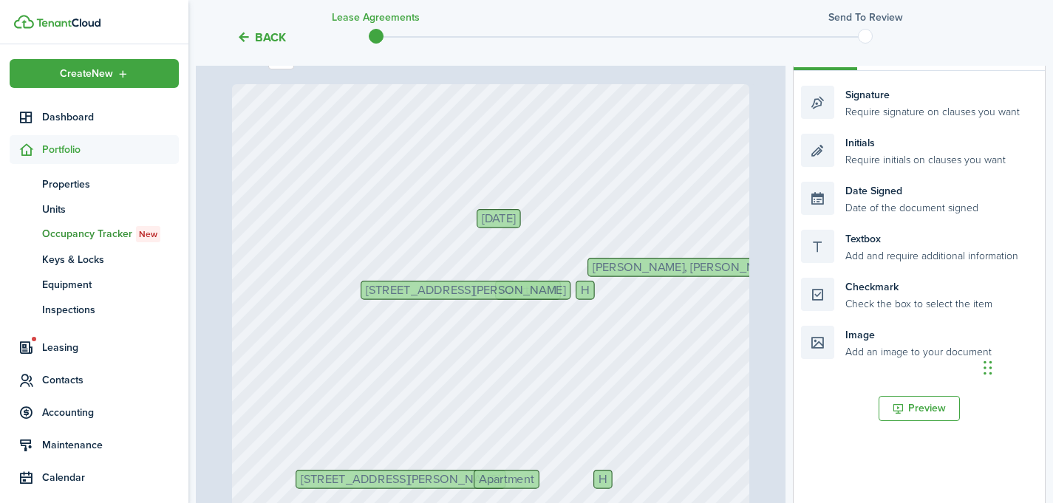
scroll to position [272, 0]
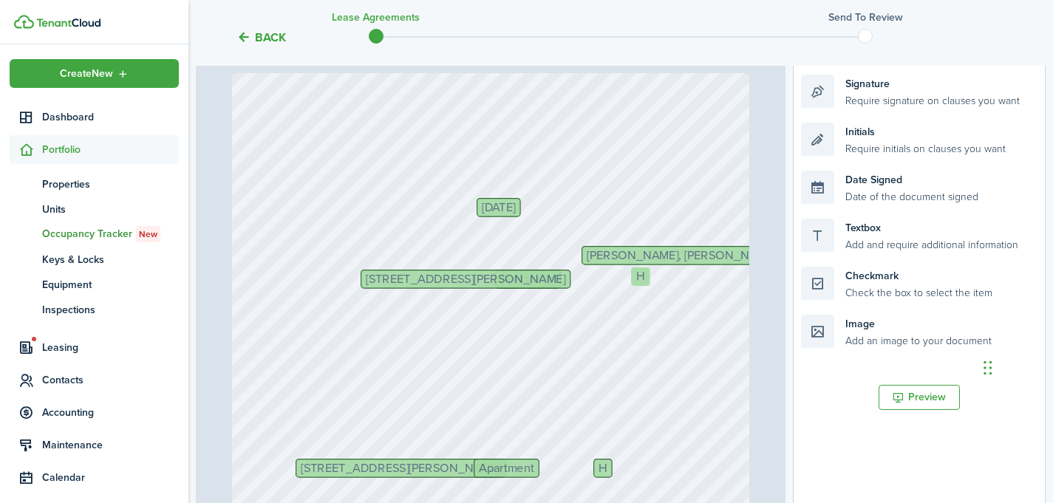
drag, startPoint x: 587, startPoint y: 279, endPoint x: 641, endPoint y: 277, distance: 54.0
drag, startPoint x: 545, startPoint y: 282, endPoint x: 486, endPoint y: 286, distance: 58.5
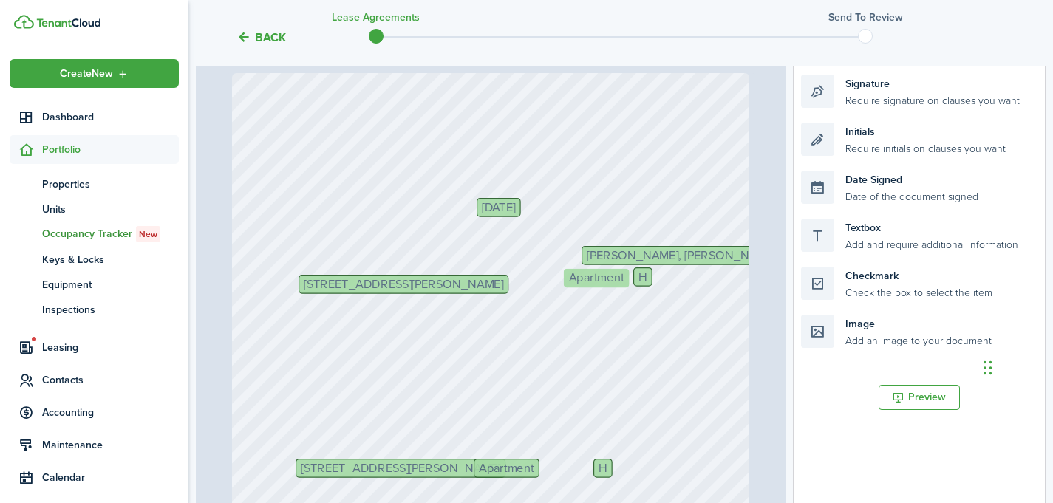
drag, startPoint x: 554, startPoint y: 284, endPoint x: 622, endPoint y: 284, distance: 68.0
drag, startPoint x: 653, startPoint y: 280, endPoint x: 668, endPoint y: 279, distance: 14.9
click at [669, 280] on div "[DATE] H [STREET_ADDRESS][PERSON_NAME] Apartment [PERSON_NAME], [PERSON_NAME] H…" at bounding box center [491, 415] width 518 height 685
drag, startPoint x: 650, startPoint y: 273, endPoint x: 687, endPoint y: 278, distance: 37.2
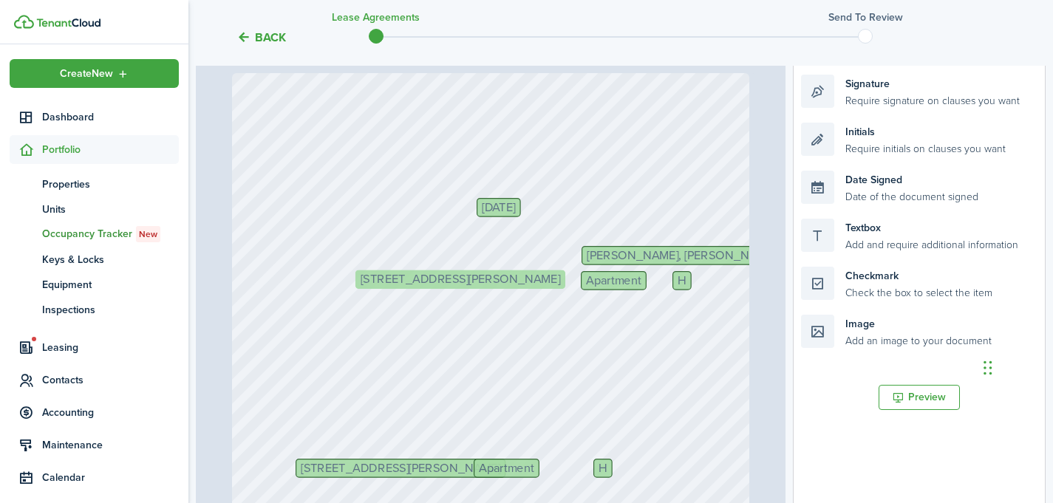
drag, startPoint x: 491, startPoint y: 287, endPoint x: 547, endPoint y: 284, distance: 56.3
drag, startPoint x: 605, startPoint y: 280, endPoint x: 590, endPoint y: 280, distance: 15.5
drag, startPoint x: 681, startPoint y: 280, endPoint x: 647, endPoint y: 280, distance: 33.3
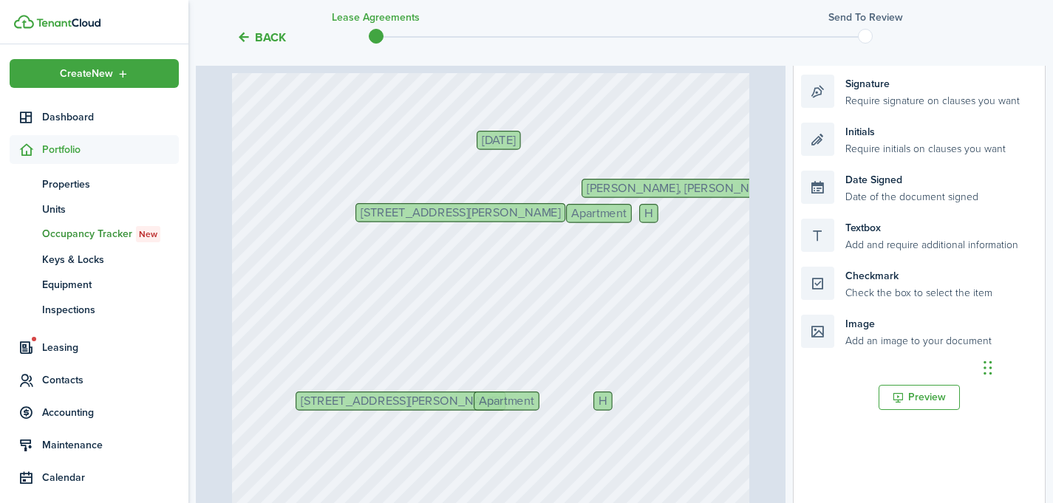
scroll to position [98, 0]
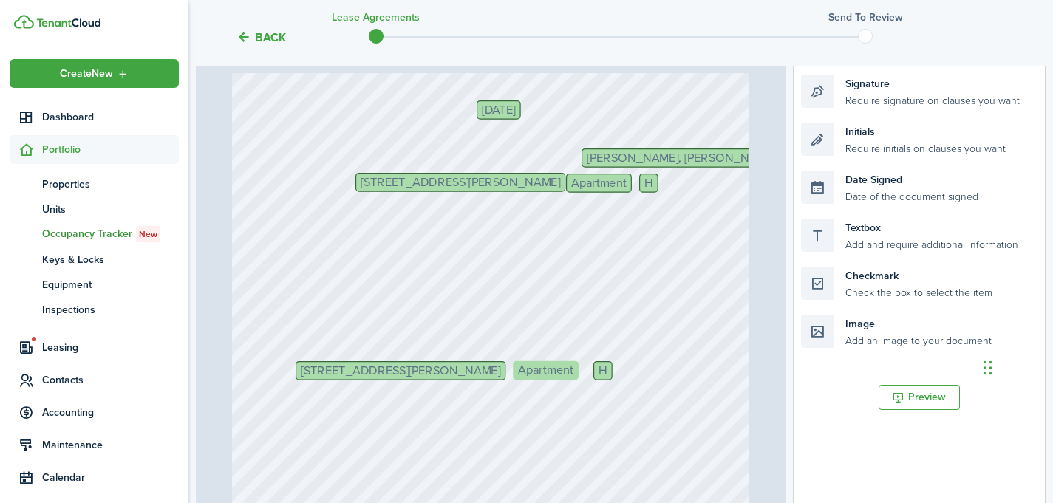
drag, startPoint x: 517, startPoint y: 375, endPoint x: 553, endPoint y: 374, distance: 35.5
click at [647, 372] on div "[DATE] H [STREET_ADDRESS][PERSON_NAME] [PERSON_NAME], [PERSON_NAME] [STREET_ADD…" at bounding box center [491, 318] width 518 height 685
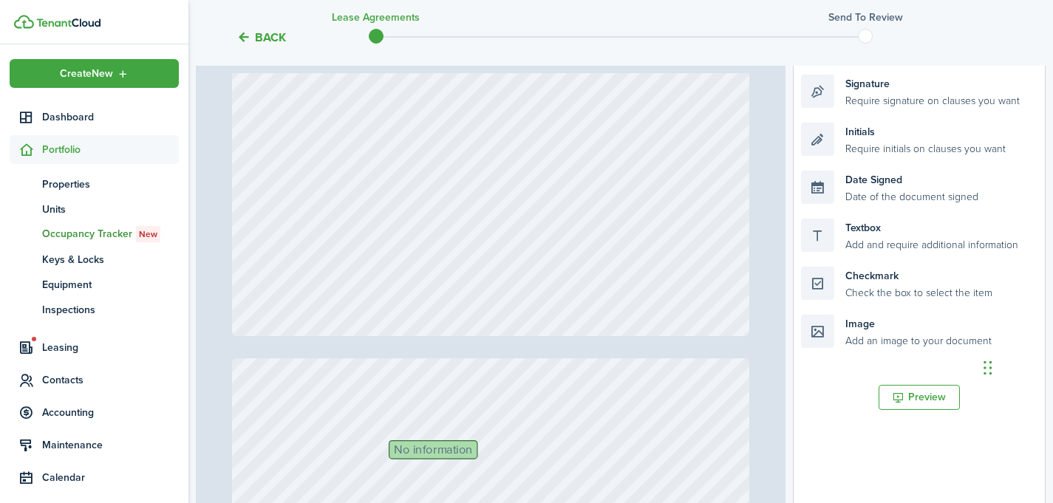
scroll to position [1248, 0]
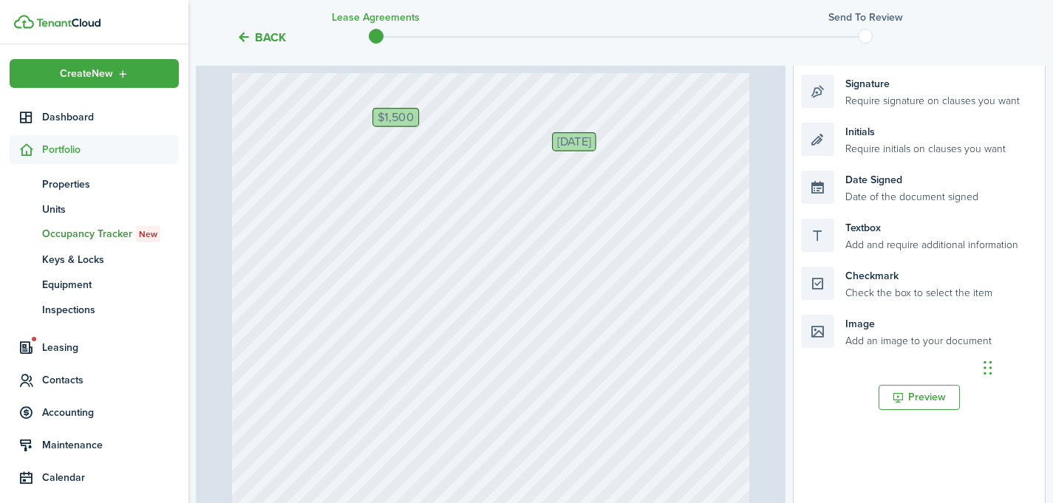
scroll to position [664, 0]
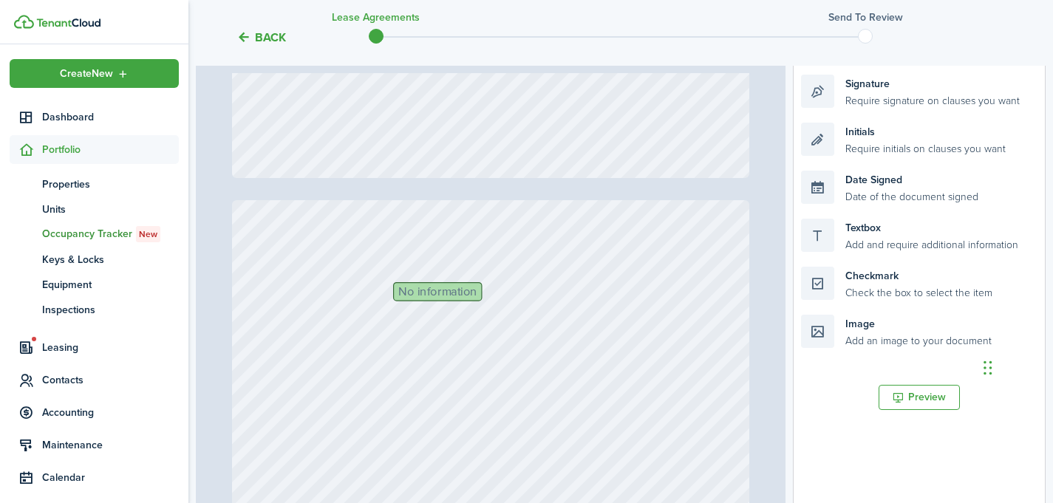
type input "3"
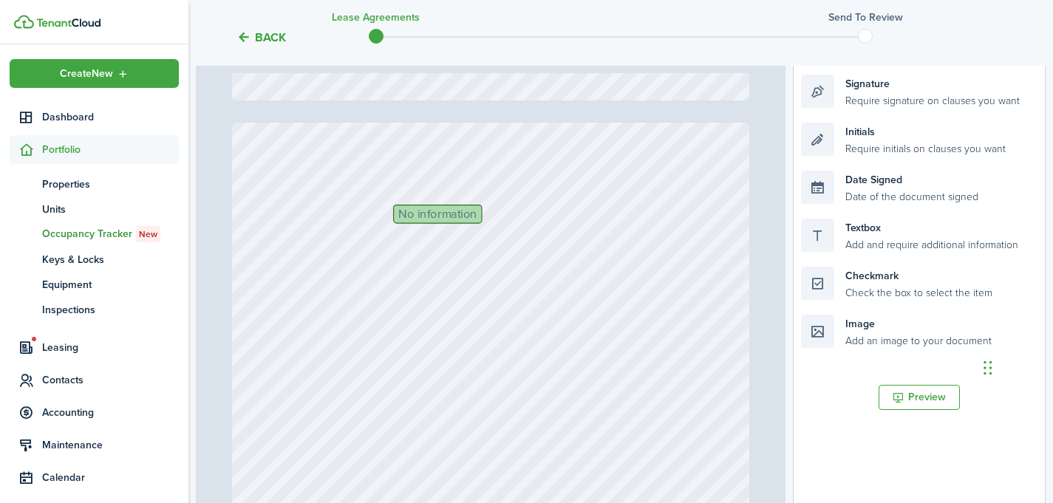
scroll to position [1357, 0]
click at [428, 219] on span "No information" at bounding box center [437, 221] width 78 height 12
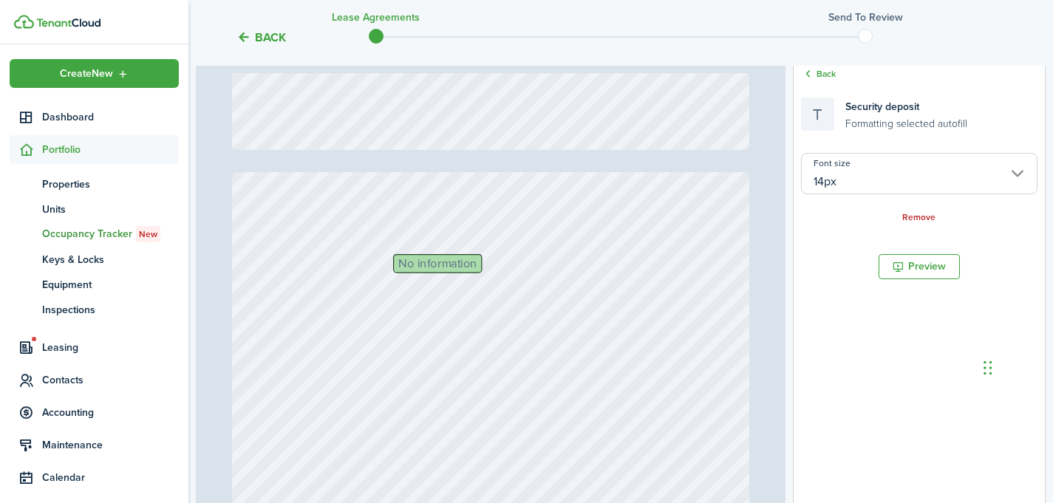
scroll to position [1313, 0]
click at [819, 68] on link "Back" at bounding box center [818, 73] width 35 height 13
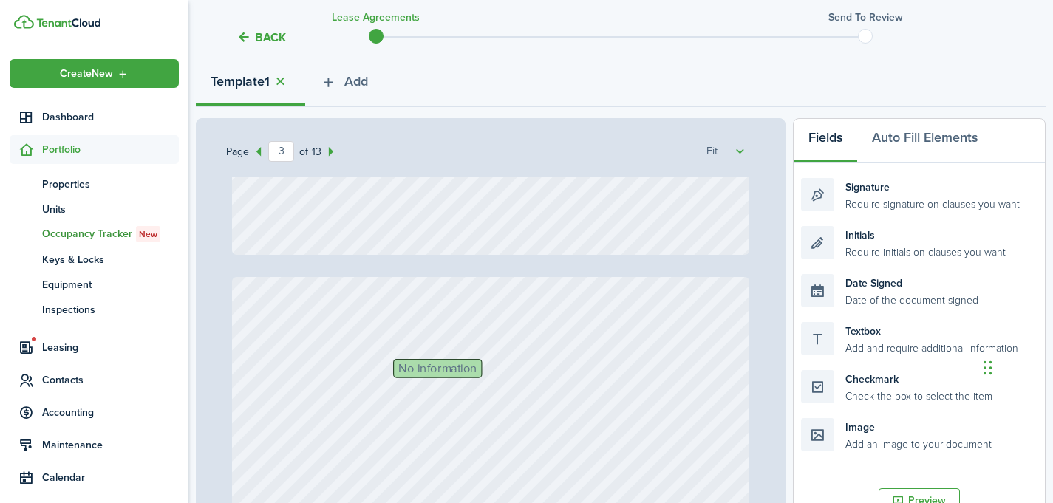
scroll to position [150, 0]
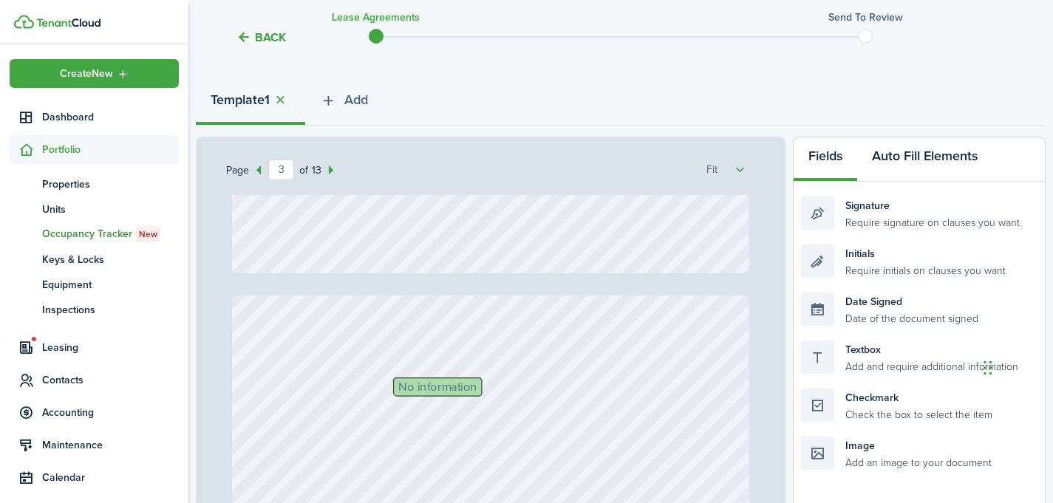
click at [902, 160] on button "Auto Fill Elements" at bounding box center [924, 159] width 135 height 44
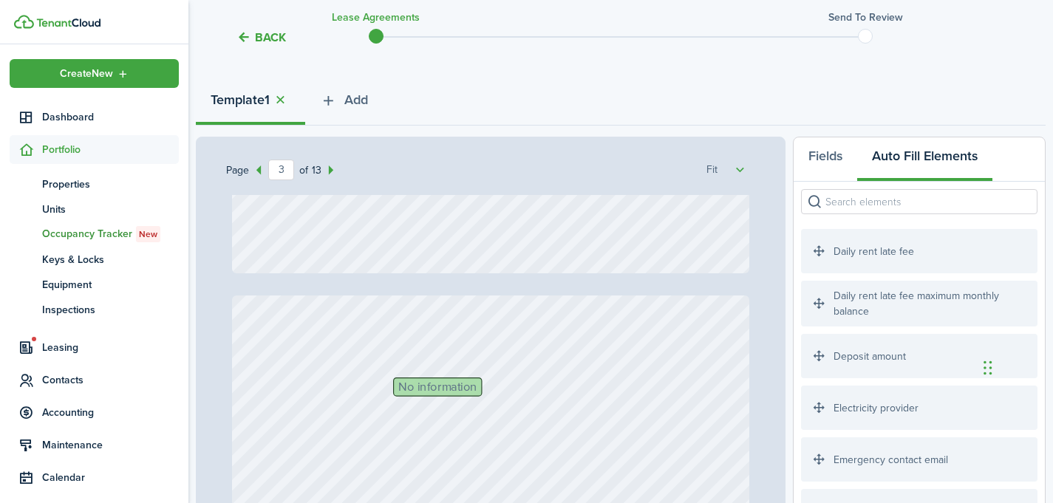
click at [882, 198] on input "search" at bounding box center [919, 201] width 236 height 25
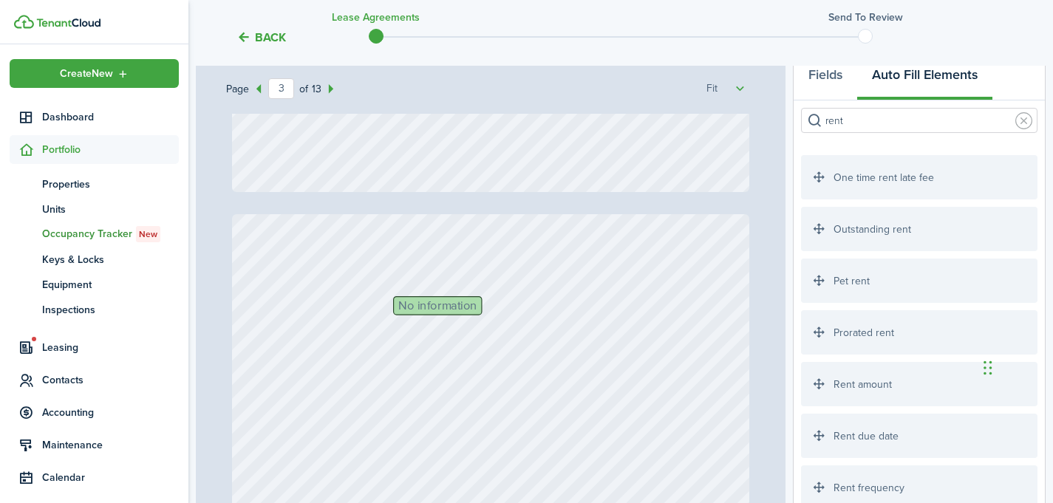
scroll to position [234, 0]
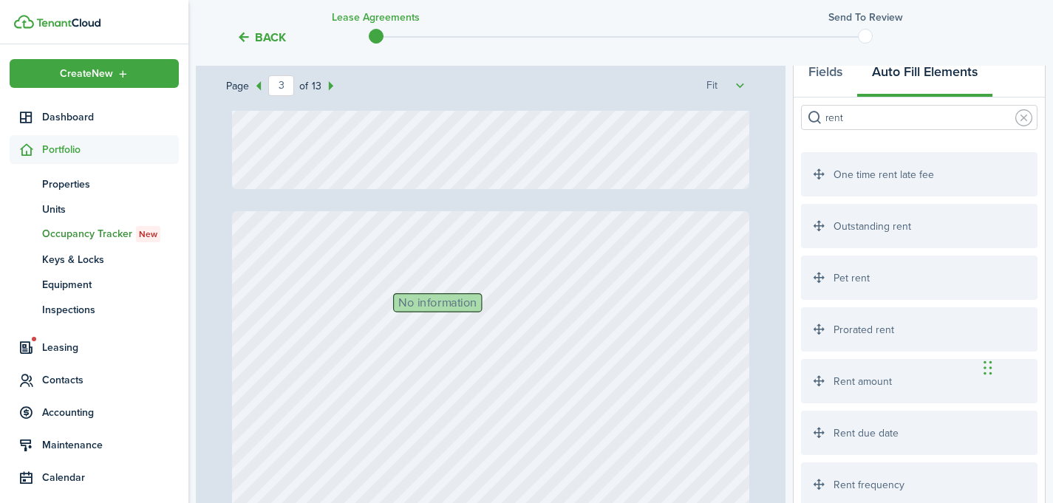
type input "rent"
drag, startPoint x: 857, startPoint y: 390, endPoint x: 552, endPoint y: 321, distance: 312.8
click at [552, 321] on div "Page 3 of 13 50% 75% 100% 150% 200% Fit [DATE] H [STREET_ADDRESS][PERSON_NAME] …" at bounding box center [621, 358] width 850 height 613
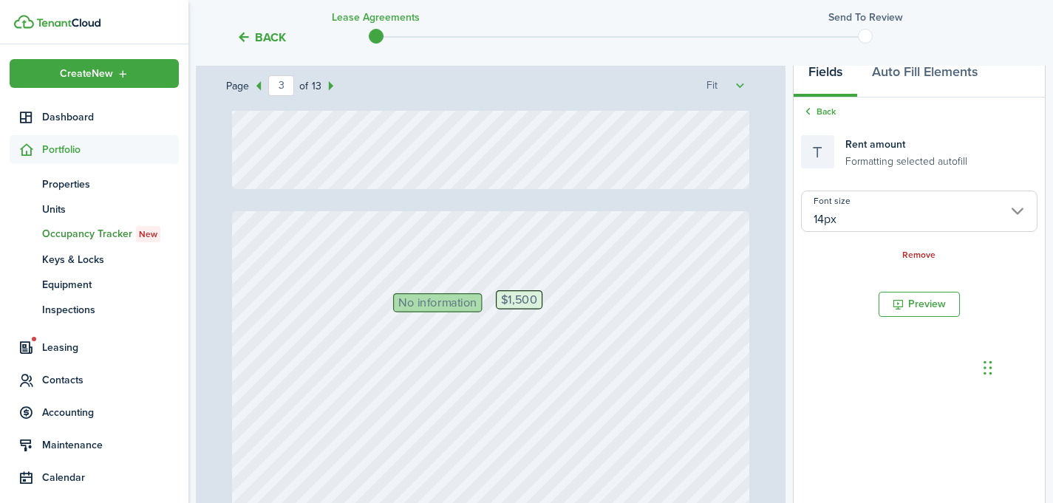
click at [435, 309] on span "No information" at bounding box center [437, 303] width 78 height 12
click at [426, 301] on span "No information" at bounding box center [437, 303] width 78 height 12
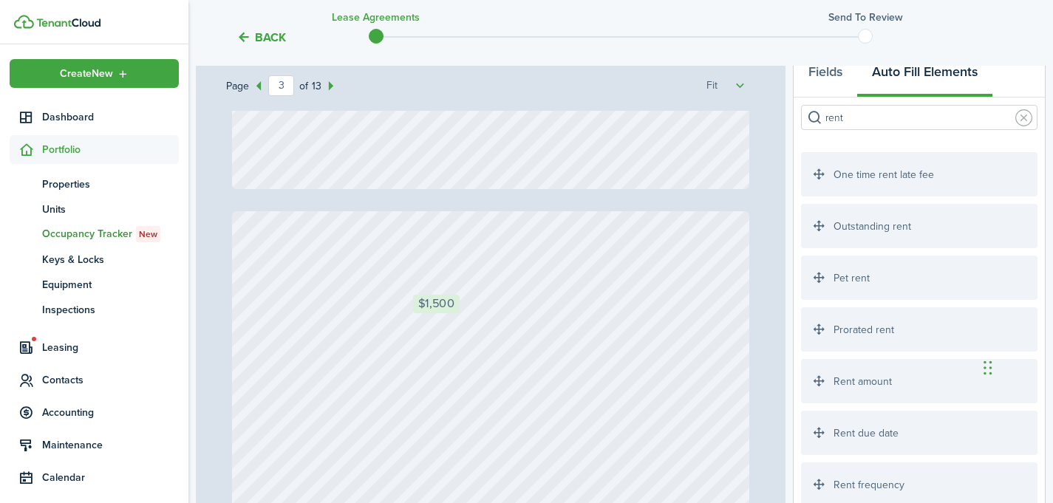
drag, startPoint x: 531, startPoint y: 299, endPoint x: 449, endPoint y: 303, distance: 82.1
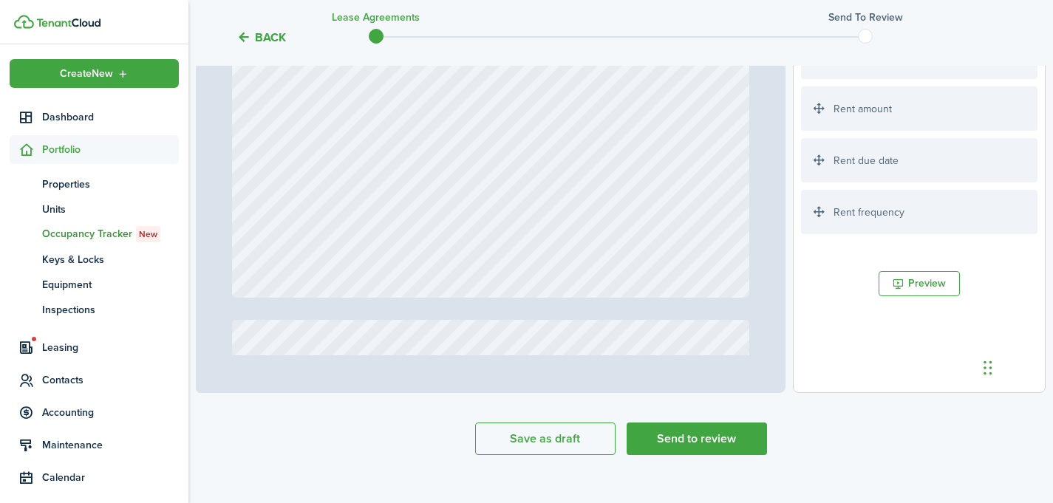
scroll to position [529, 0]
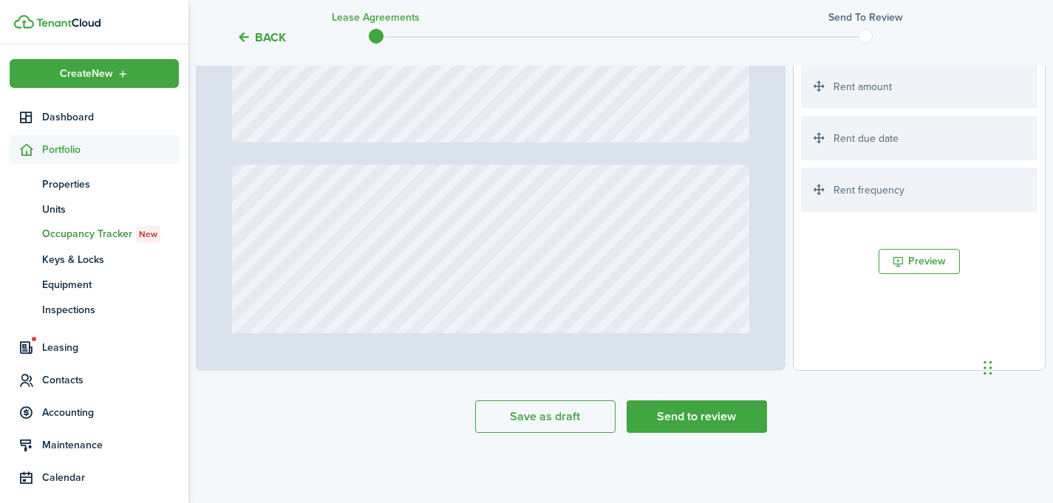
type input "4"
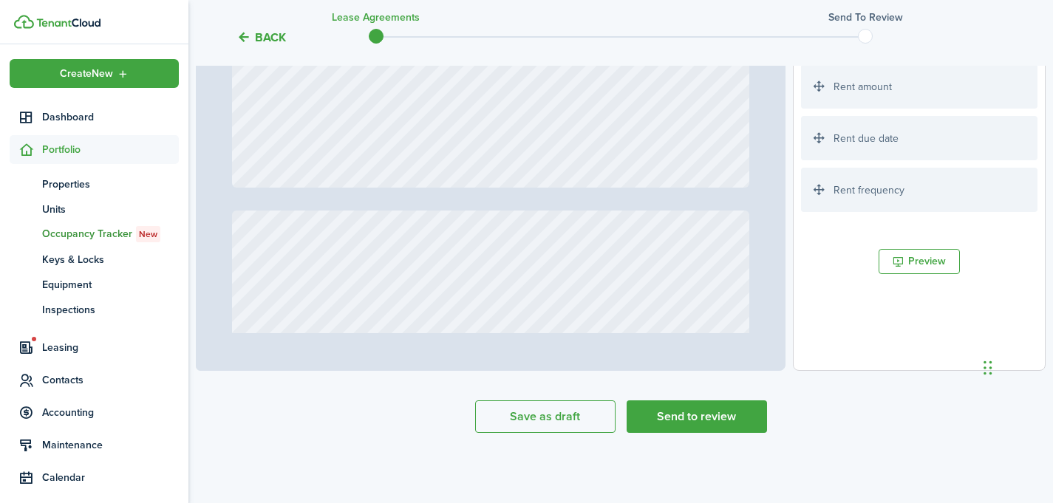
scroll to position [2538, 0]
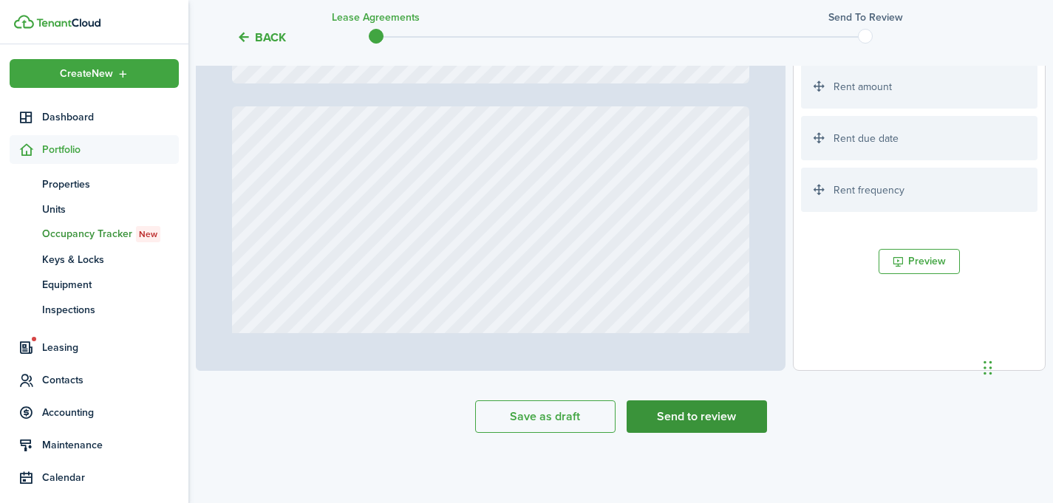
click at [686, 420] on button "Send to review" at bounding box center [697, 417] width 140 height 33
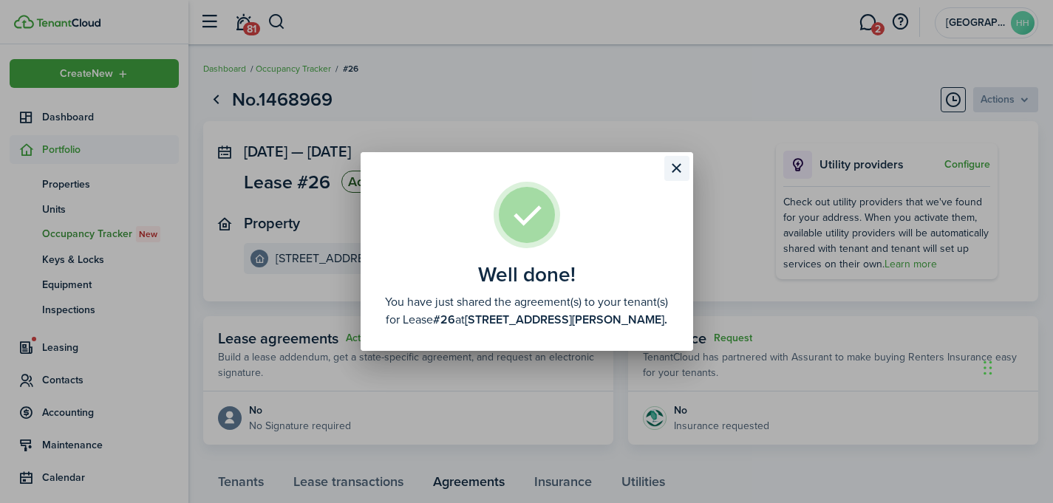
click at [681, 164] on button "Close modal" at bounding box center [676, 168] width 25 height 25
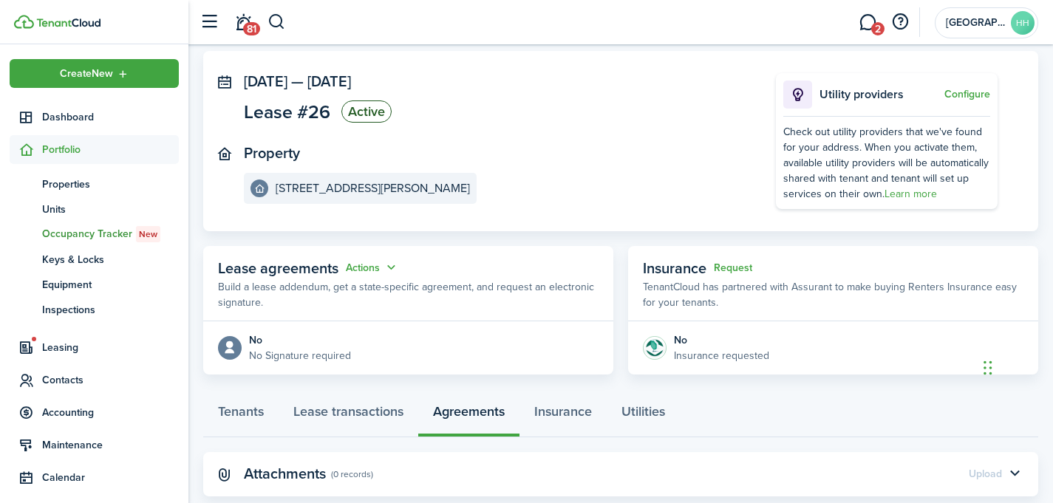
scroll to position [103, 0]
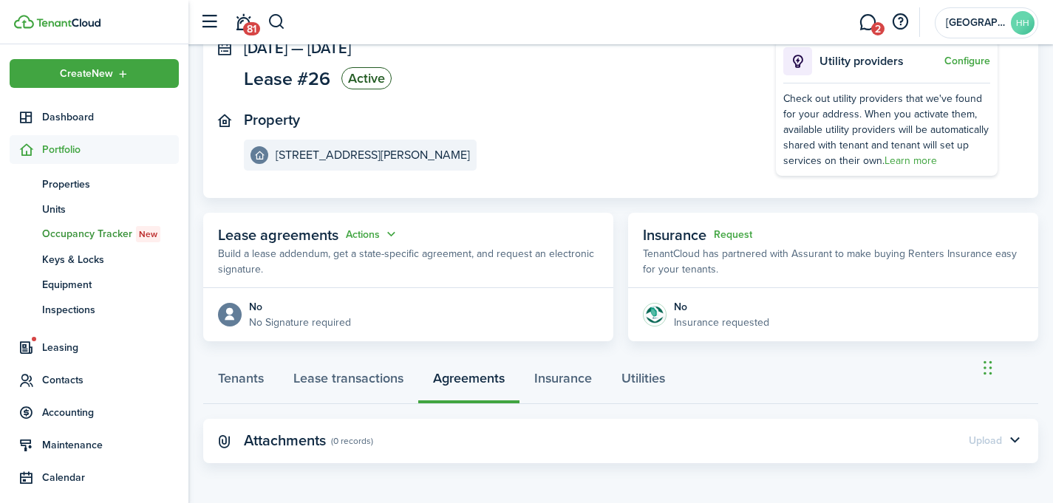
click at [256, 310] on div "No" at bounding box center [300, 307] width 102 height 16
click at [379, 235] on button "Actions" at bounding box center [372, 234] width 53 height 17
click at [350, 255] on link "Edit" at bounding box center [335, 263] width 129 height 26
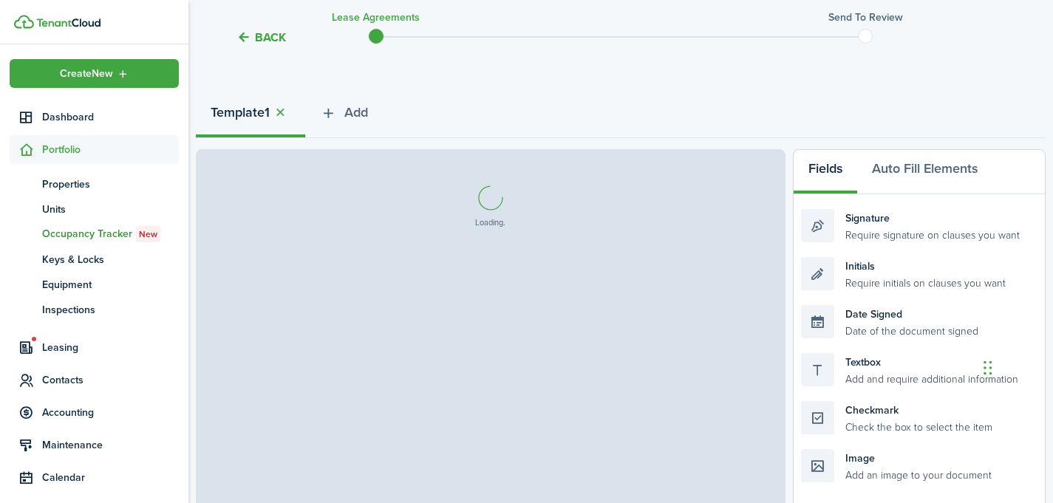
select select "fit"
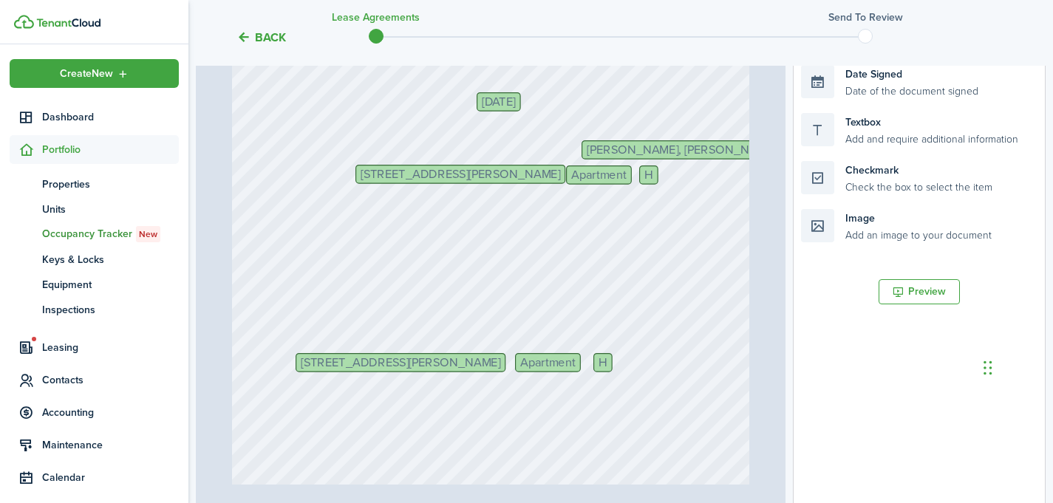
scroll to position [451, 0]
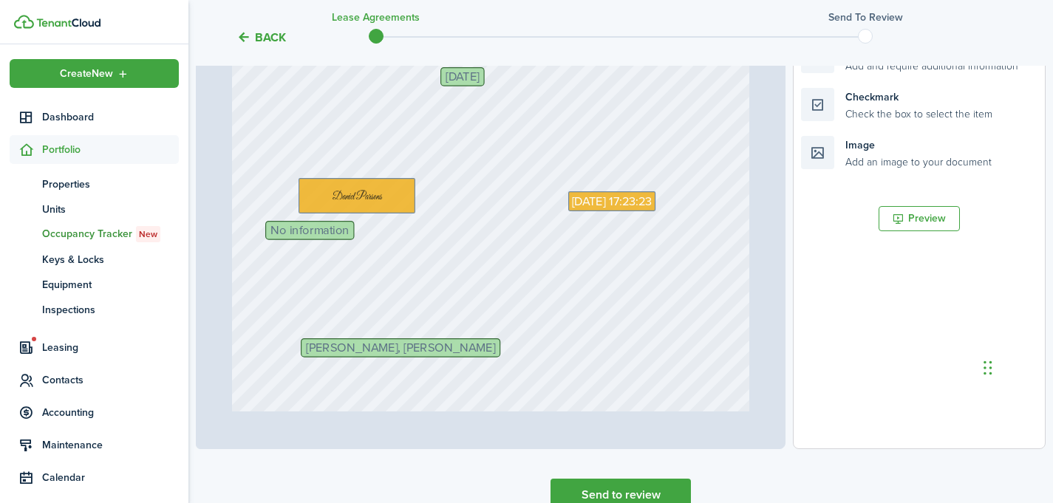
type input "13"
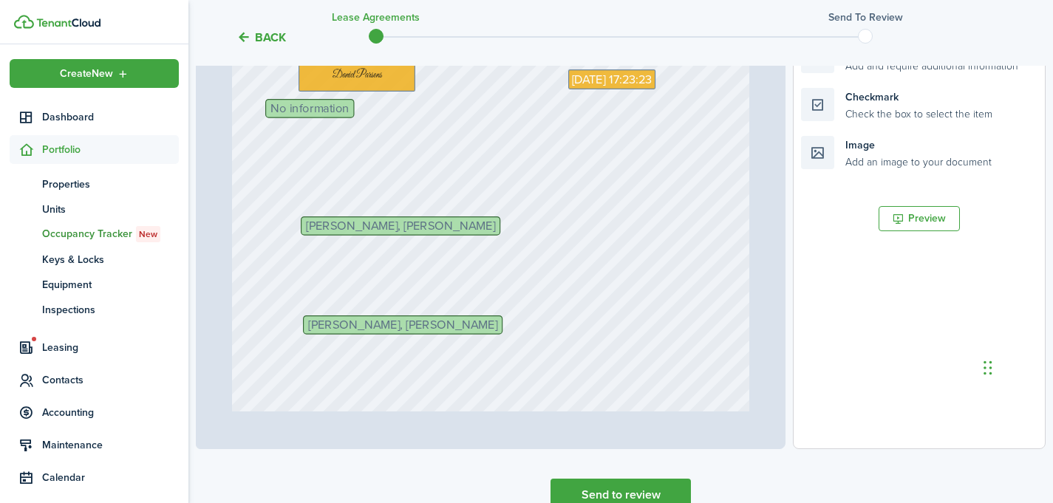
scroll to position [8528, 0]
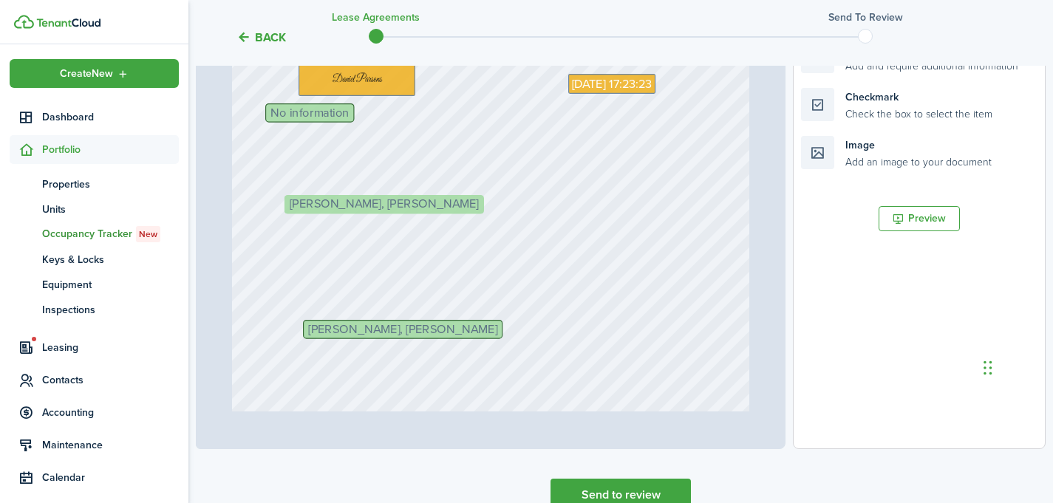
drag, startPoint x: 404, startPoint y: 231, endPoint x: 387, endPoint y: 205, distance: 30.9
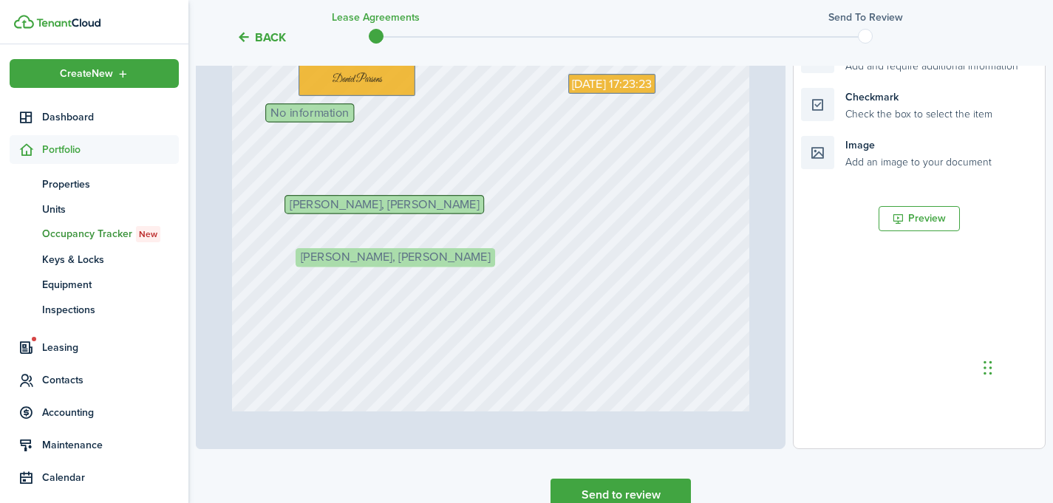
drag, startPoint x: 376, startPoint y: 322, endPoint x: 367, endPoint y: 251, distance: 72.2
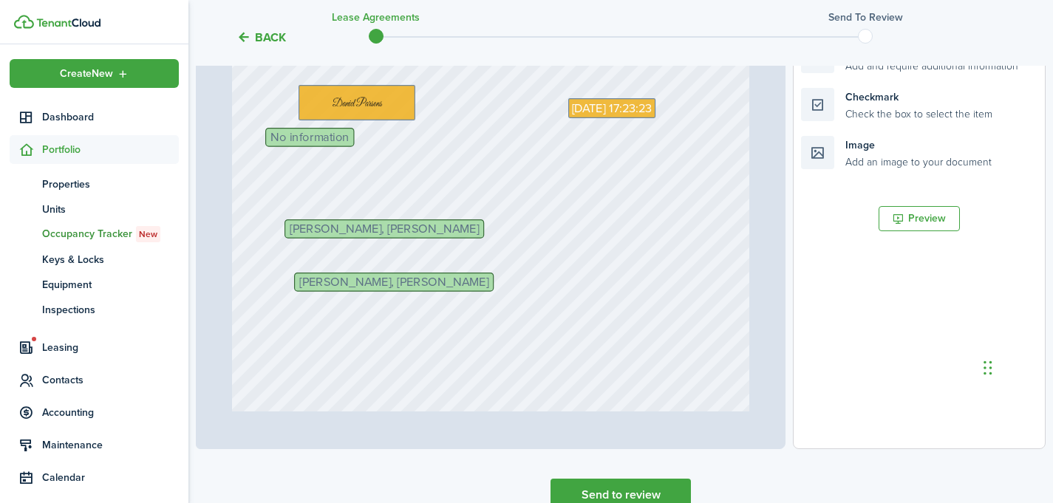
scroll to position [8505, 0]
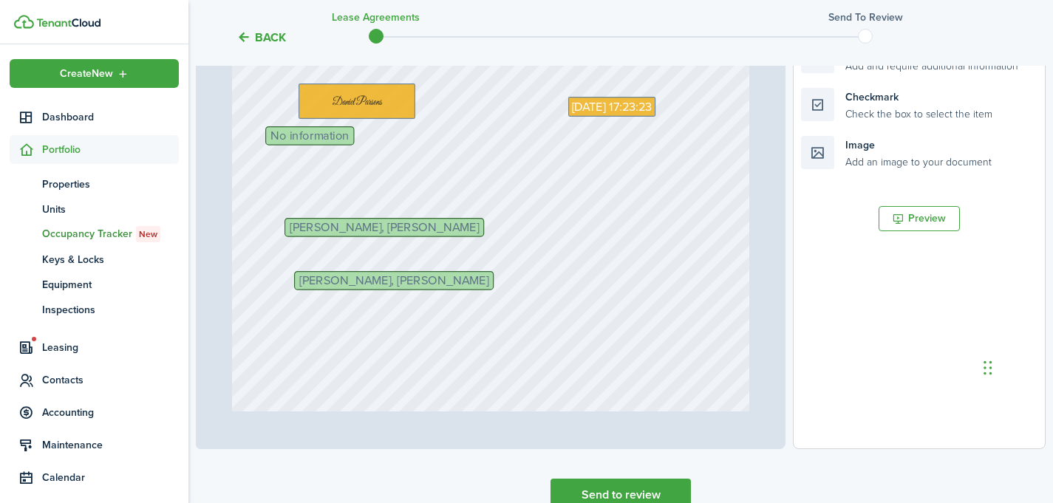
click at [344, 296] on div "[DATE] [DATE] 17:23:23 No information [PERSON_NAME], [PERSON_NAME] [PERSON_NAME…" at bounding box center [491, 213] width 518 height 685
click at [344, 281] on span "[PERSON_NAME], [PERSON_NAME]" at bounding box center [393, 280] width 189 height 12
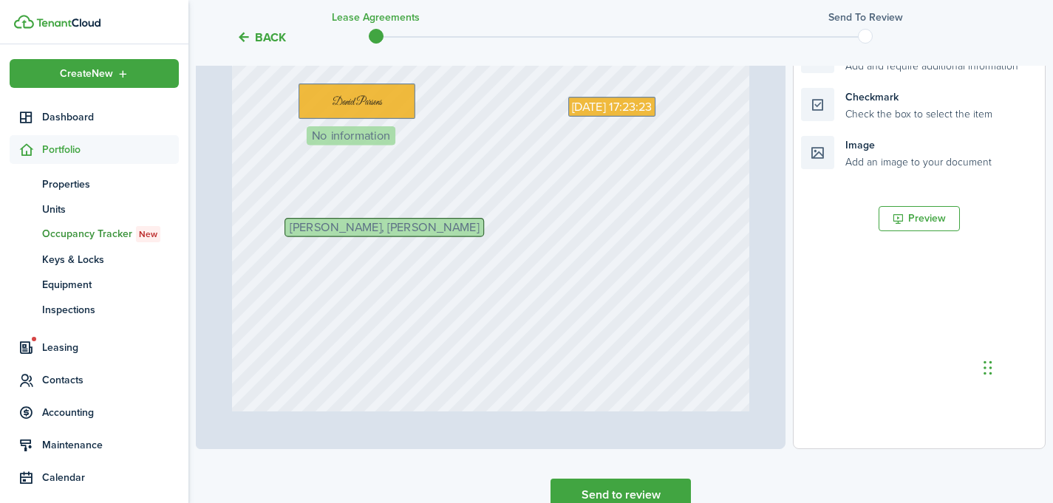
drag, startPoint x: 323, startPoint y: 132, endPoint x: 364, endPoint y: 132, distance: 41.4
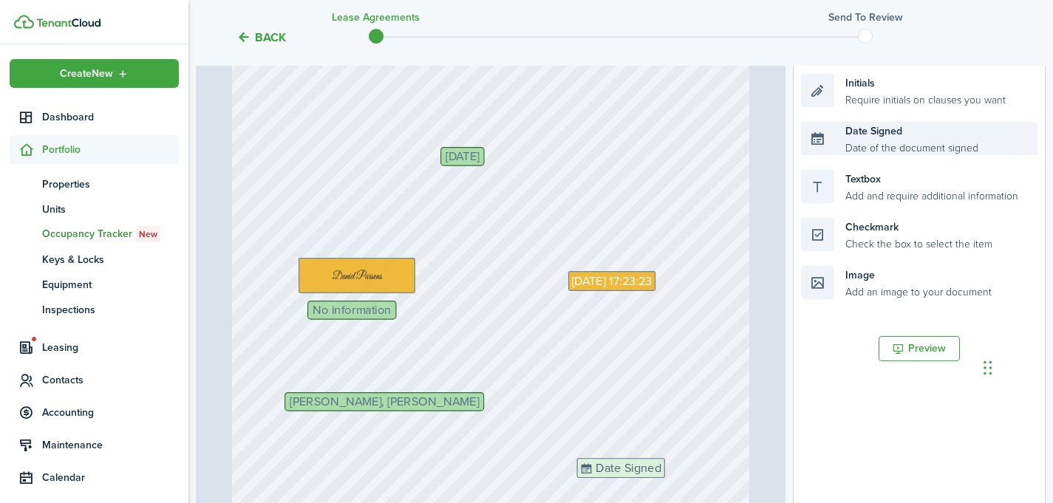
scroll to position [328, 0]
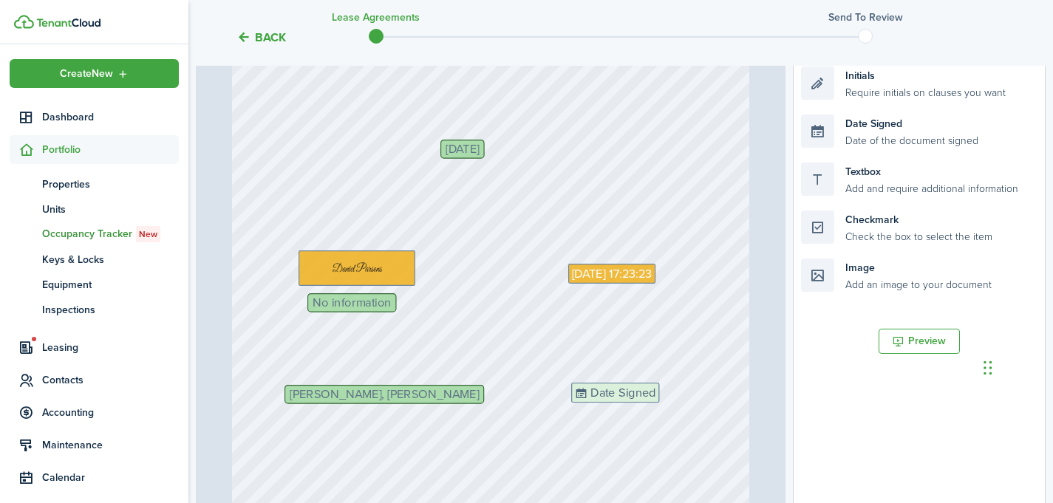
drag, startPoint x: 873, startPoint y: 218, endPoint x: 644, endPoint y: 401, distance: 293.9
click at [644, 401] on div "Page 13 of 13 50% 75% 100% 150% 200% Fit [PERSON_NAME], [PERSON_NAME] [DATE] H …" at bounding box center [621, 265] width 850 height 613
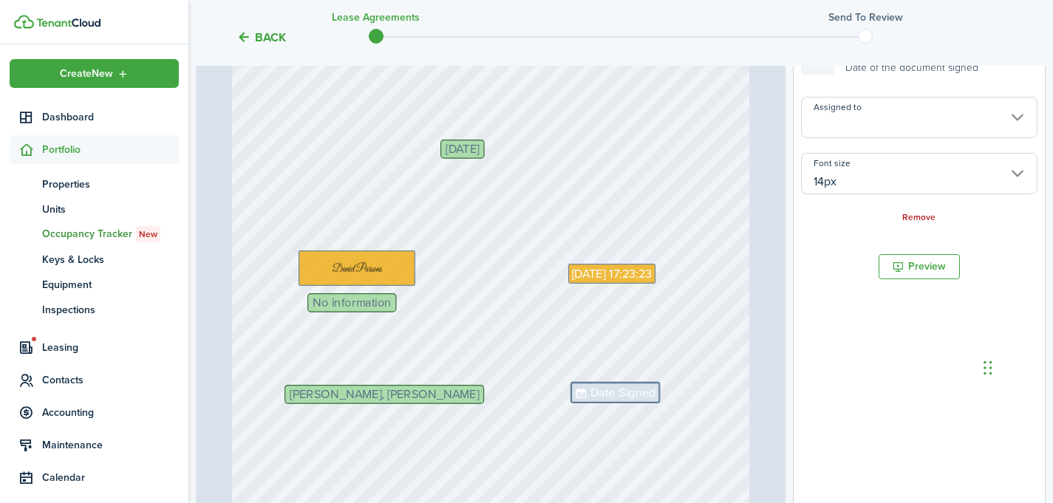
click at [859, 132] on input "Assigned to" at bounding box center [919, 117] width 236 height 41
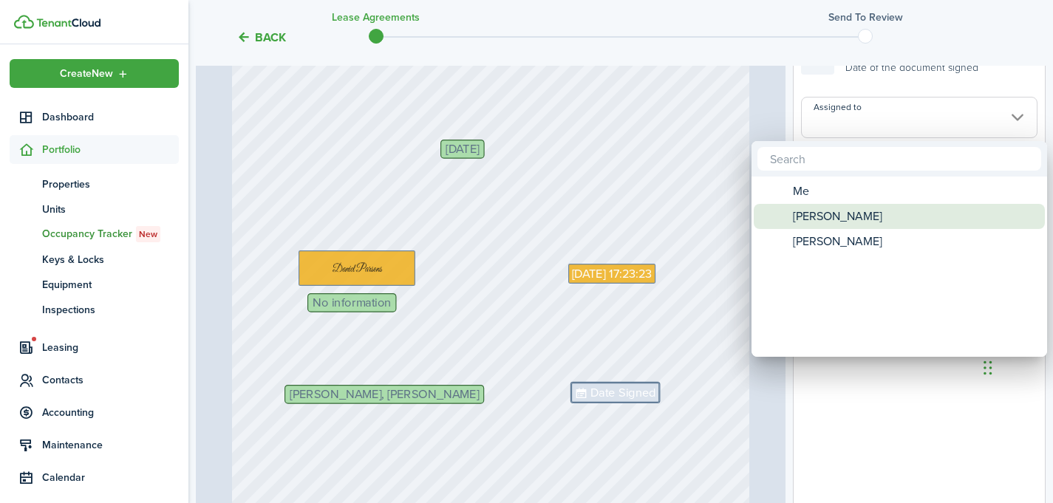
click at [816, 222] on span "[PERSON_NAME]" at bounding box center [837, 216] width 89 height 25
type input "[PERSON_NAME]"
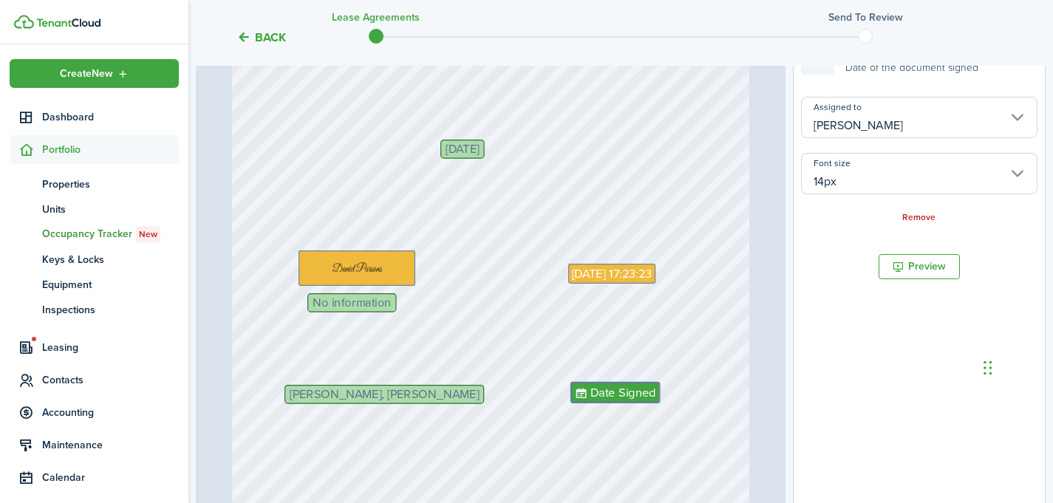
click at [663, 443] on div "[DATE] [DATE] 17:23:23 [PERSON_NAME], [PERSON_NAME] No information Date Signed" at bounding box center [491, 380] width 518 height 685
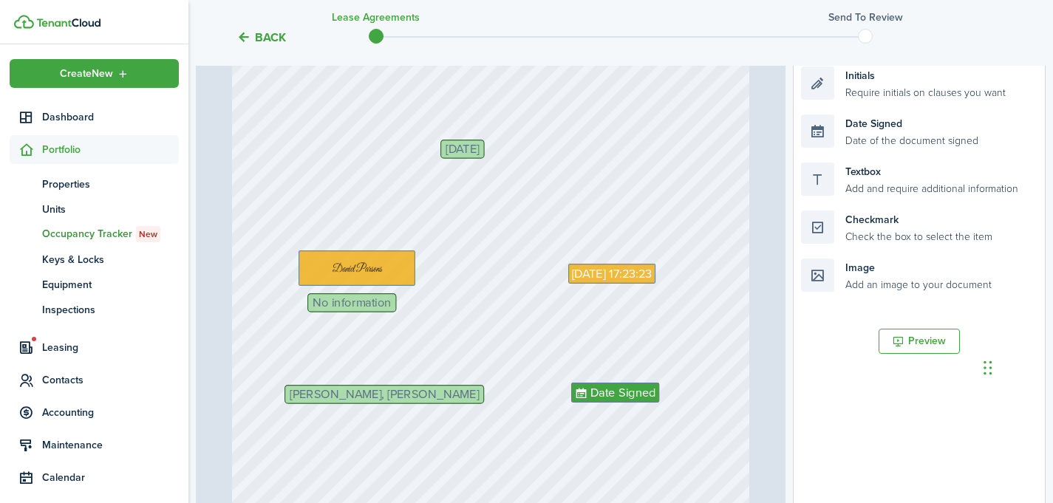
click at [398, 398] on span "[PERSON_NAME], [PERSON_NAME]" at bounding box center [384, 395] width 189 height 12
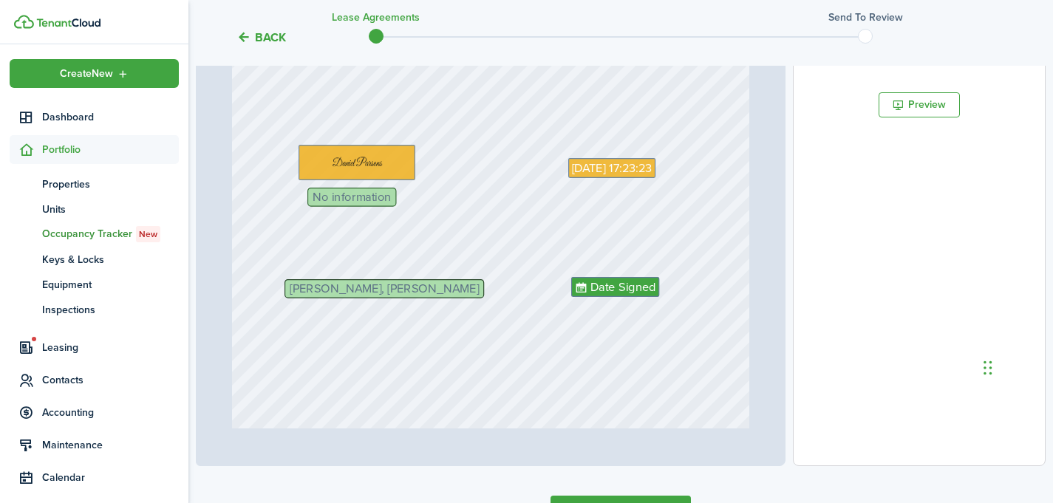
scroll to position [446, 0]
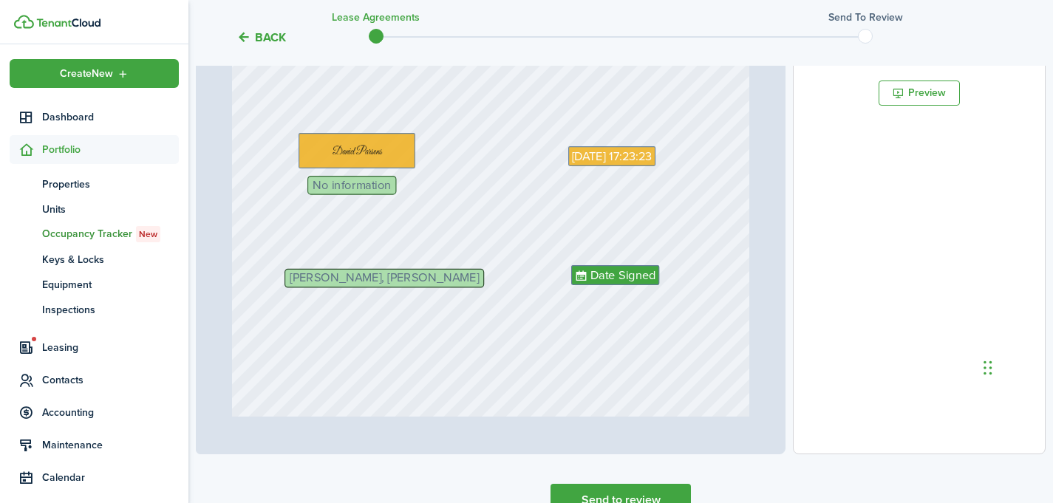
click at [356, 270] on div "[PERSON_NAME], [PERSON_NAME] [DATE] H Apartment H [STREET_ADDRESS][PERSON_NAME]…" at bounding box center [490, 158] width 529 height 517
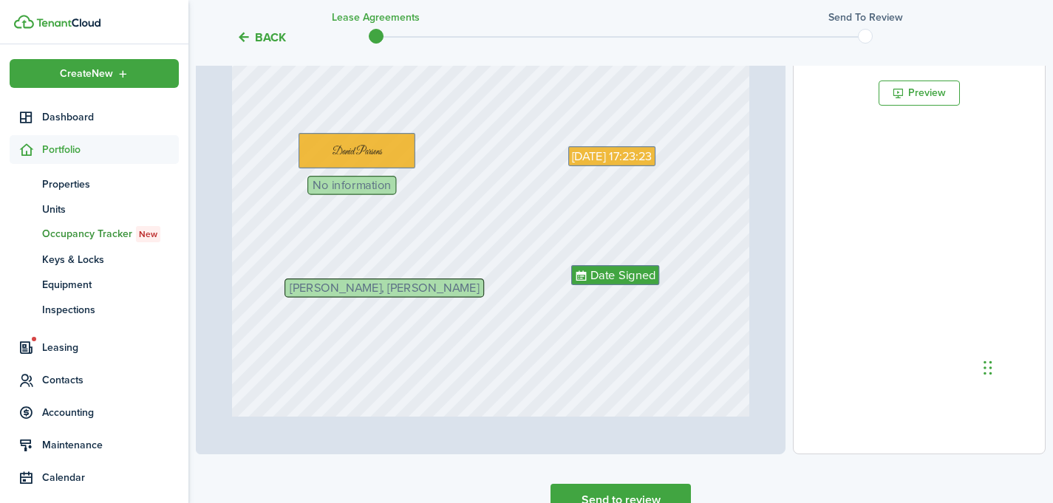
drag, startPoint x: 355, startPoint y: 282, endPoint x: 354, endPoint y: 317, distance: 34.8
click at [354, 320] on div "[DATE] [DATE] 17:23:23 No information Date Signed [PERSON_NAME], [PERSON_NAME]" at bounding box center [491, 263] width 518 height 685
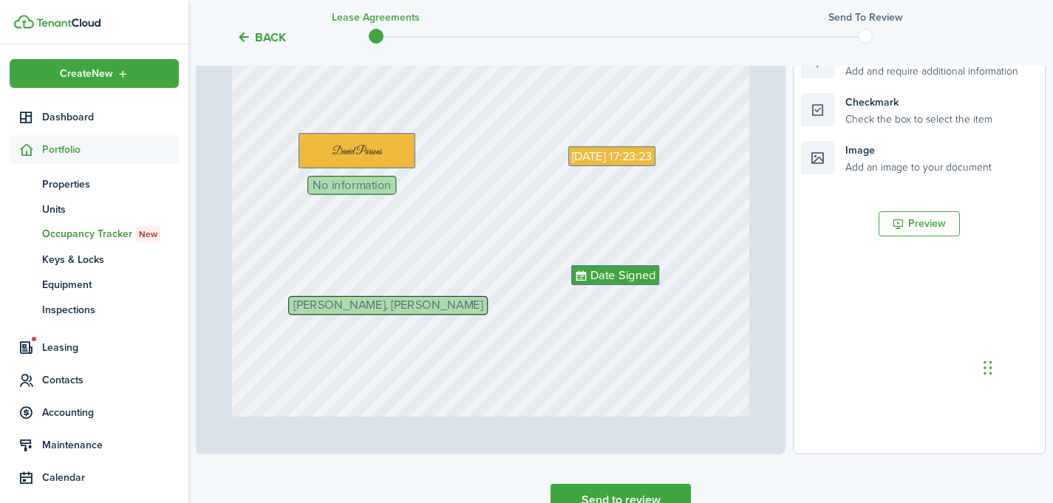
drag, startPoint x: 356, startPoint y: 292, endPoint x: 359, endPoint y: 310, distance: 18.0
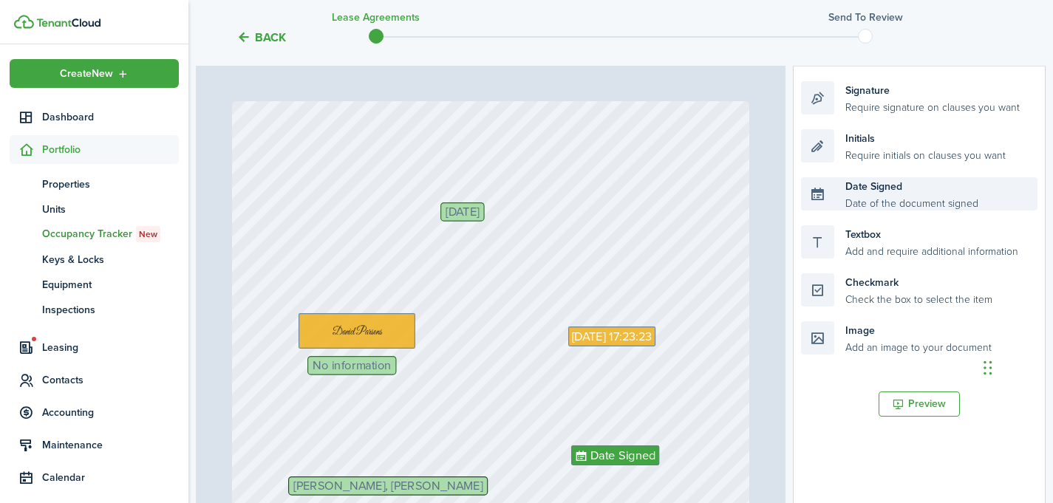
scroll to position [262, 0]
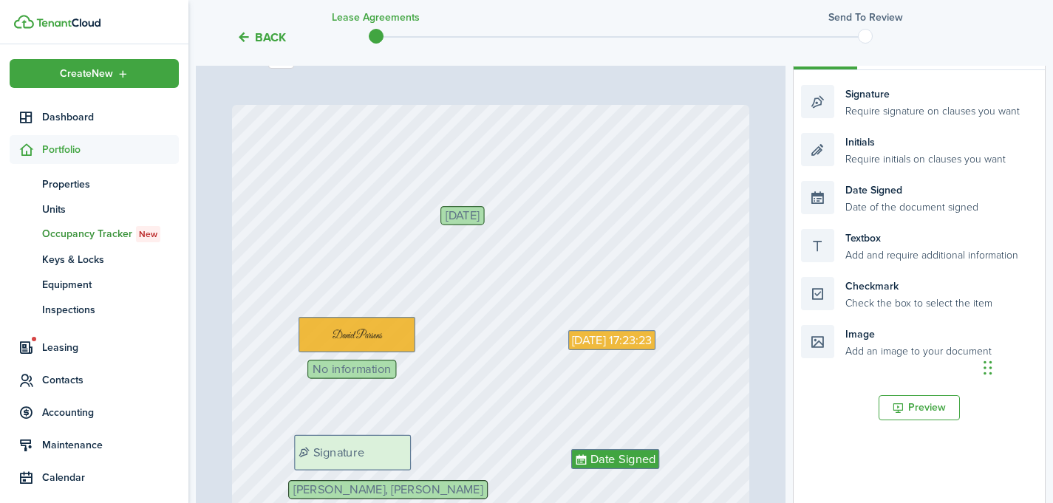
drag, startPoint x: 890, startPoint y: 95, endPoint x: 384, endPoint y: 445, distance: 616.2
click at [384, 445] on div "Page 13 of 13 50% 75% 100% 150% 200% Fit [PERSON_NAME], [PERSON_NAME] [DATE] H …" at bounding box center [621, 331] width 850 height 613
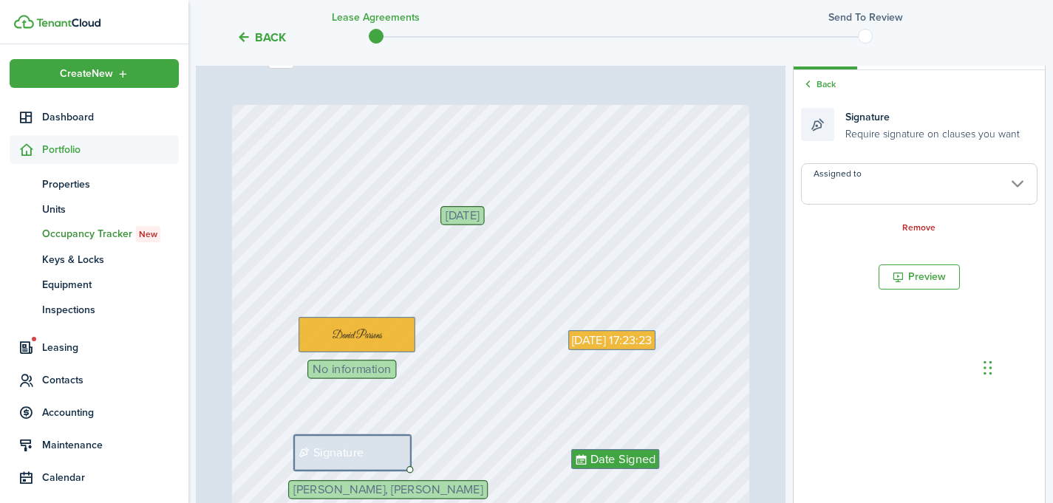
click at [876, 190] on input "Assigned to" at bounding box center [919, 183] width 236 height 41
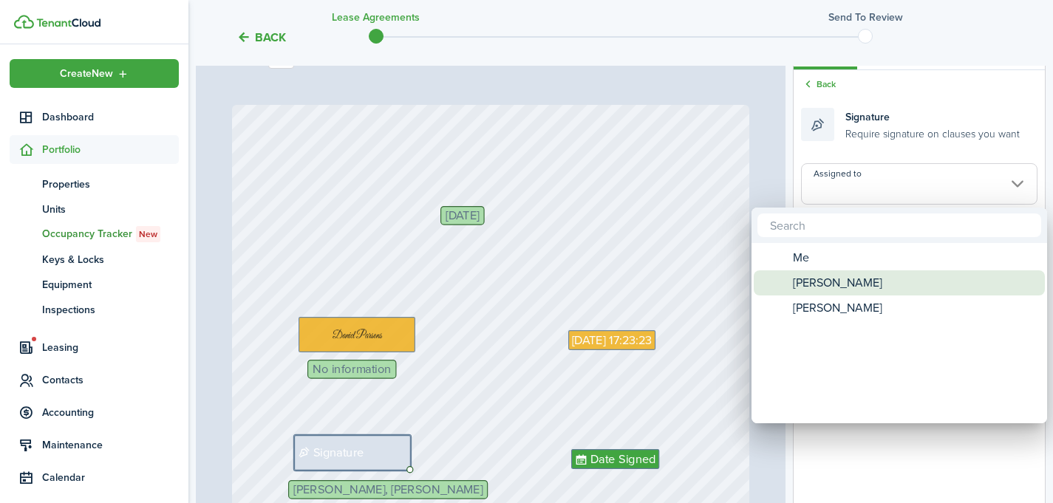
click at [840, 287] on span "[PERSON_NAME]" at bounding box center [837, 282] width 89 height 25
type input "[PERSON_NAME]"
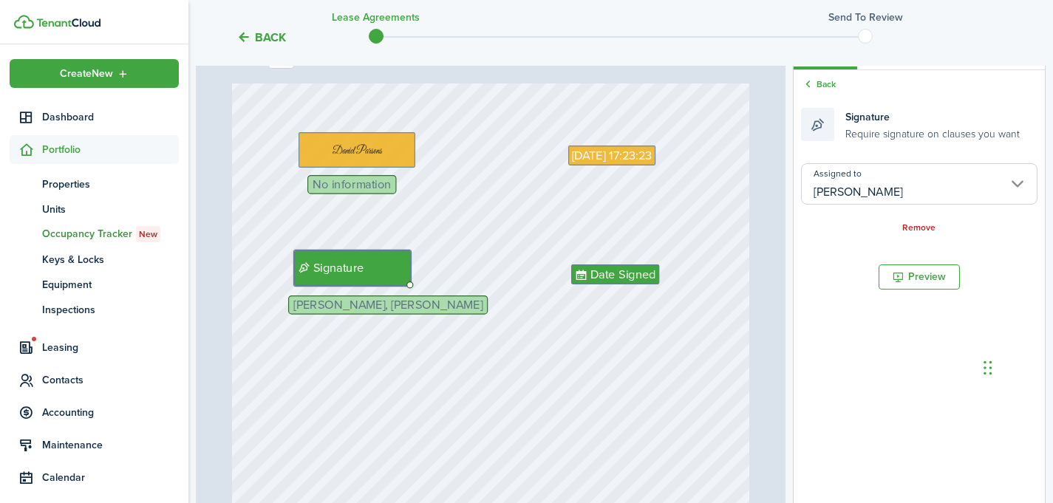
scroll to position [8654, 0]
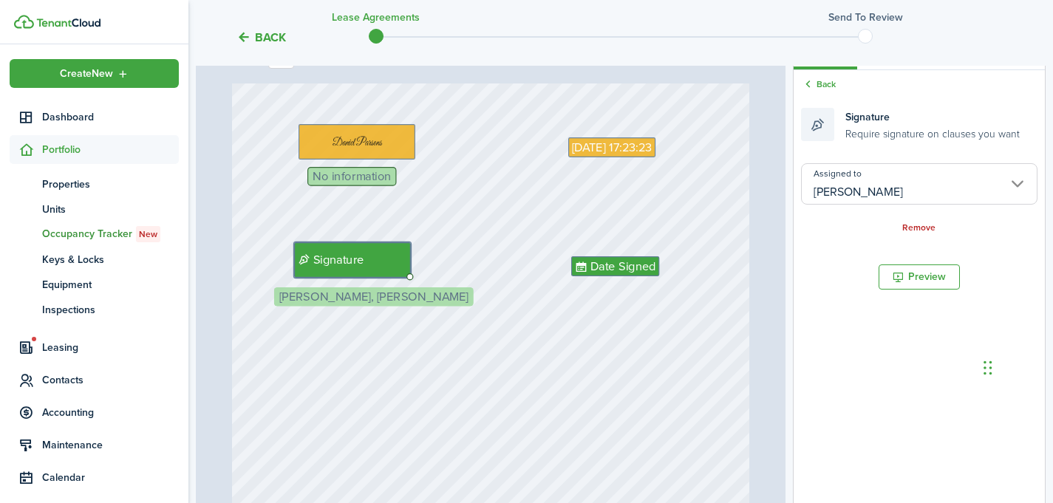
drag, startPoint x: 413, startPoint y: 301, endPoint x: 398, endPoint y: 301, distance: 14.8
click at [825, 78] on link "Back" at bounding box center [818, 84] width 35 height 13
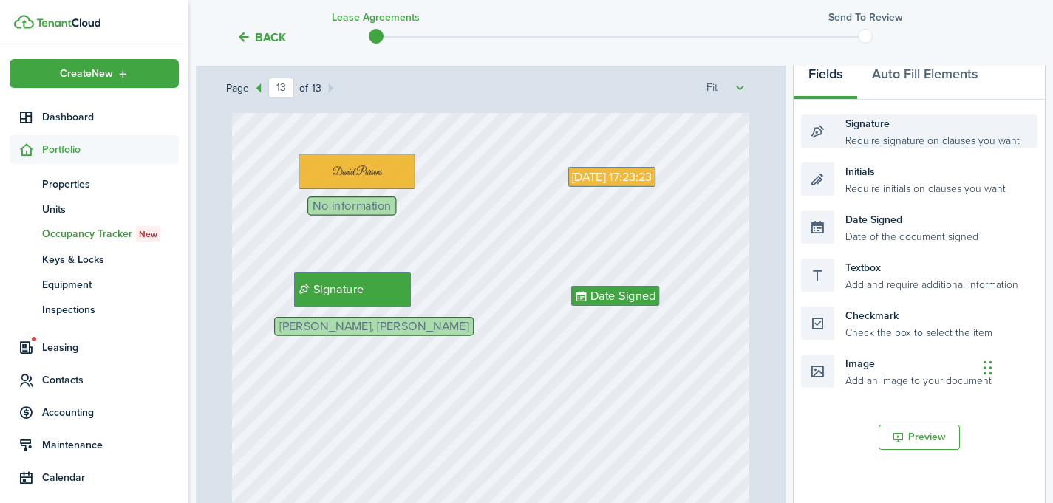
scroll to position [226, 0]
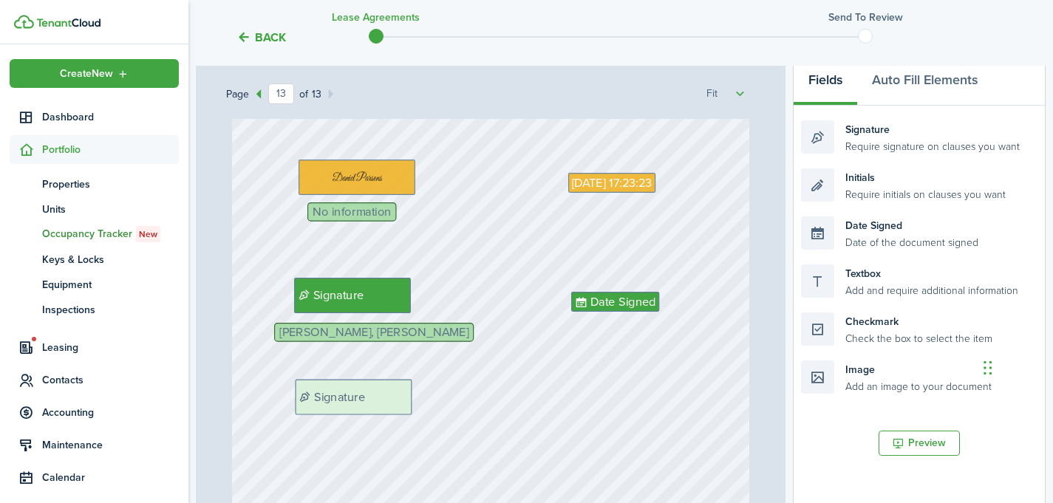
drag, startPoint x: 887, startPoint y: 137, endPoint x: 381, endPoint y: 396, distance: 568.1
click at [381, 396] on div "Page 13 of 13 50% 75% 100% 150% 200% Fit [PERSON_NAME], [PERSON_NAME] [DATE] H …" at bounding box center [621, 367] width 850 height 613
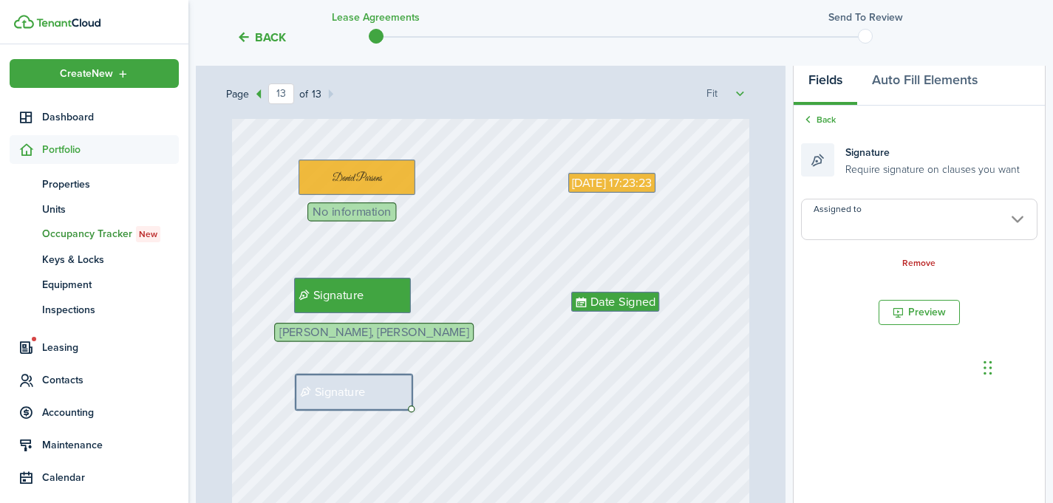
click at [840, 222] on input "Assigned to" at bounding box center [919, 219] width 236 height 41
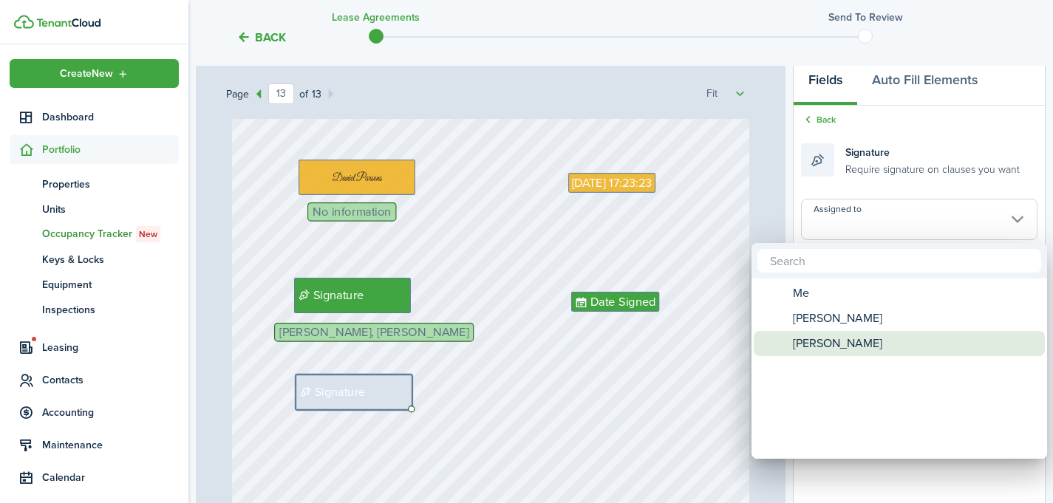
click at [823, 349] on span "[PERSON_NAME]" at bounding box center [837, 343] width 89 height 25
type input "[PERSON_NAME]"
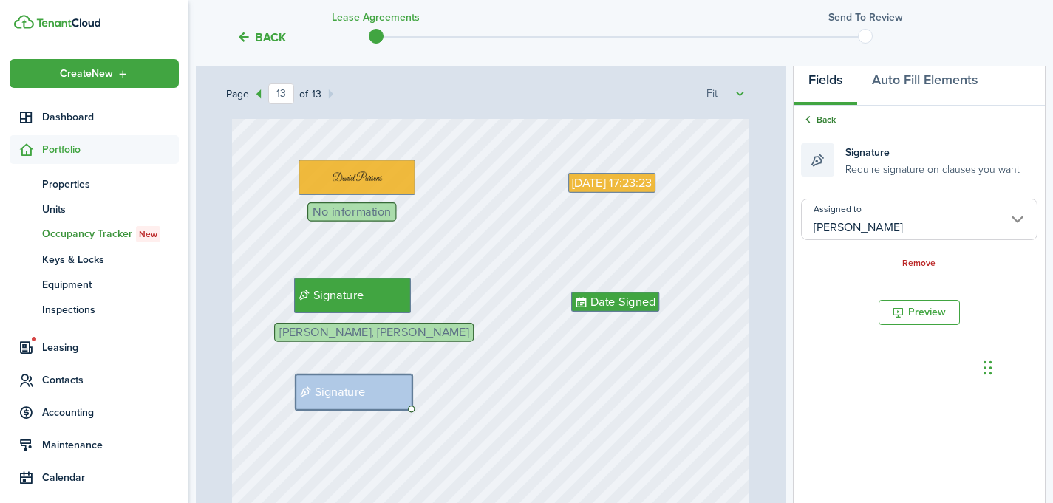
click at [820, 115] on link "Back" at bounding box center [818, 119] width 35 height 13
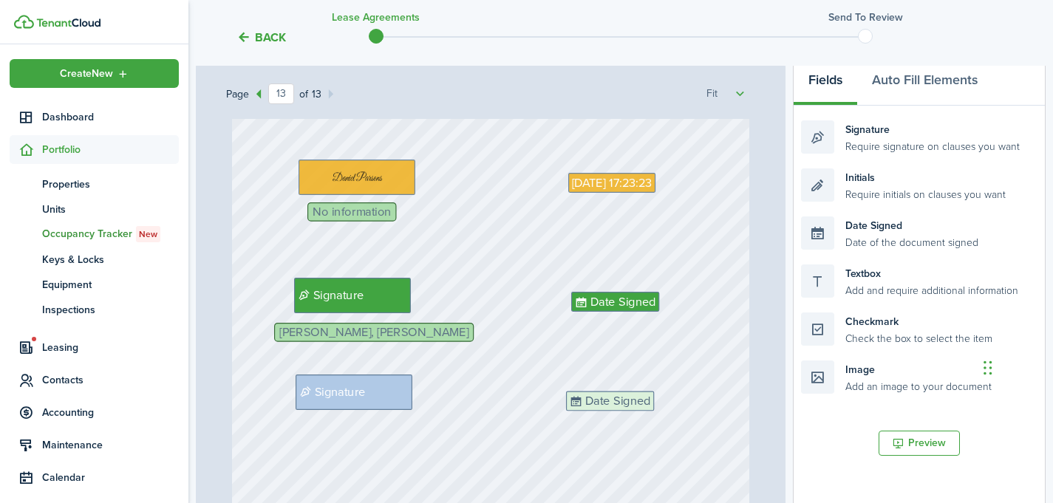
drag, startPoint x: 904, startPoint y: 236, endPoint x: 671, endPoint y: 412, distance: 291.9
click at [671, 412] on div "Page 13 of 13 50% 75% 100% 150% 200% Fit [PERSON_NAME], [PERSON_NAME] [DATE] H …" at bounding box center [621, 367] width 850 height 613
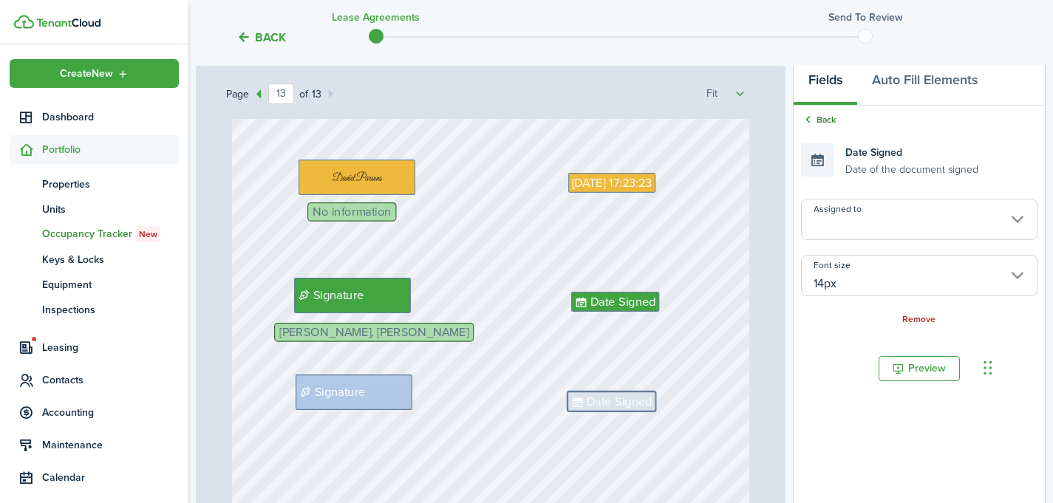
click at [827, 117] on link "Back" at bounding box center [818, 119] width 35 height 13
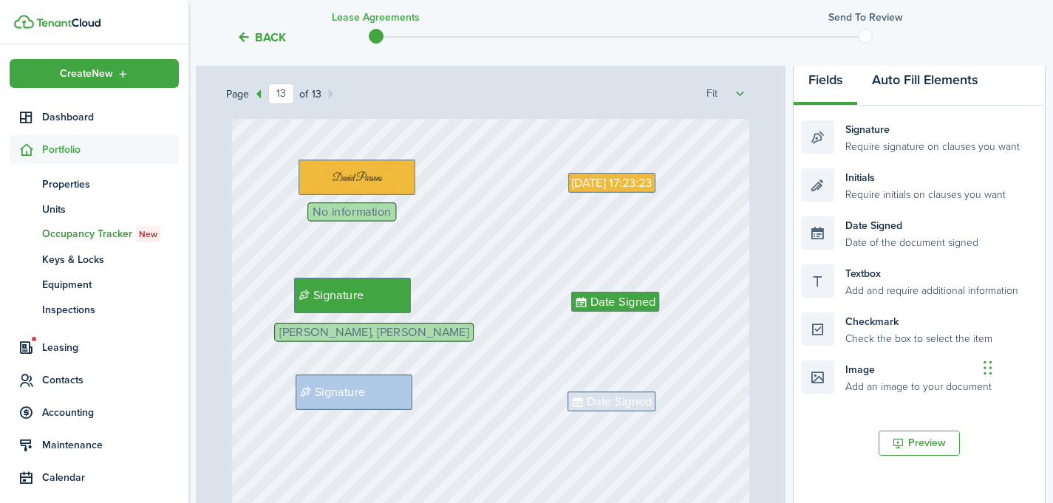
click at [890, 92] on button "Auto Fill Elements" at bounding box center [924, 83] width 135 height 44
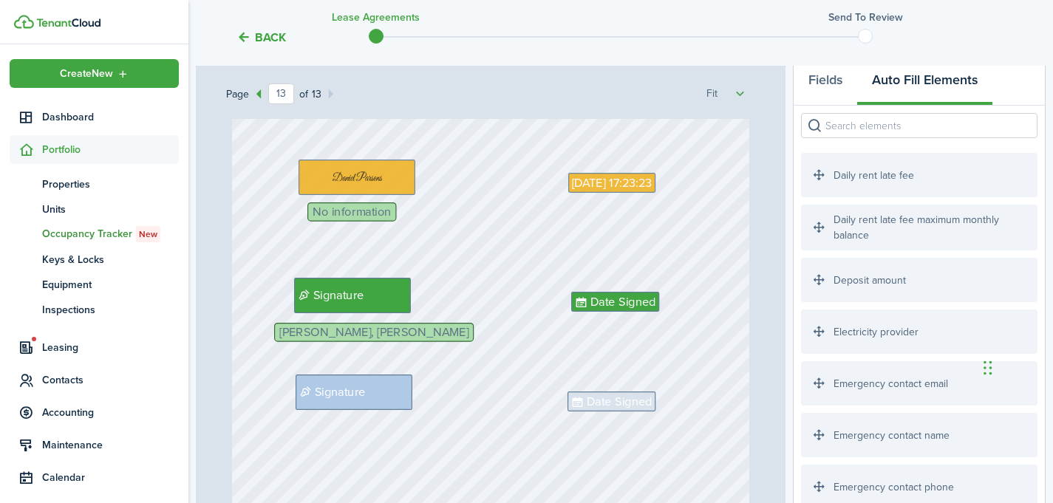
click at [837, 126] on input "search" at bounding box center [919, 125] width 236 height 25
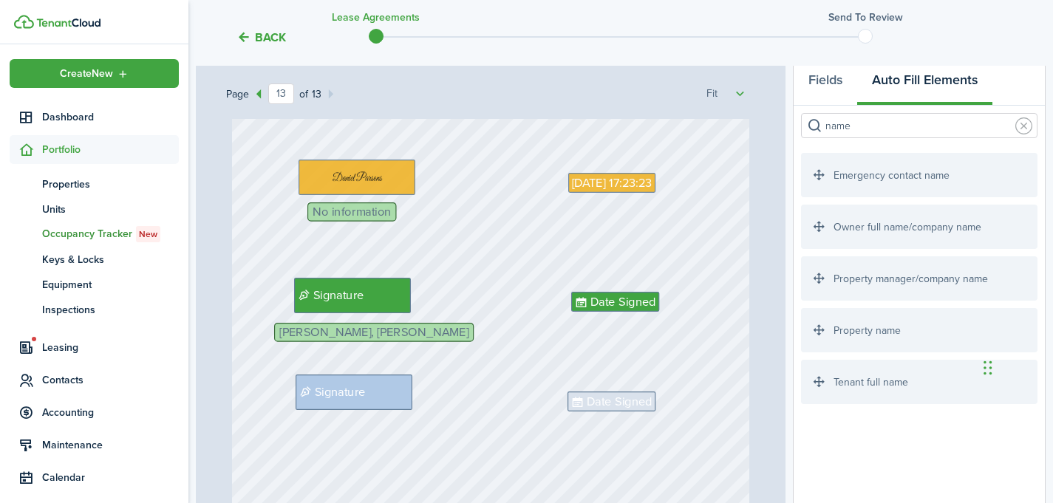
type input "name"
drag, startPoint x: 867, startPoint y: 378, endPoint x: 361, endPoint y: 440, distance: 510.0
click at [361, 440] on div "Page 13 of 13 50% 75% 100% 150% 200% Fit [PERSON_NAME], [PERSON_NAME] [DATE] H …" at bounding box center [621, 367] width 850 height 613
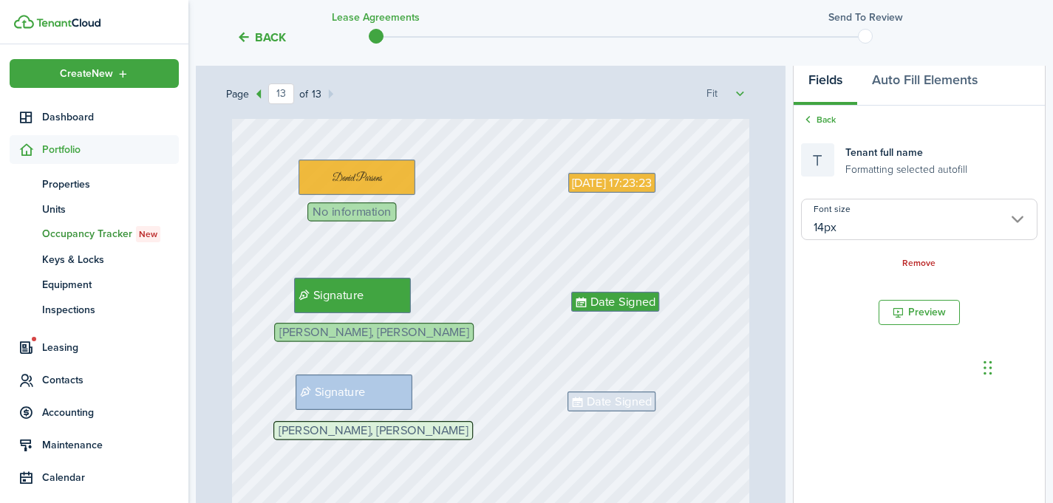
click at [471, 379] on div "[DATE] [DATE] 17:23:23 No information Date Signed Signature [PERSON_NAME], [PER…" at bounding box center [491, 290] width 518 height 685
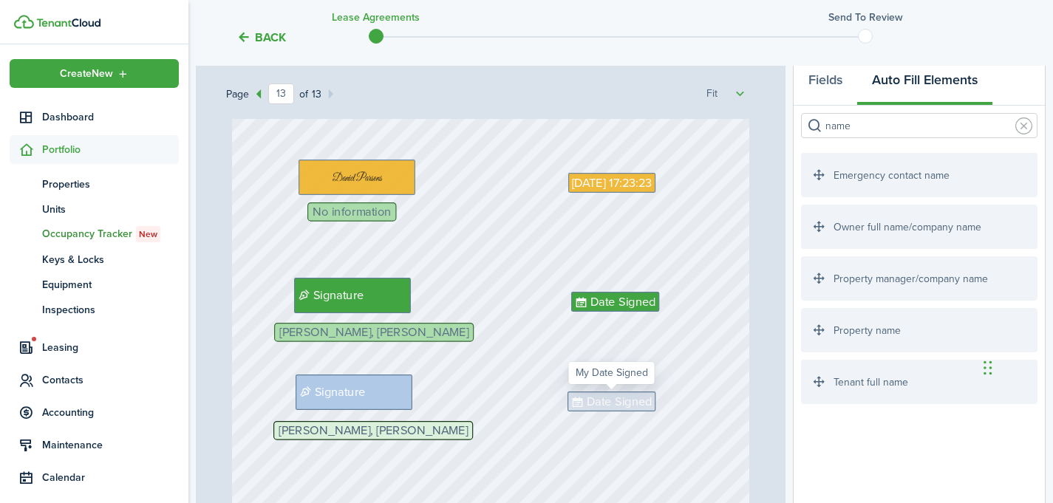
click at [607, 402] on span "Date Signed" at bounding box center [620, 401] width 66 height 18
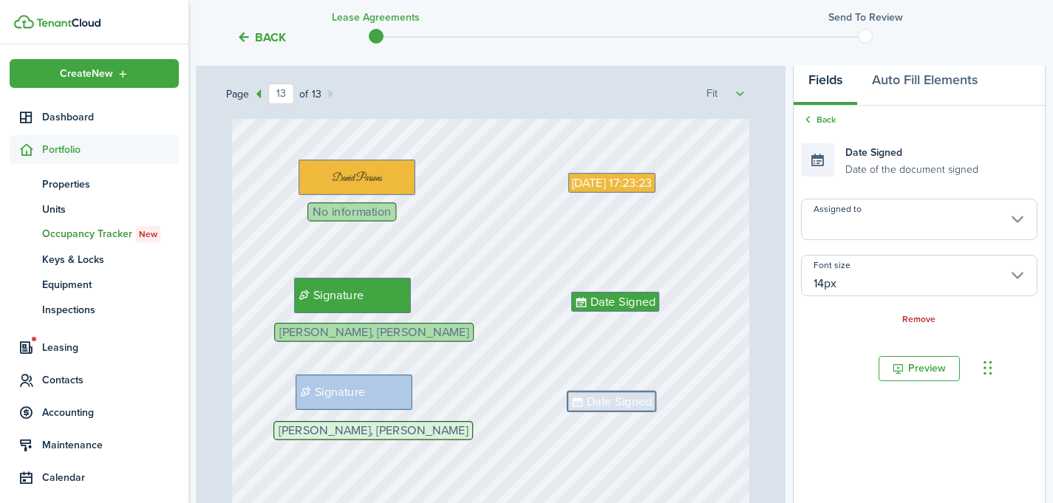
click at [835, 226] on input "Assigned to" at bounding box center [919, 219] width 236 height 41
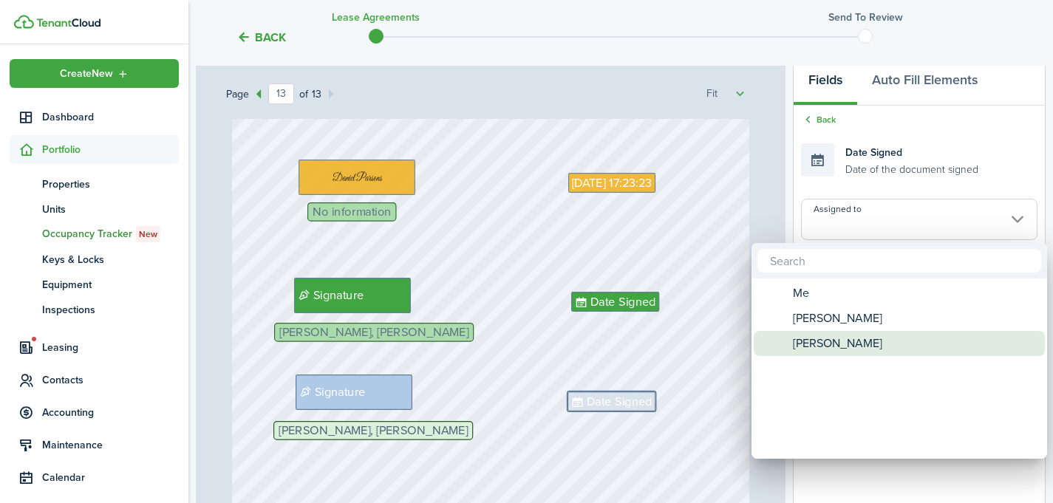
click at [822, 338] on span "[PERSON_NAME]" at bounding box center [837, 343] width 89 height 25
type input "[PERSON_NAME]"
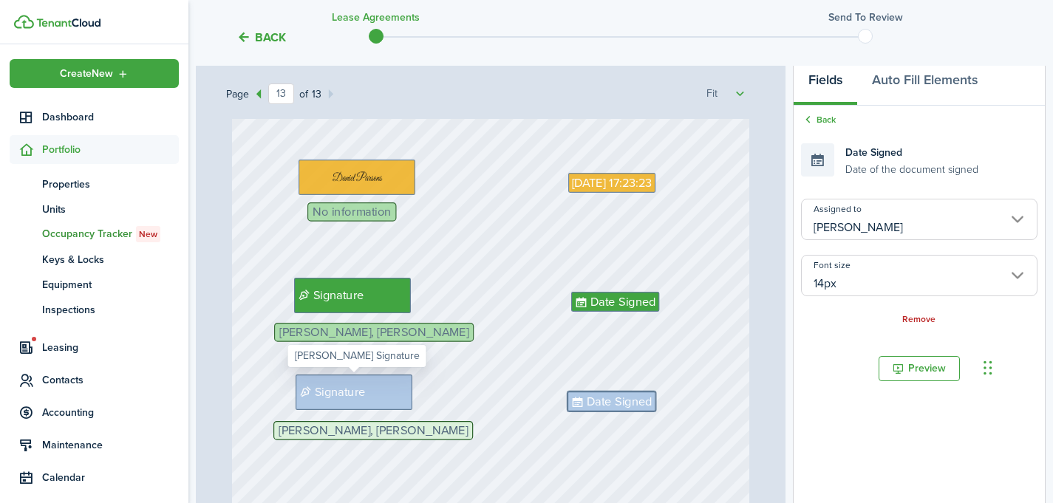
click at [370, 399] on div "Signature" at bounding box center [354, 392] width 117 height 35
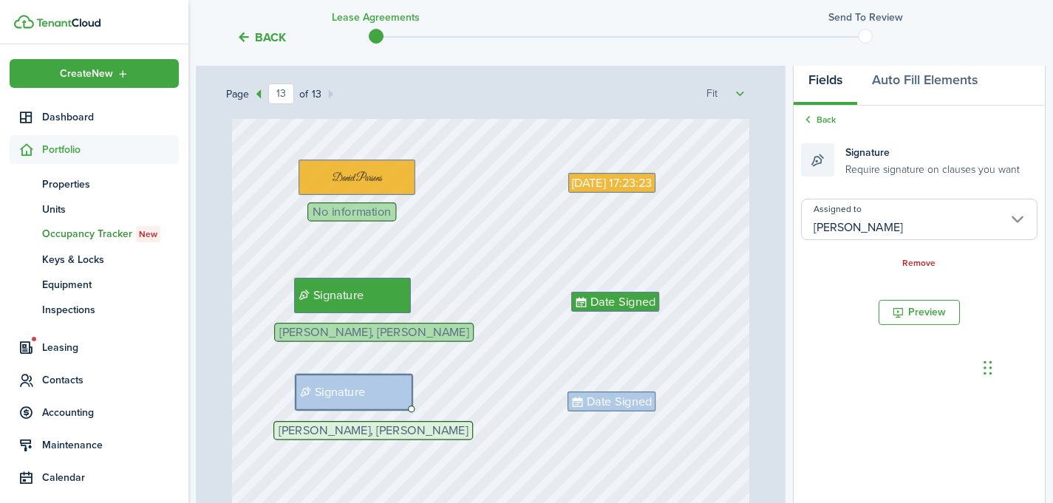
click at [499, 303] on div "[DATE] [DATE] 17:23:23 No information Date Signed Signature [PERSON_NAME], [PER…" at bounding box center [491, 290] width 518 height 685
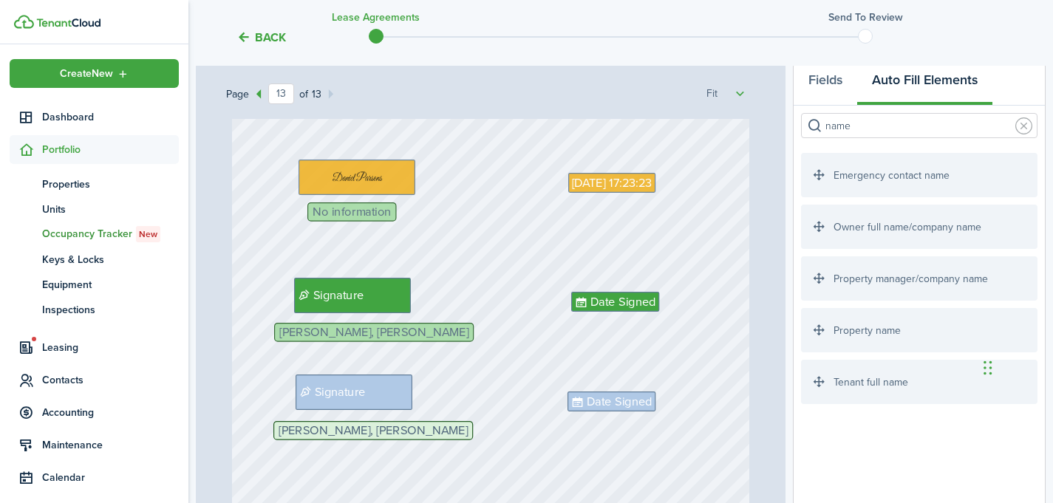
click at [379, 218] on span "No information" at bounding box center [352, 212] width 78 height 12
drag, startPoint x: 872, startPoint y: 324, endPoint x: 930, endPoint y: 396, distance: 92.4
click at [930, 396] on div "Page 13 of 13 50% 75% 100% 150% 200% Fit [PERSON_NAME], [PERSON_NAME] [DATE] H …" at bounding box center [621, 367] width 850 height 613
drag, startPoint x: 913, startPoint y: 283, endPoint x: 413, endPoint y: 228, distance: 503.2
click at [413, 228] on div "Page 13 of 13 50% 75% 100% 150% 200% Fit [PERSON_NAME], [PERSON_NAME] [DATE] H …" at bounding box center [621, 367] width 850 height 613
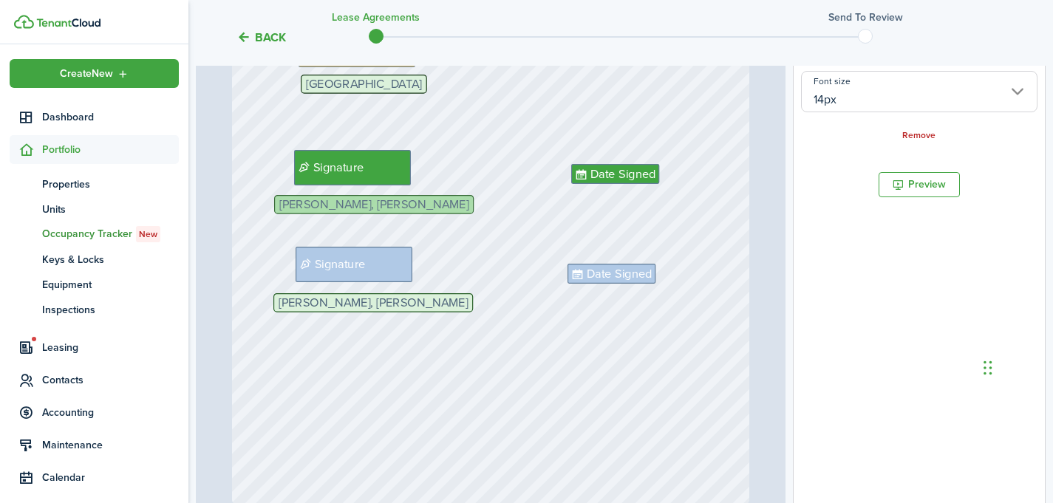
scroll to position [529, 0]
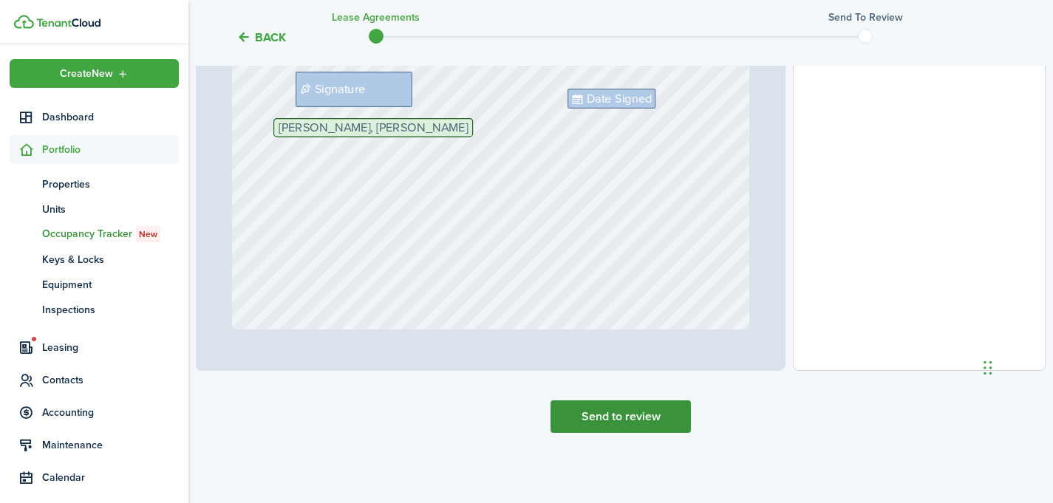
click at [618, 418] on button "Send to review" at bounding box center [621, 417] width 140 height 33
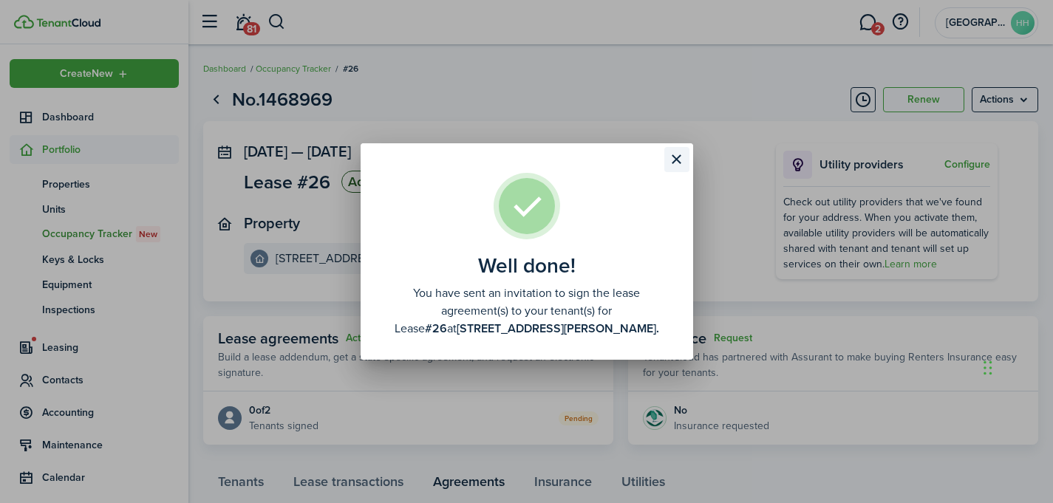
click at [677, 157] on button "Close modal" at bounding box center [676, 159] width 25 height 25
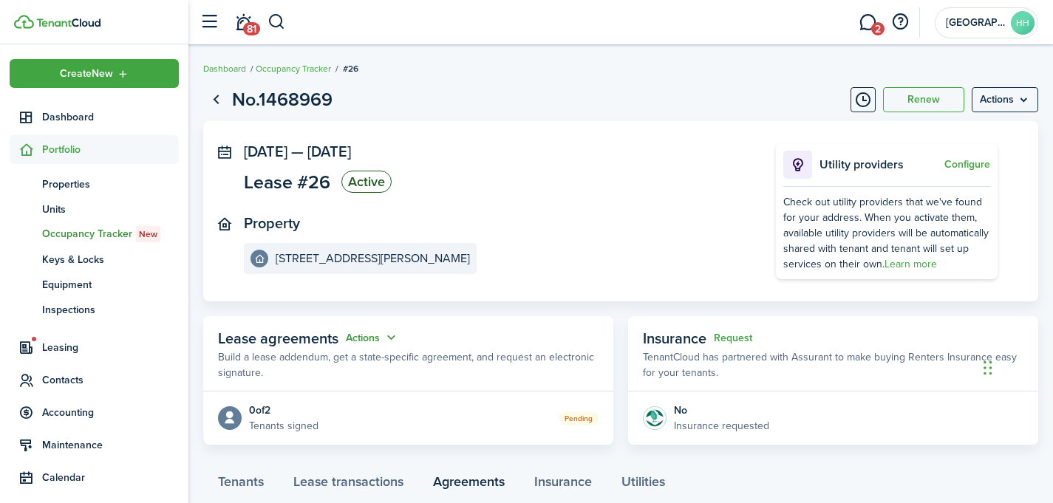
click at [392, 341] on button "Actions" at bounding box center [372, 338] width 53 height 17
click at [273, 437] on panel-main-body "0 of 2 Tenants signed Pending" at bounding box center [408, 418] width 410 height 53
click at [270, 426] on p "Tenants signed" at bounding box center [283, 426] width 69 height 16
click at [226, 423] on icon at bounding box center [229, 418] width 15 height 14
click at [596, 414] on status "Pending" at bounding box center [579, 419] width 40 height 14
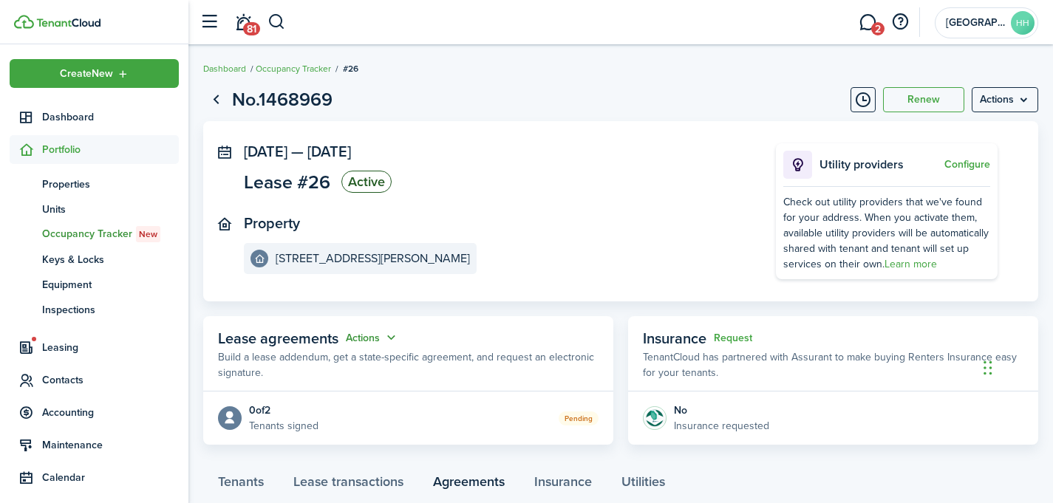
click at [398, 340] on button "Actions" at bounding box center [372, 338] width 53 height 17
click at [364, 358] on link "Edit" at bounding box center [335, 367] width 129 height 26
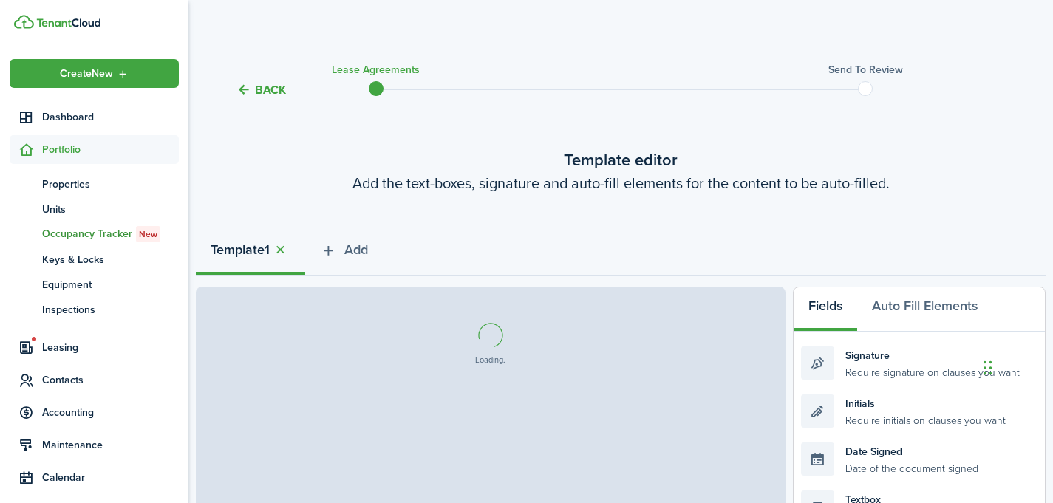
select select "fit"
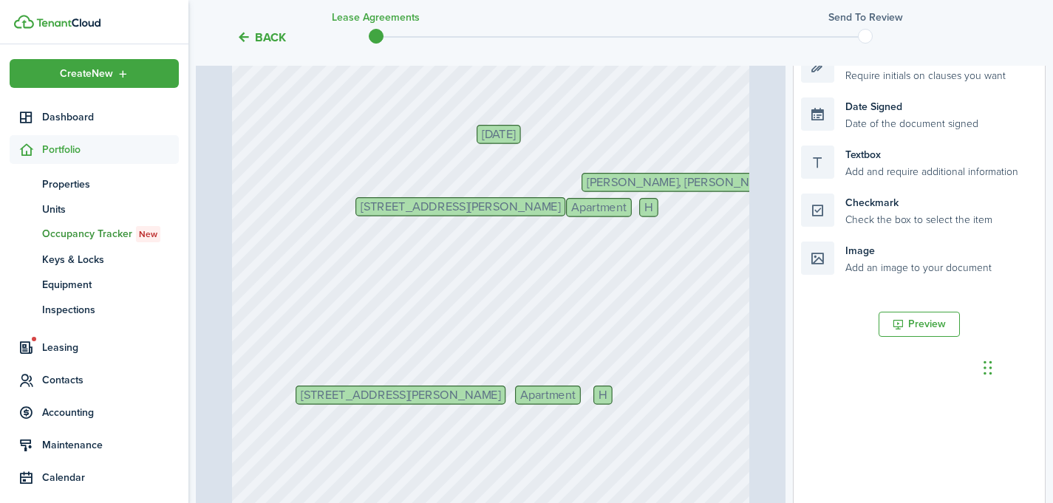
scroll to position [358, 0]
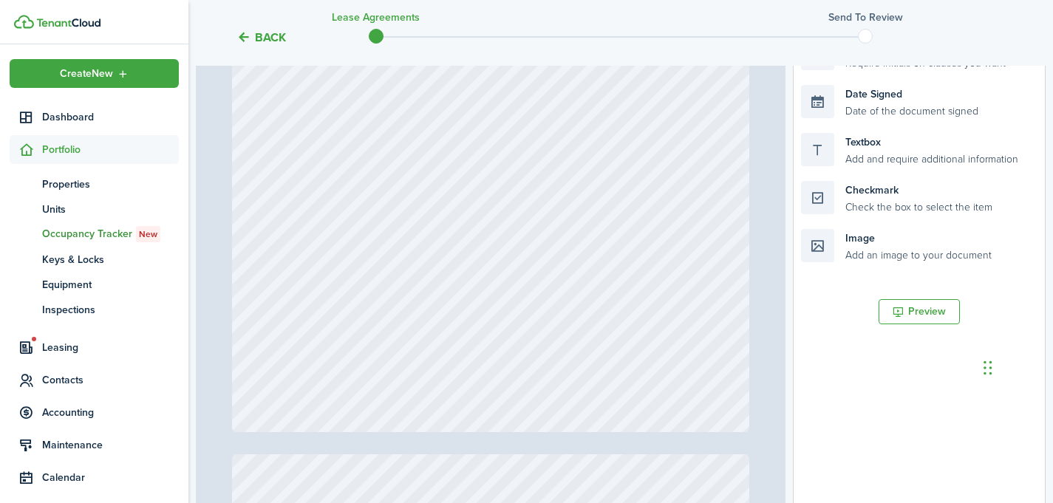
type input "1"
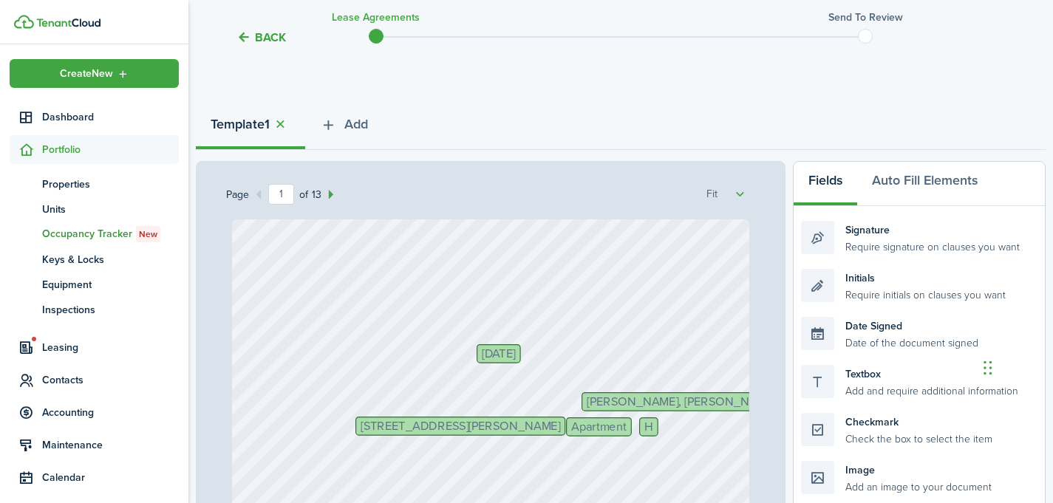
scroll to position [0, 0]
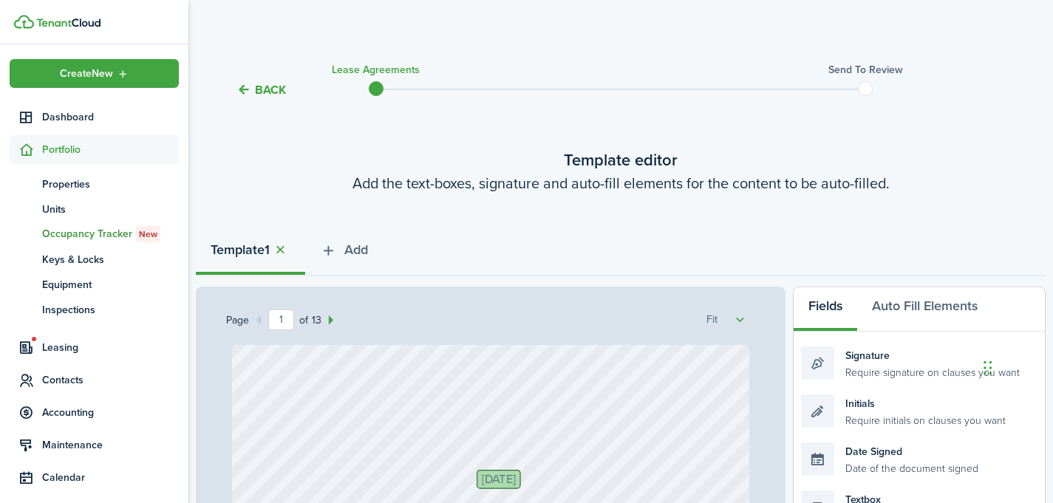
click at [261, 97] on button "Back" at bounding box center [261, 90] width 50 height 16
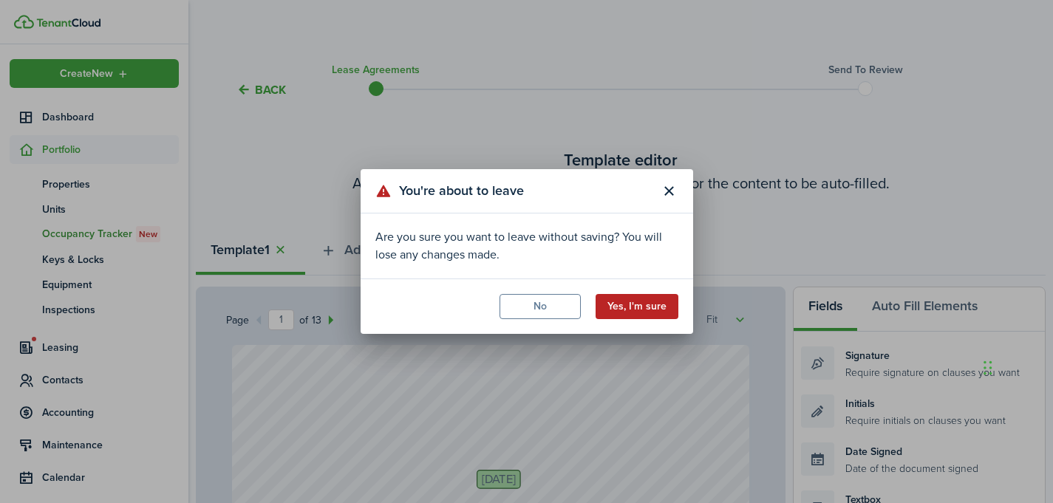
click at [635, 306] on button "Yes, I'm sure" at bounding box center [637, 306] width 83 height 25
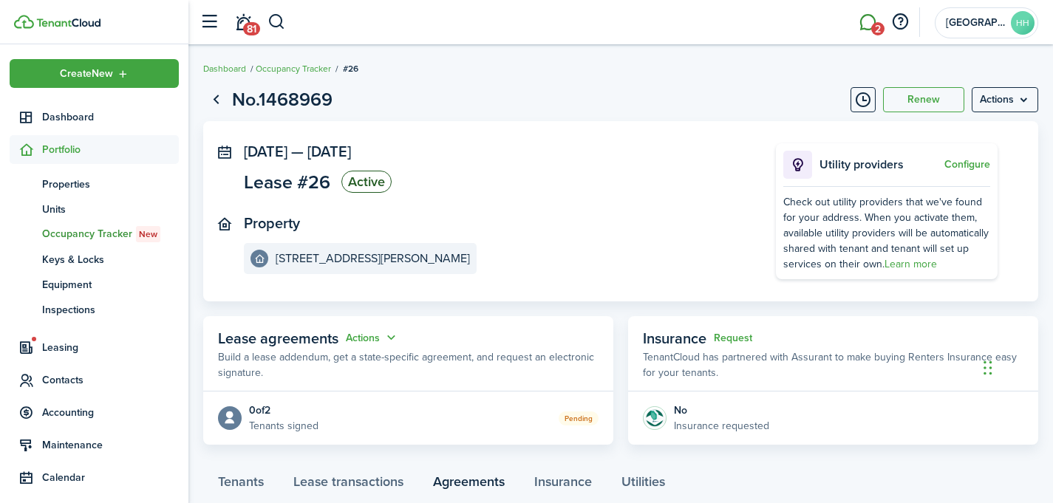
click at [867, 20] on link "2" at bounding box center [867, 23] width 28 height 38
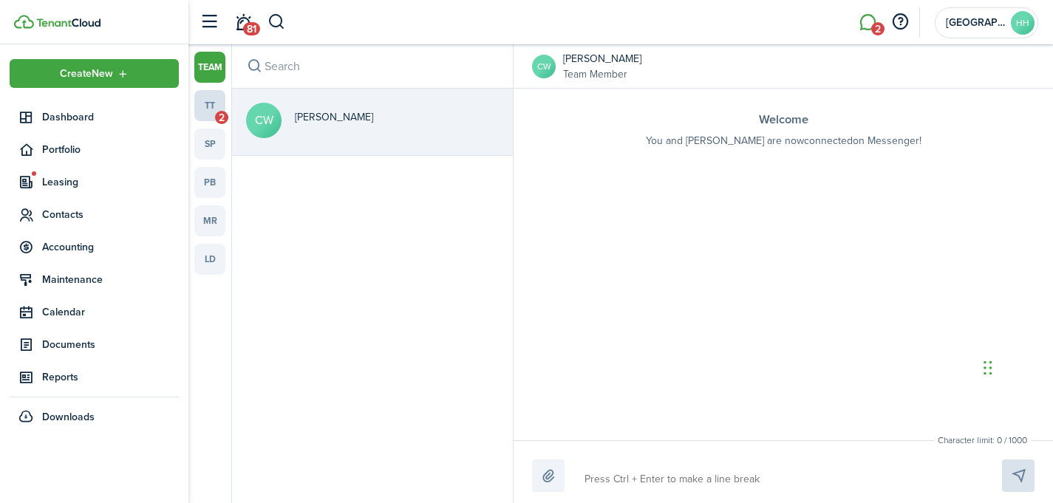
click at [219, 108] on link "tt 2" at bounding box center [209, 105] width 31 height 31
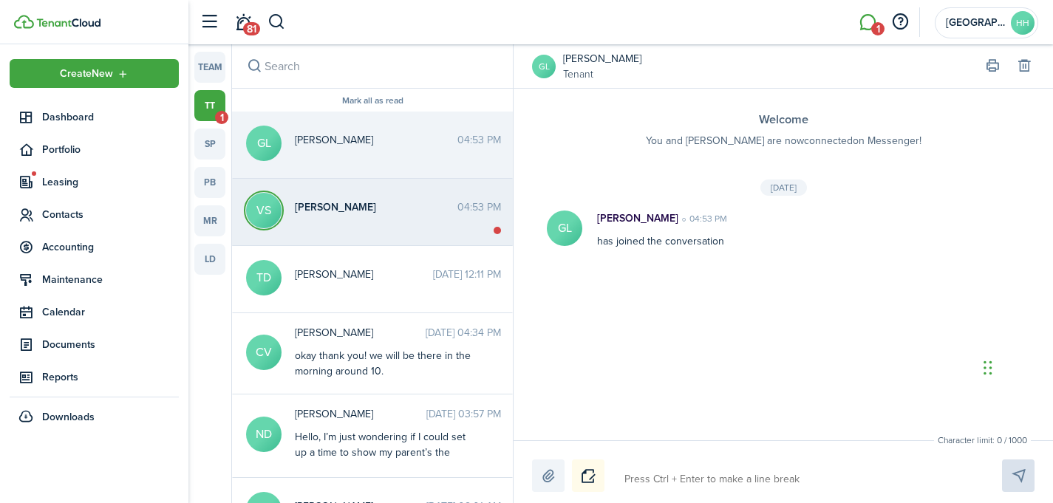
click at [323, 234] on messenger-thread-item "VS [PERSON_NAME] 04:53 PM" at bounding box center [372, 212] width 281 height 67
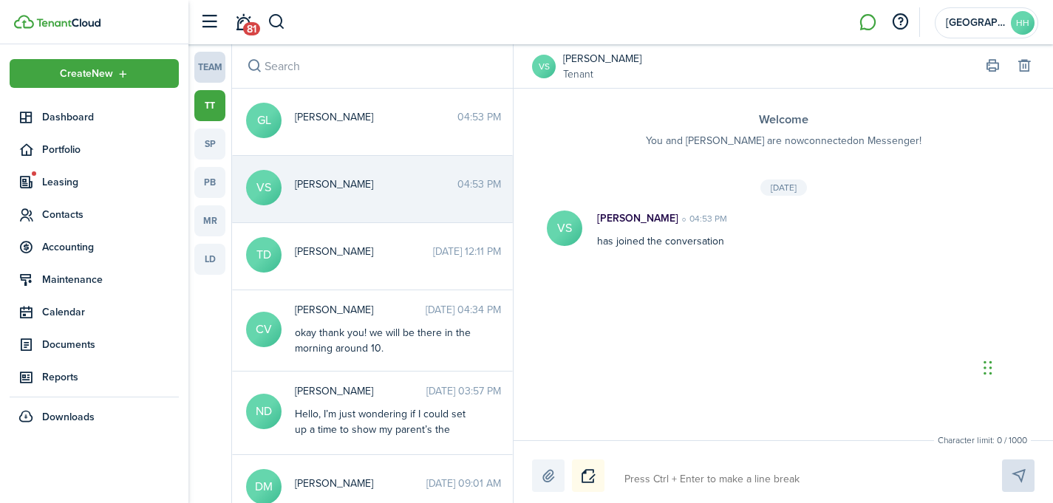
click at [208, 73] on link "team" at bounding box center [209, 67] width 31 height 31
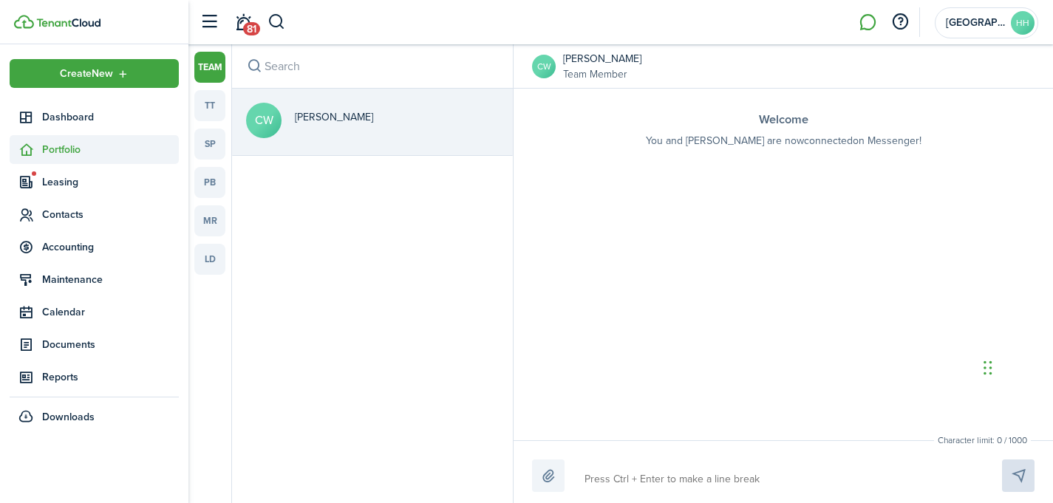
click at [53, 150] on span "Portfolio" at bounding box center [110, 150] width 137 height 16
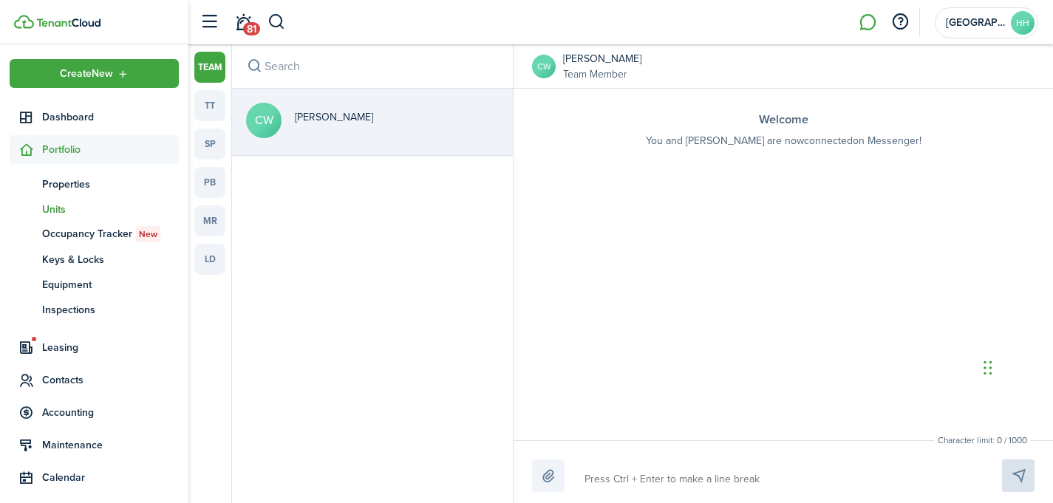
click at [89, 205] on span "Units" at bounding box center [110, 210] width 137 height 16
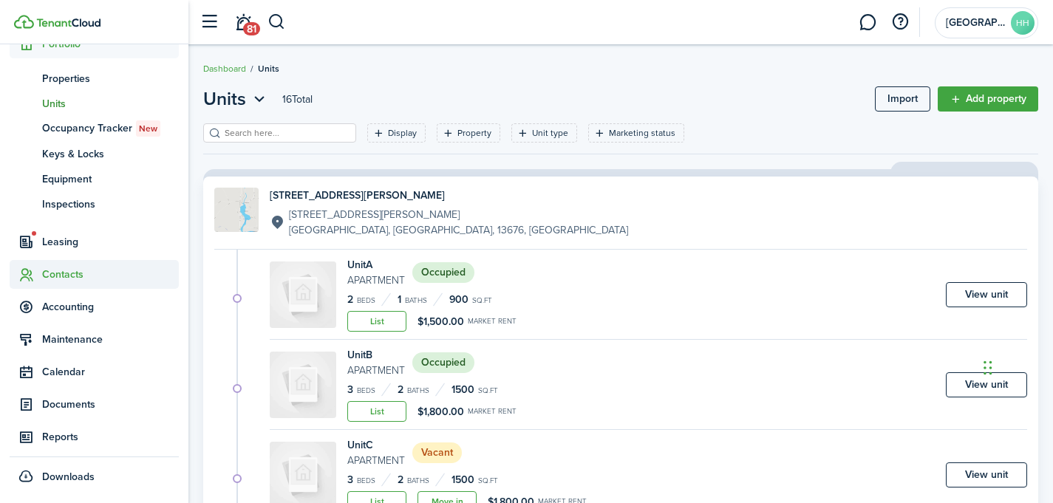
click at [72, 274] on span "Contacts" at bounding box center [110, 275] width 137 height 16
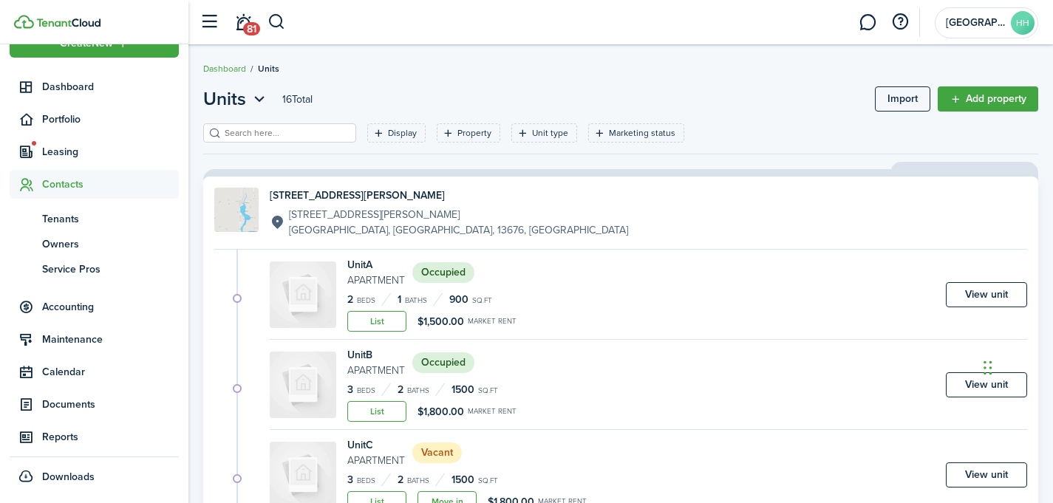
scroll to position [30, 0]
click at [72, 217] on span "Tenants" at bounding box center [110, 219] width 137 height 16
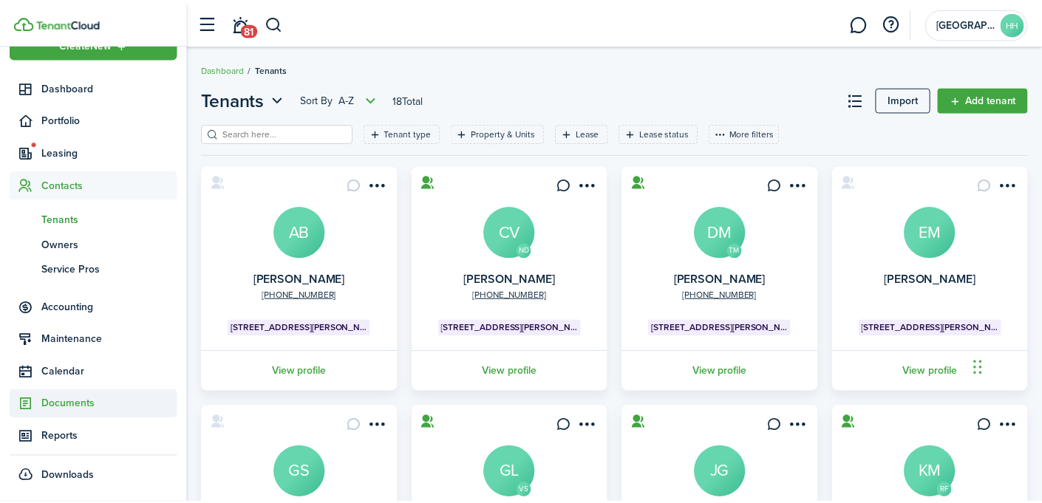
scroll to position [18, 0]
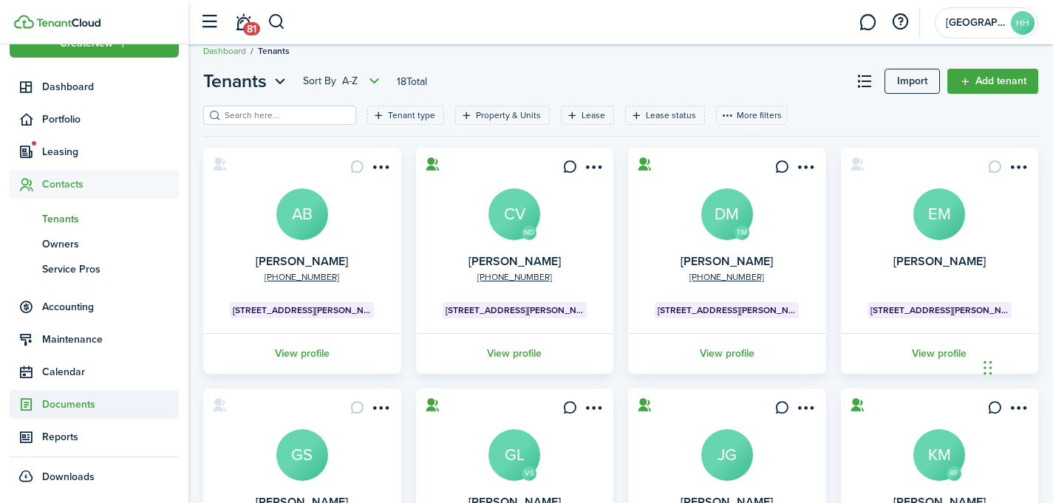
click at [78, 401] on span "Documents" at bounding box center [110, 405] width 137 height 16
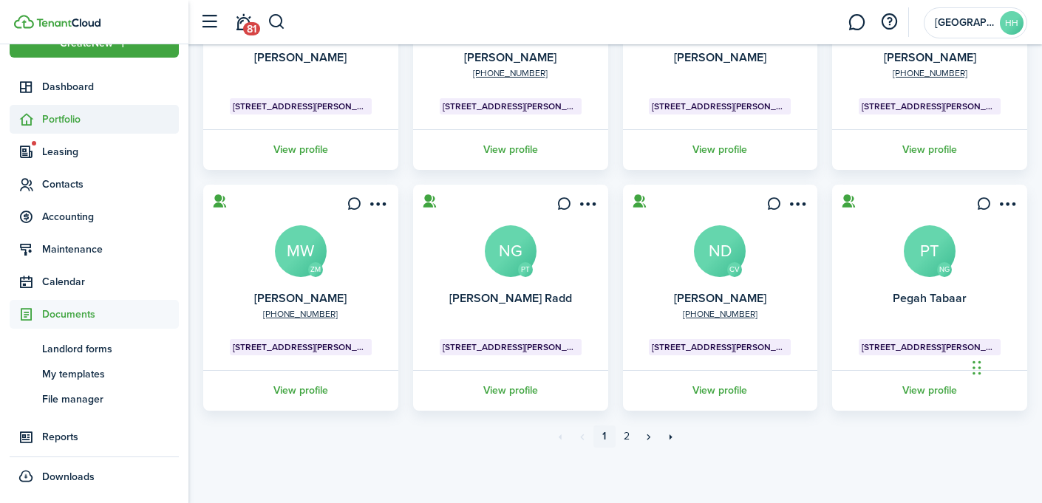
scroll to position [0, 0]
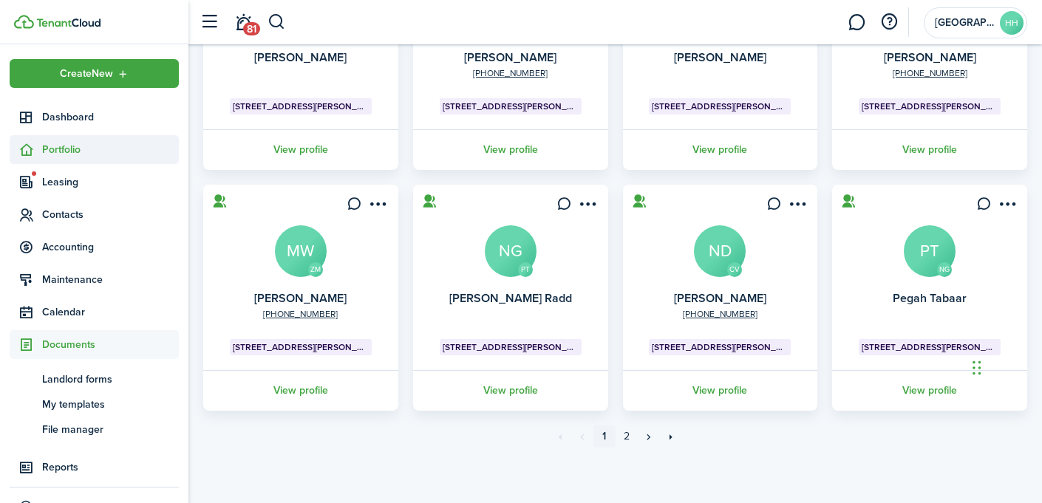
click at [67, 149] on span "Portfolio" at bounding box center [110, 150] width 137 height 16
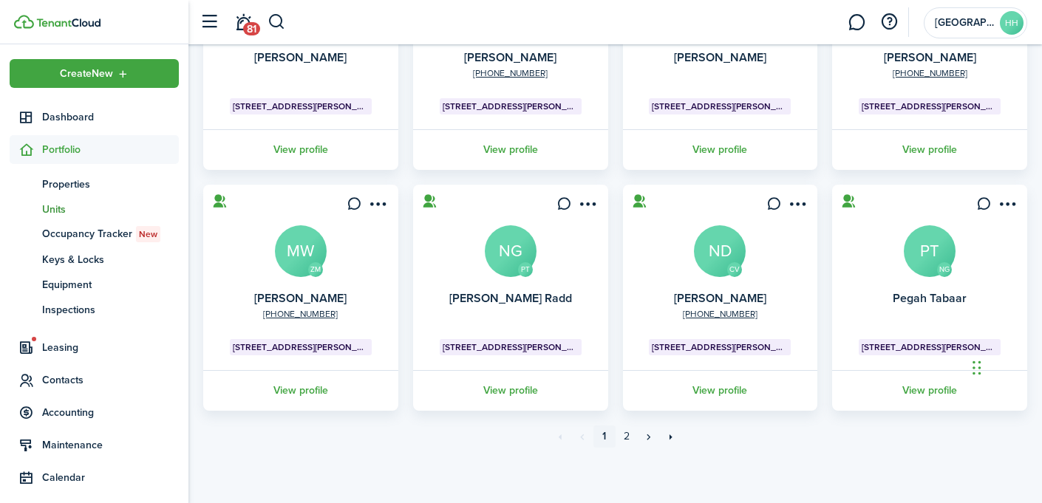
click at [64, 206] on span "Units" at bounding box center [110, 210] width 137 height 16
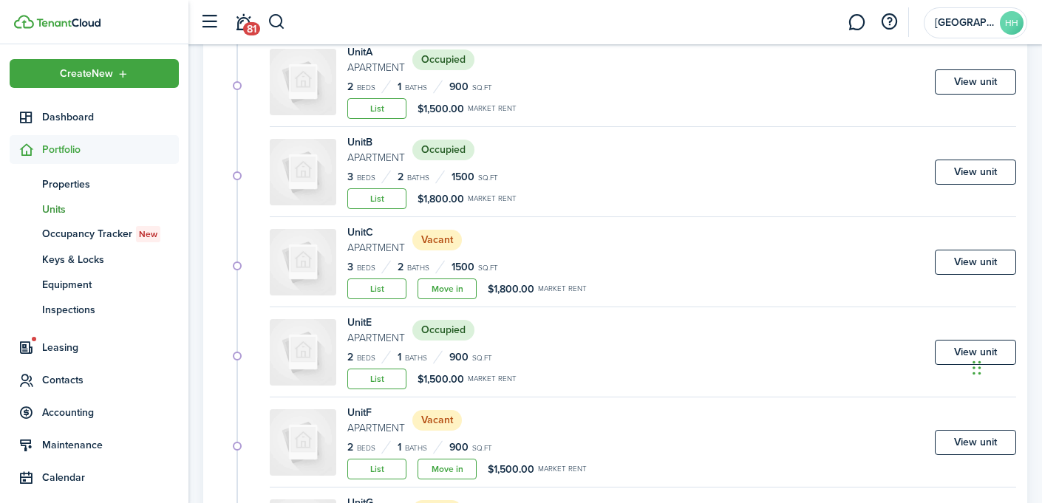
scroll to position [563, 0]
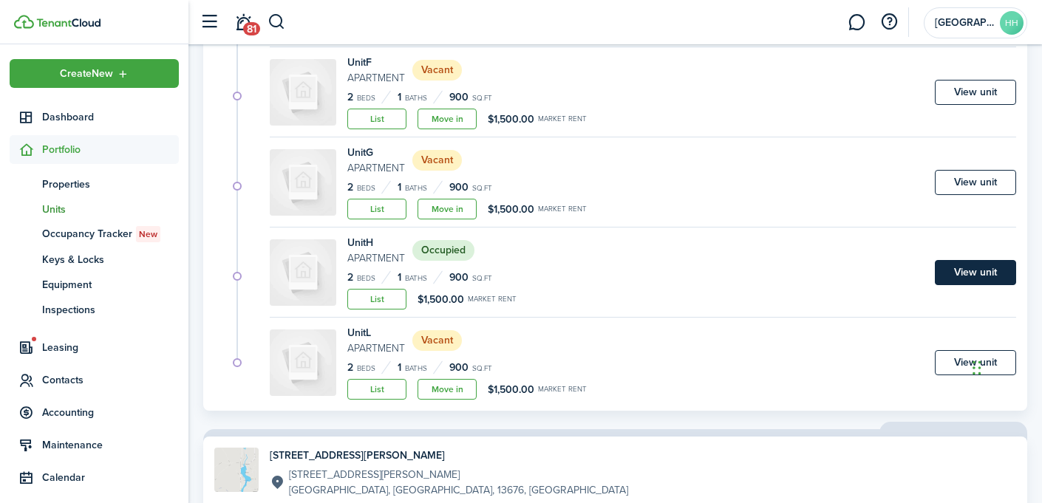
click at [977, 284] on link "View unit" at bounding box center [975, 272] width 81 height 25
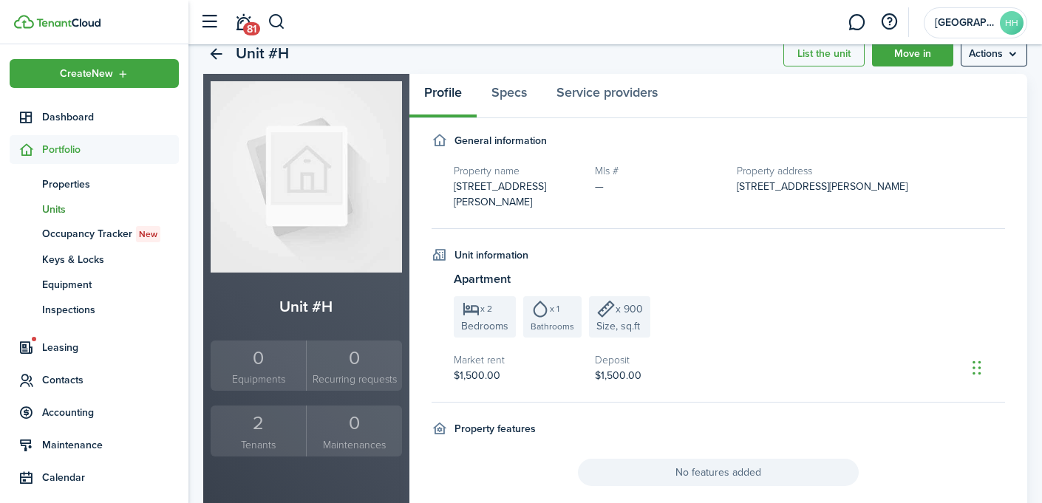
scroll to position [43, 0]
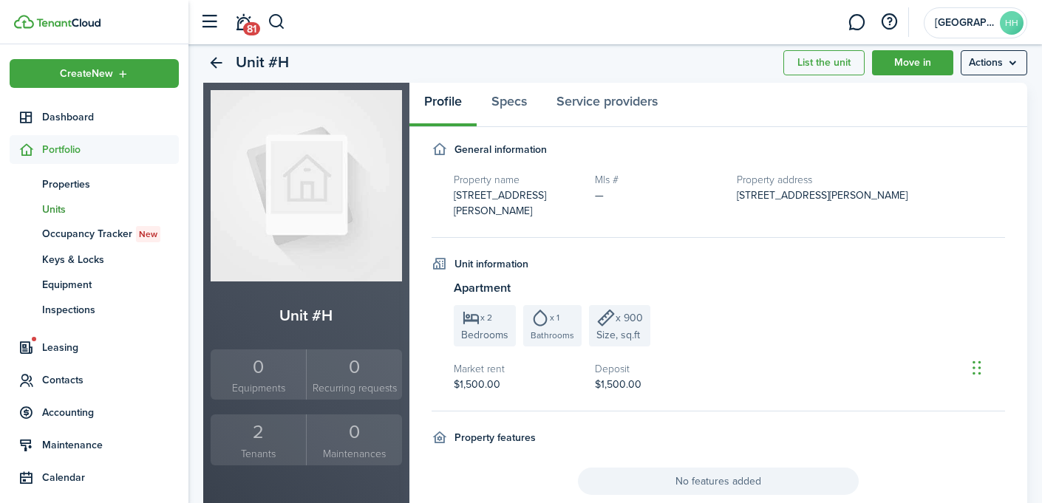
click at [259, 434] on div "2" at bounding box center [258, 432] width 88 height 28
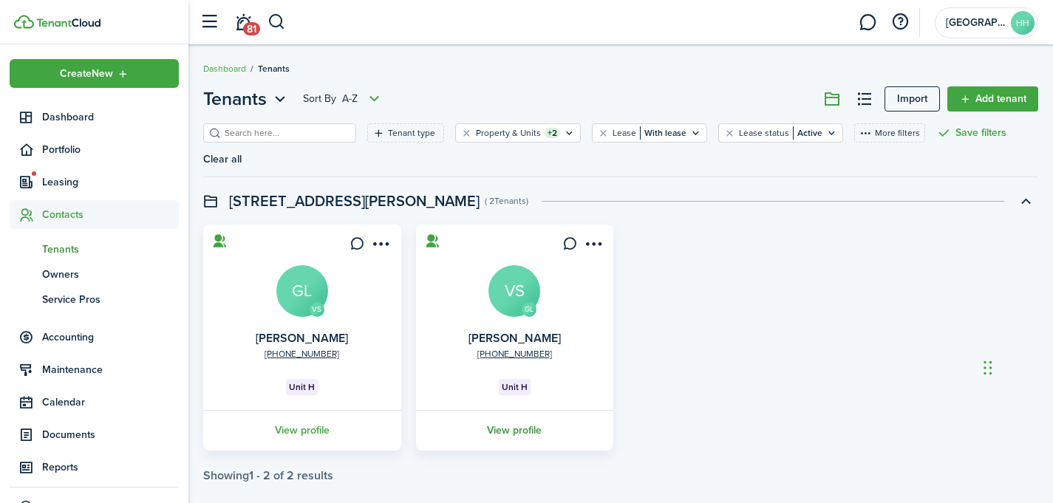
click at [516, 410] on link "View profile" at bounding box center [515, 430] width 202 height 41
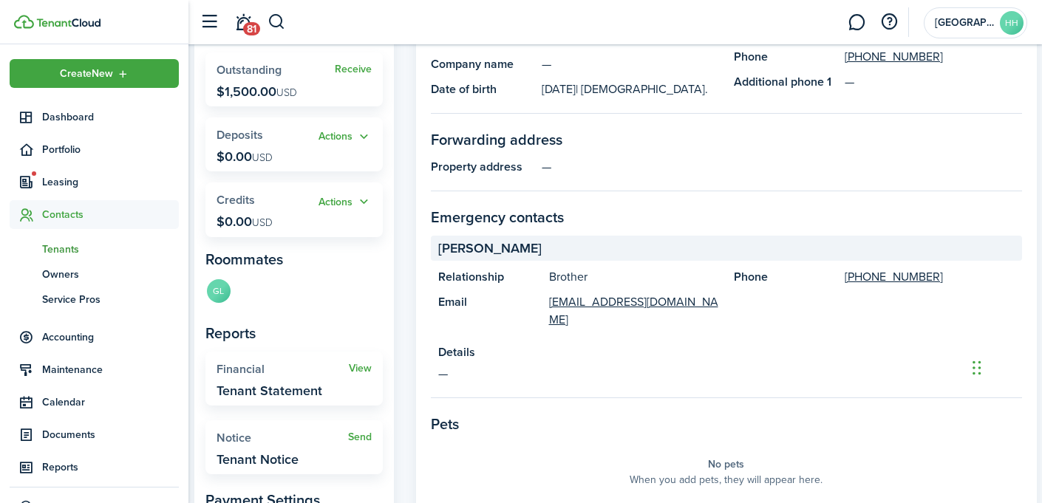
scroll to position [236, 0]
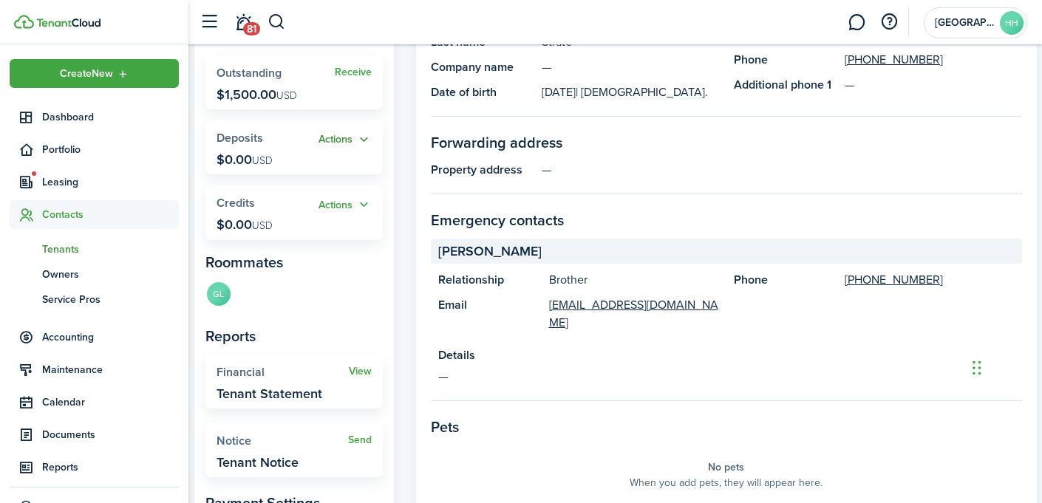
click at [367, 137] on button "Actions" at bounding box center [344, 140] width 53 height 17
click at [306, 166] on link "Add" at bounding box center [306, 168] width 129 height 25
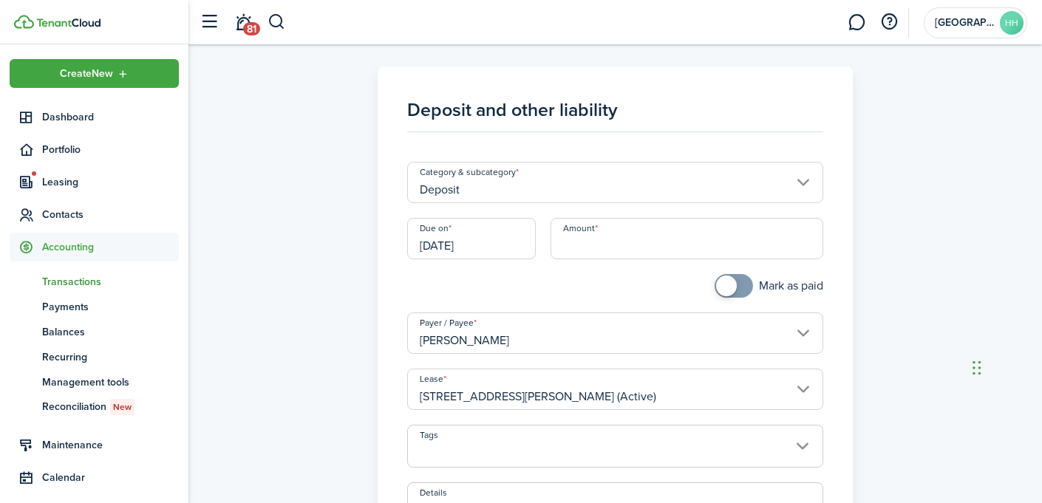
click at [490, 256] on input "[DATE]" at bounding box center [471, 238] width 129 height 41
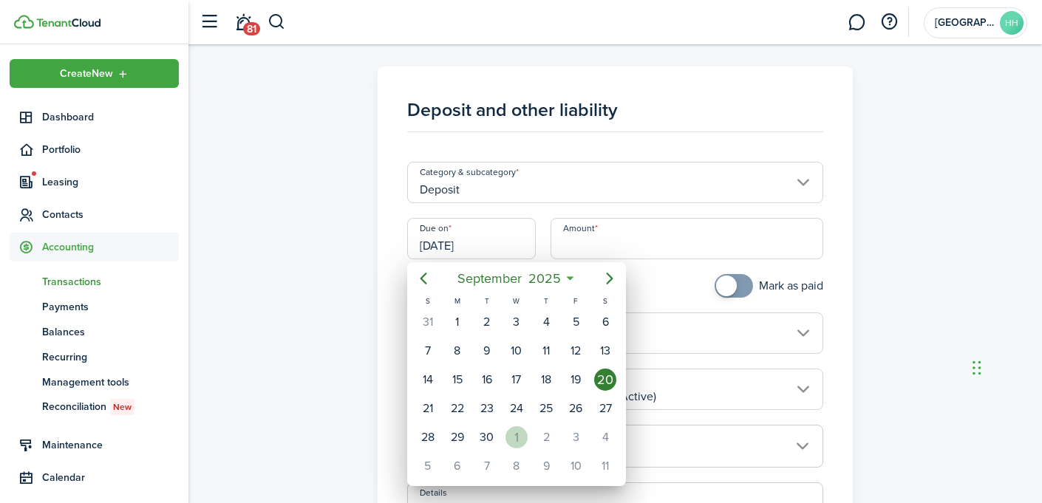
click at [511, 438] on div "1" at bounding box center [516, 437] width 22 height 22
type input "[DATE]"
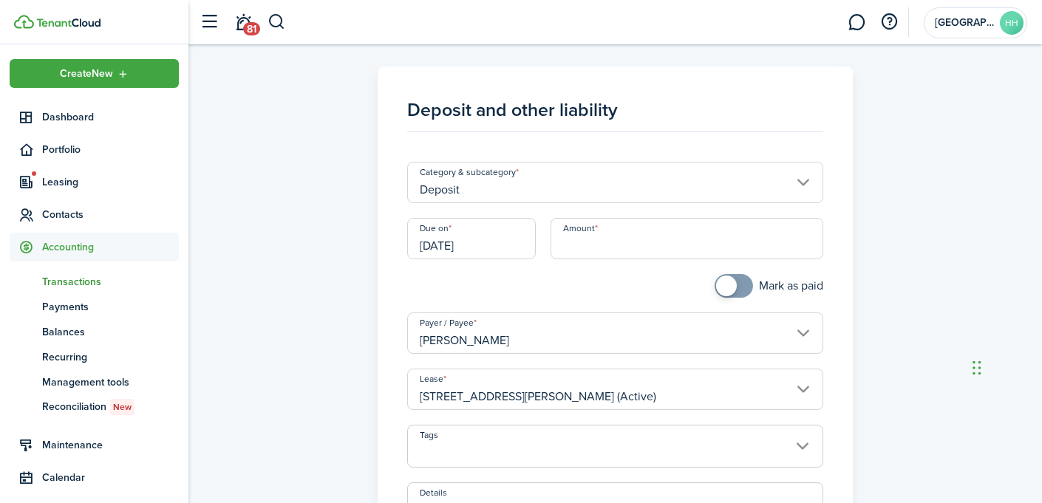
click at [613, 252] on input "Amount" at bounding box center [687, 238] width 272 height 41
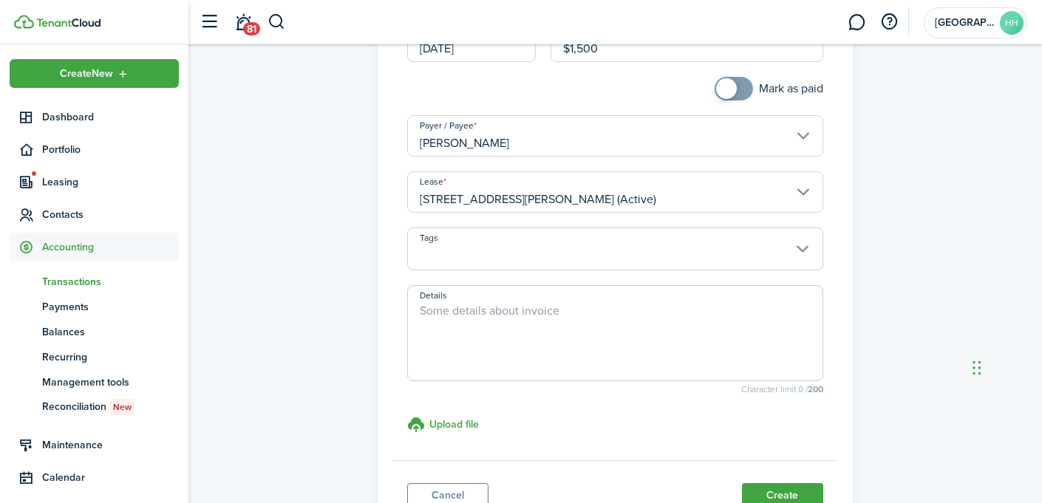
scroll to position [199, 0]
click at [637, 142] on input "[PERSON_NAME]" at bounding box center [614, 134] width 415 height 41
type input "$1,500.00"
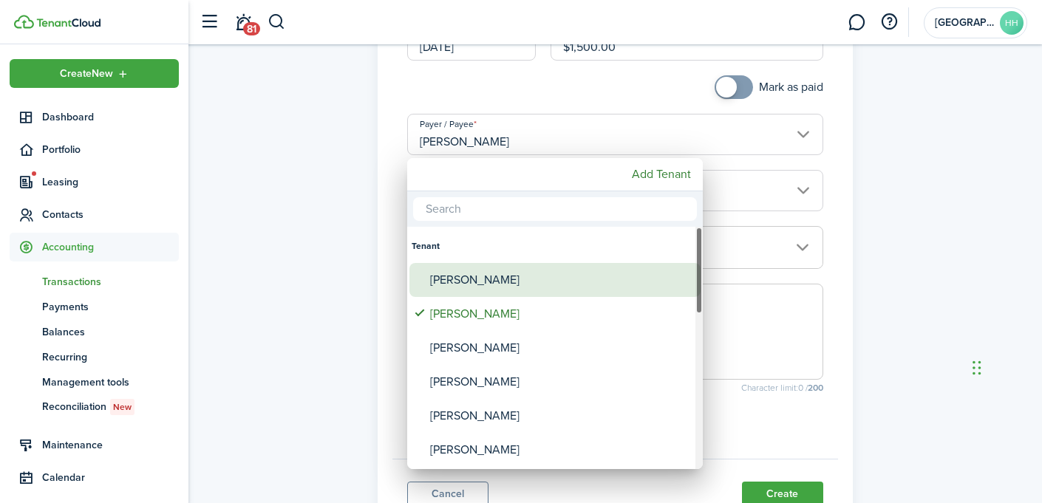
click at [565, 275] on div "[PERSON_NAME]" at bounding box center [561, 280] width 262 height 34
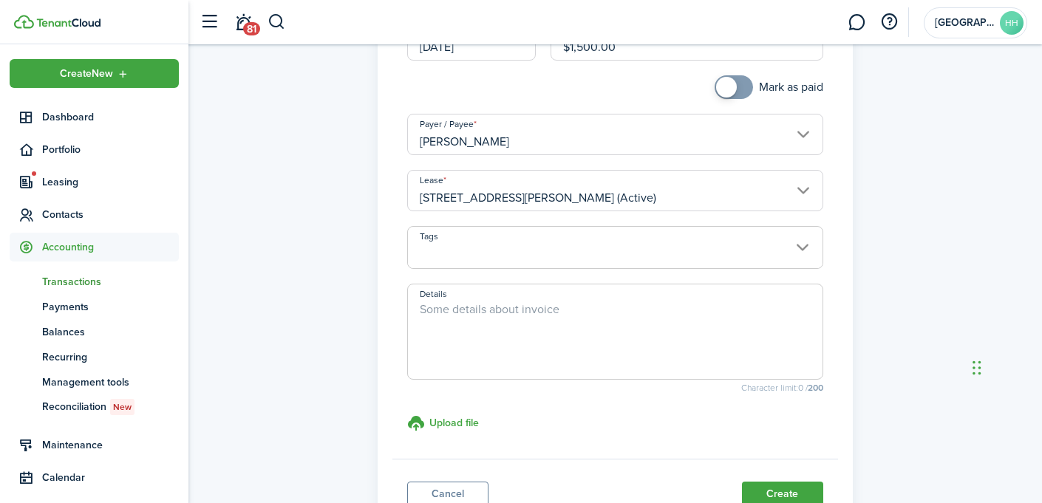
click at [596, 137] on input "[PERSON_NAME]" at bounding box center [614, 134] width 415 height 41
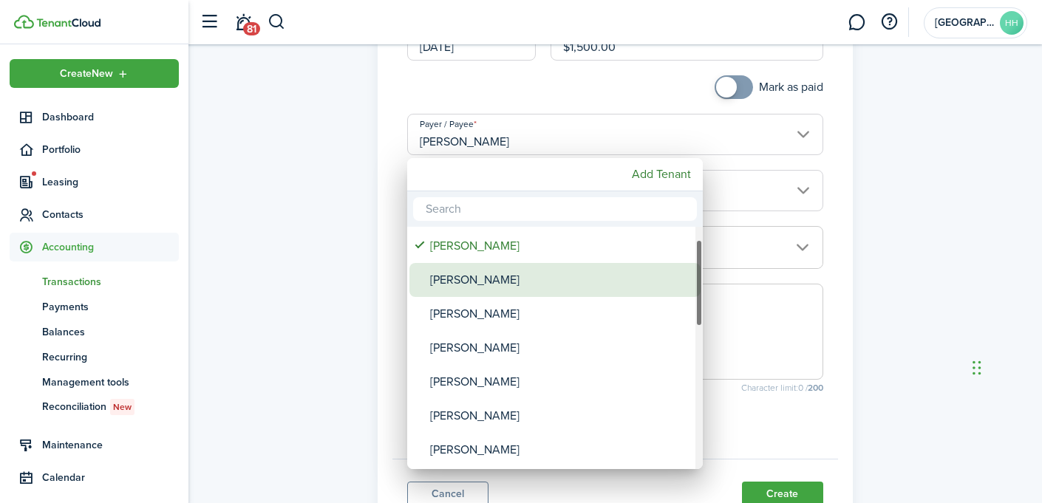
click at [544, 267] on div "[PERSON_NAME]" at bounding box center [561, 280] width 262 height 34
type input "[PERSON_NAME]"
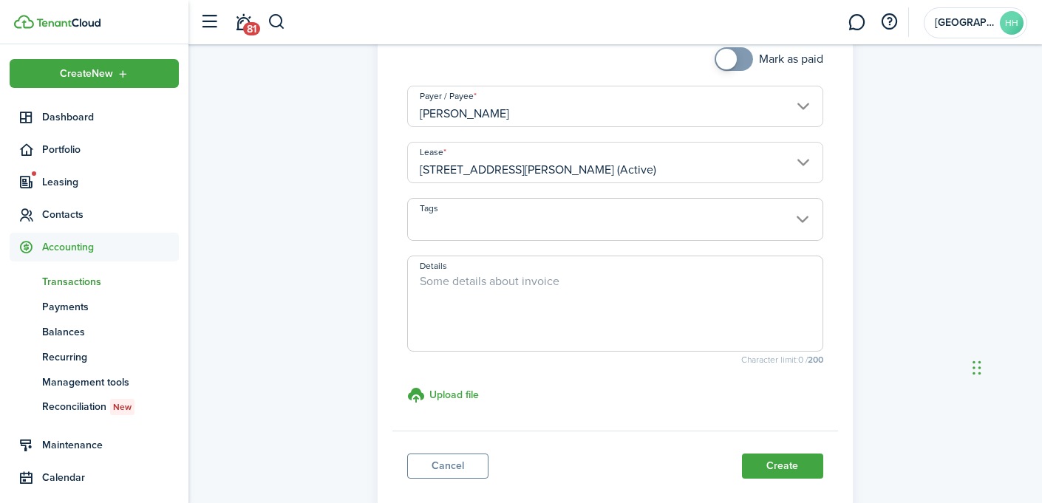
scroll to position [228, 0]
click at [640, 211] on input "Tags" at bounding box center [615, 206] width 414 height 18
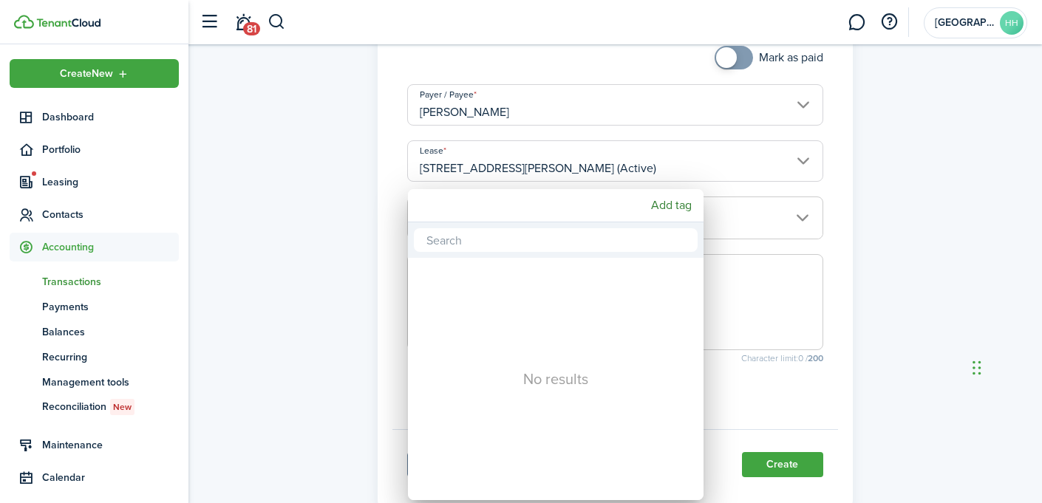
click at [983, 245] on div at bounding box center [521, 252] width 1278 height 740
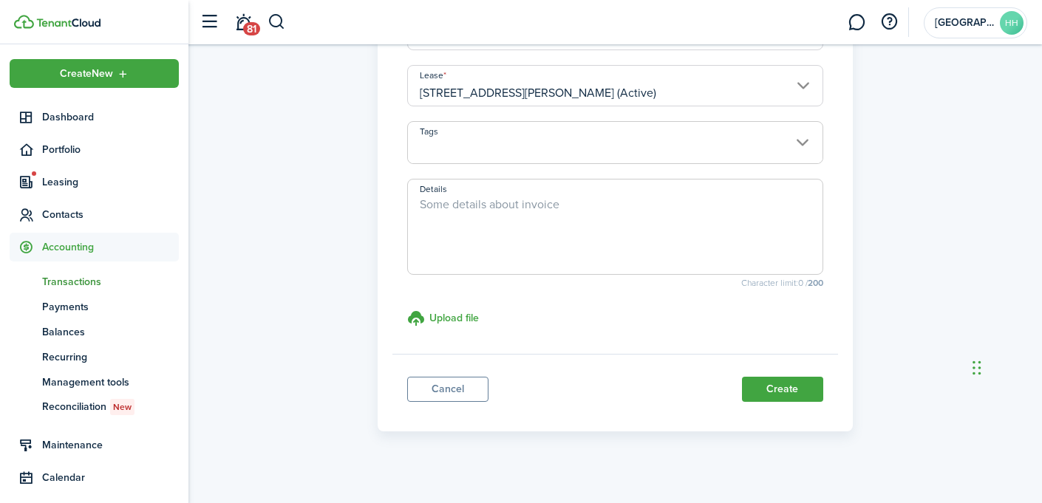
scroll to position [310, 0]
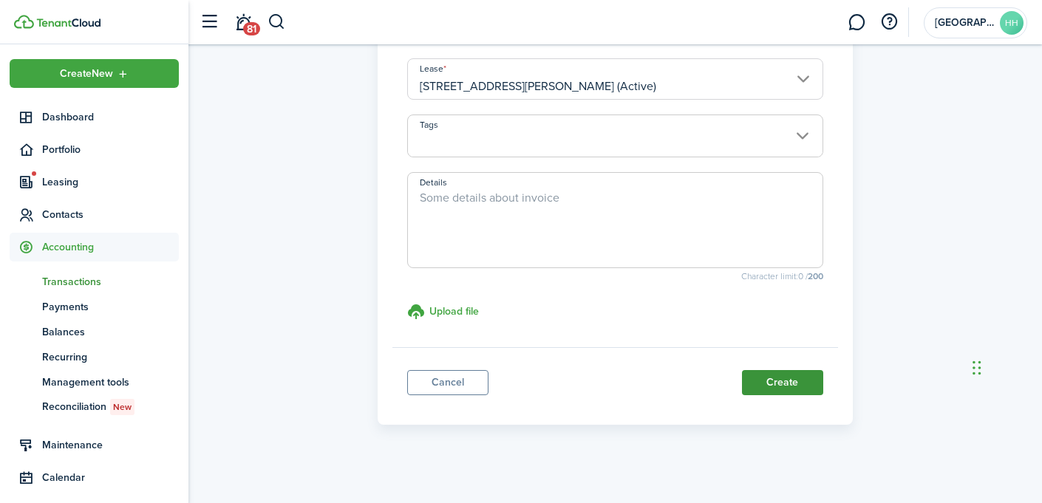
click at [803, 387] on button "Create" at bounding box center [782, 382] width 81 height 25
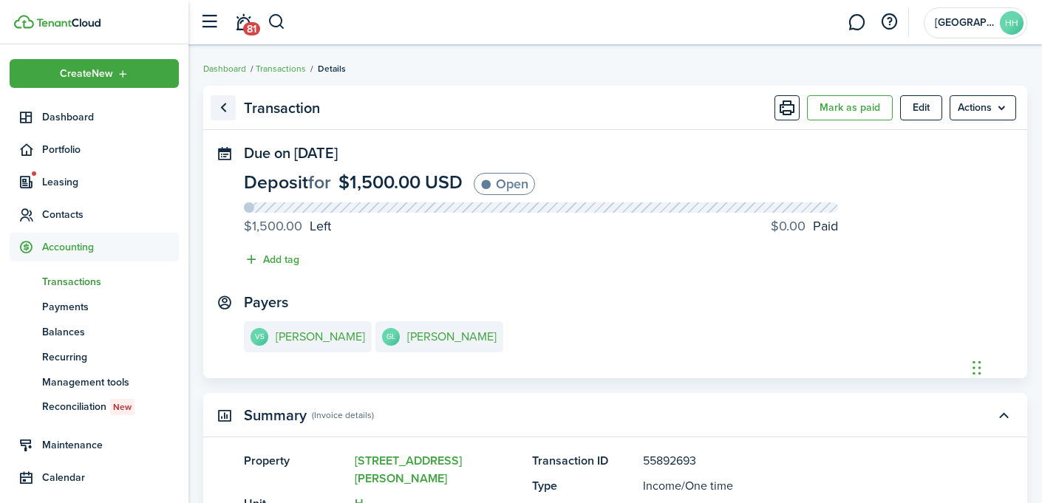
click at [220, 106] on link "Go back" at bounding box center [223, 107] width 25 height 25
